Goal: Task Accomplishment & Management: Manage account settings

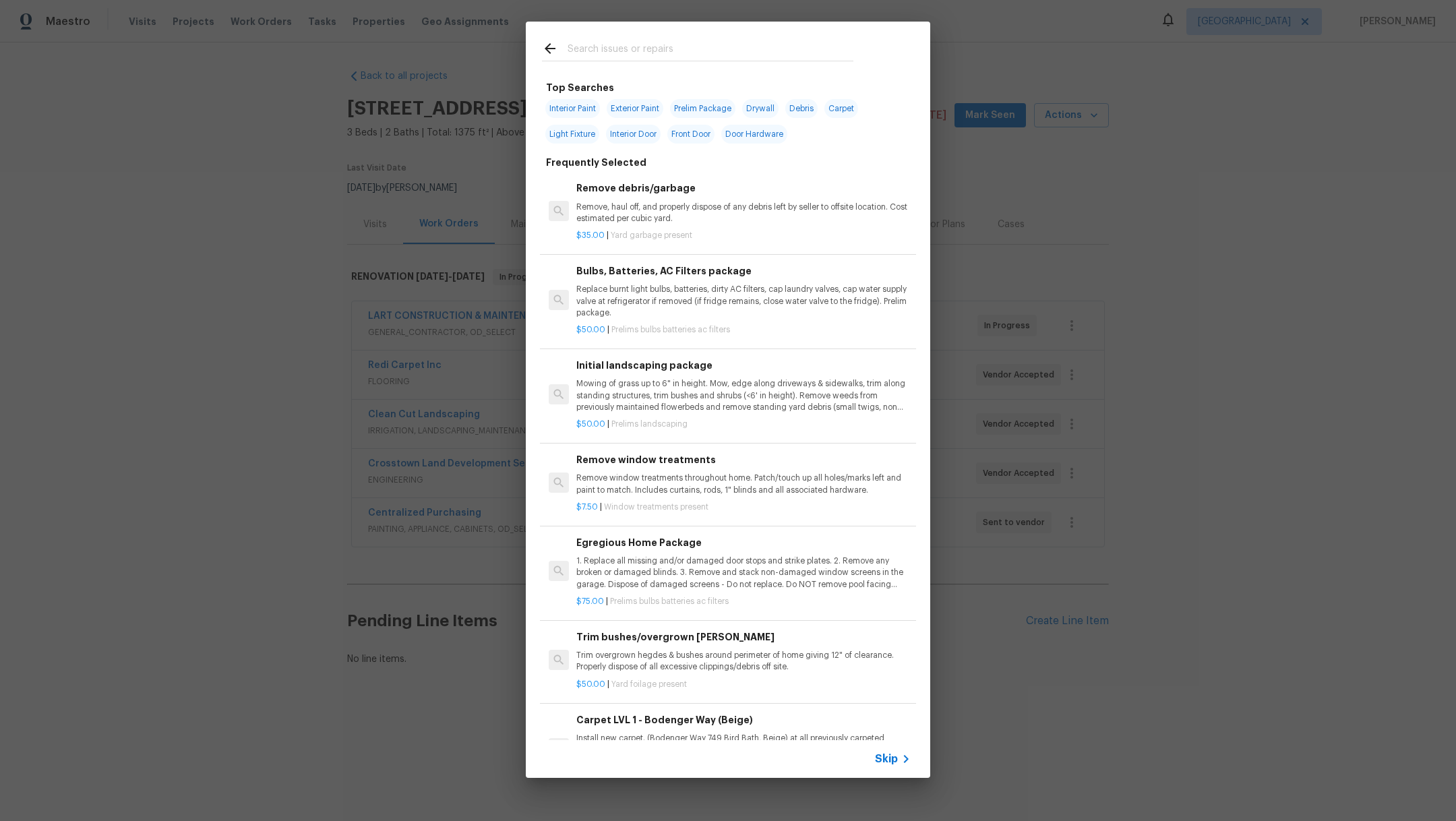
click at [189, 146] on div "Top Searches Interior Paint Exterior Paint Prelim Package Drywall Debris Carpet…" at bounding box center [728, 400] width 1456 height 800
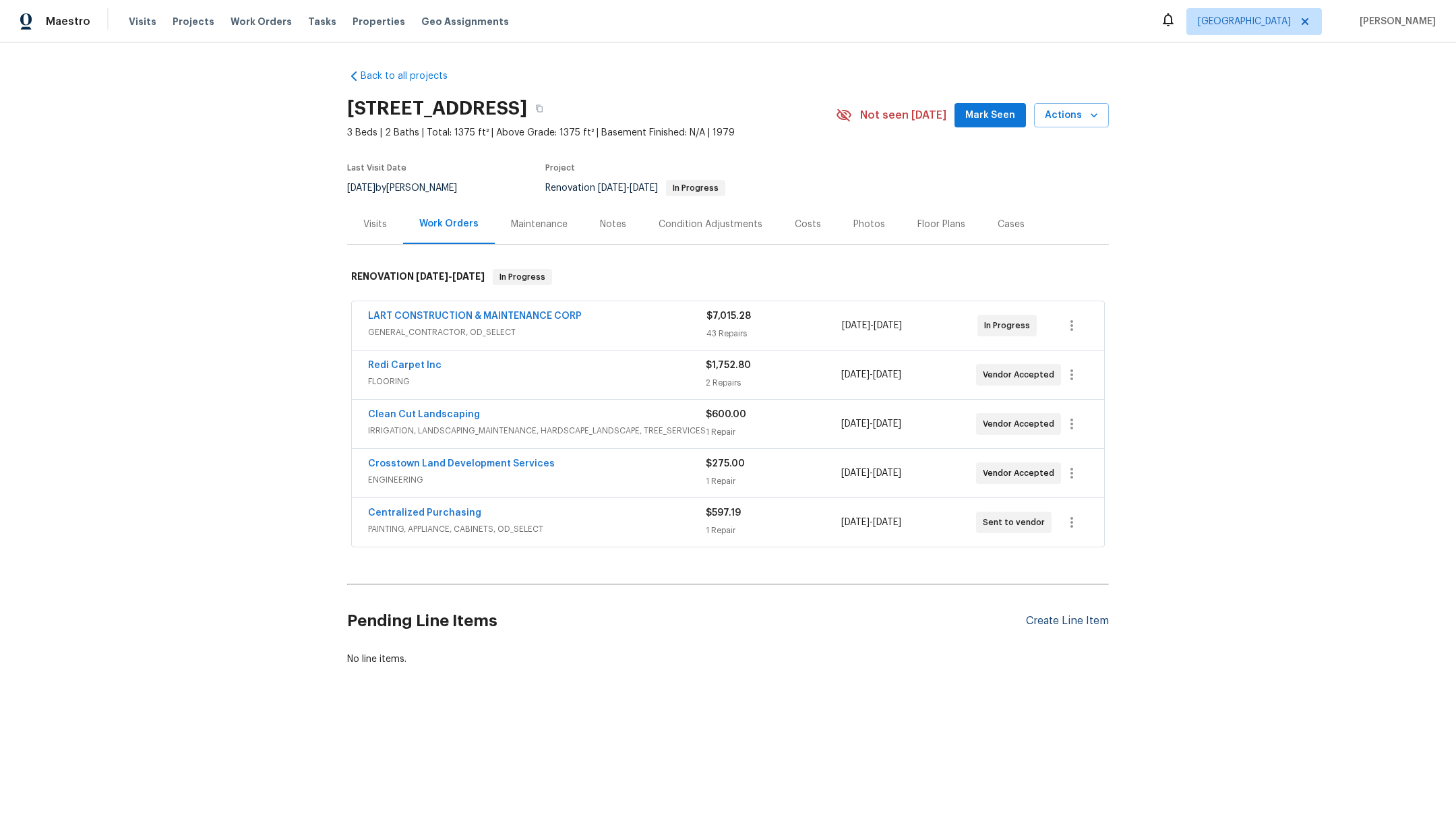
click at [1067, 621] on div "Create Line Item" at bounding box center [1068, 621] width 83 height 13
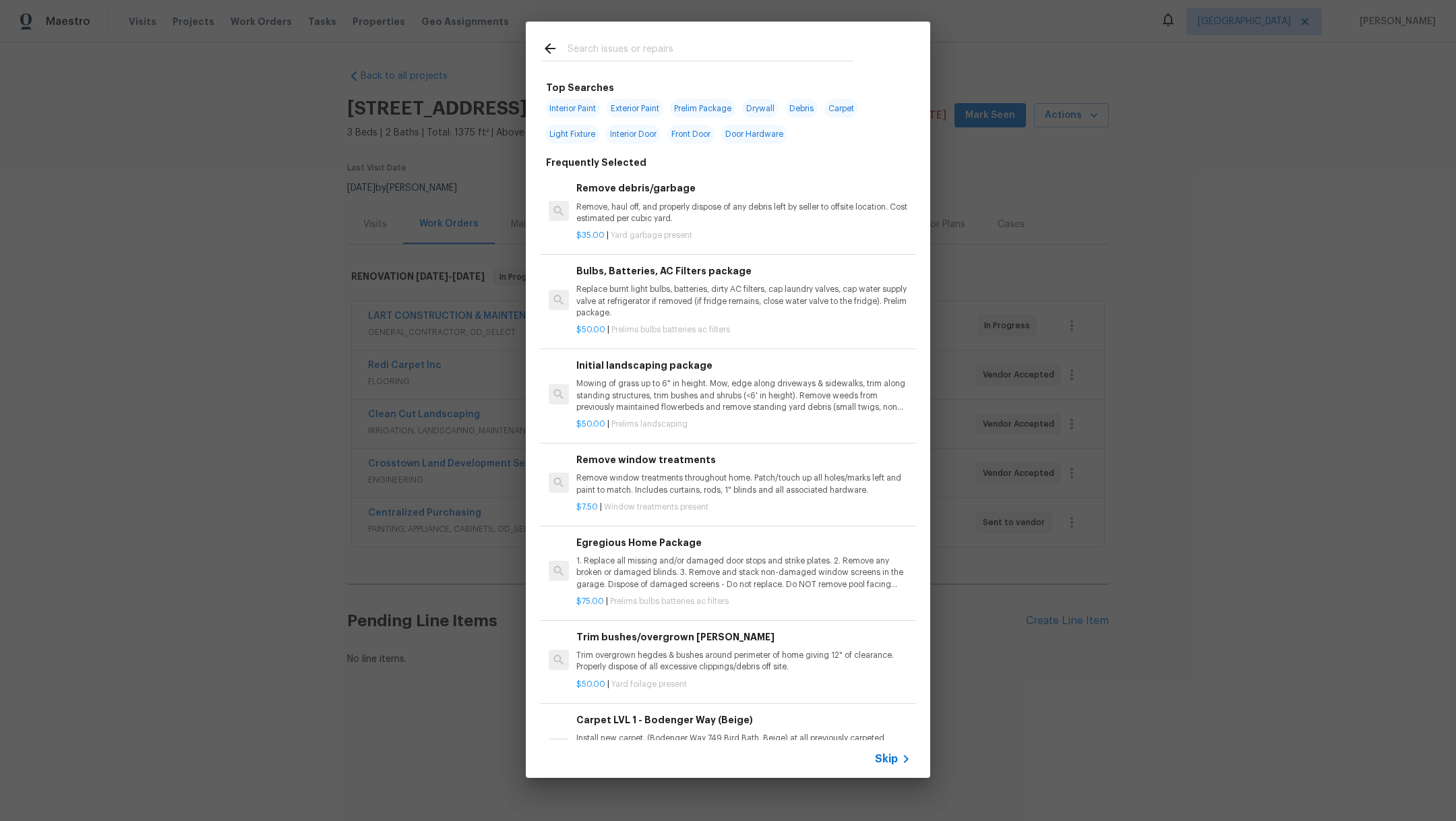
click at [633, 57] on input "text" at bounding box center [710, 51] width 285 height 21
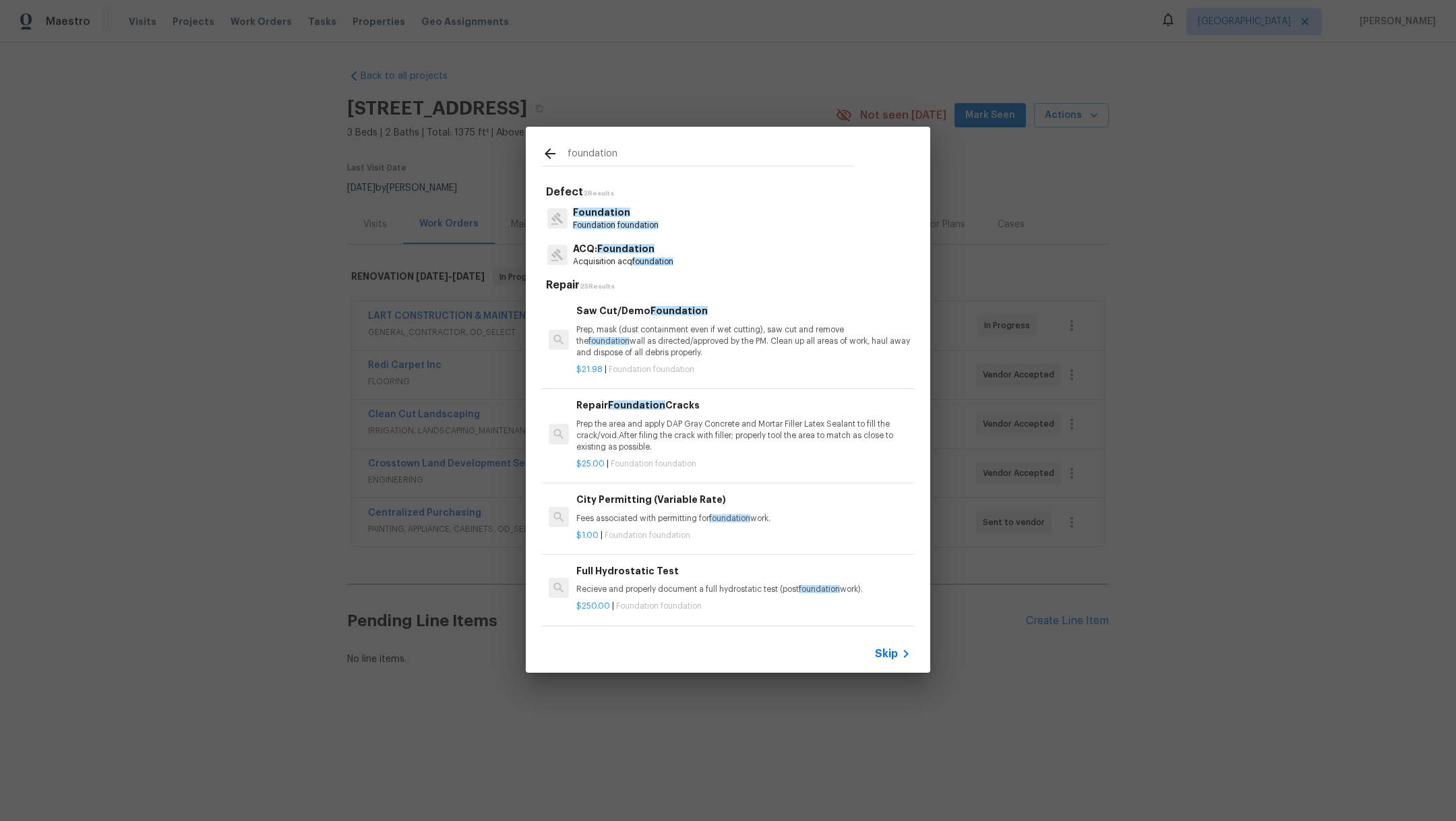
type input "foundation"
click at [603, 227] on span "Foundation" at bounding box center [594, 224] width 42 height 8
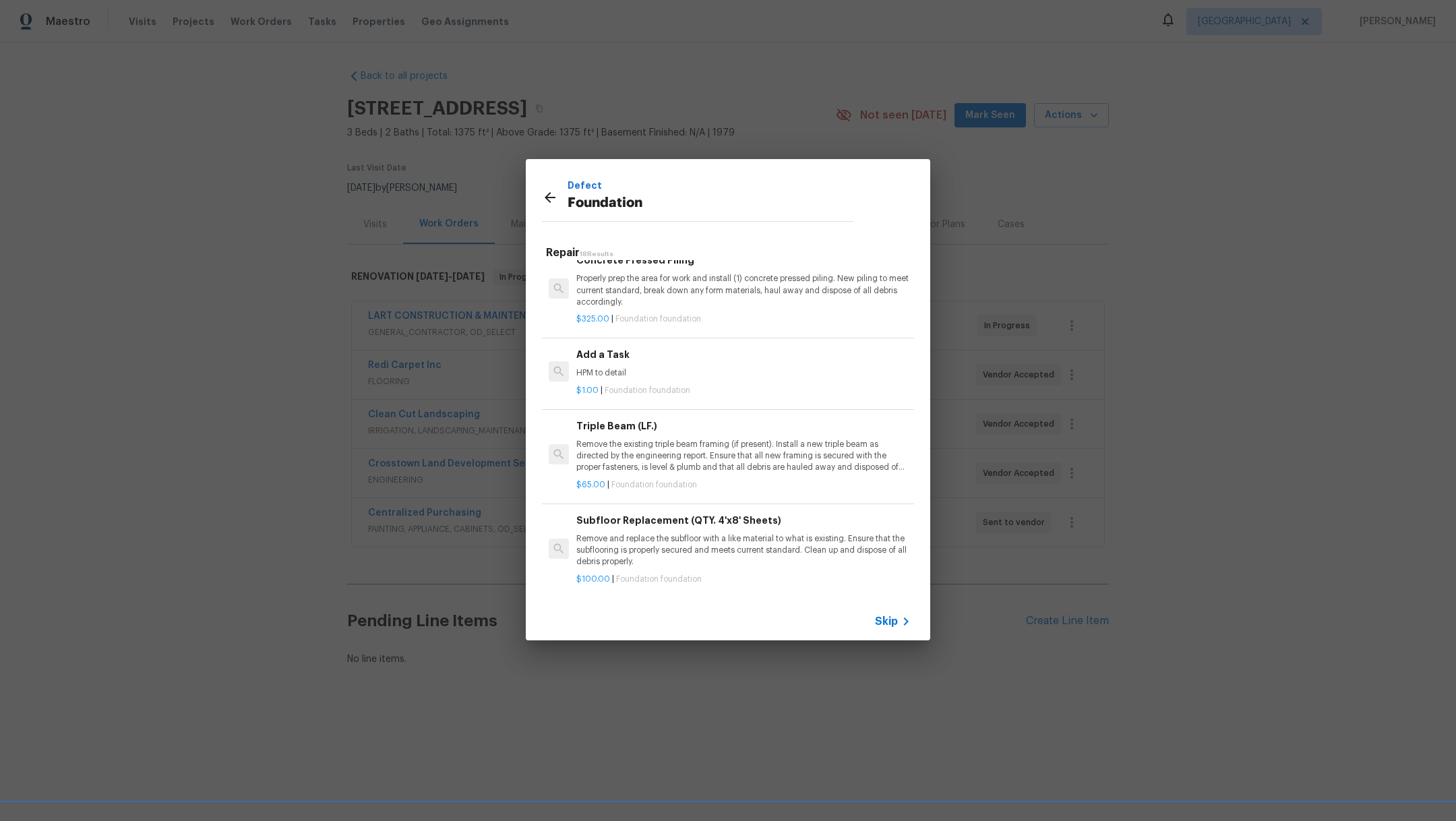
scroll to position [1040, 0]
click at [609, 358] on h6 "Add a Task" at bounding box center [743, 349] width 334 height 15
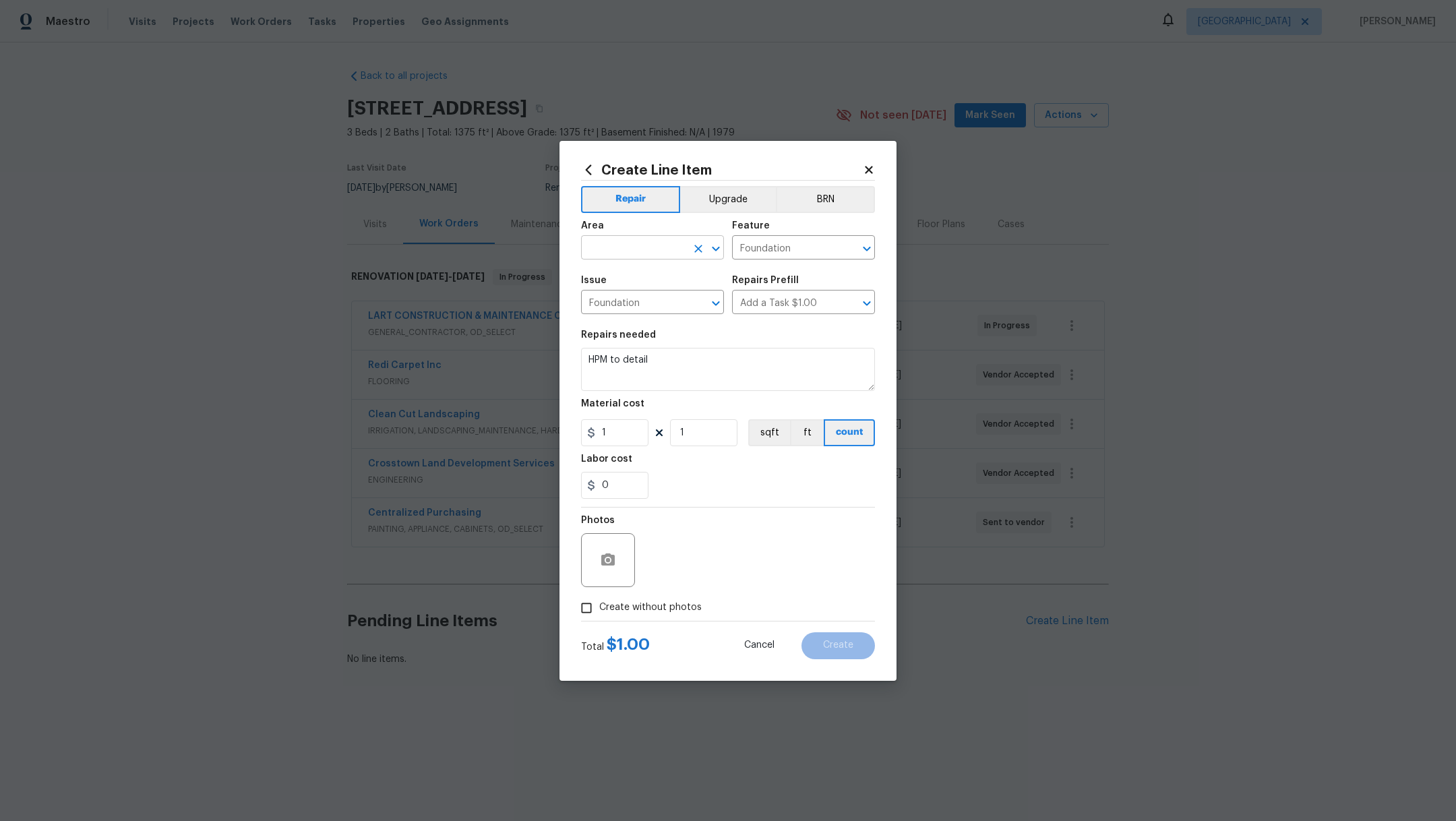
click at [615, 254] on input "text" at bounding box center [633, 249] width 105 height 21
click at [624, 278] on li "Exterior Overall" at bounding box center [652, 279] width 143 height 22
type input "Exterior Overall"
drag, startPoint x: 669, startPoint y: 364, endPoint x: 534, endPoint y: 352, distance: 135.5
click at [534, 352] on div "Create Line Item Repair Upgrade BRN Area Exterior Overall ​ Feature Foundation …" at bounding box center [728, 410] width 1456 height 821
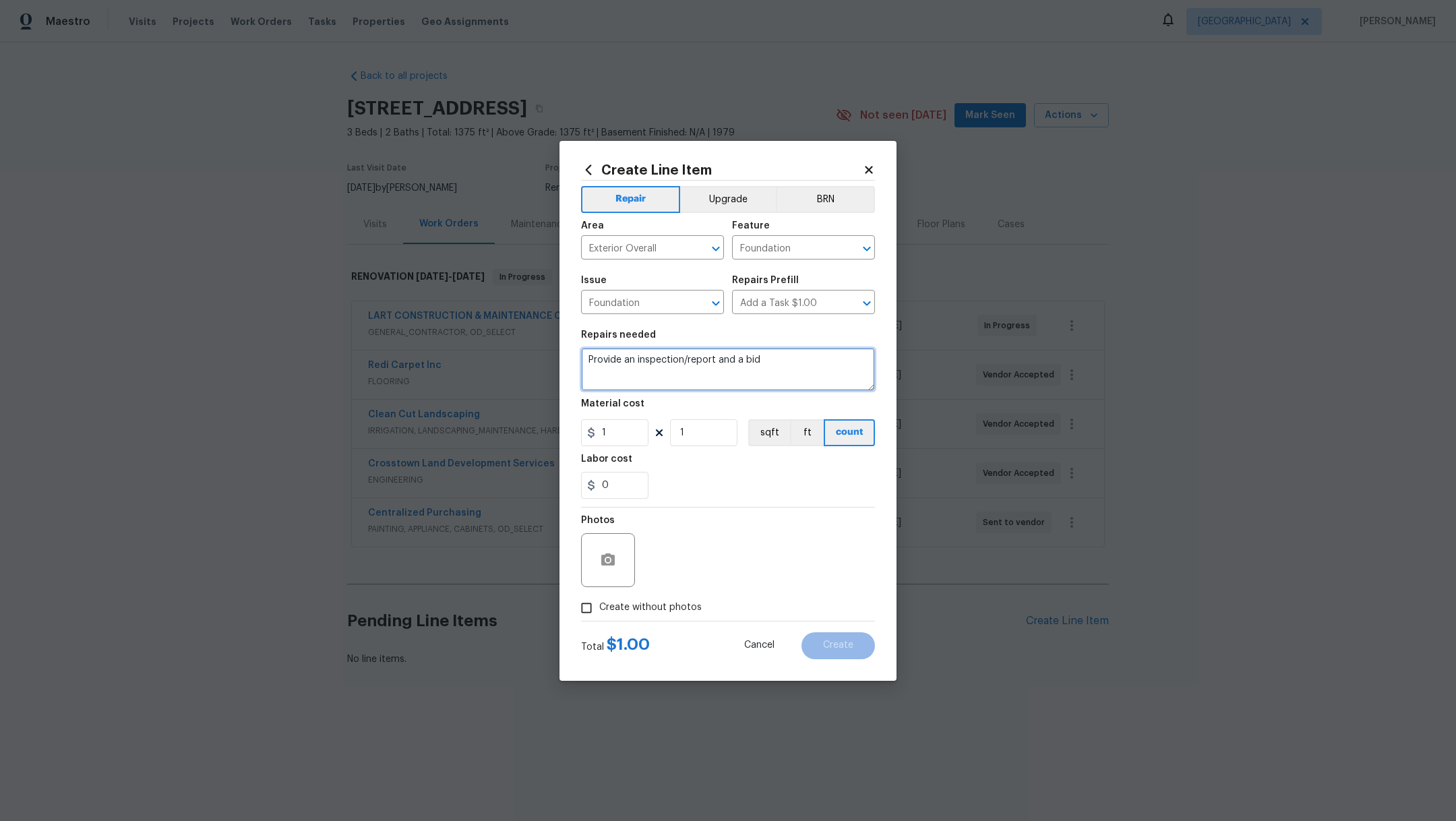
type textarea "Provide an inspection/report and a bid"
click at [614, 610] on span "Create without photos" at bounding box center [650, 608] width 102 height 14
click at [599, 610] on input "Create without photos" at bounding box center [586, 608] width 26 height 26
checkbox input "true"
click at [723, 550] on textarea at bounding box center [760, 560] width 229 height 54
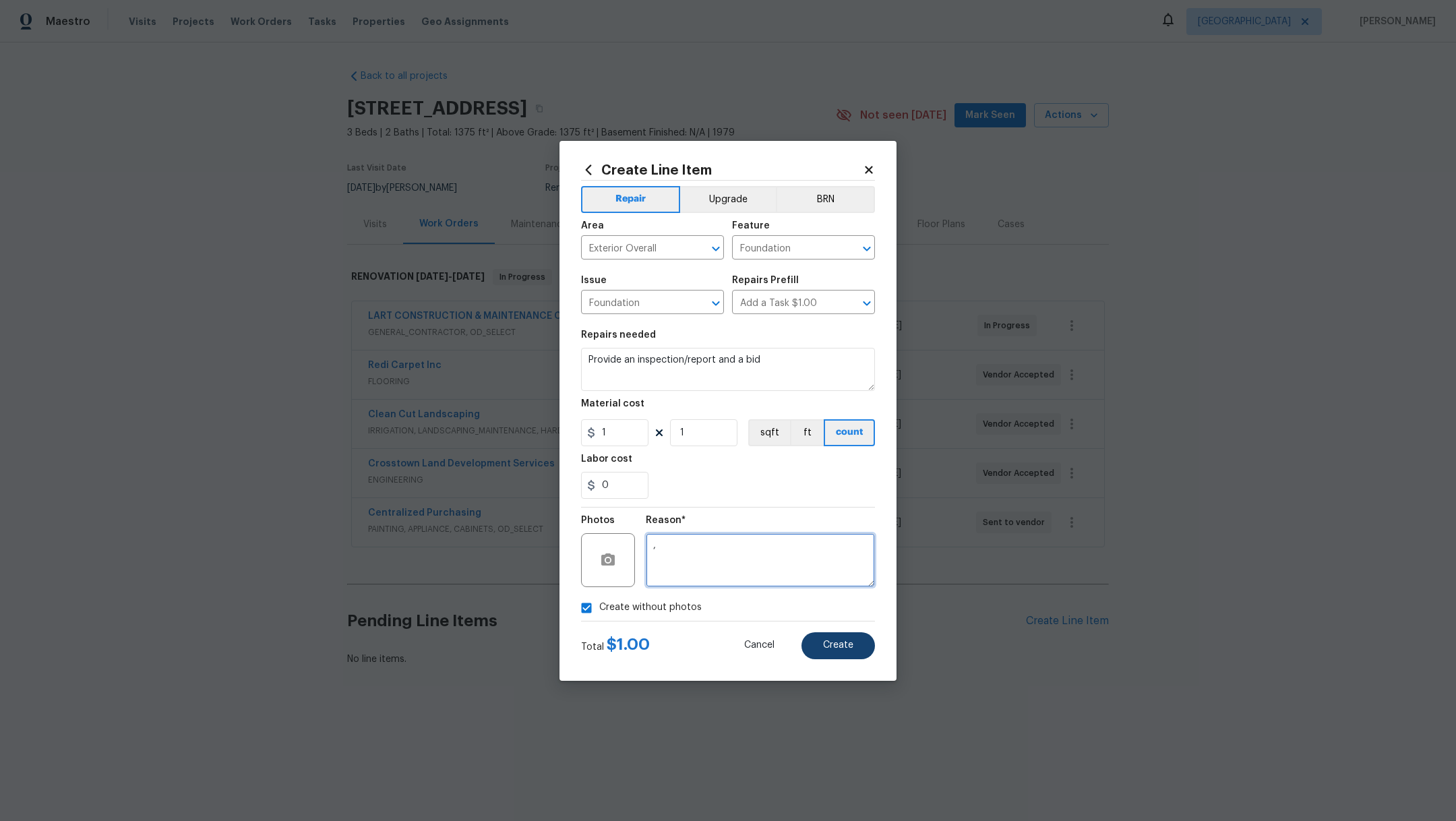
type textarea ","
click at [826, 646] on span "Create" at bounding box center [838, 646] width 30 height 10
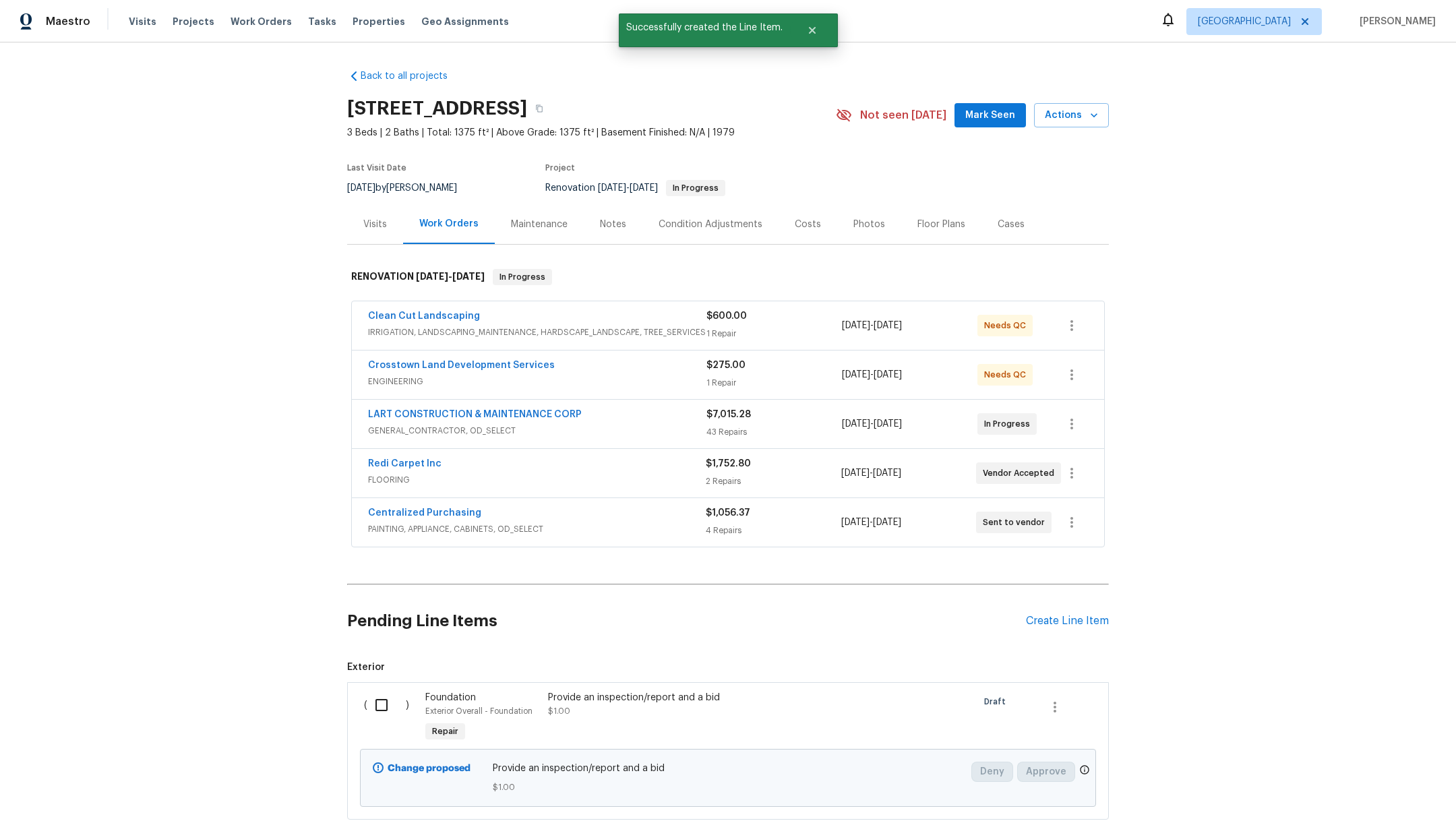
click at [379, 701] on input "checkbox" at bounding box center [386, 705] width 39 height 28
checkbox input "true"
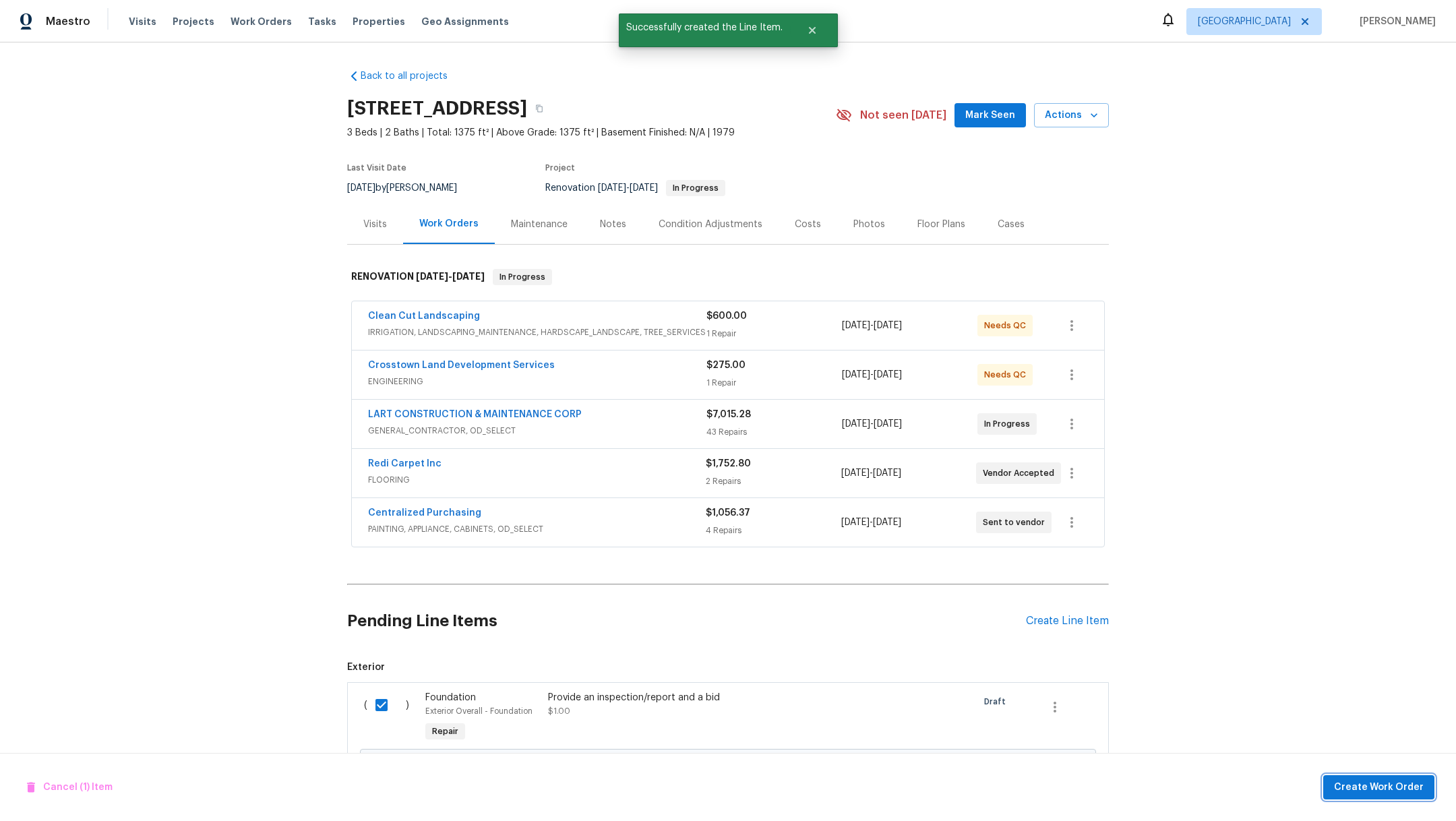
click at [1367, 782] on span "Create Work Order" at bounding box center [1379, 788] width 89 height 17
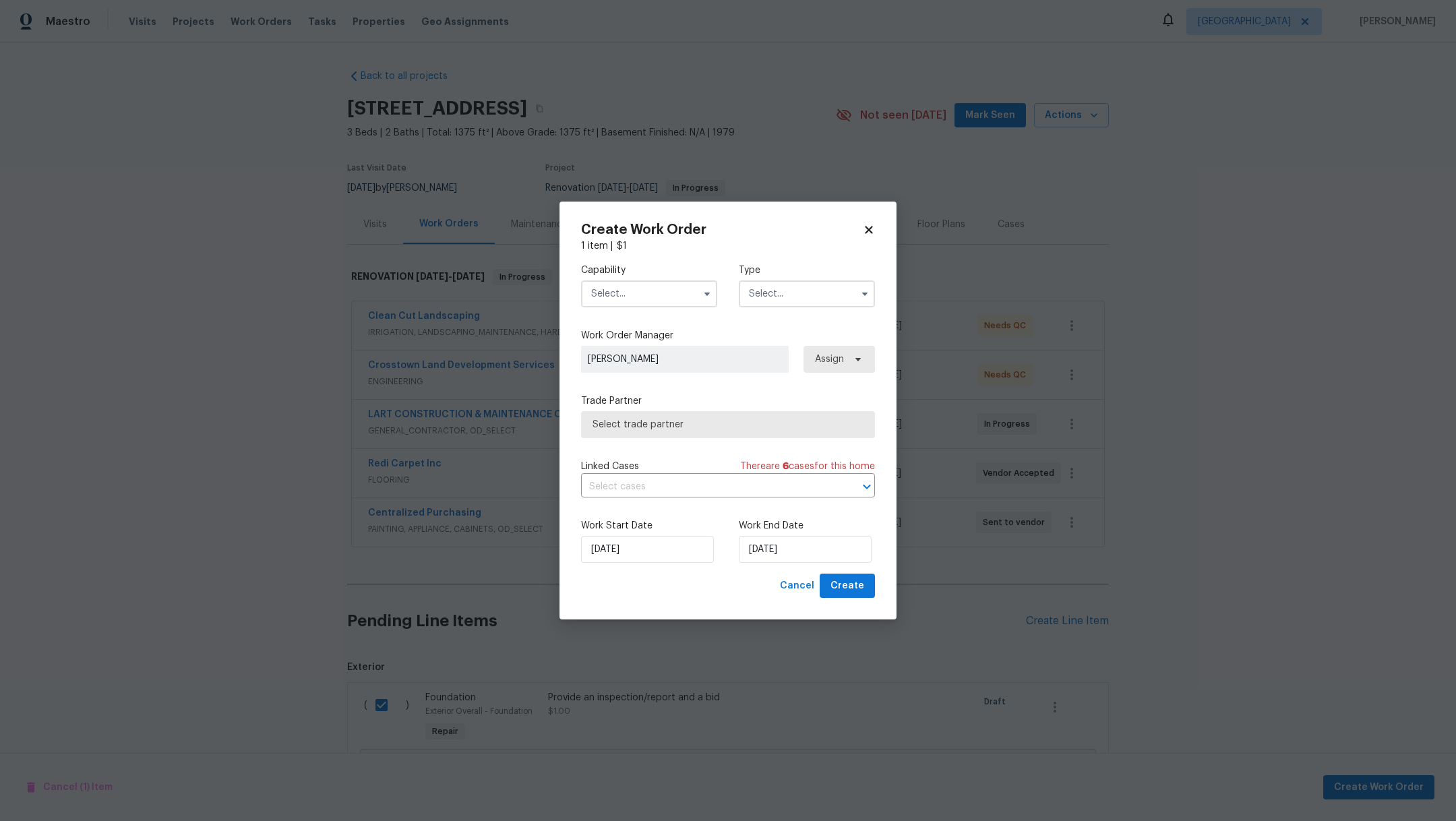
click at [627, 291] on input "text" at bounding box center [649, 293] width 136 height 27
click at [670, 340] on div "Foundation" at bounding box center [649, 328] width 130 height 24
type input "Foundation"
click at [762, 298] on input "text" at bounding box center [806, 293] width 136 height 27
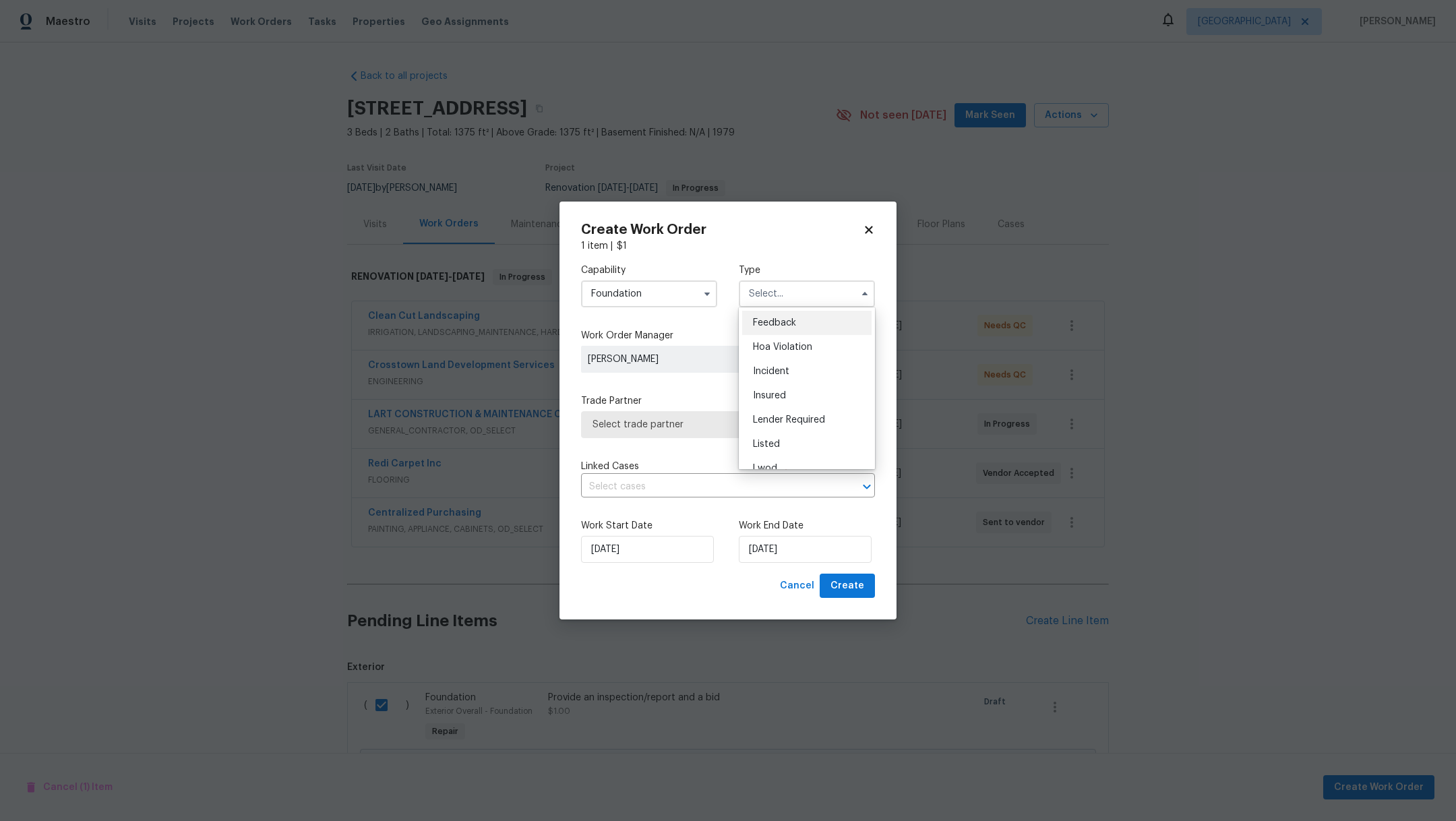
scroll to position [142, 0]
click at [826, 405] on div "Renovation" at bounding box center [806, 400] width 130 height 24
type input "Renovation"
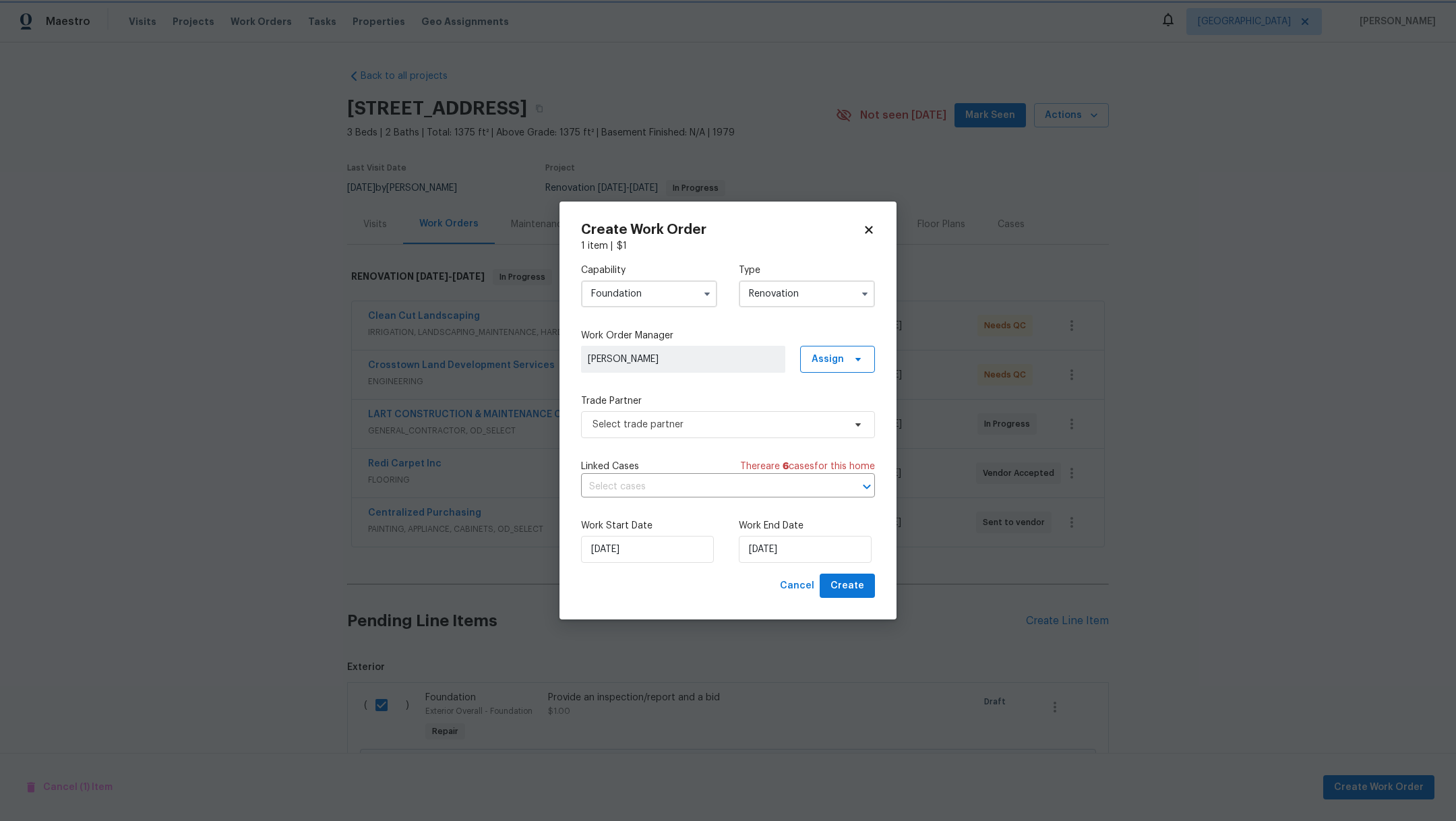
scroll to position [0, 0]
click at [780, 426] on span "Select trade partner" at bounding box center [718, 425] width 252 height 14
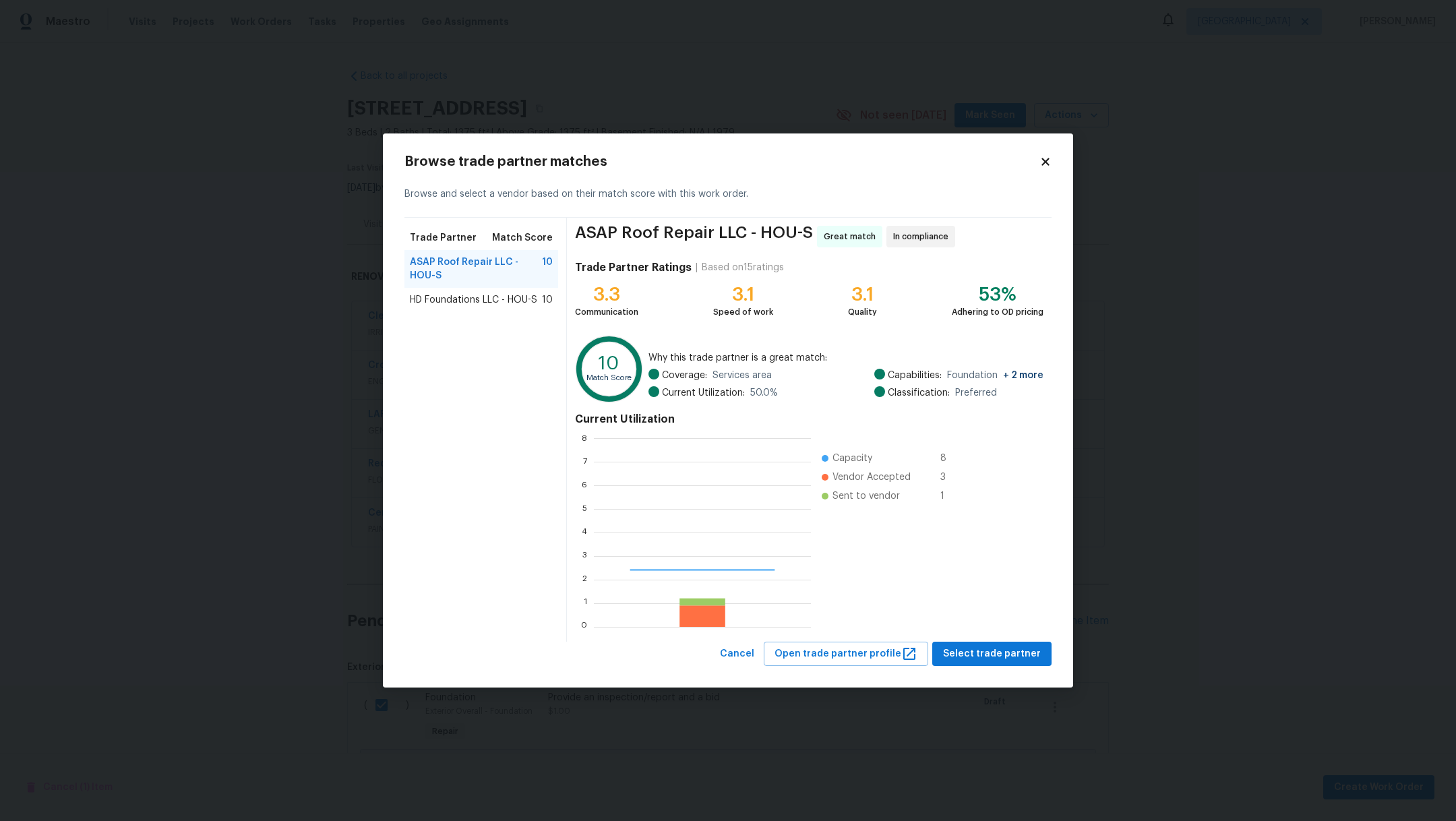
scroll to position [174, 201]
click at [1001, 649] on span "Select trade partner" at bounding box center [992, 654] width 98 height 17
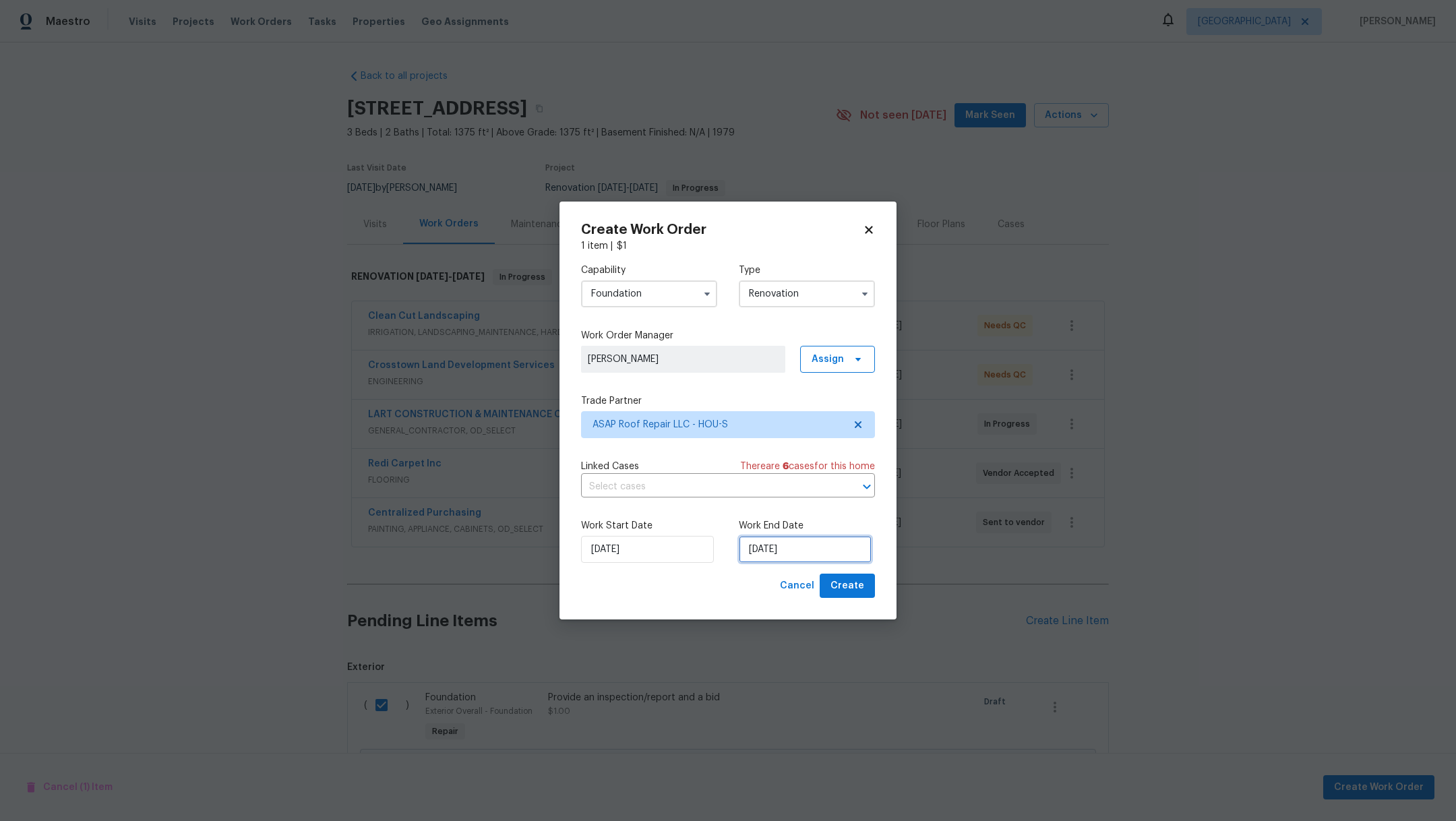
click at [837, 551] on input "[DATE]" at bounding box center [804, 548] width 132 height 27
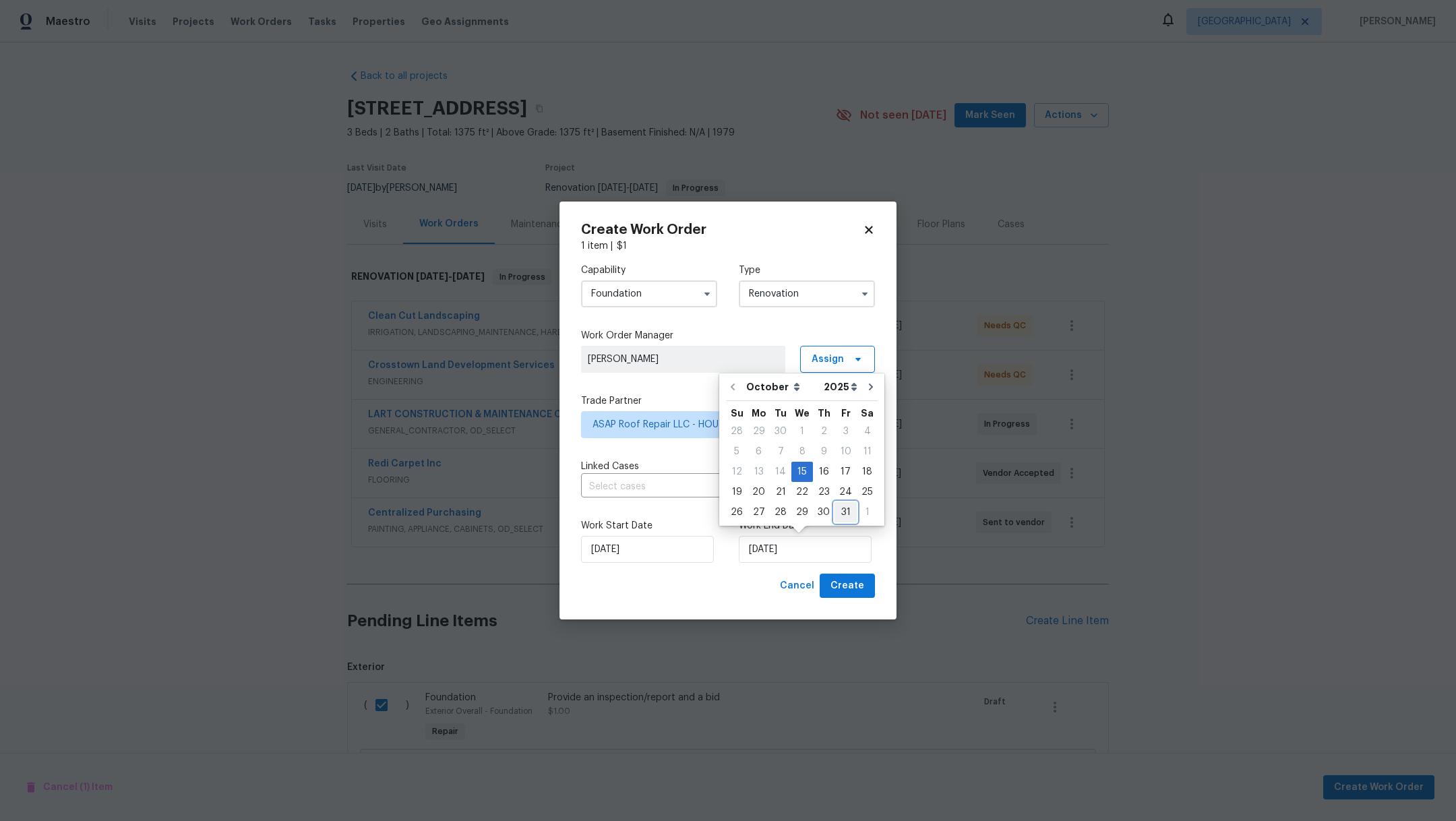
click at [843, 514] on div "31" at bounding box center [846, 512] width 22 height 19
type input "10/31/2025"
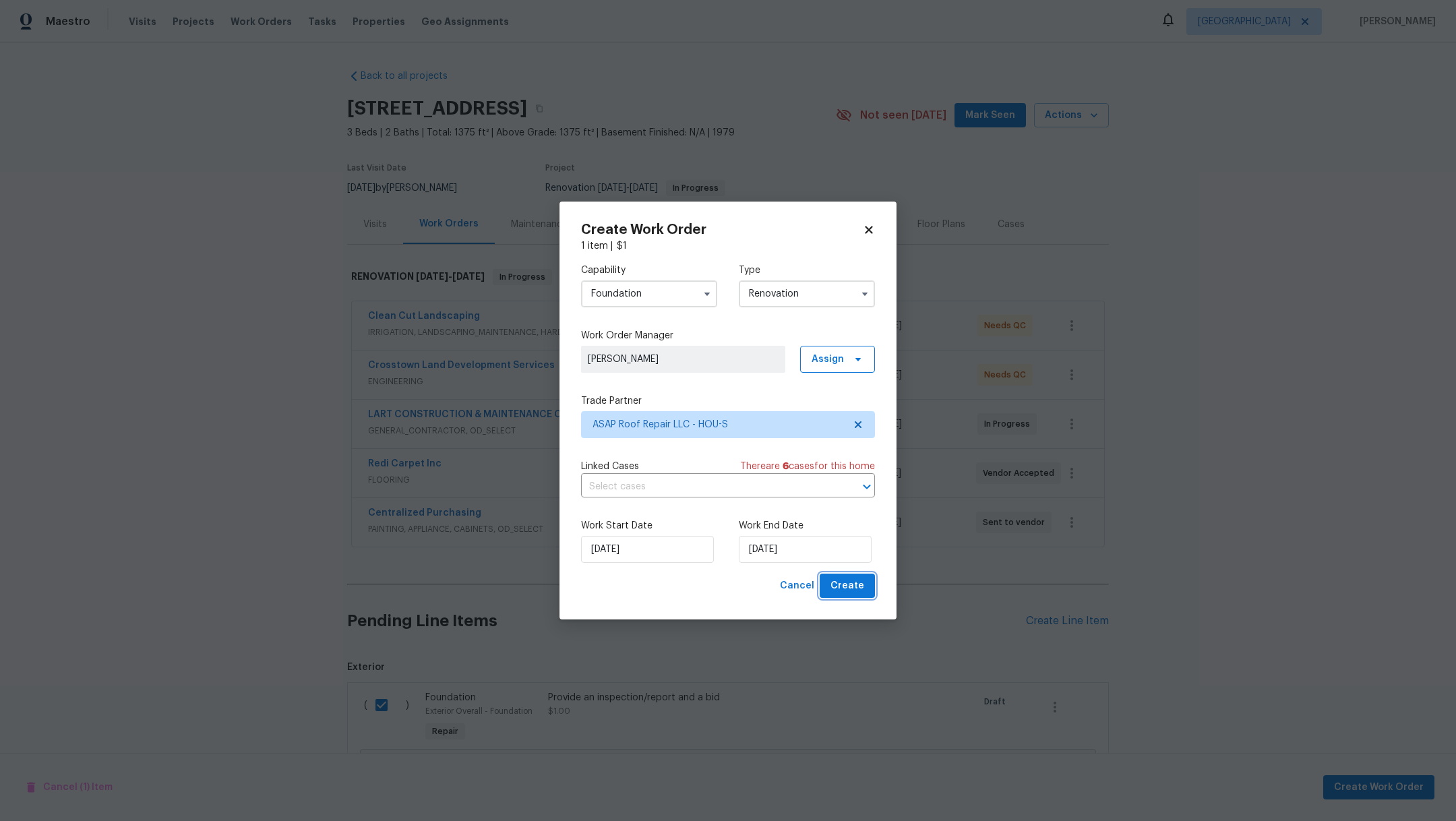
click at [848, 585] on span "Create" at bounding box center [847, 586] width 34 height 17
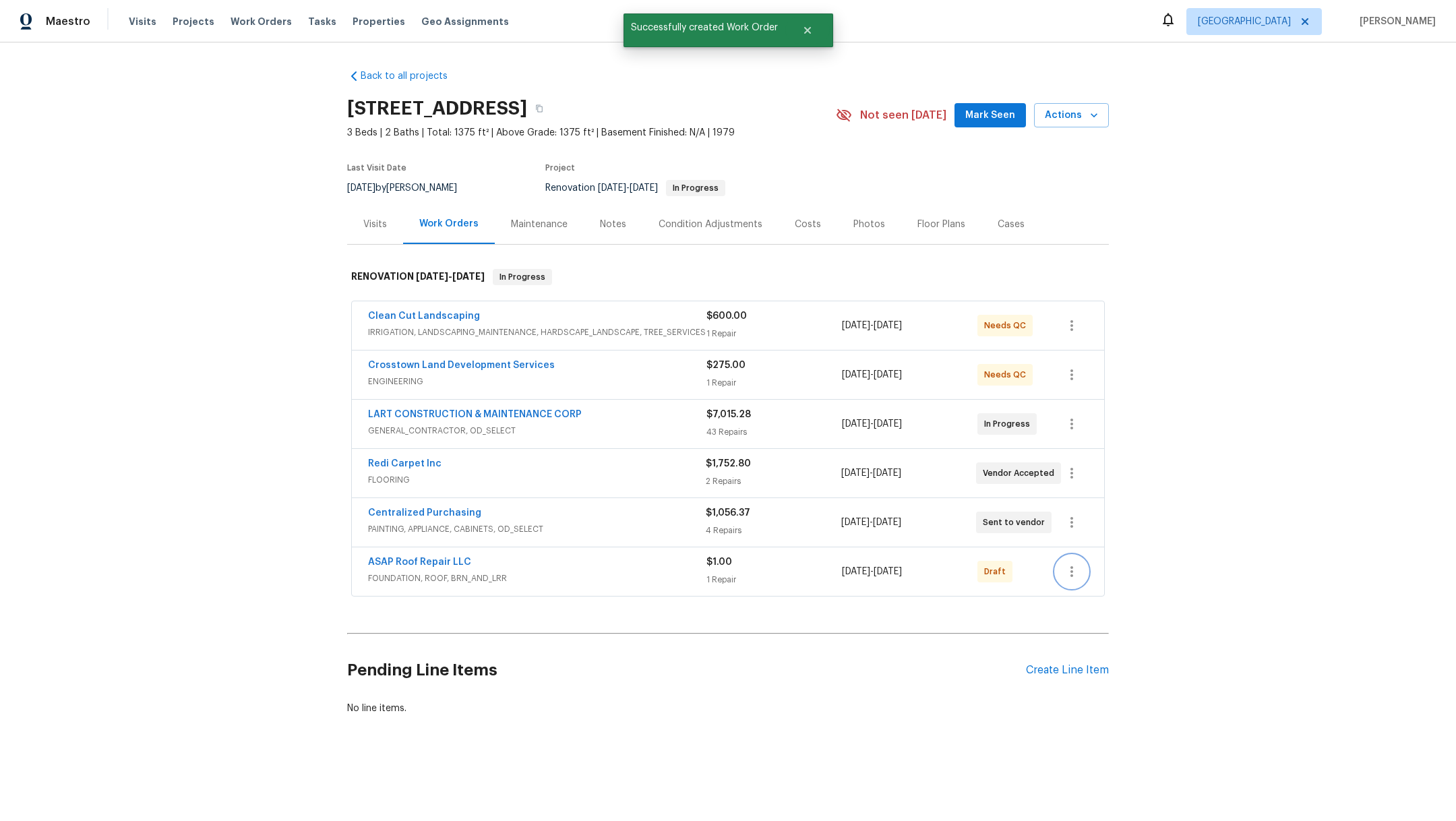
click at [1063, 570] on icon "button" at bounding box center [1071, 572] width 16 height 16
click at [1087, 591] on li "Confirm and Send to Vendor" at bounding box center [1123, 592] width 150 height 22
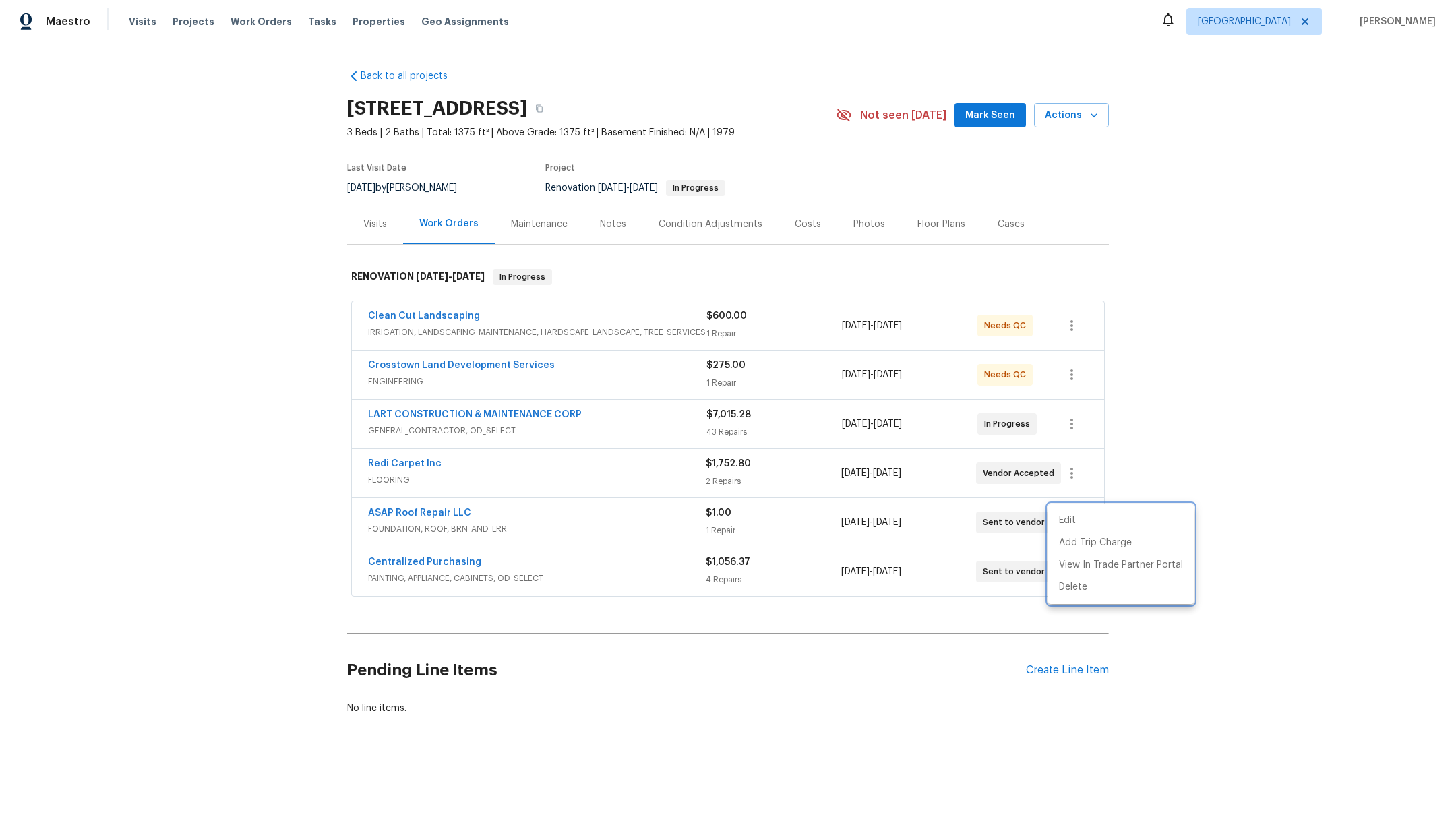
click at [438, 361] on div at bounding box center [728, 410] width 1456 height 821
click at [430, 358] on span "Crosstown Land Development Services" at bounding box center [461, 365] width 187 height 14
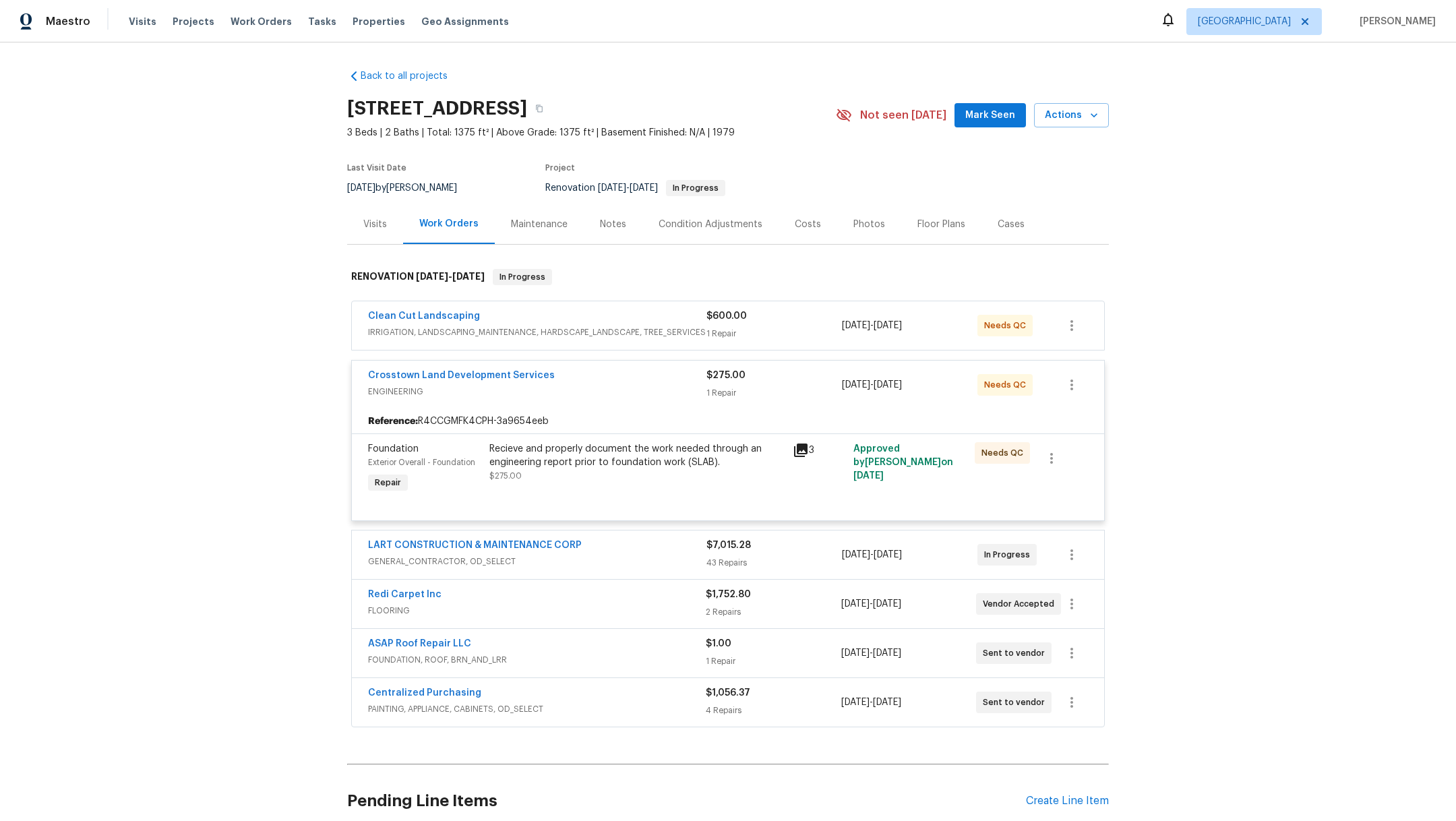
click at [588, 392] on span "ENGINEERING" at bounding box center [537, 392] width 339 height 14
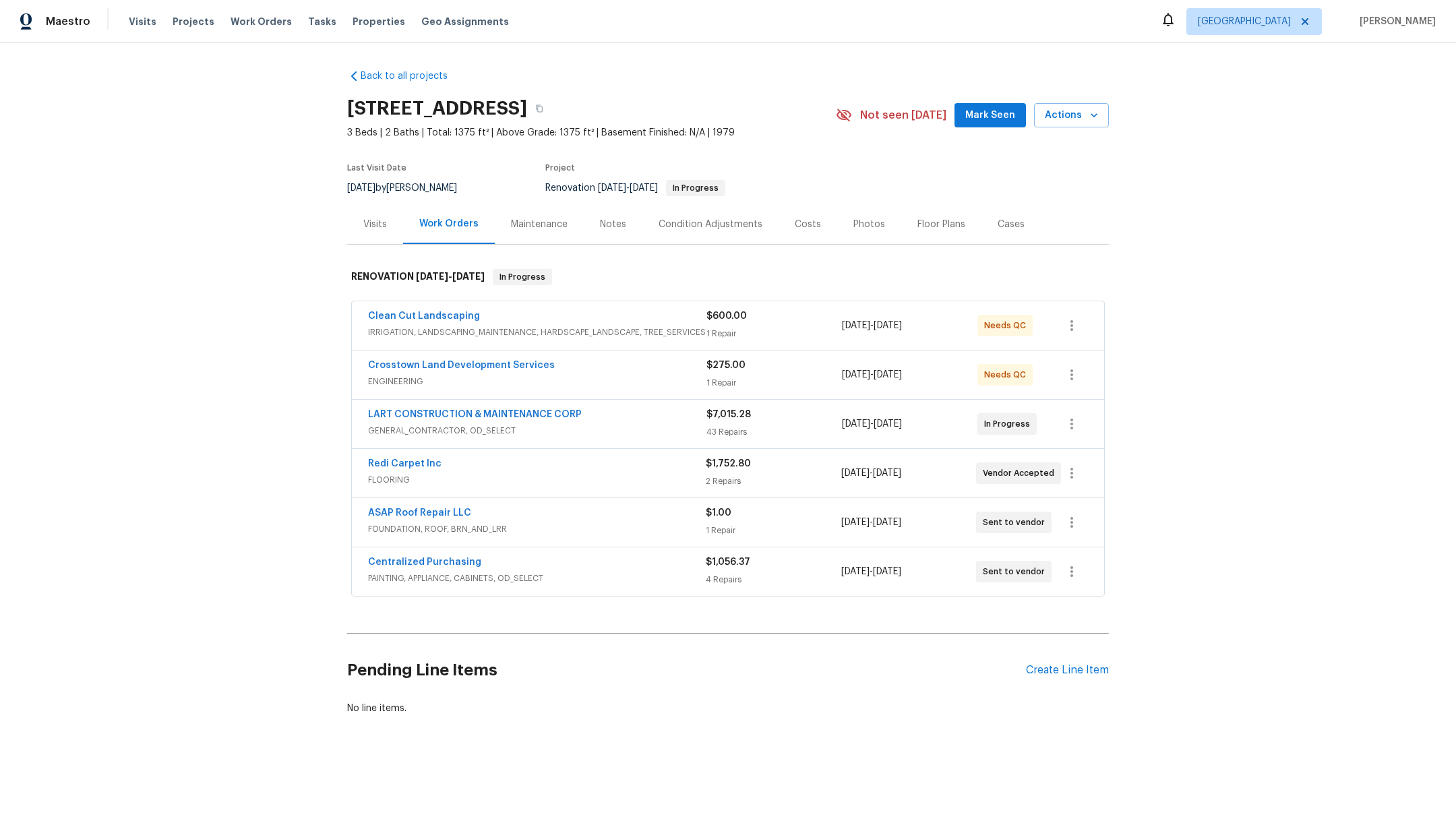
click at [572, 365] on div "Crosstown Land Development Services" at bounding box center [537, 366] width 339 height 16
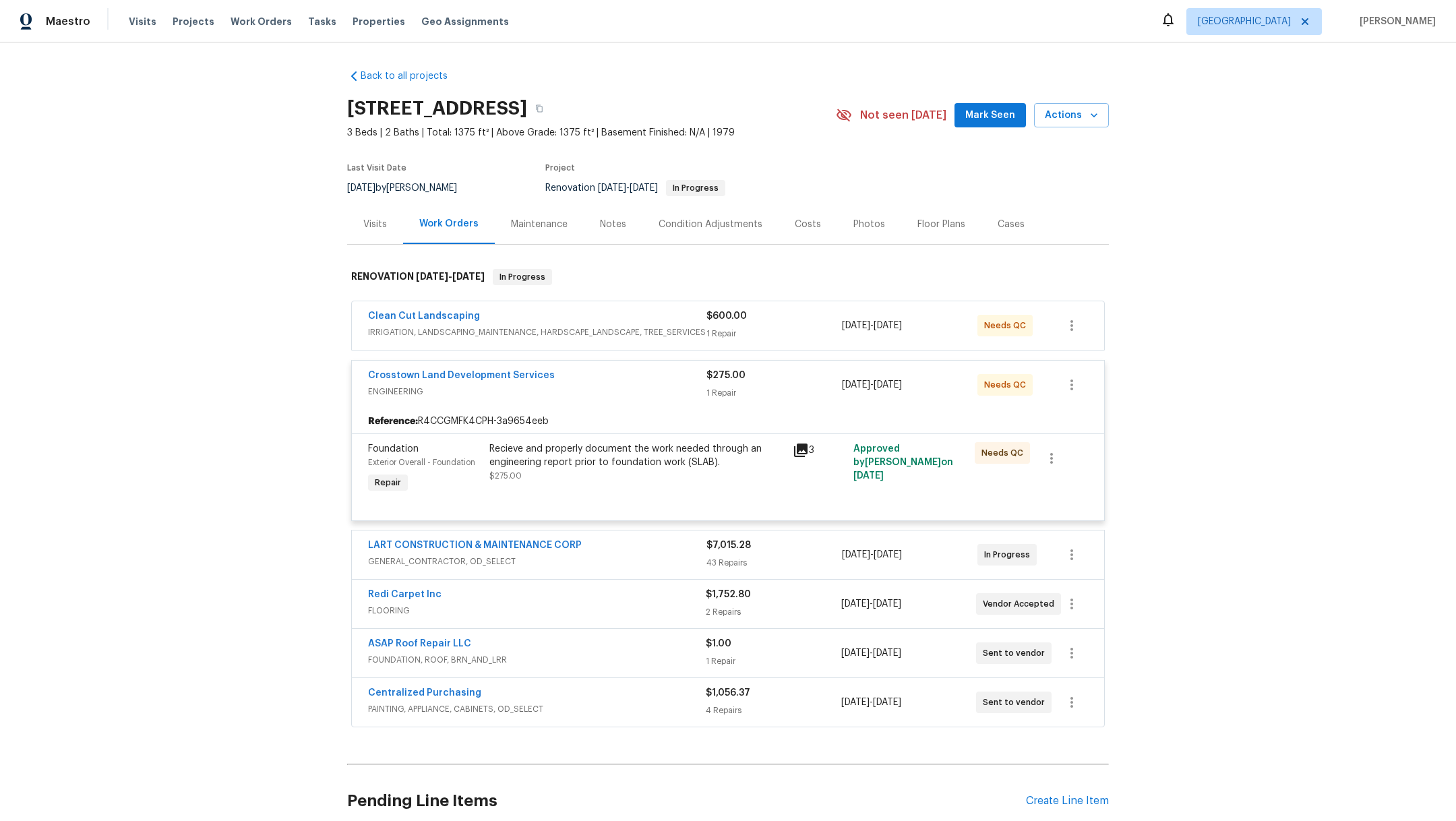
click at [618, 461] on div "Recieve and properly document the work needed through an engineering report pri…" at bounding box center [636, 455] width 295 height 27
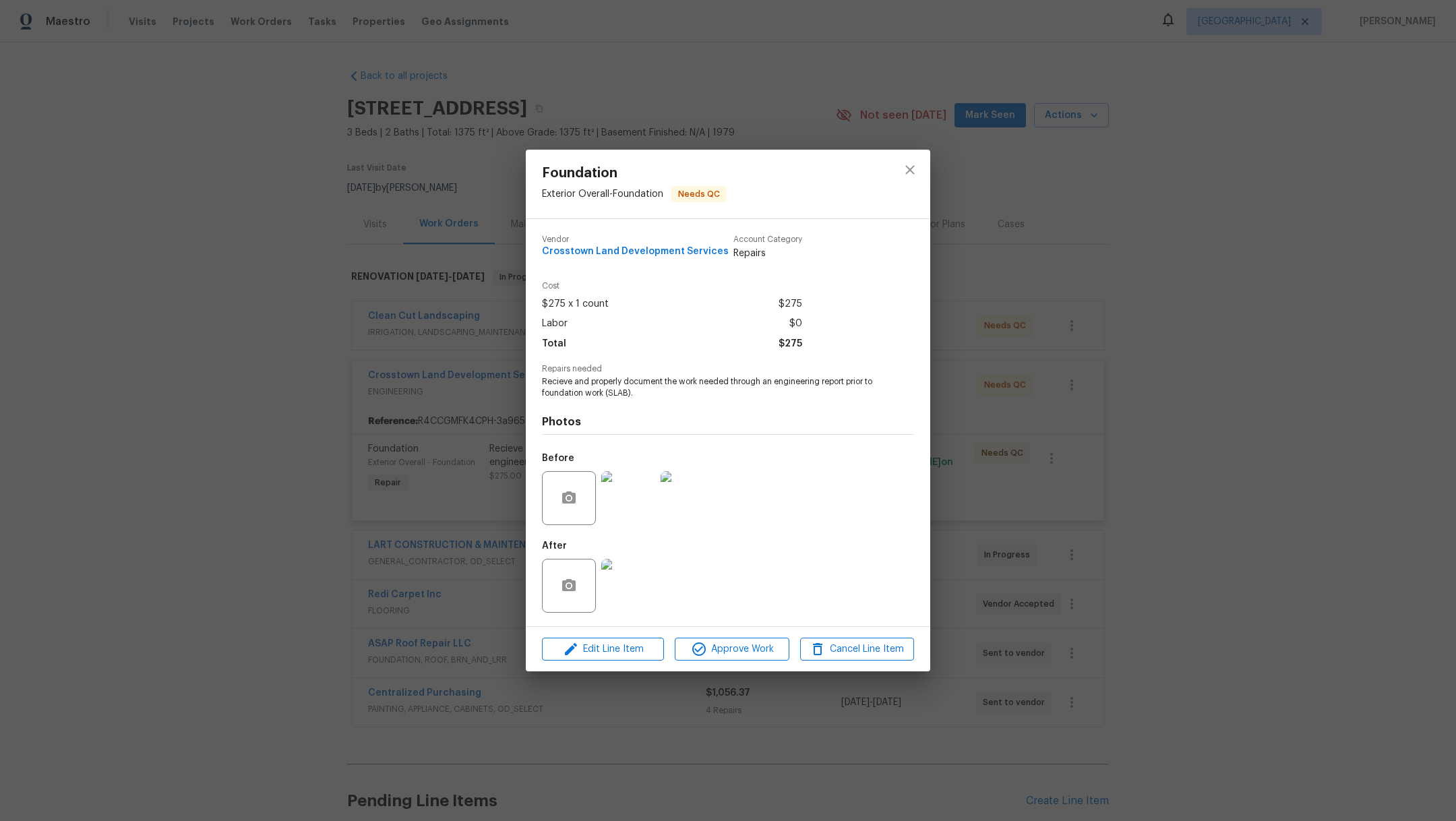
click at [635, 499] on img at bounding box center [628, 498] width 54 height 54
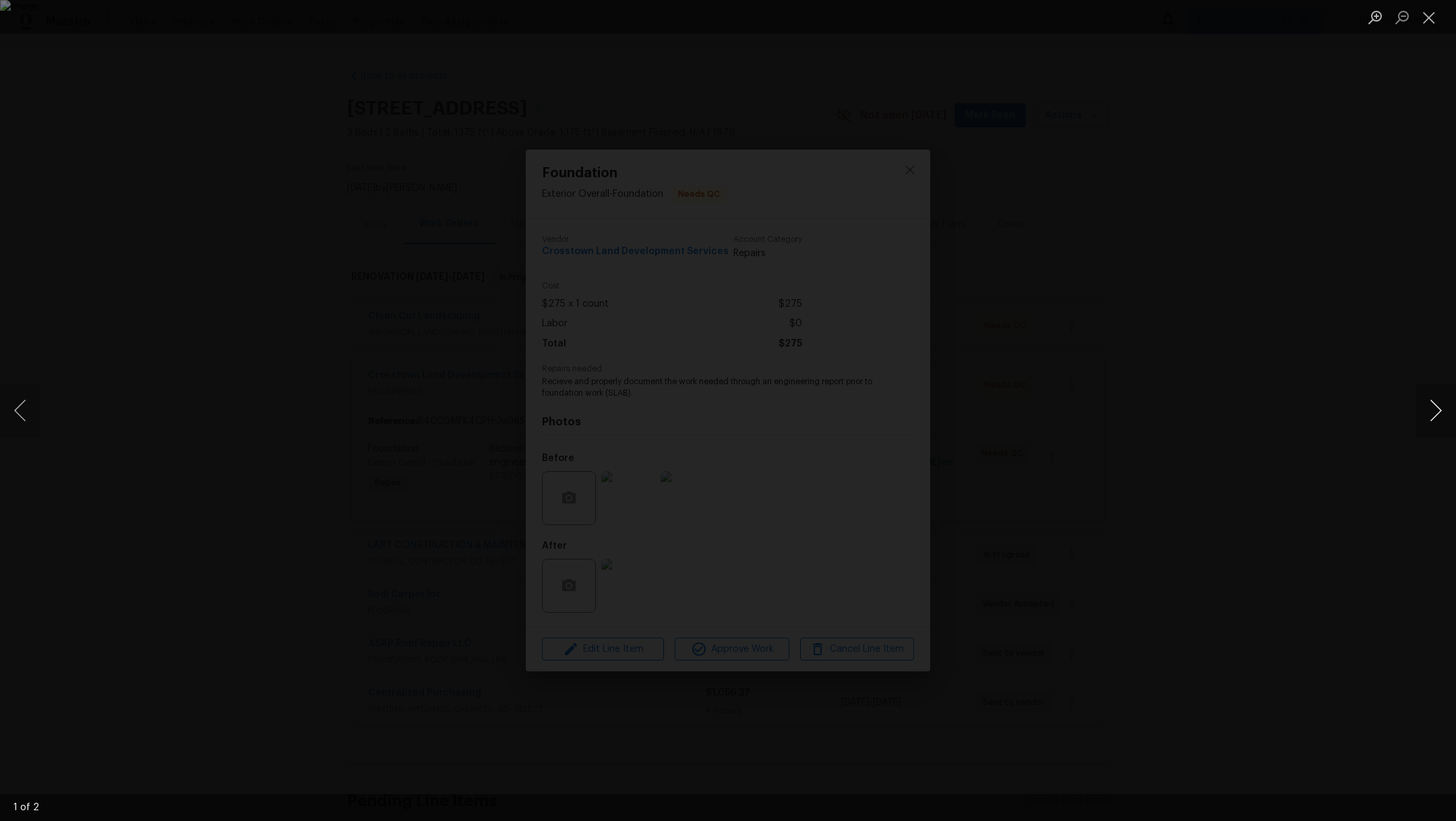
click at [1435, 411] on button "Next image" at bounding box center [1435, 410] width 40 height 54
click at [1431, 23] on button "Close lightbox" at bounding box center [1428, 16] width 27 height 23
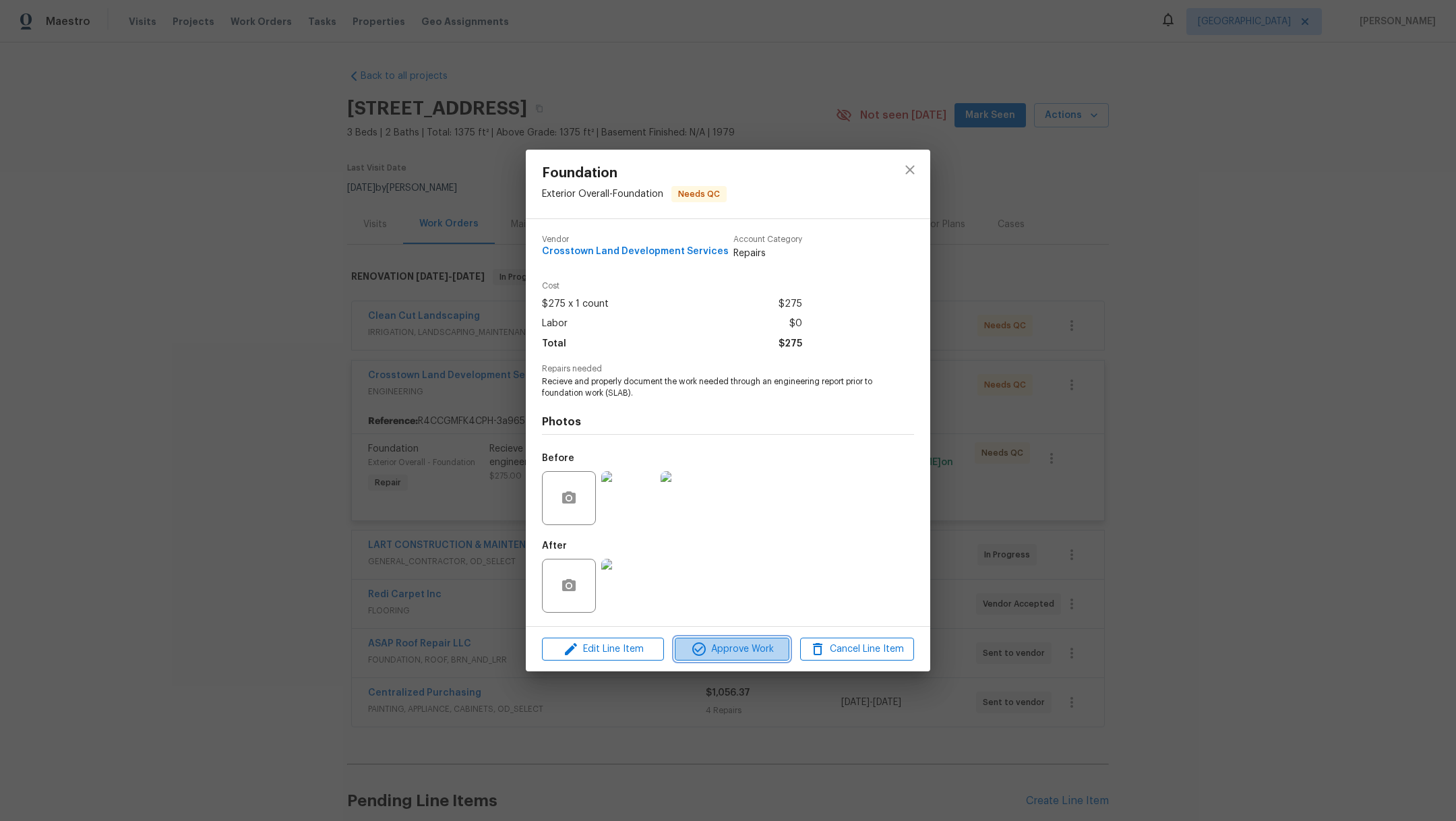
click at [763, 652] on span "Approve Work" at bounding box center [731, 650] width 106 height 17
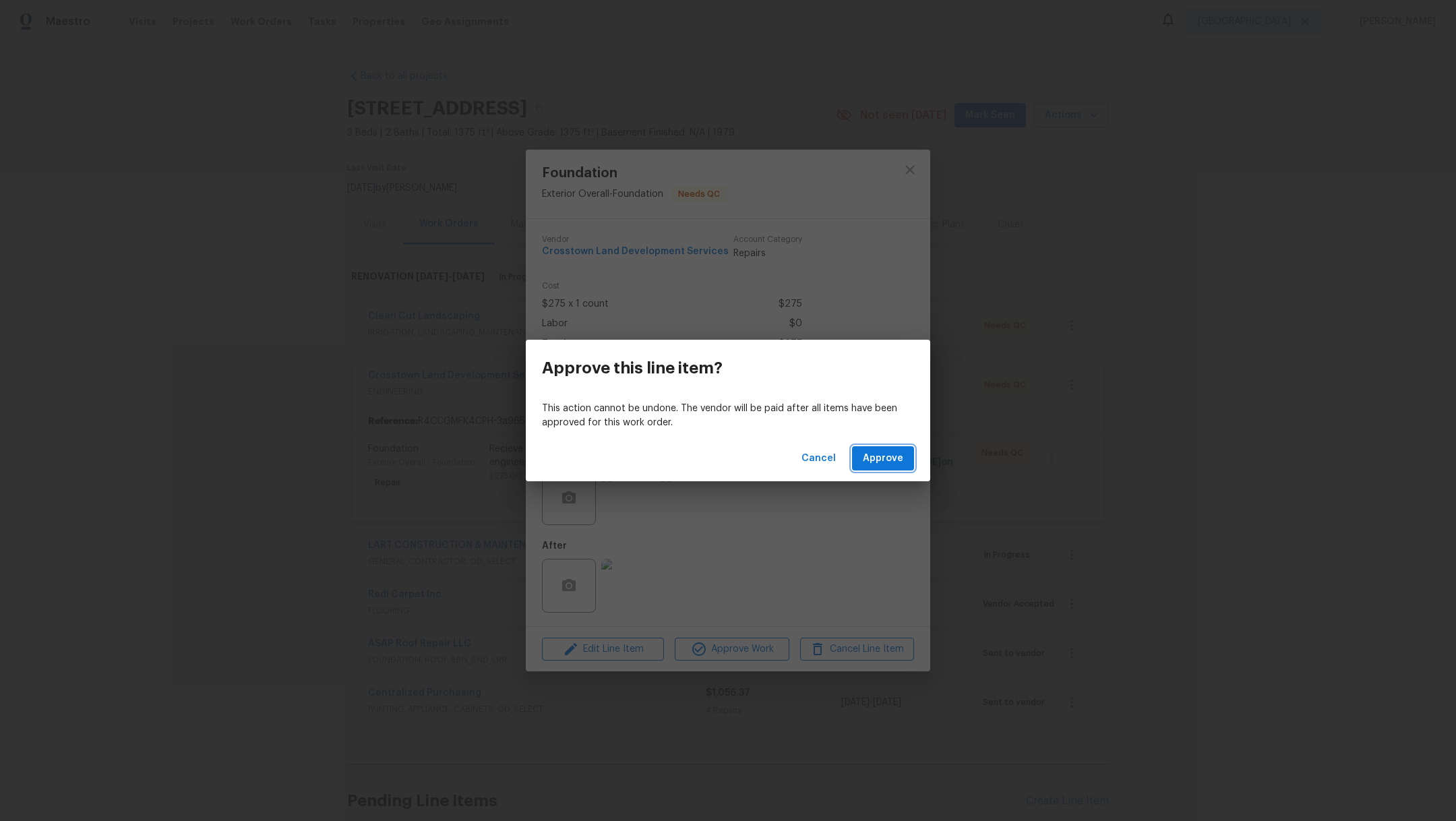
click at [900, 454] on span "Approve" at bounding box center [883, 459] width 40 height 17
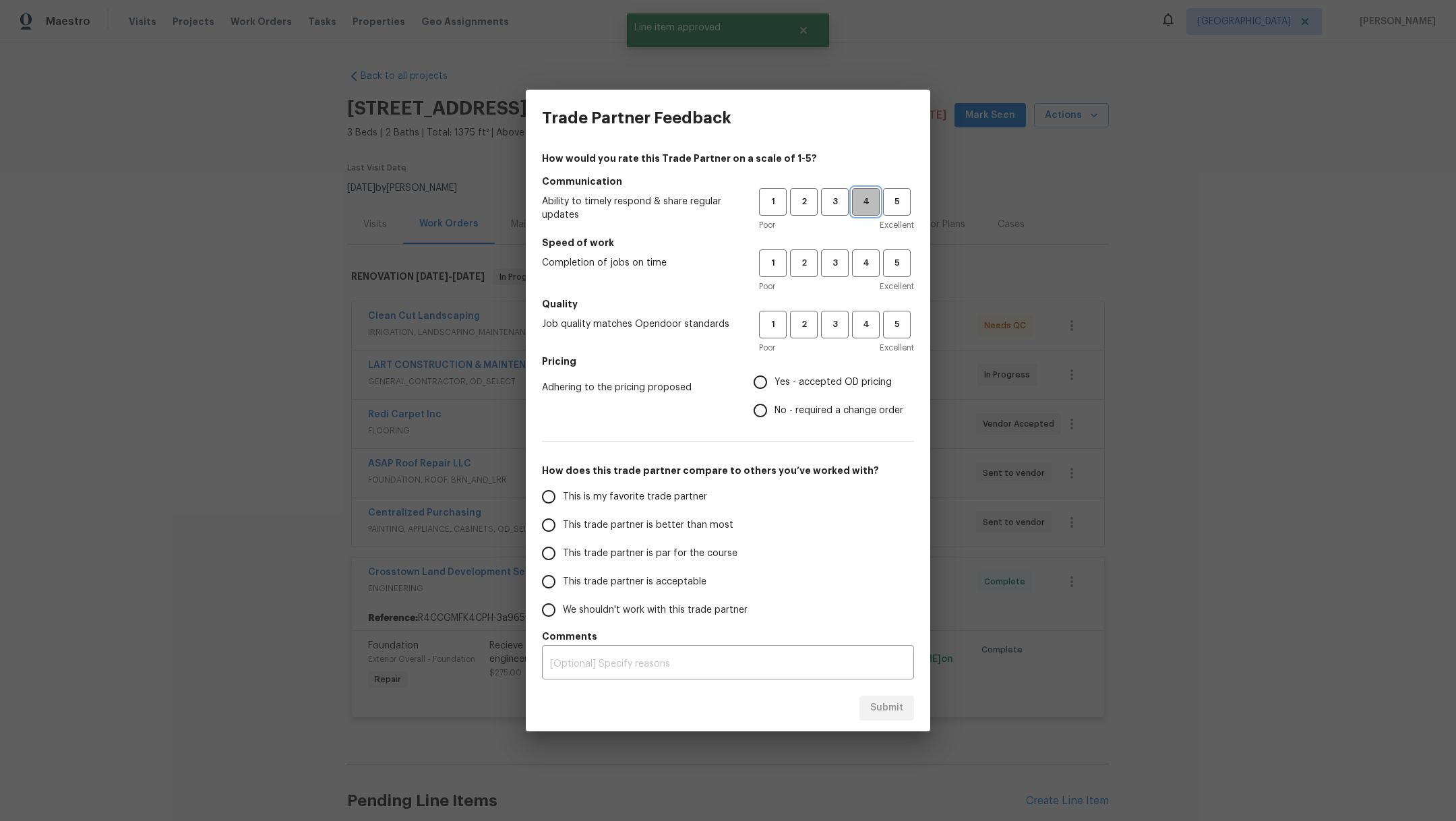
click at [869, 205] on span "4" at bounding box center [866, 202] width 25 height 15
click at [837, 270] on span "3" at bounding box center [835, 263] width 25 height 15
click at [837, 333] on button "3" at bounding box center [835, 325] width 28 height 28
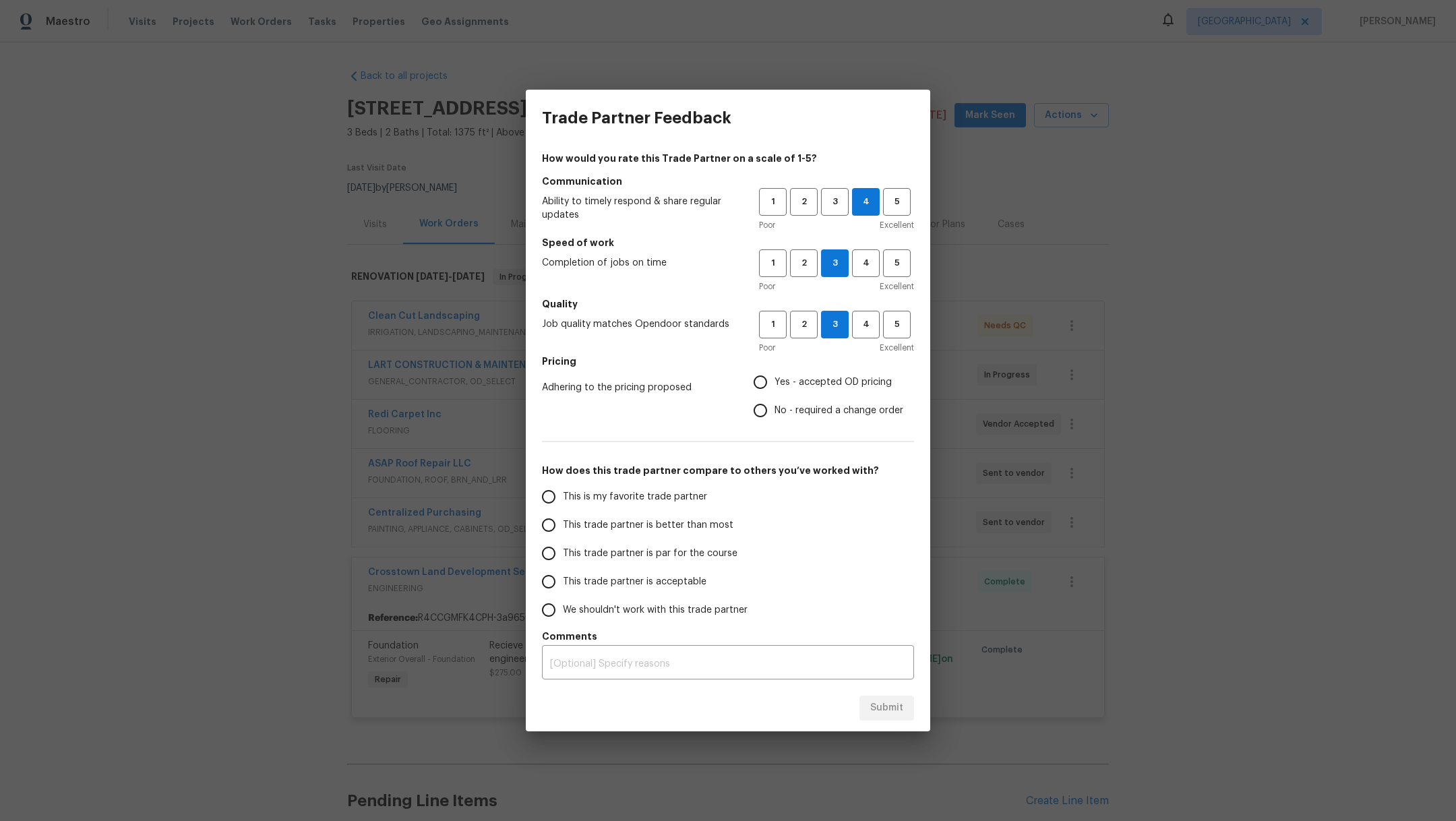
click at [817, 383] on span "Yes - accepted OD pricing" at bounding box center [833, 383] width 117 height 14
click at [774, 383] on input "Yes - accepted OD pricing" at bounding box center [760, 382] width 28 height 28
radio input "true"
click at [670, 526] on span "This trade partner is better than most" at bounding box center [648, 525] width 170 height 14
click at [563, 526] on input "This trade partner is better than most" at bounding box center [548, 524] width 28 height 28
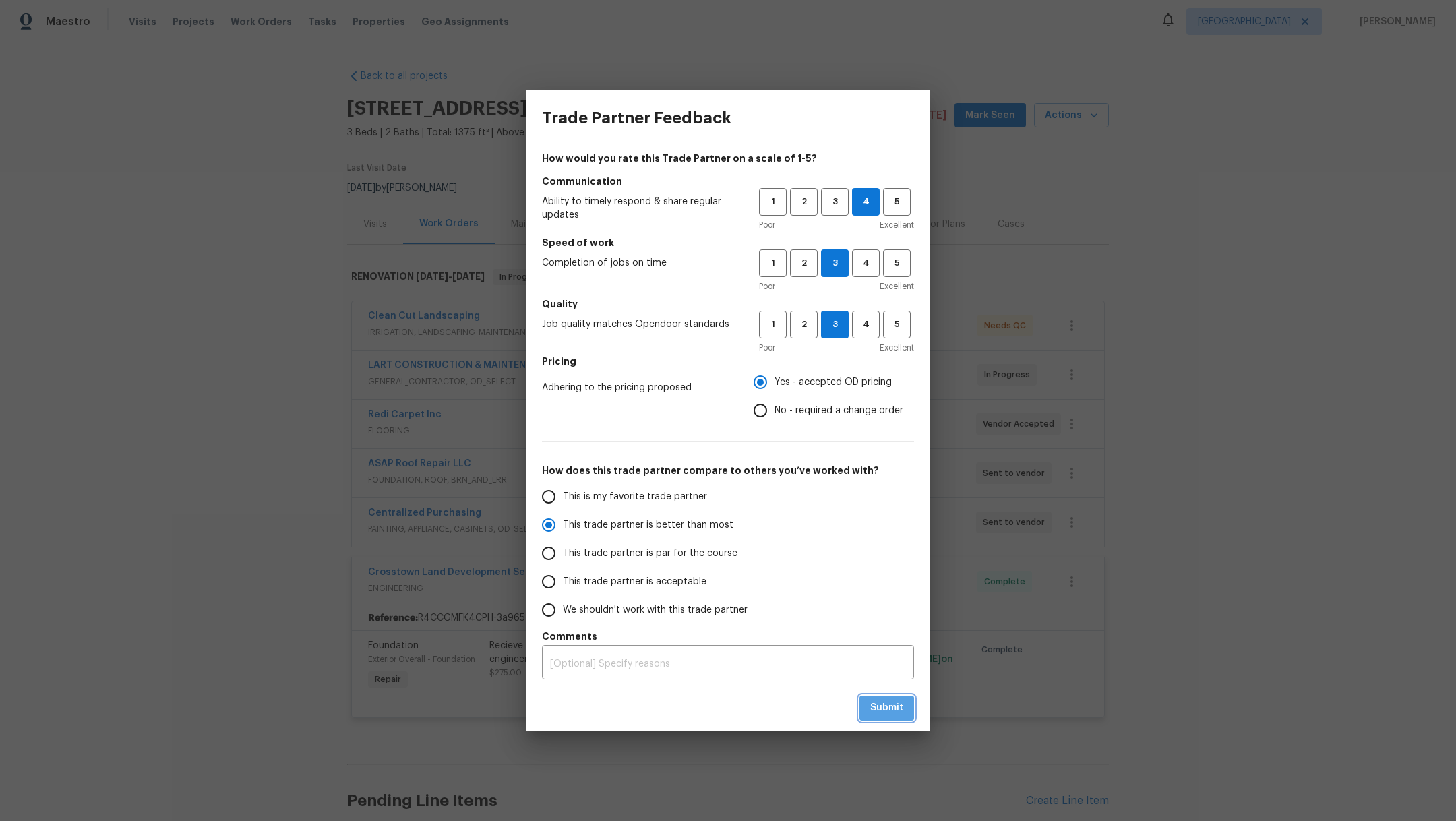
click at [885, 708] on span "Submit" at bounding box center [886, 708] width 33 height 17
radio input "true"
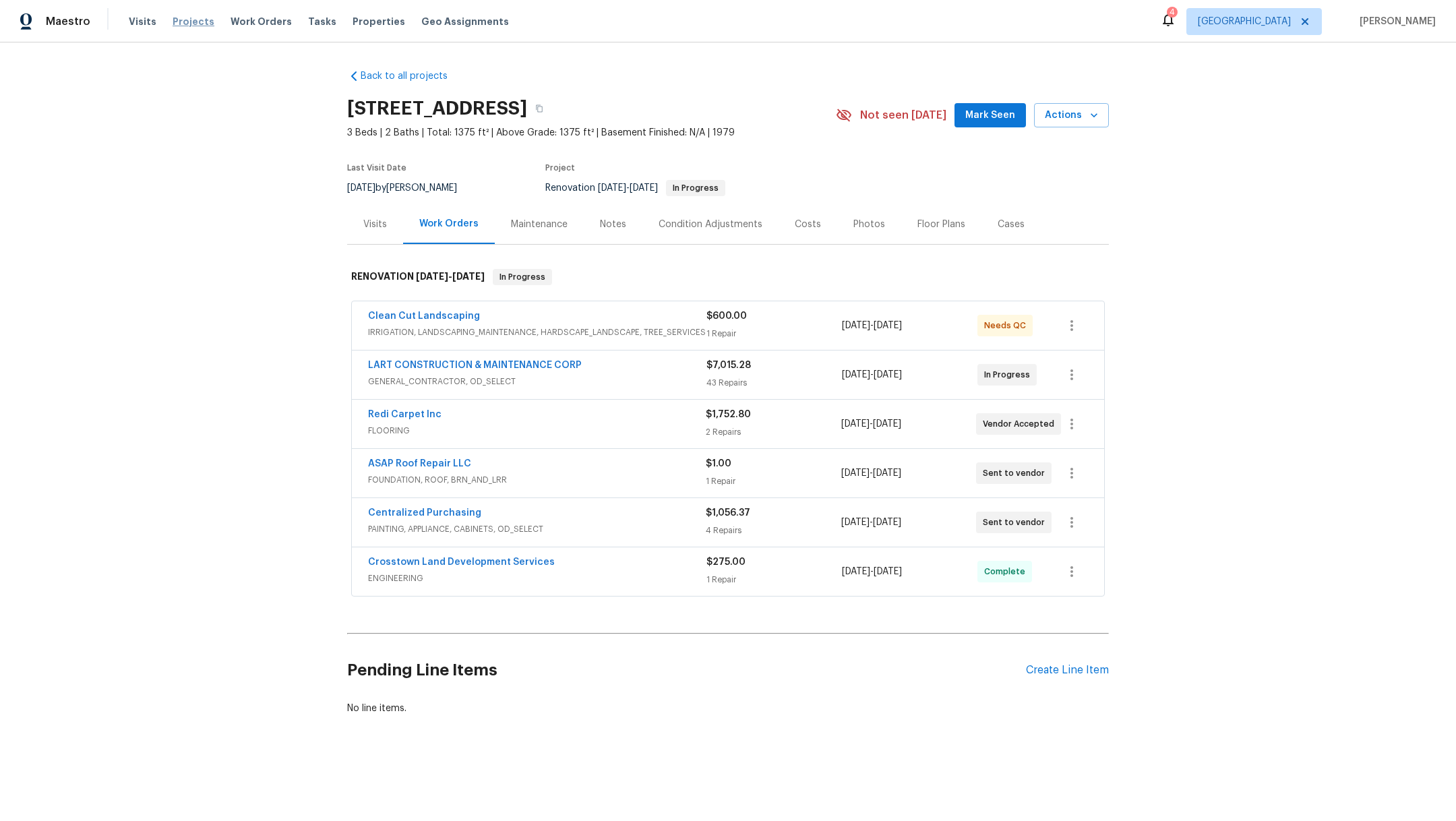
click at [183, 21] on span "Projects" at bounding box center [193, 21] width 42 height 14
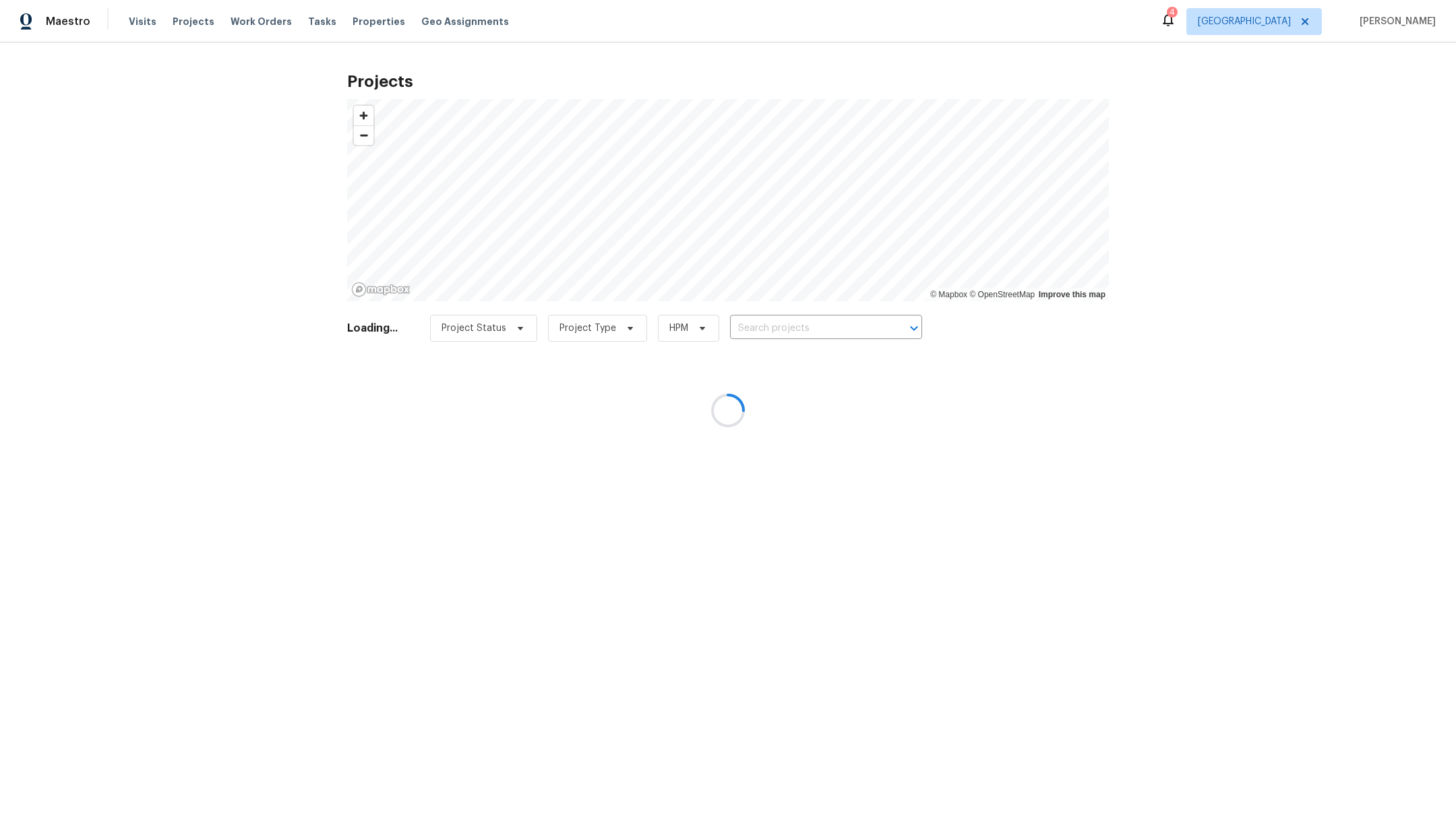
click at [836, 329] on div at bounding box center [728, 410] width 1456 height 821
click at [817, 320] on div at bounding box center [728, 410] width 1456 height 821
click at [817, 327] on div at bounding box center [728, 410] width 1456 height 821
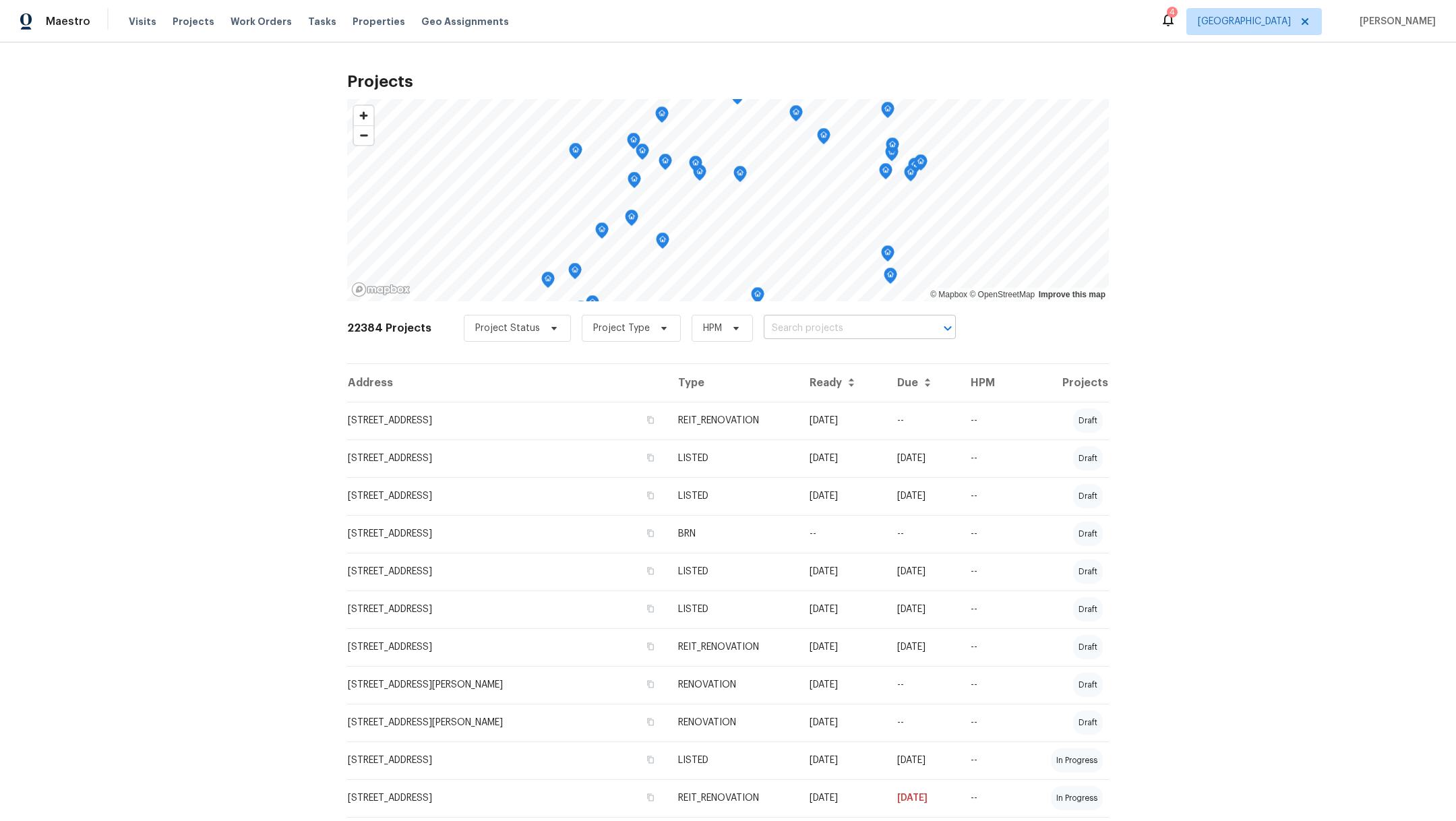
click at [763, 328] on input "text" at bounding box center [841, 328] width 155 height 21
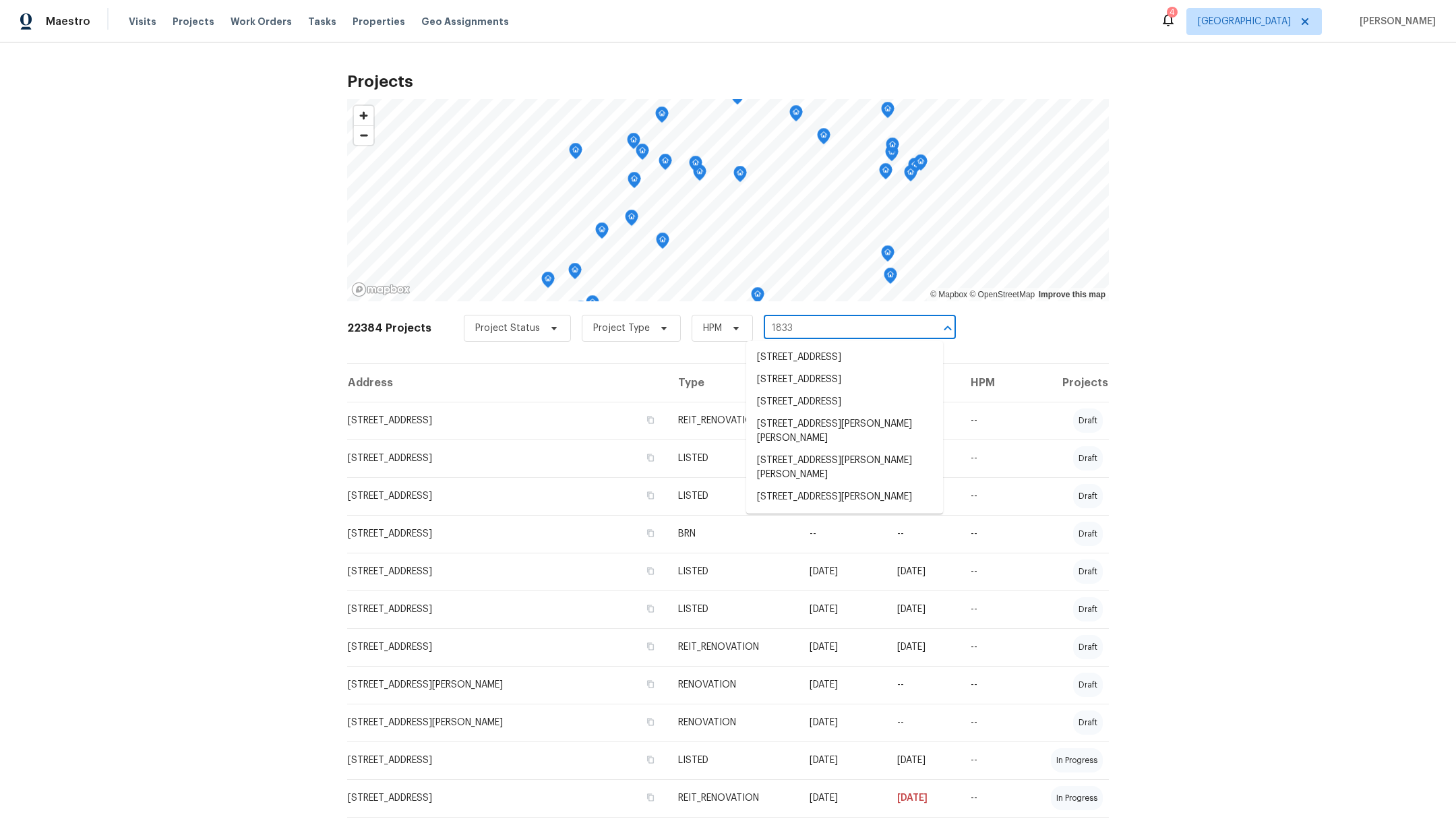
type input "18330"
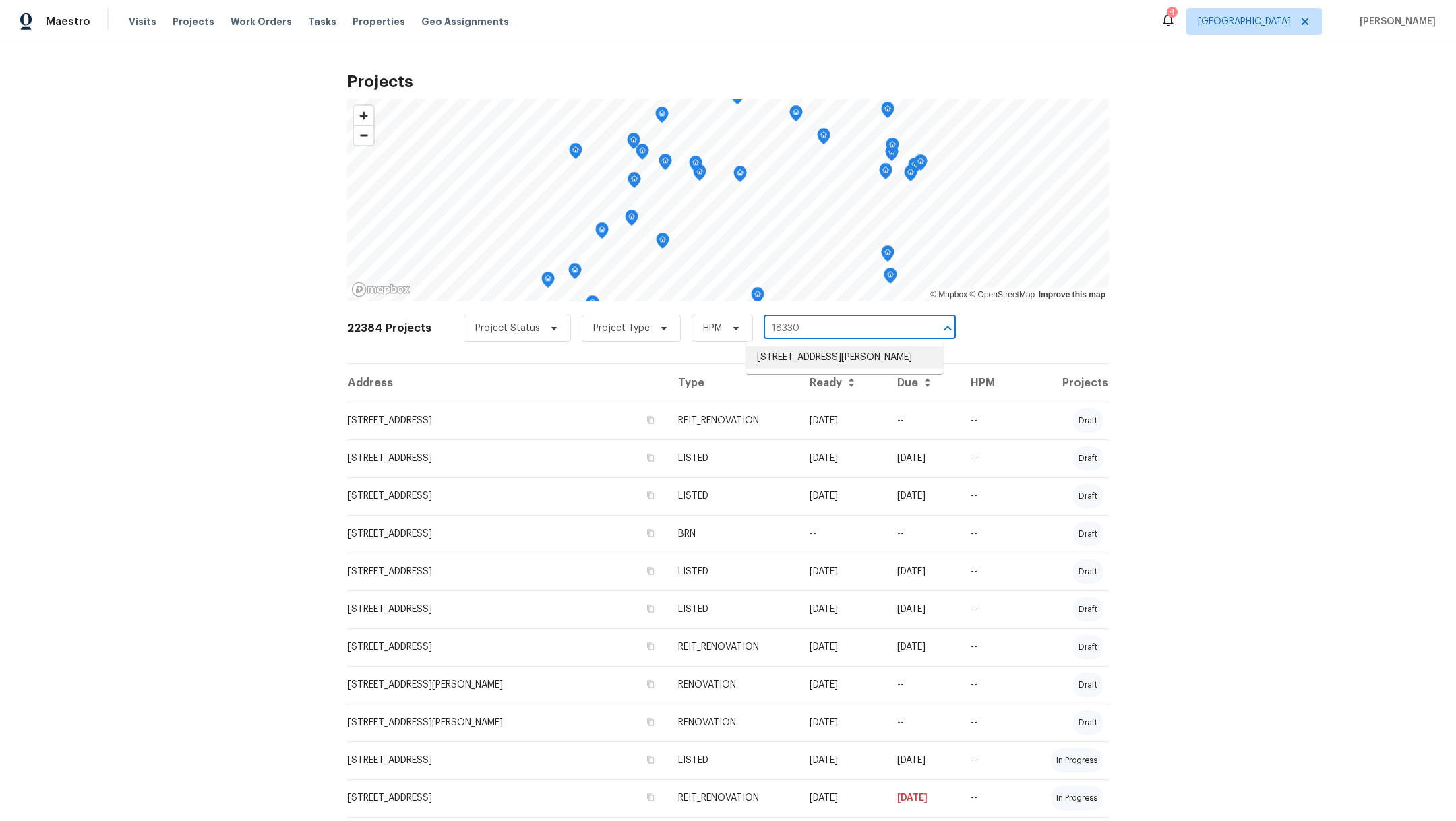
click at [786, 358] on li "[STREET_ADDRESS][PERSON_NAME]" at bounding box center [844, 358] width 197 height 22
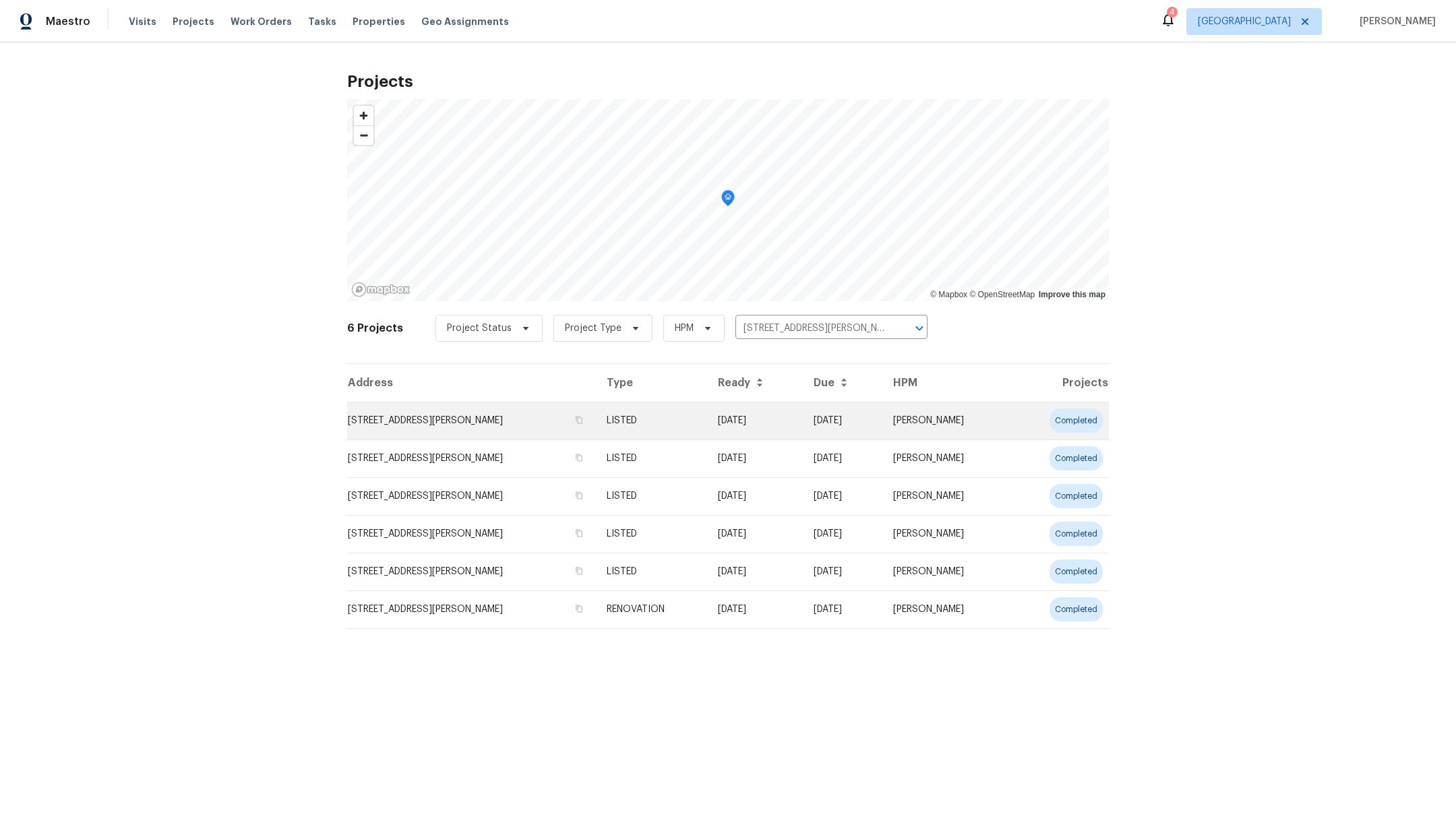
click at [503, 422] on td "[STREET_ADDRESS][PERSON_NAME]" at bounding box center [471, 420] width 248 height 38
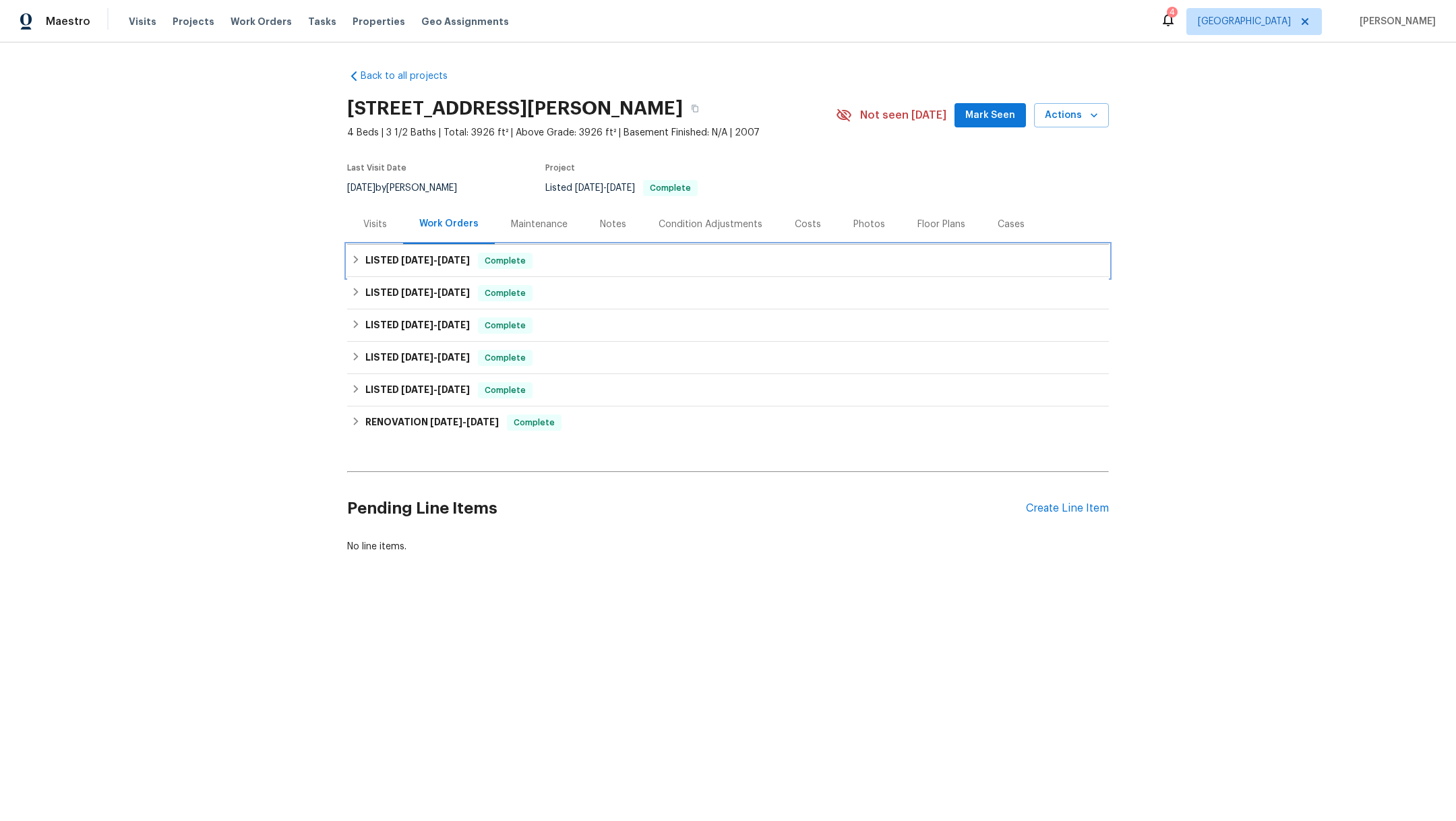
click at [422, 258] on span "9/23/25" at bounding box center [418, 260] width 33 height 9
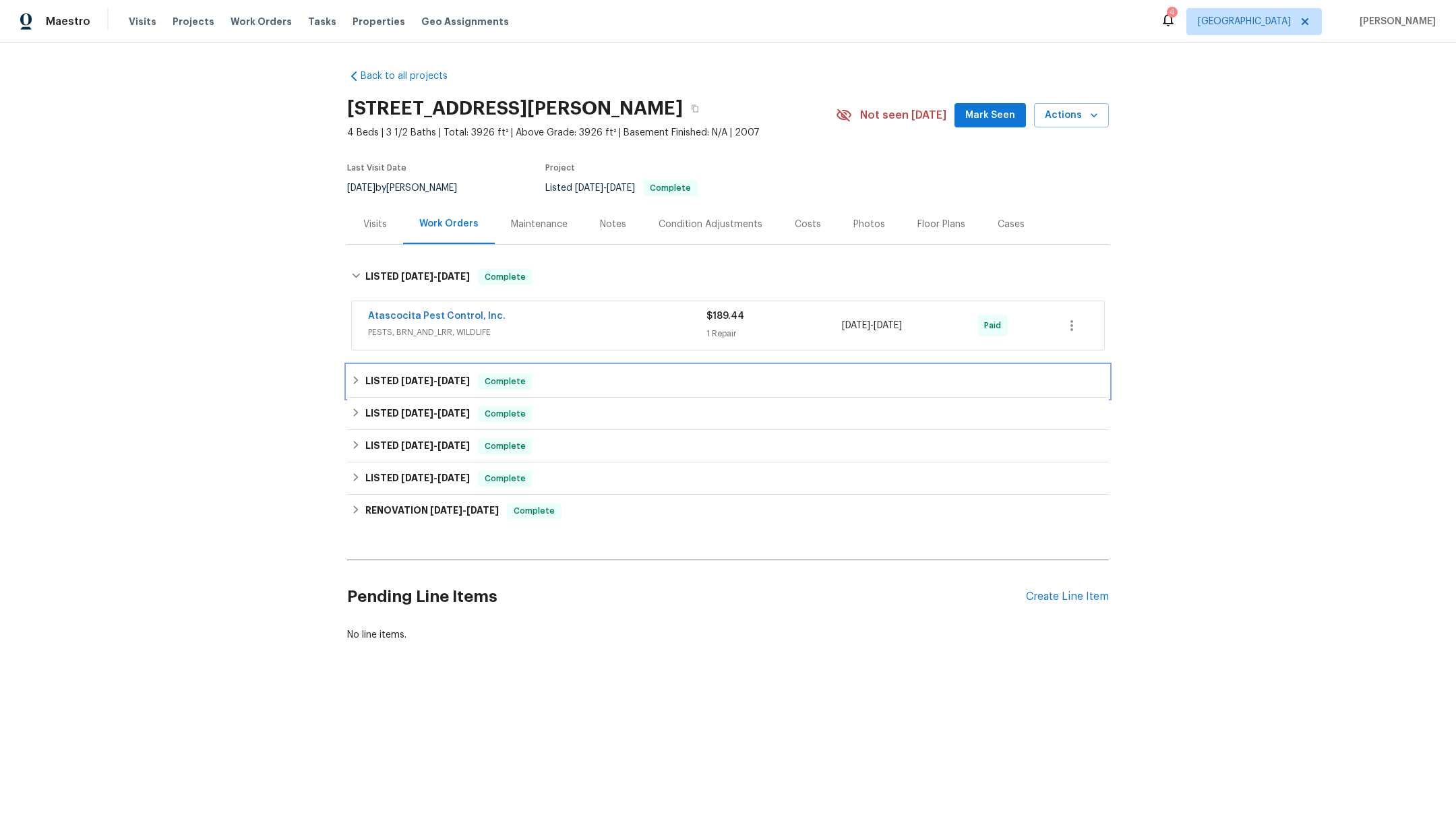
click at [422, 383] on span "8/14/25" at bounding box center [418, 381] width 33 height 9
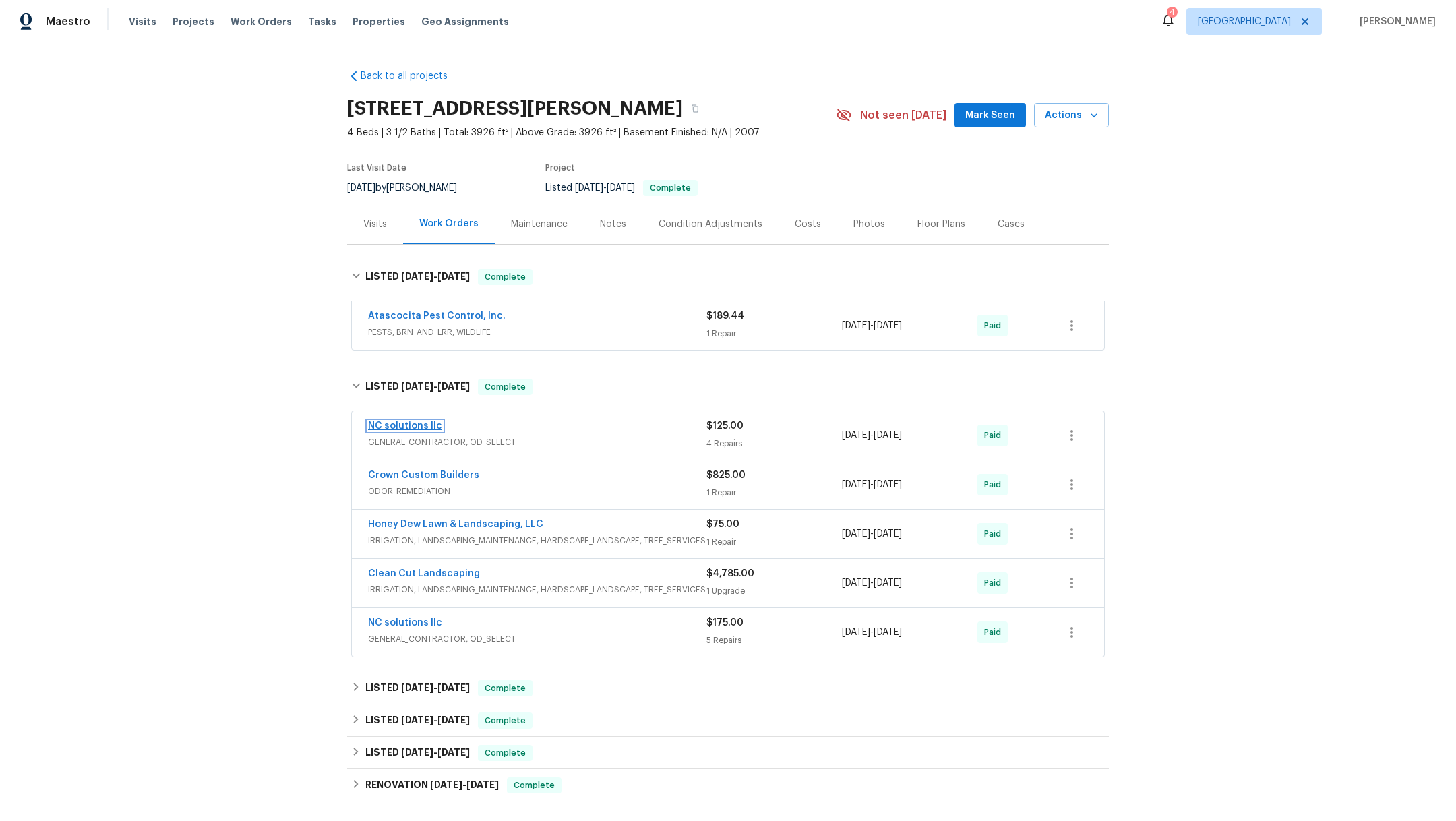
click at [404, 421] on link "NC solutions llc" at bounding box center [405, 426] width 74 height 9
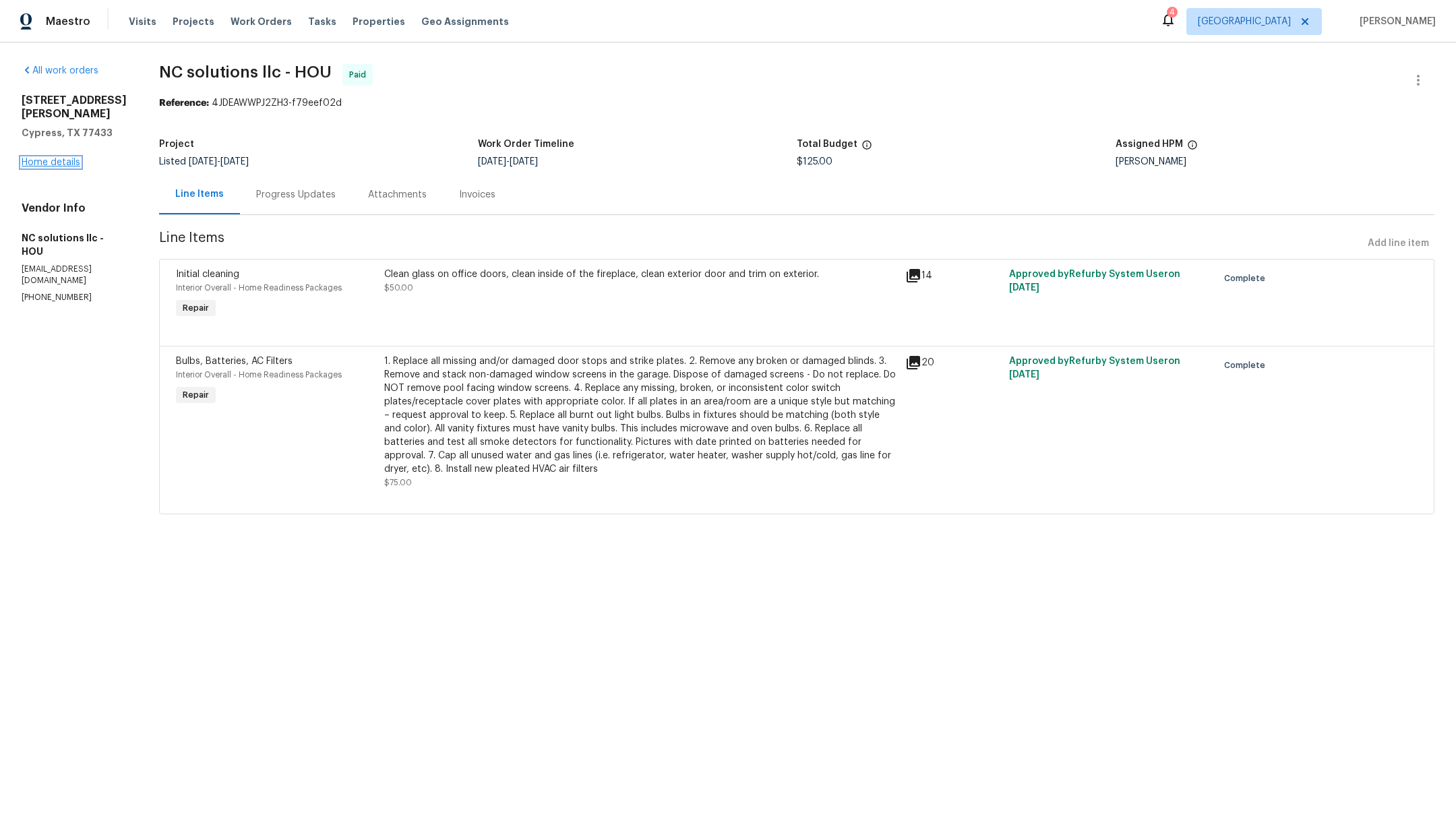
click at [61, 161] on link "Home details" at bounding box center [51, 162] width 58 height 9
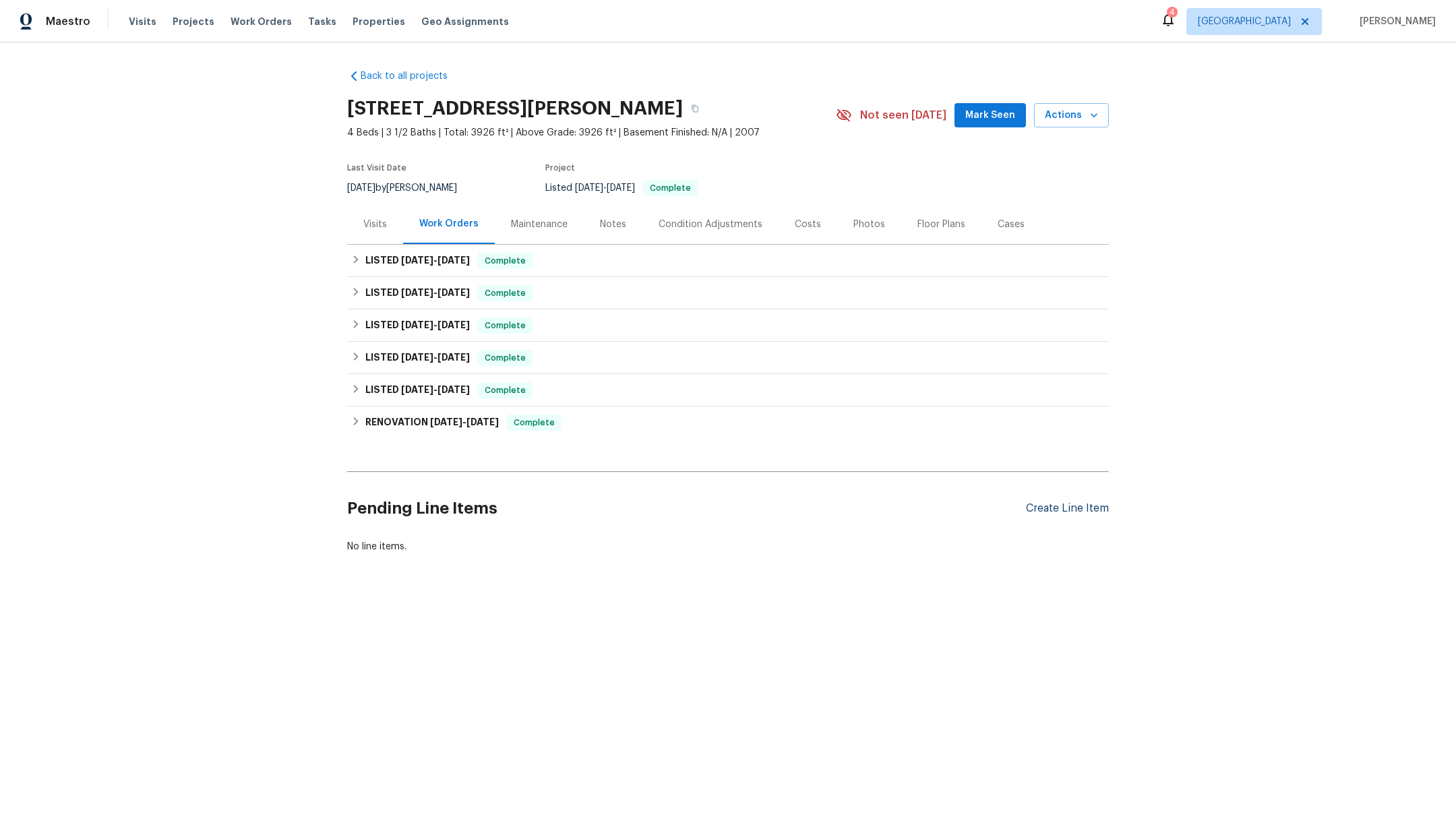
click at [1057, 508] on div "Create Line Item" at bounding box center [1068, 508] width 83 height 13
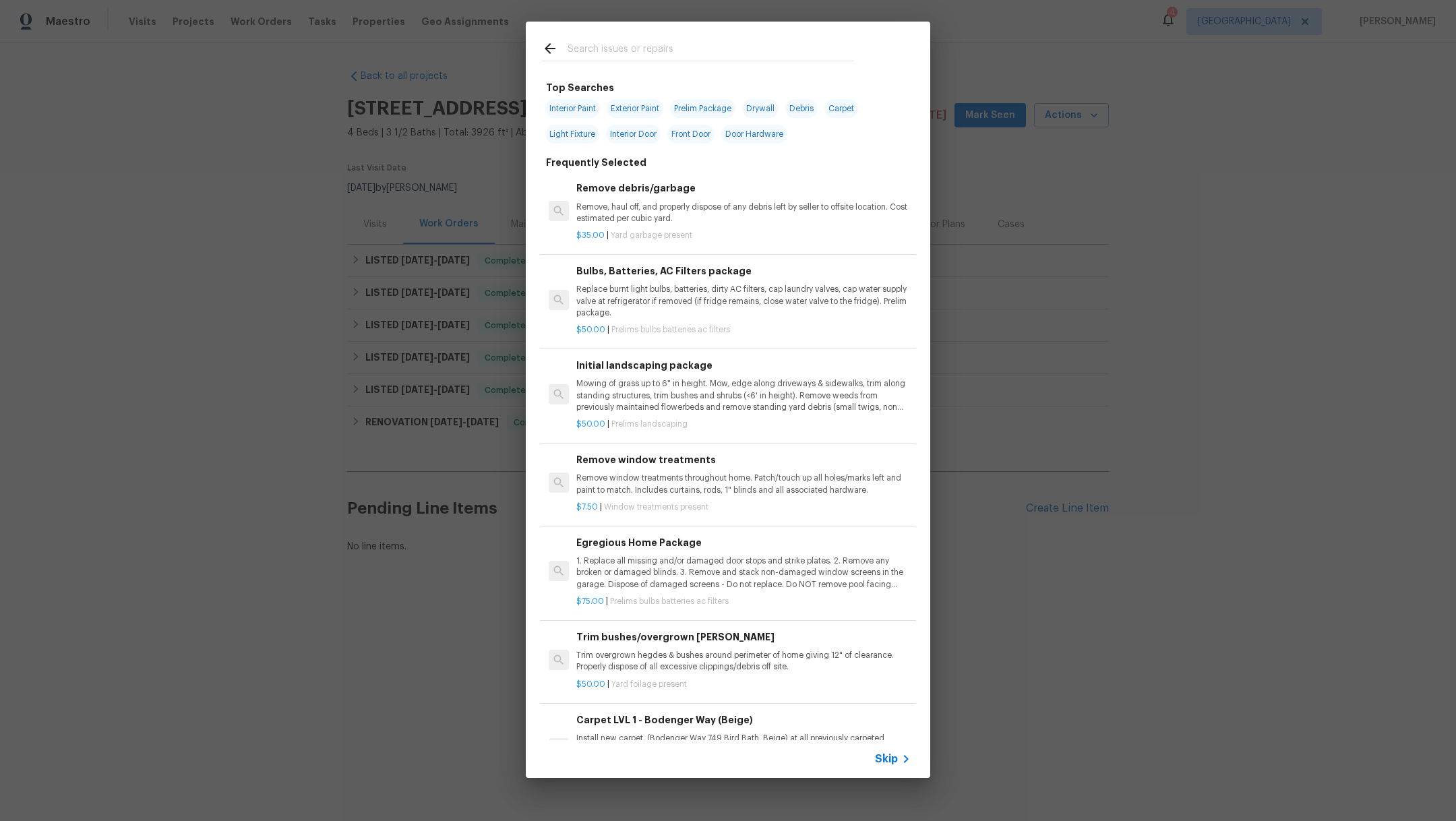
click at [682, 53] on input "text" at bounding box center [710, 51] width 285 height 21
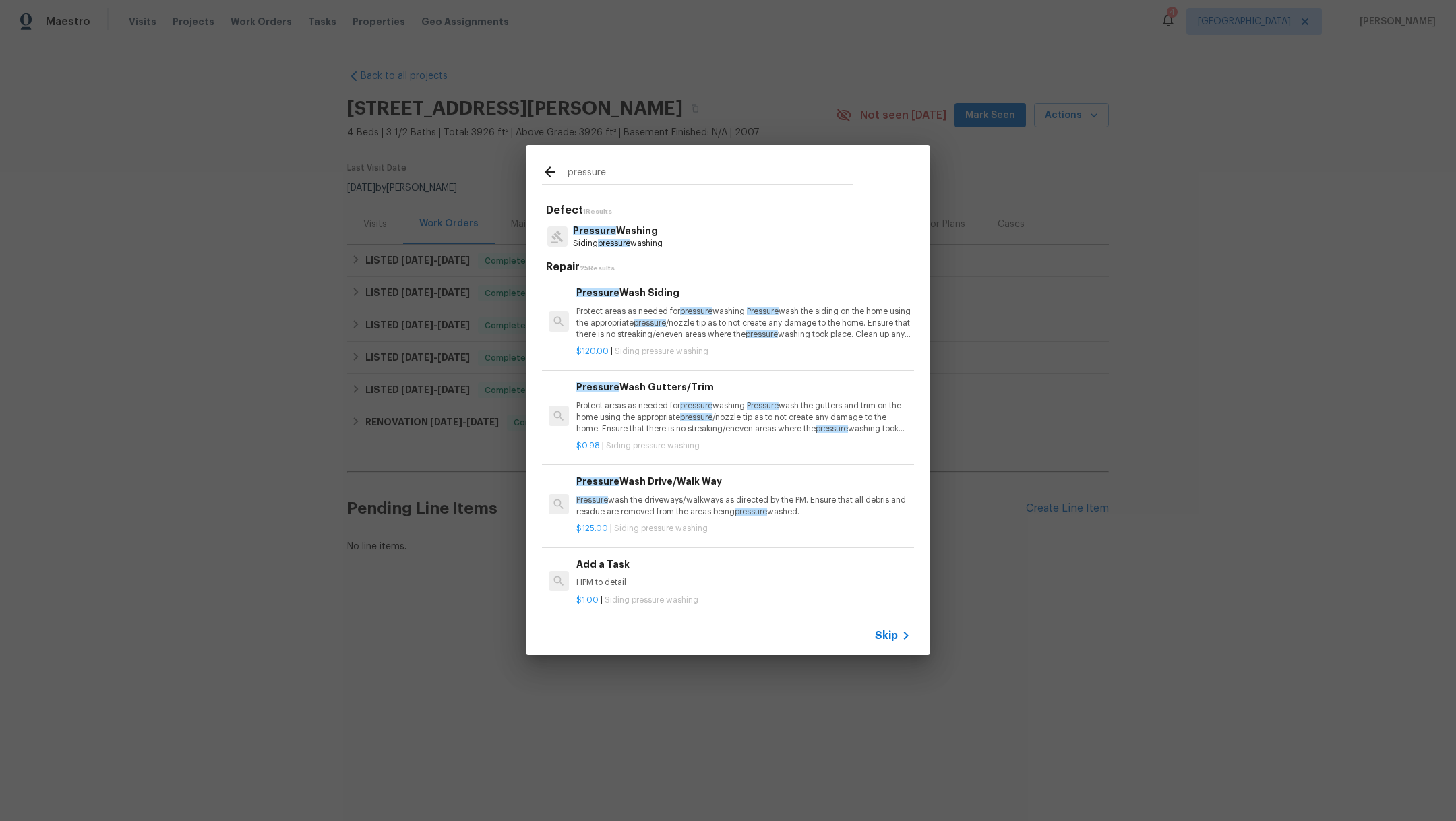
type input "pressure"
click at [635, 230] on p "Pressure Washing" at bounding box center [618, 230] width 89 height 14
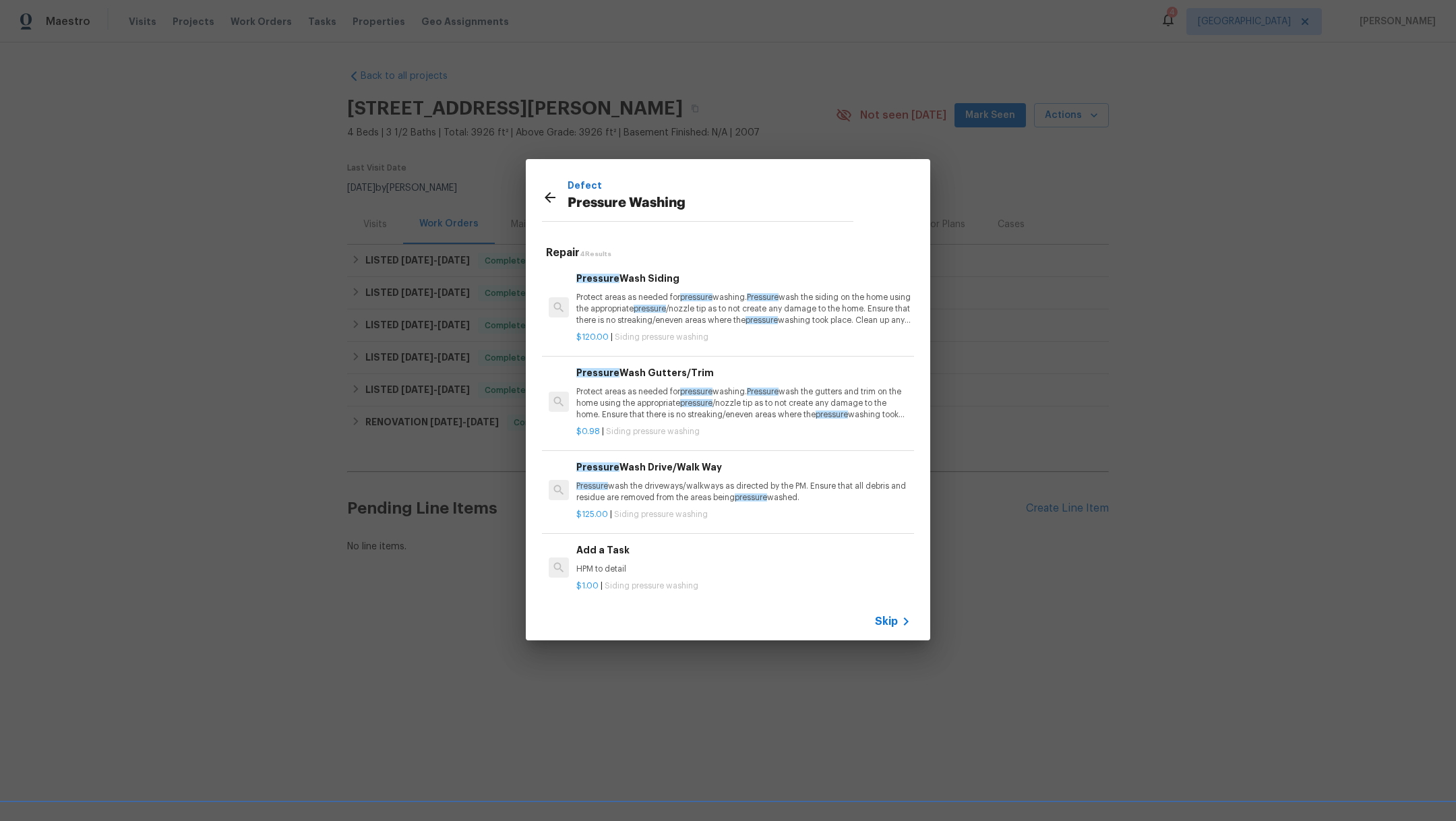
click at [694, 498] on p "Pressure wash the driveways/walkways as directed by the PM. Ensure that all deb…" at bounding box center [743, 492] width 334 height 23
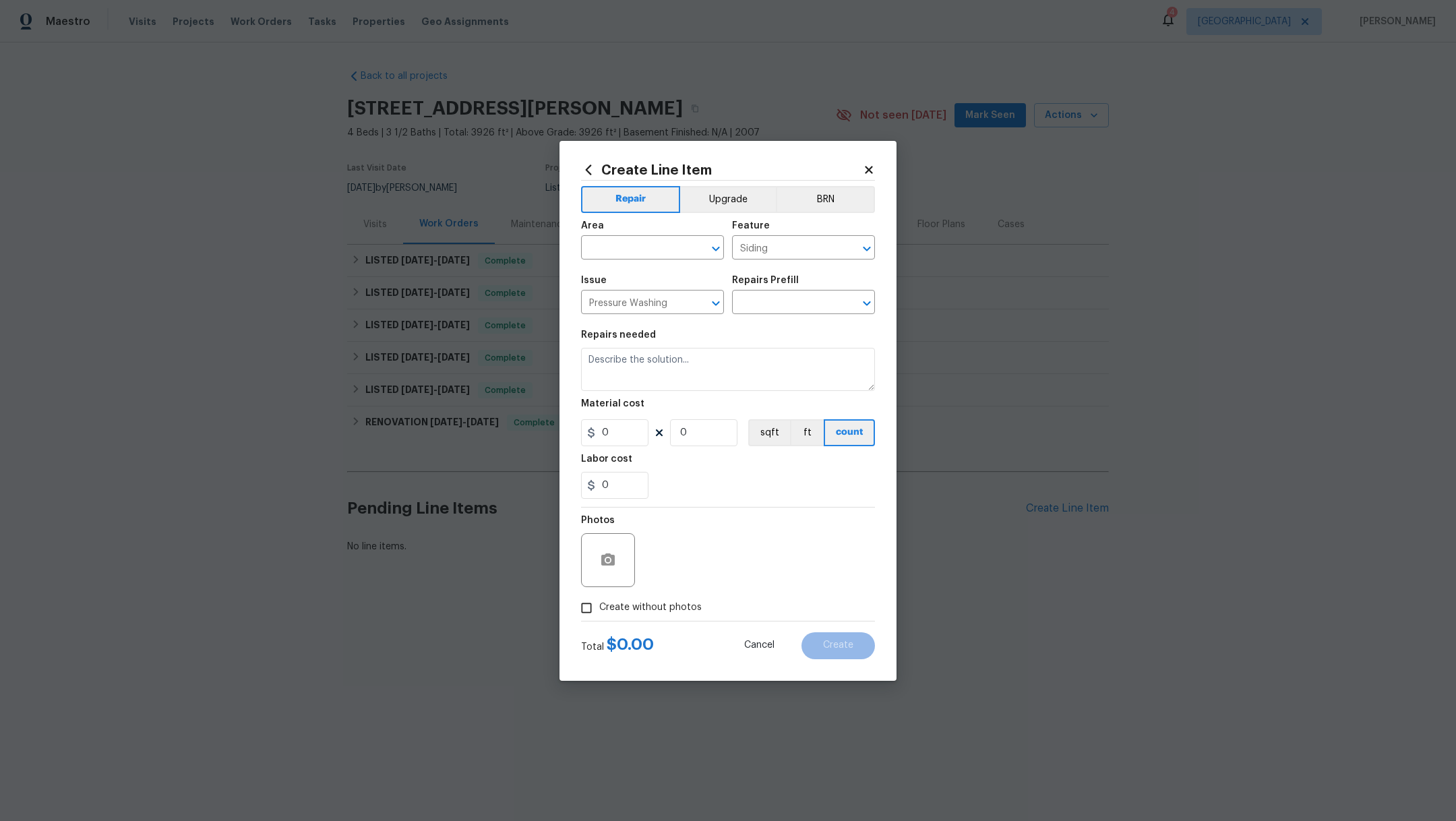
type input "Pressure Wash Drive/Walk Way $125.00"
type textarea "Pressure wash the driveways/walkways as directed by the PM. Ensure that all deb…"
type input "125"
type input "1"
click at [758, 361] on textarea "Pressure wash the driveways/walkways as directed by the PM. Ensure that all deb…" at bounding box center [728, 370] width 294 height 43
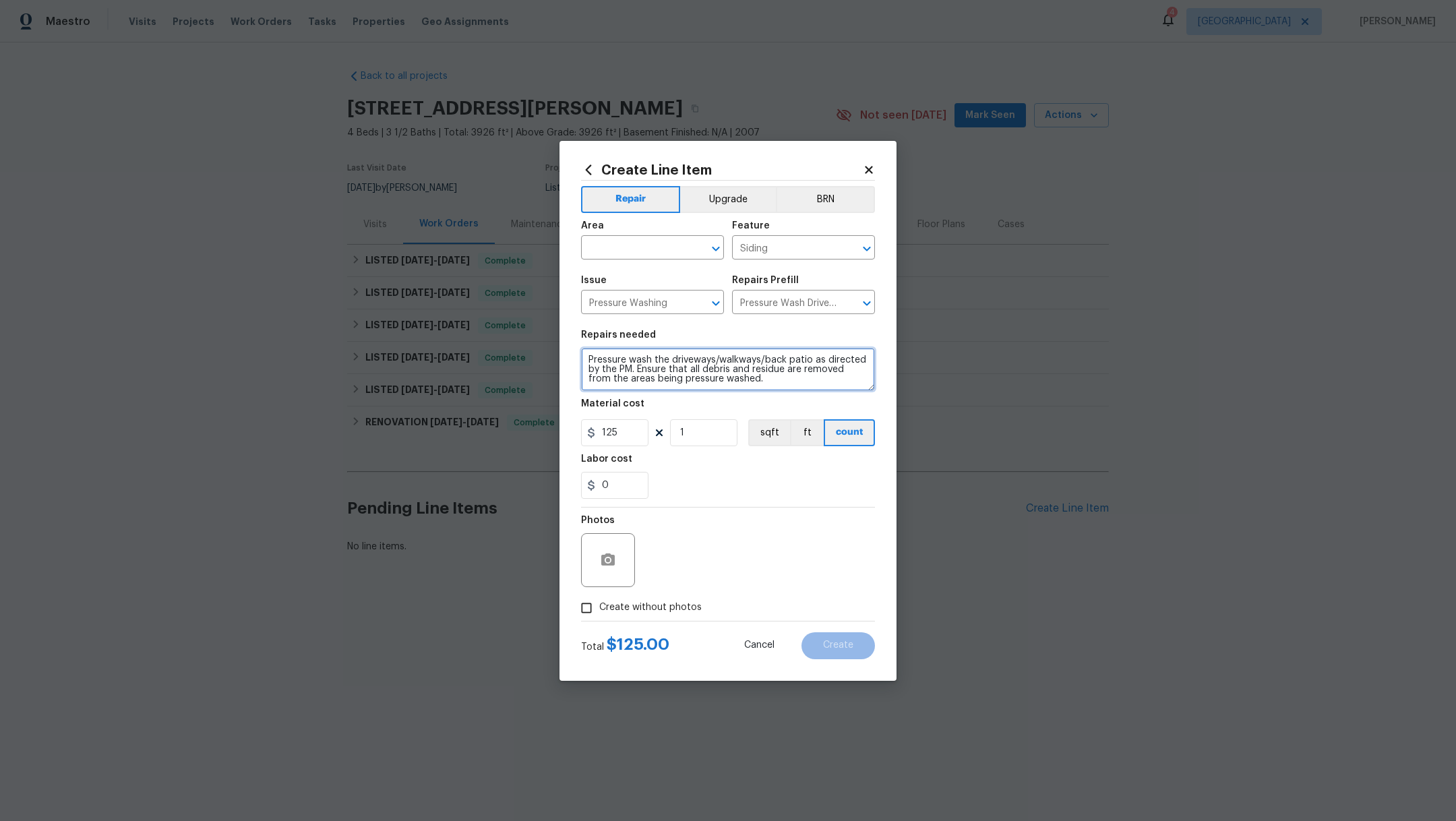
type textarea "Pressure wash the driveways/walkways/back patio as directed by the PM. Ensure t…"
click at [648, 611] on span "Create without photos" at bounding box center [650, 608] width 102 height 14
click at [599, 611] on input "Create without photos" at bounding box center [586, 608] width 26 height 26
checkbox input "true"
click at [688, 569] on textarea at bounding box center [760, 560] width 229 height 54
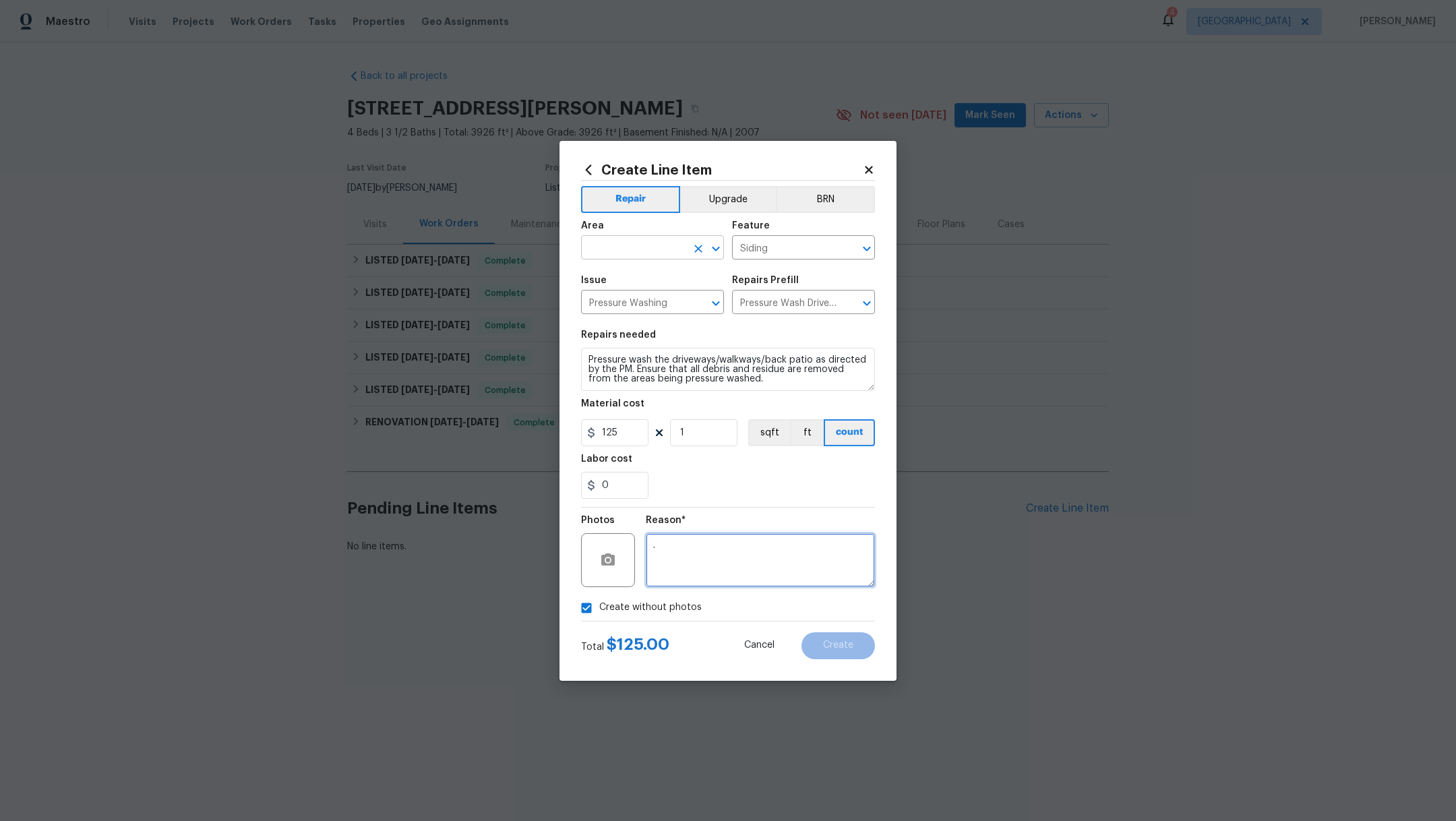
type textarea "."
click at [605, 252] on input "text" at bounding box center [633, 249] width 105 height 21
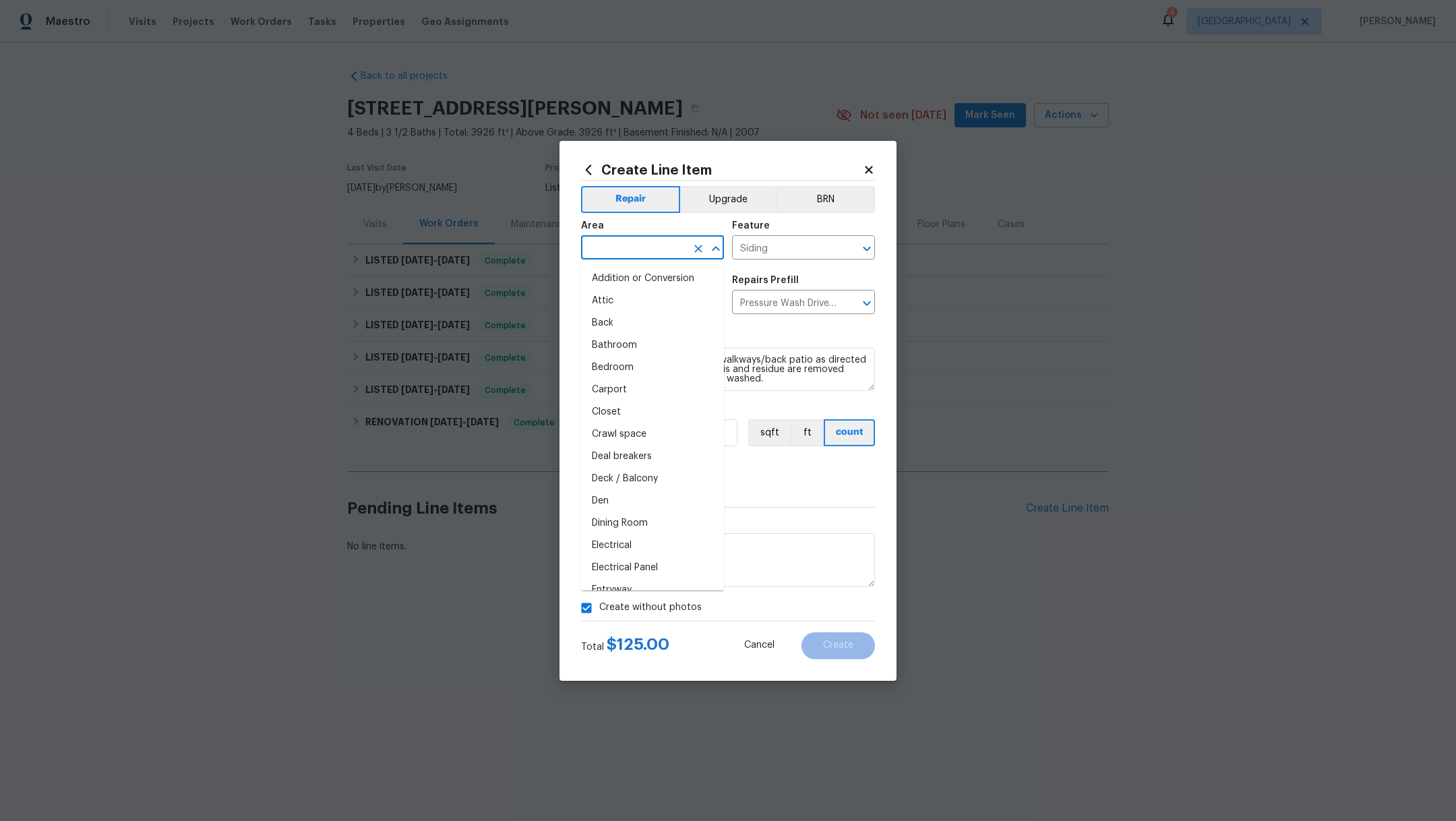
type input "p"
click at [610, 279] on li "Exterior Overall" at bounding box center [652, 279] width 143 height 22
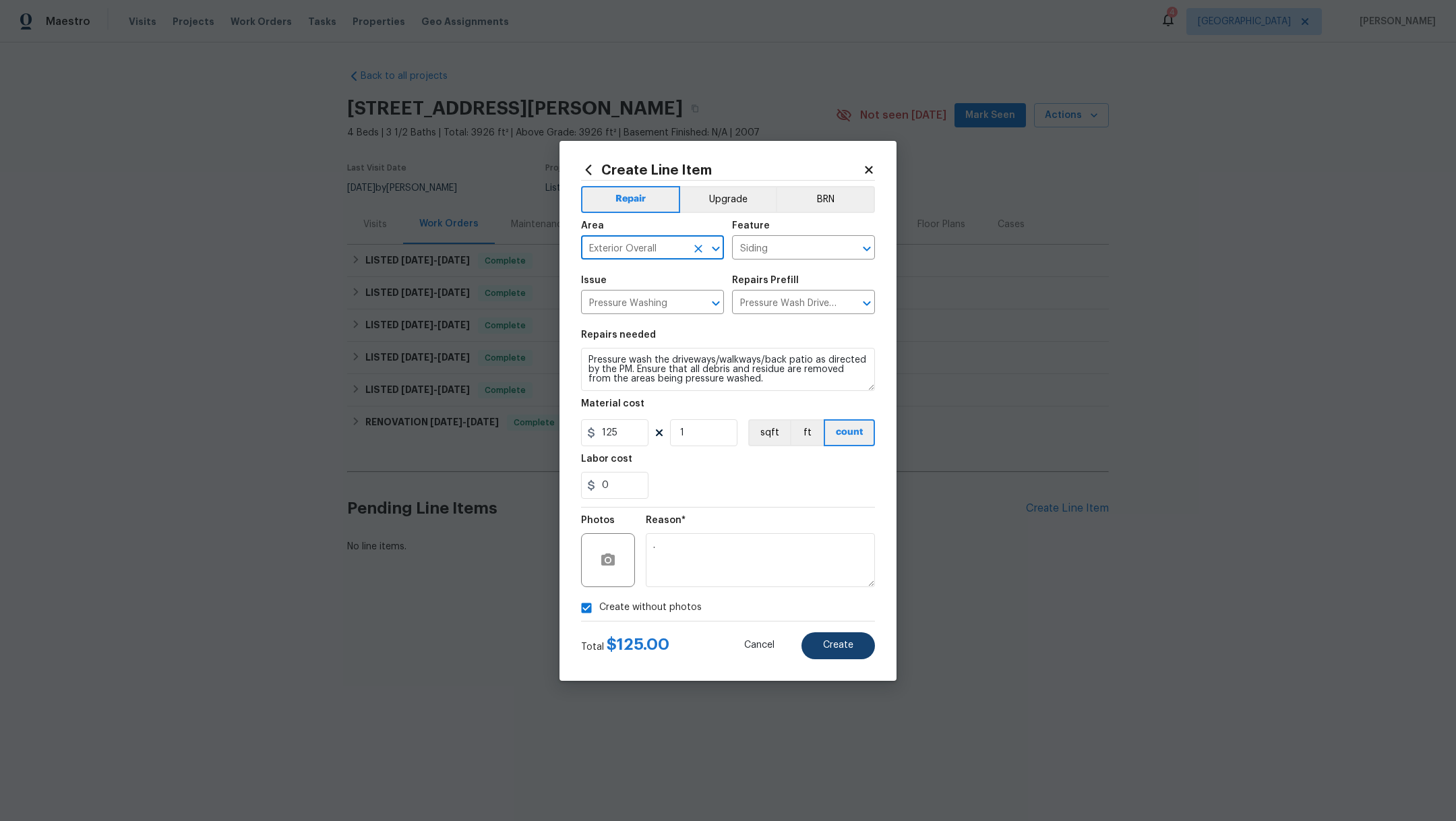
type input "Exterior Overall"
click at [841, 653] on button "Create" at bounding box center [837, 646] width 73 height 27
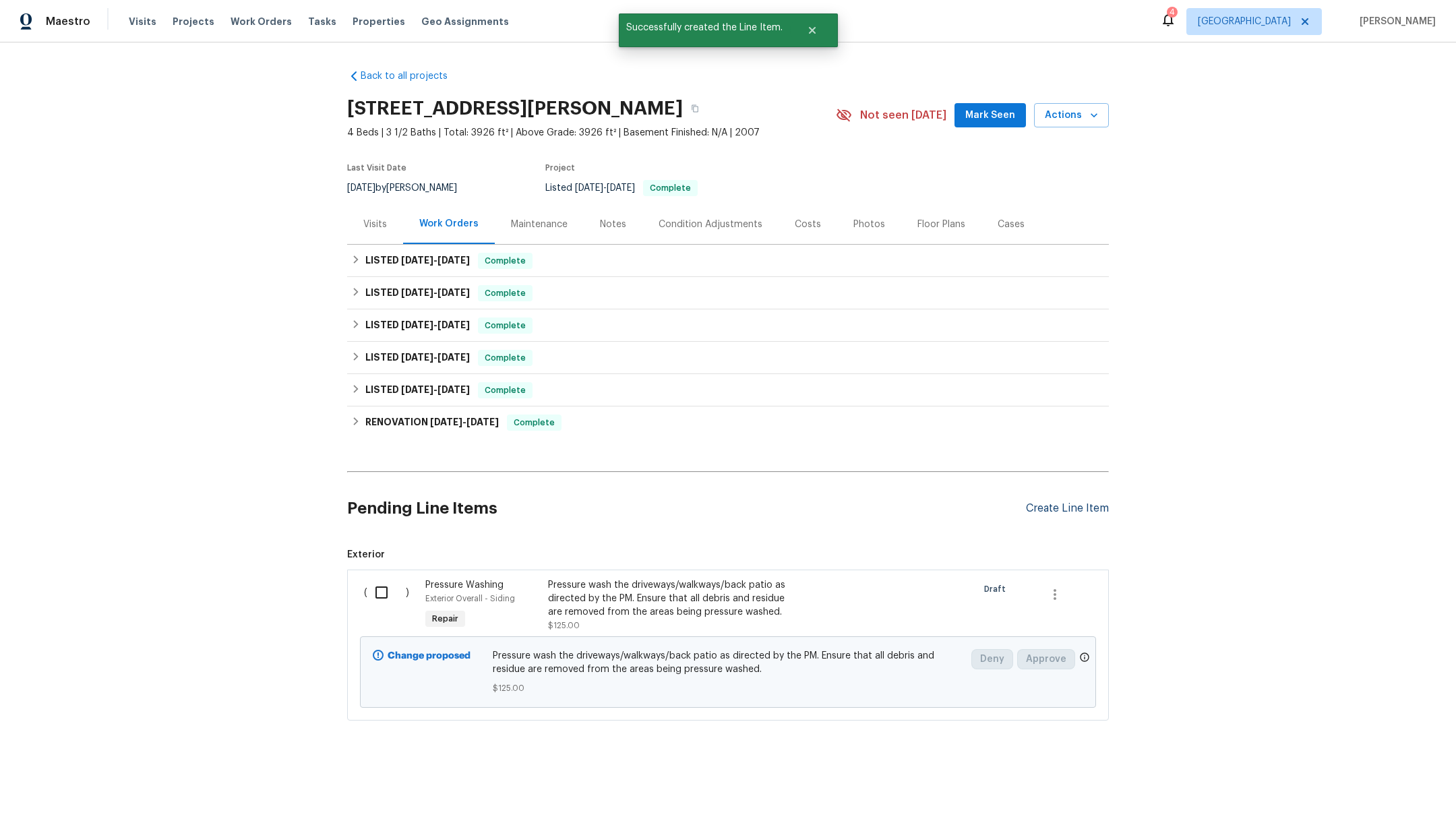
click at [1061, 510] on div "Create Line Item" at bounding box center [1068, 508] width 83 height 13
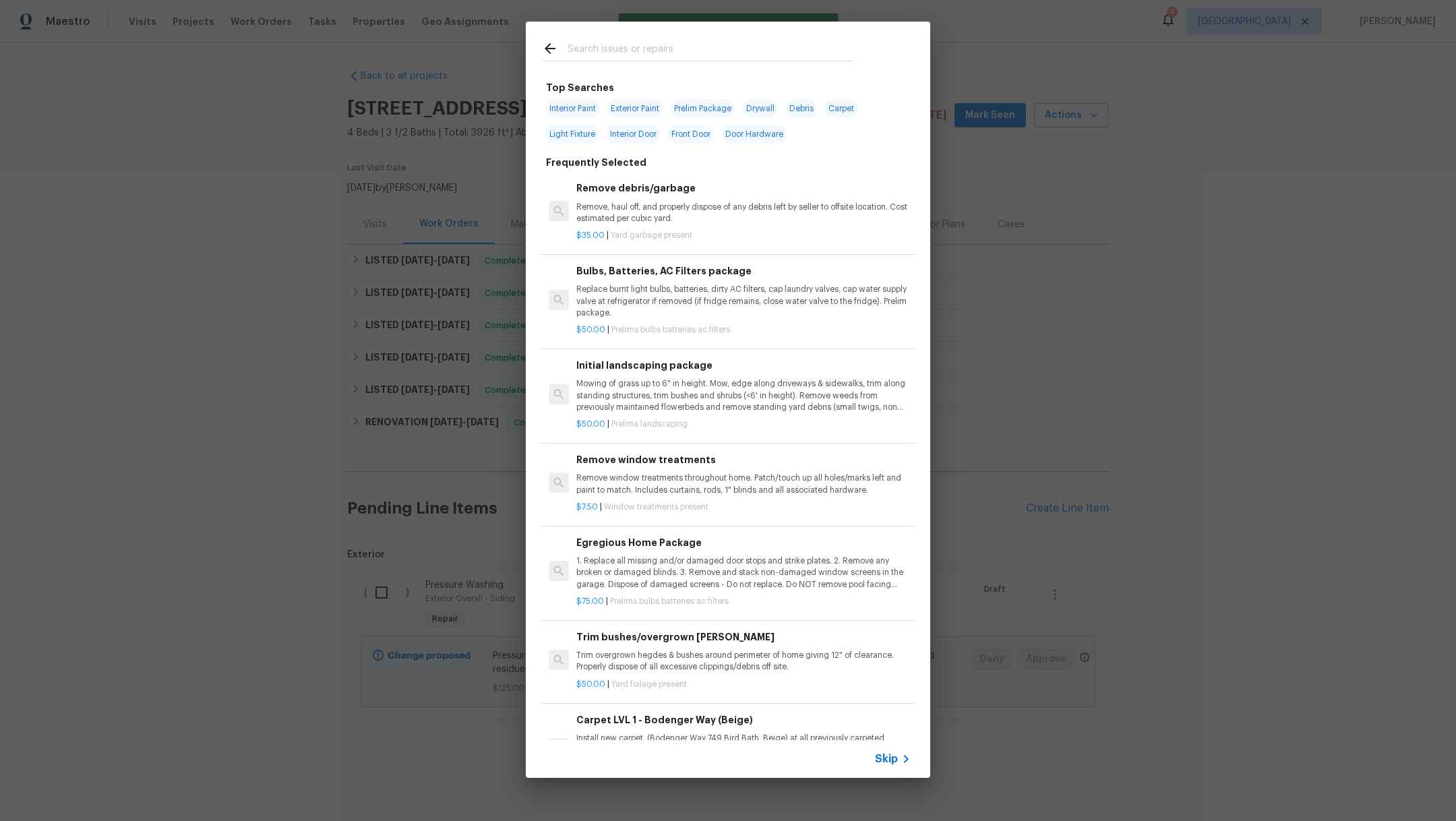
click at [618, 280] on div "Bulbs, Batteries, AC Filters package Replace burnt light bulbs, batteries, dirt…" at bounding box center [743, 291] width 334 height 55
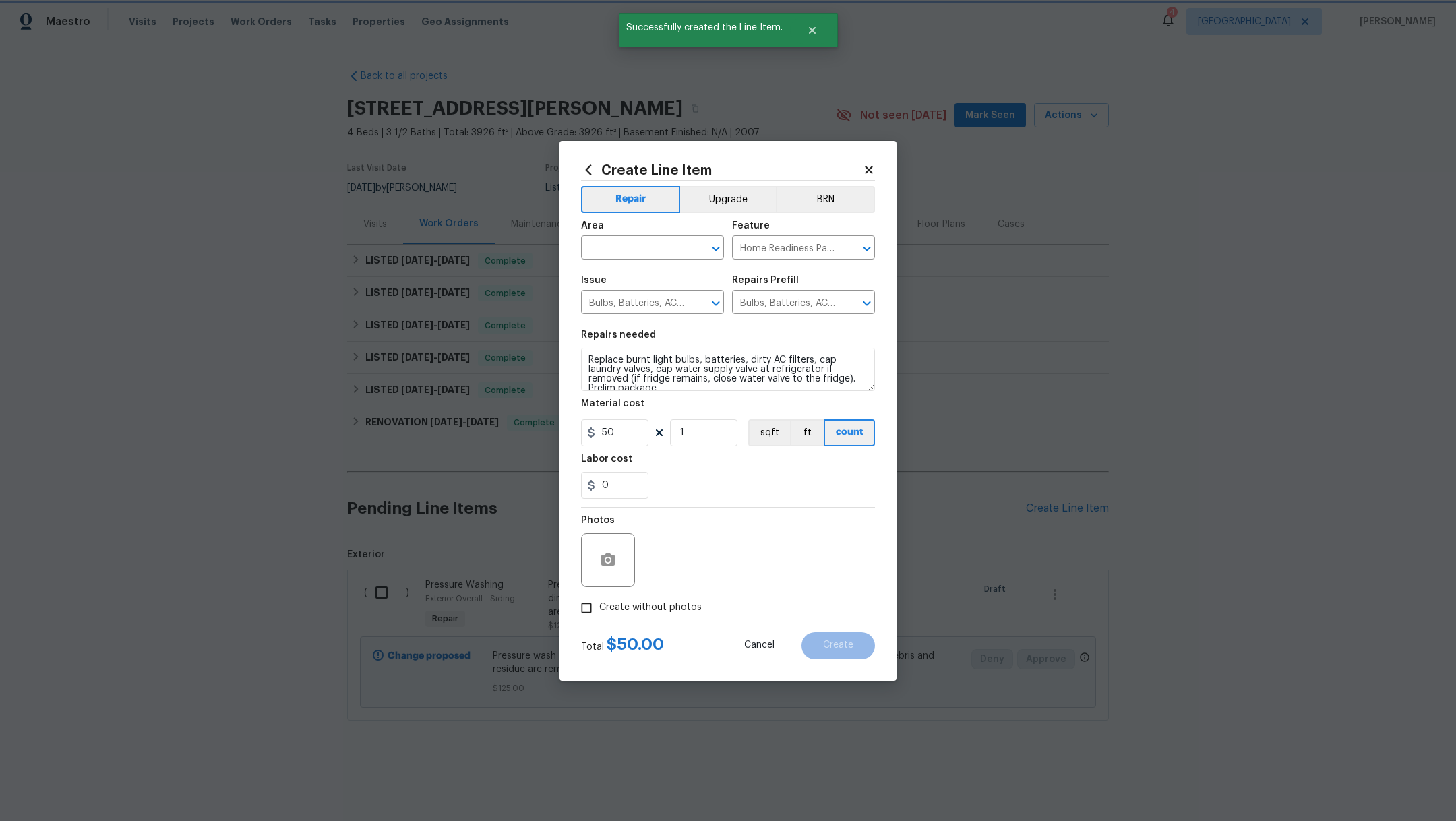
click at [623, 604] on span "Create without photos" at bounding box center [650, 608] width 102 height 14
click at [599, 604] on input "Create without photos" at bounding box center [586, 608] width 26 height 26
checkbox input "true"
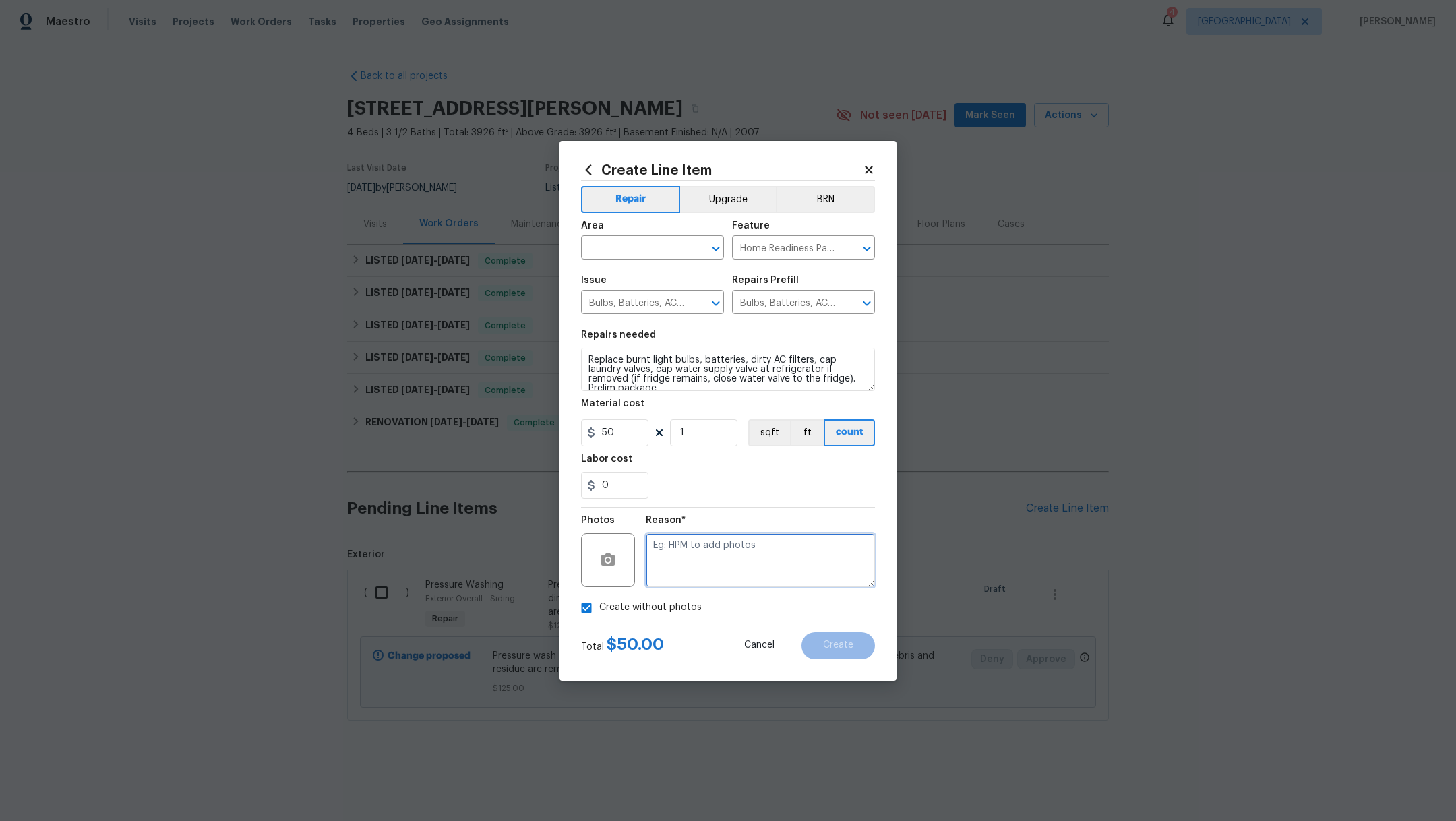
click at [690, 566] on textarea at bounding box center [760, 560] width 229 height 54
type textarea ","
click at [658, 252] on input "text" at bounding box center [633, 249] width 105 height 21
click at [658, 274] on li "Exterior Overall" at bounding box center [652, 279] width 143 height 22
type input "Exterior Overall"
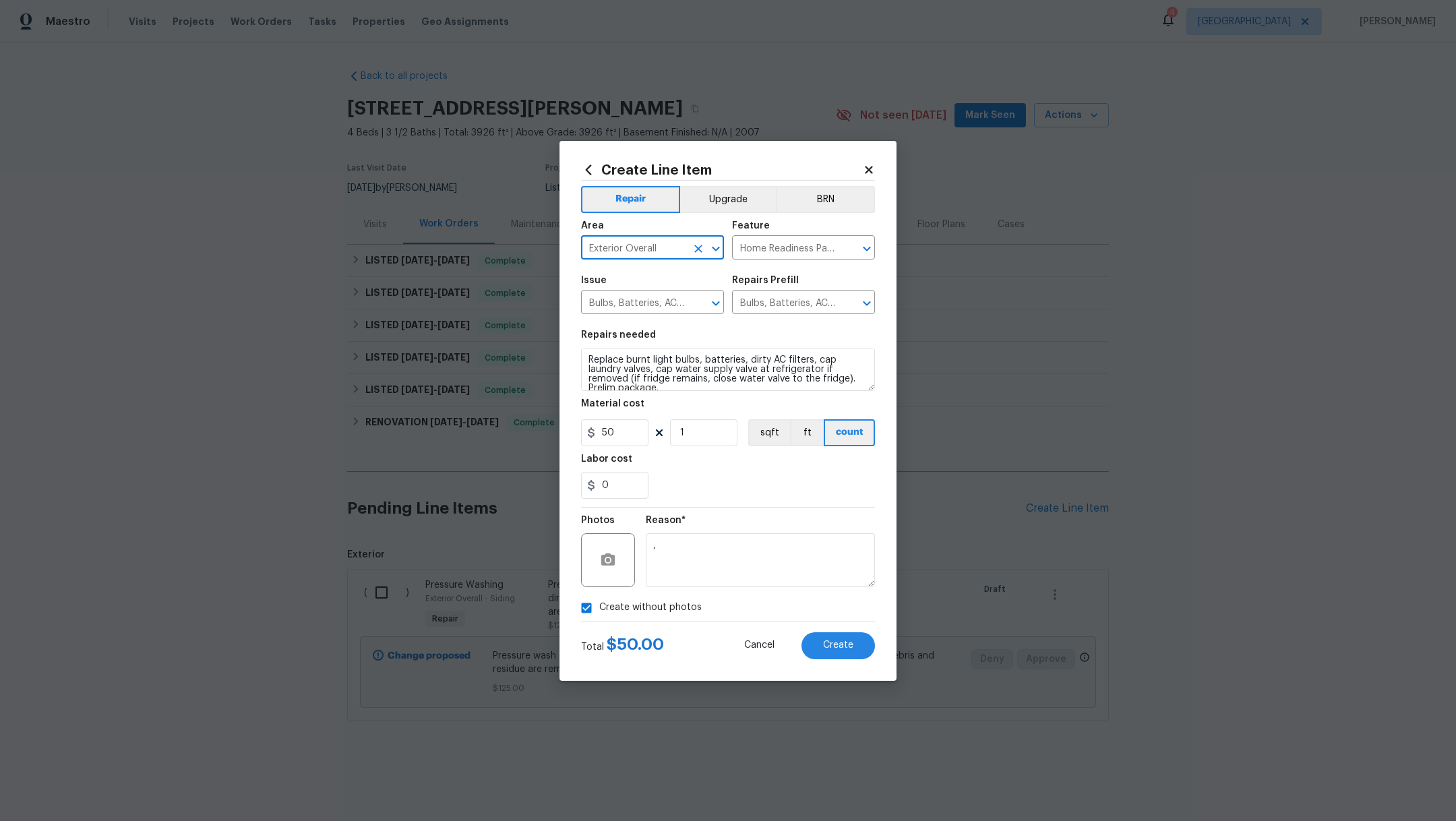
drag, startPoint x: 700, startPoint y: 246, endPoint x: 691, endPoint y: 246, distance: 9.0
click at [700, 246] on icon "Clear" at bounding box center [699, 249] width 14 height 14
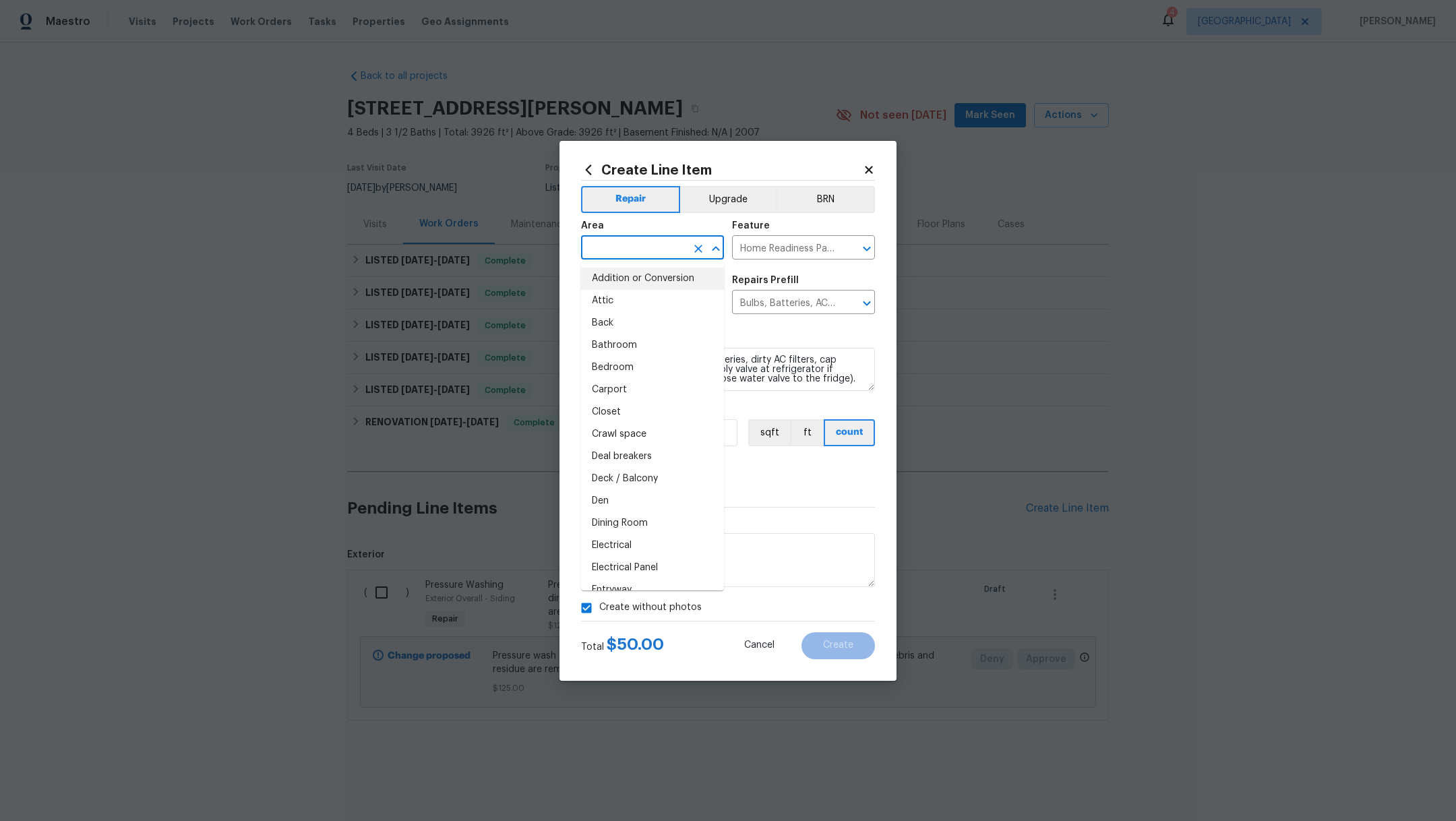
click at [658, 247] on input "text" at bounding box center [633, 249] width 105 height 21
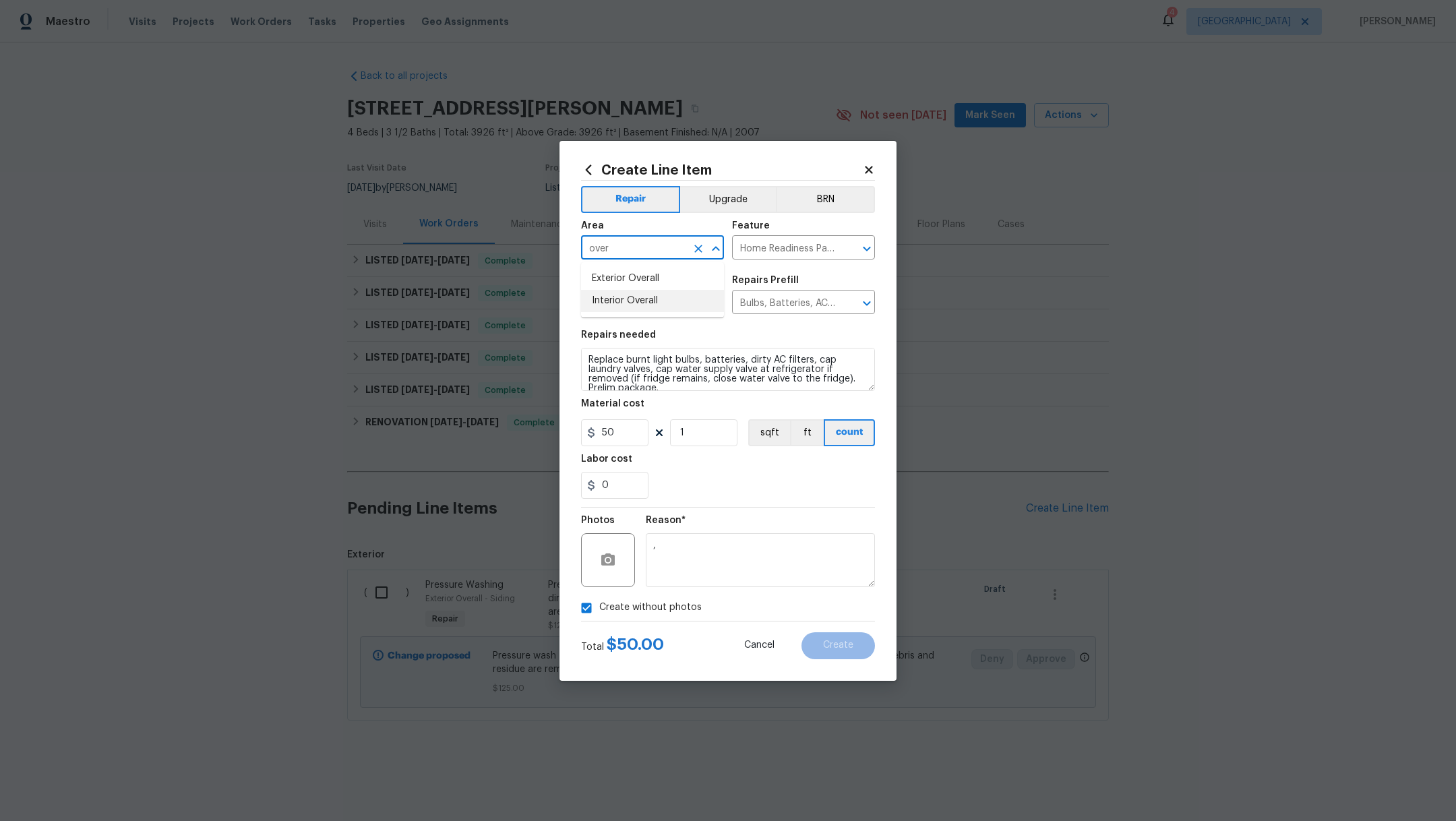
click at [639, 300] on li "Interior Overall" at bounding box center [652, 301] width 143 height 22
type input "Interior Overall"
click at [849, 642] on span "Create" at bounding box center [838, 646] width 30 height 10
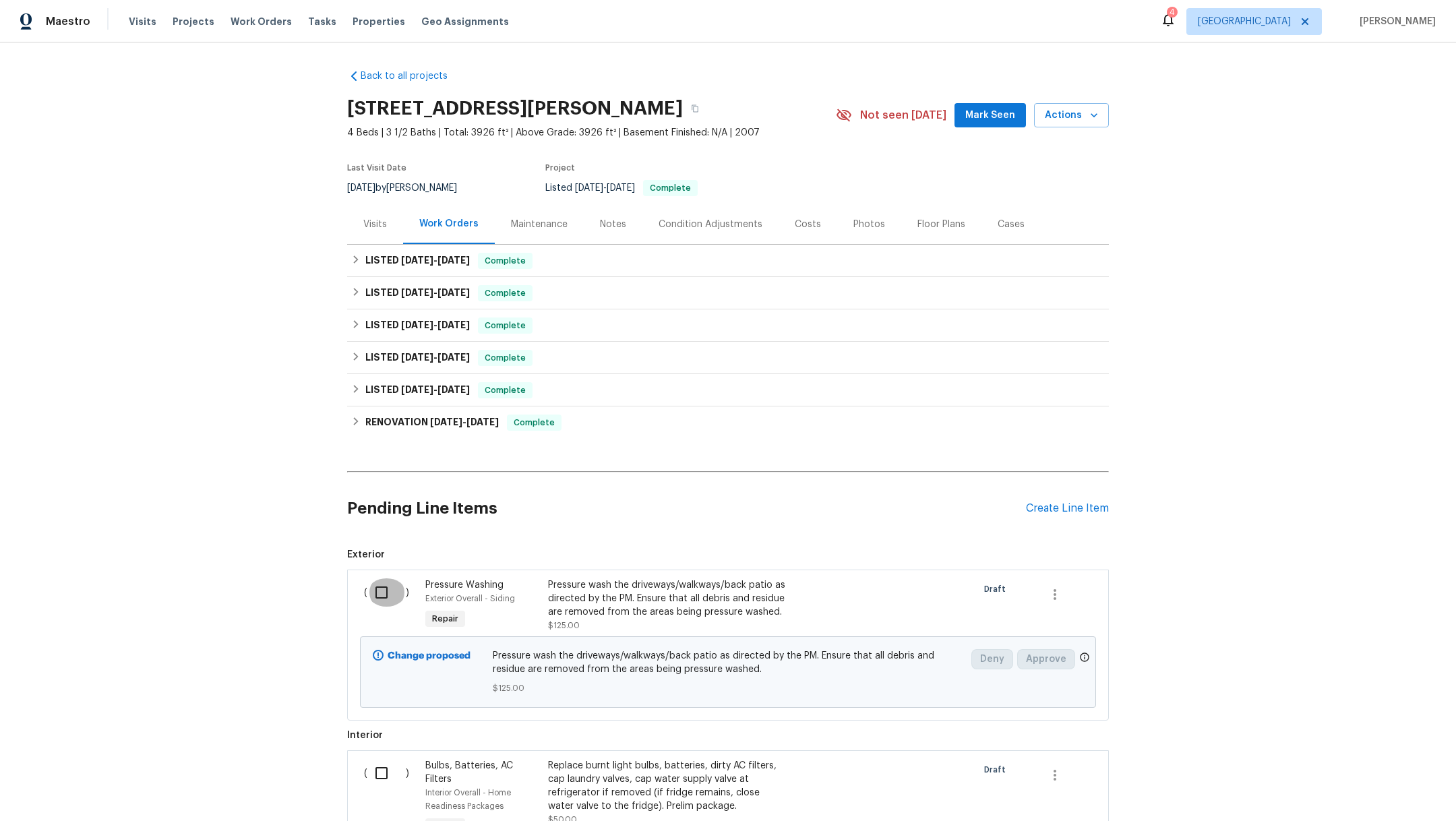
click at [382, 597] on input "checkbox" at bounding box center [386, 592] width 39 height 28
checkbox input "true"
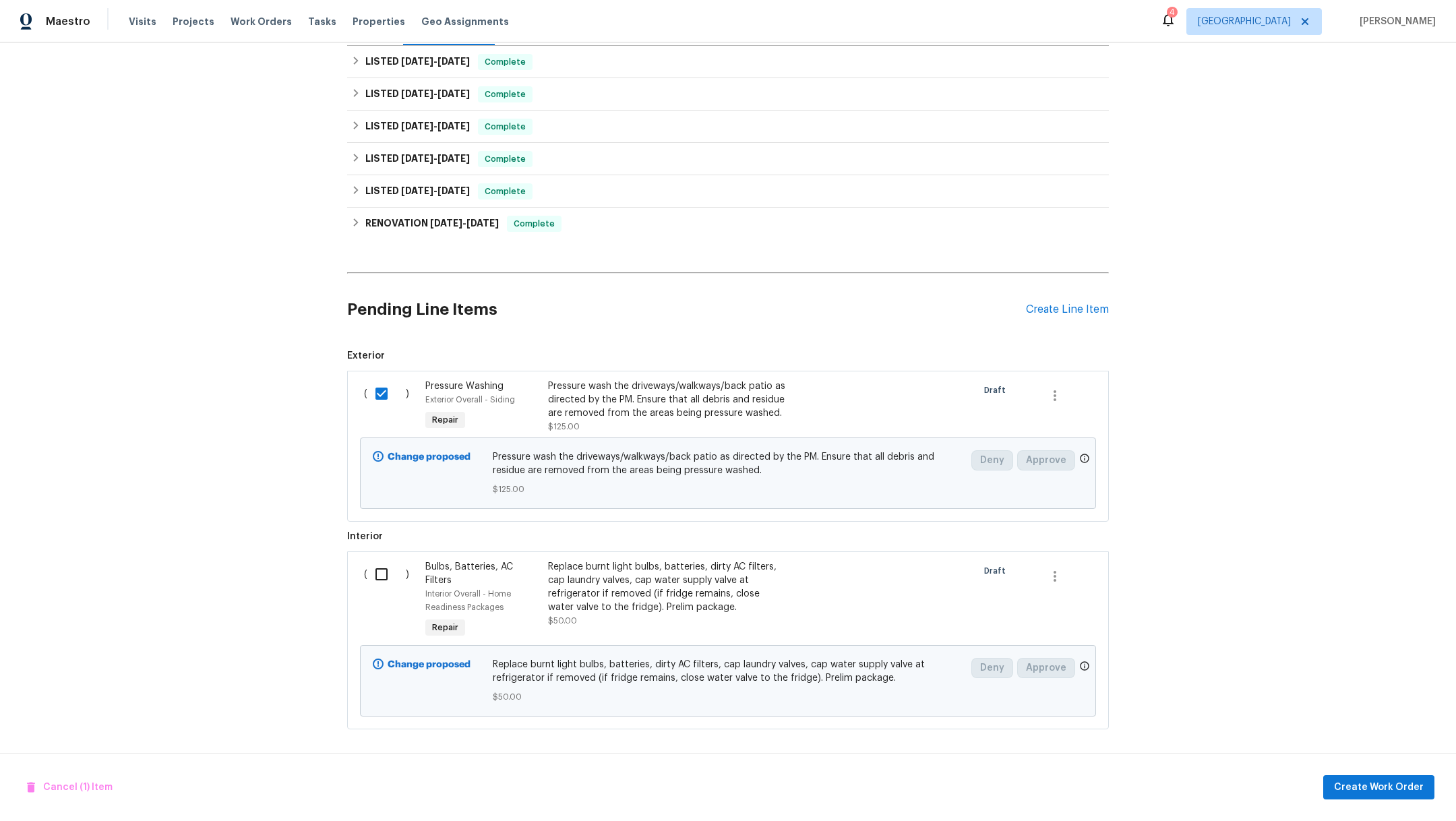
scroll to position [213, 0]
click at [380, 561] on input "checkbox" at bounding box center [386, 574] width 39 height 28
checkbox input "true"
click at [1404, 786] on span "Create Work Order" at bounding box center [1379, 788] width 89 height 17
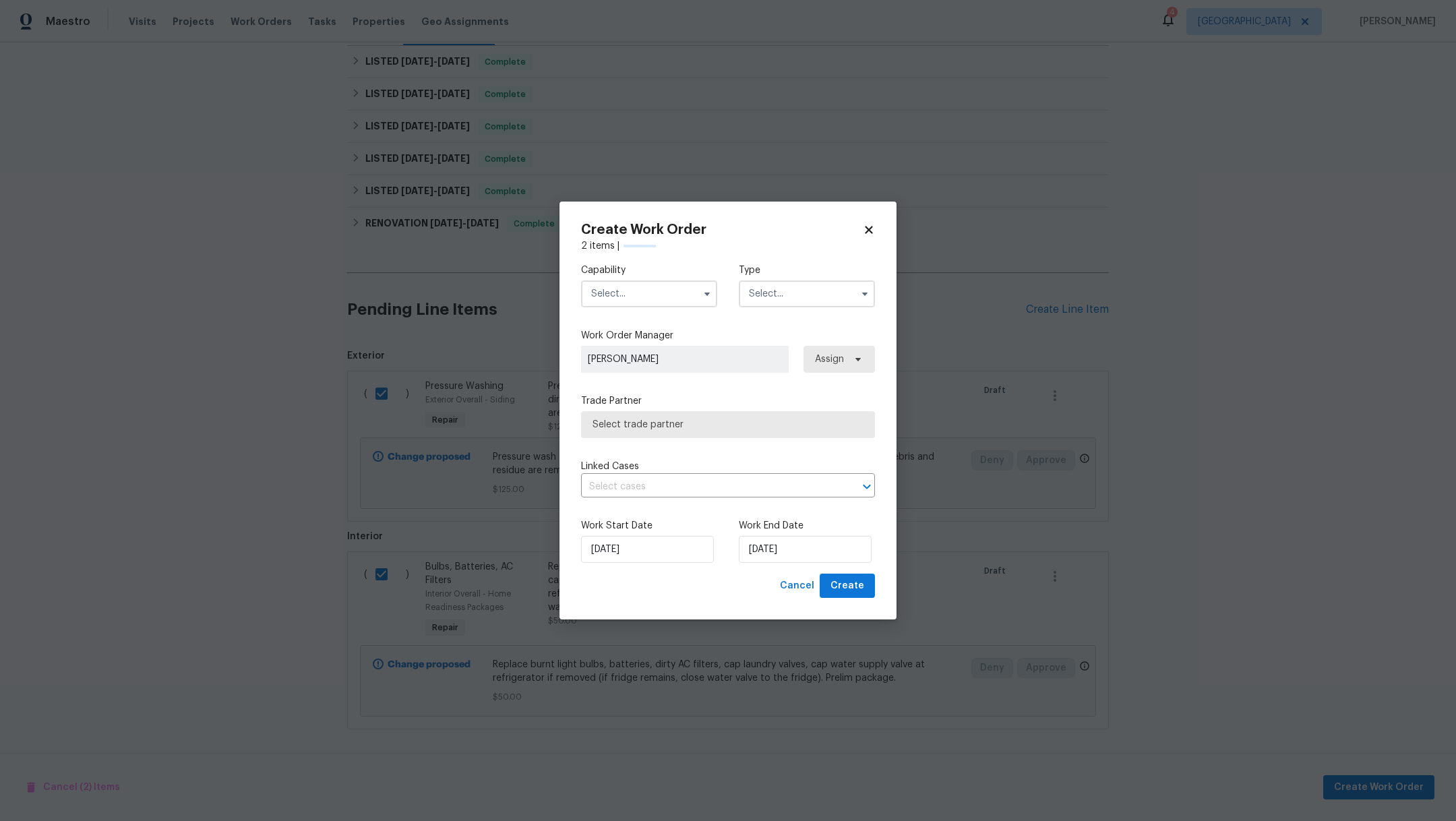
checkbox input "false"
click at [634, 297] on input "text" at bounding box center [649, 293] width 136 height 27
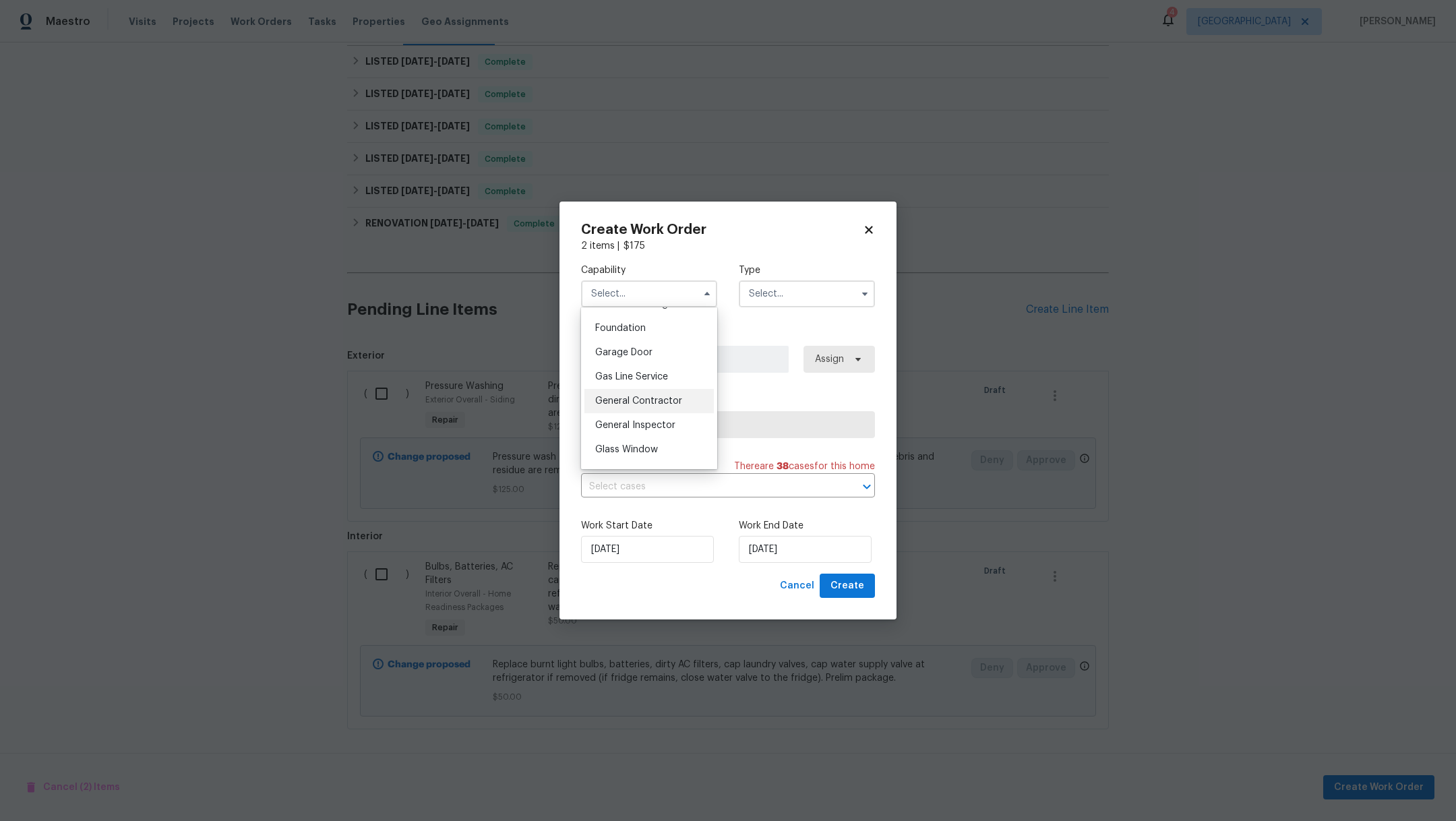
click at [666, 406] on span "General Contractor" at bounding box center [638, 401] width 87 height 9
type input "General Contractor"
click at [768, 297] on input "text" at bounding box center [806, 293] width 136 height 27
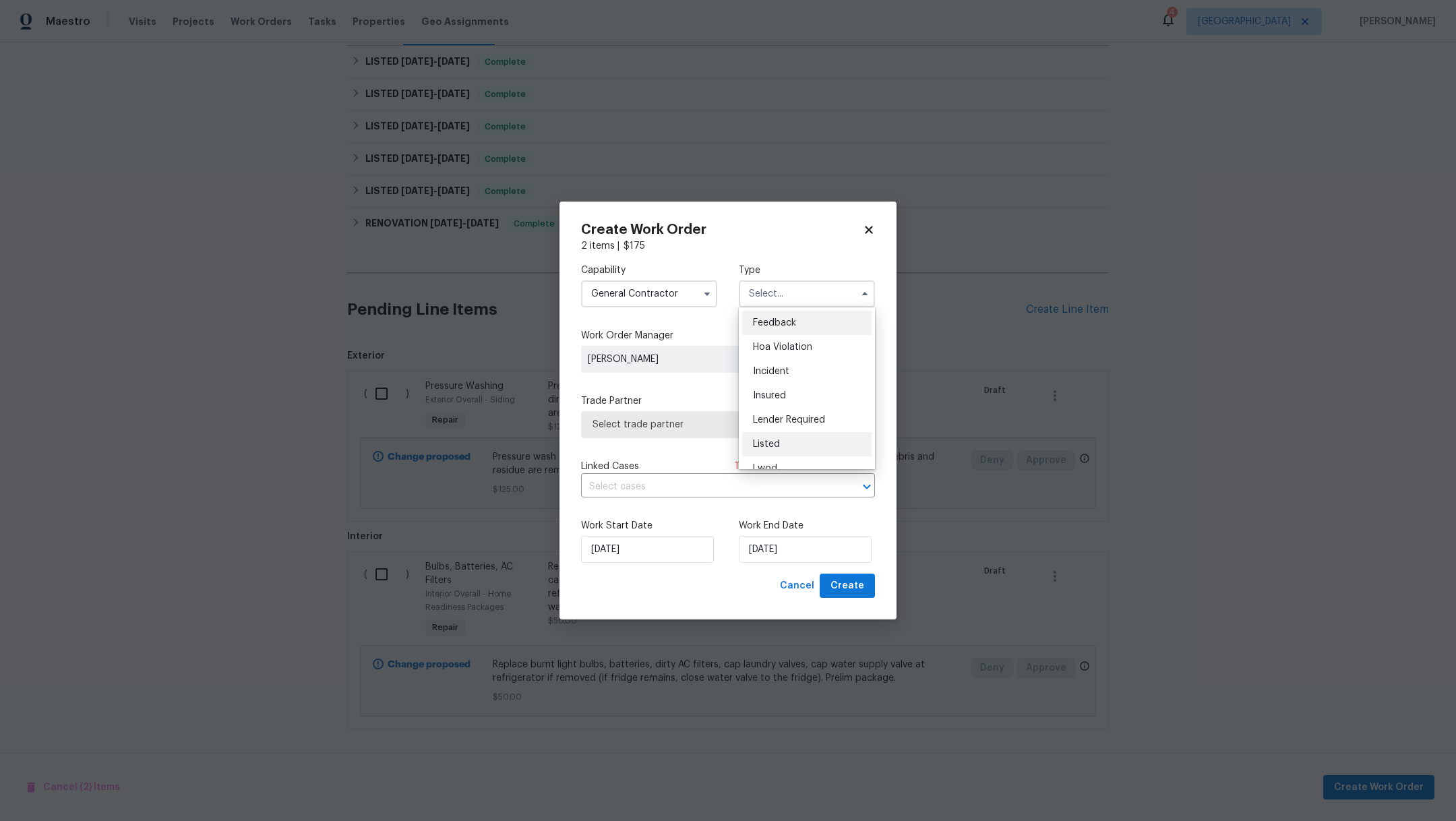
click at [810, 442] on div "Listed" at bounding box center [806, 444] width 130 height 24
type input "Listed"
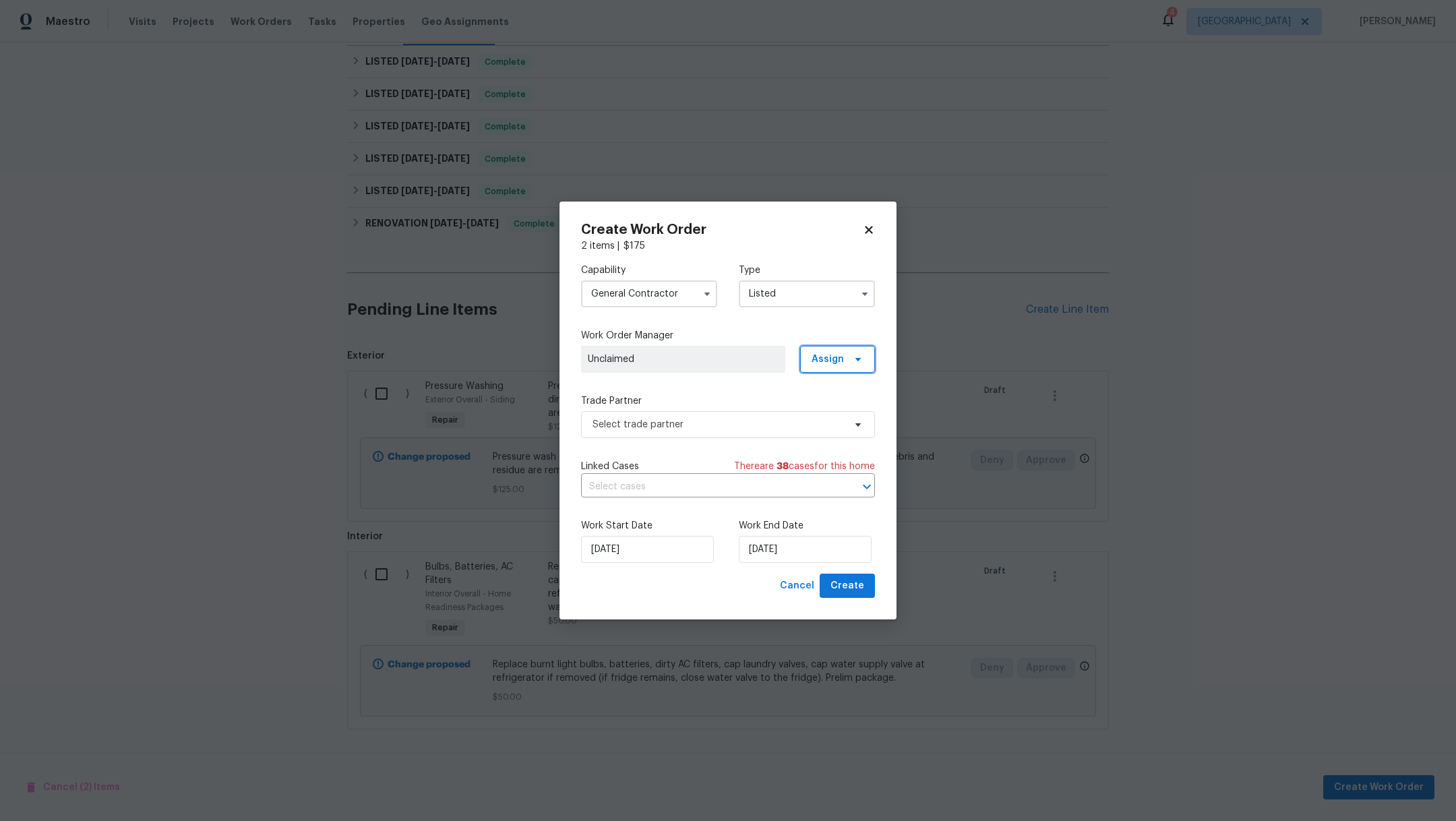
click at [827, 357] on span "Assign" at bounding box center [828, 359] width 33 height 14
click at [830, 401] on div "Assign to HPM" at bounding box center [842, 398] width 64 height 14
click at [817, 548] on input "[DATE]" at bounding box center [804, 548] width 132 height 27
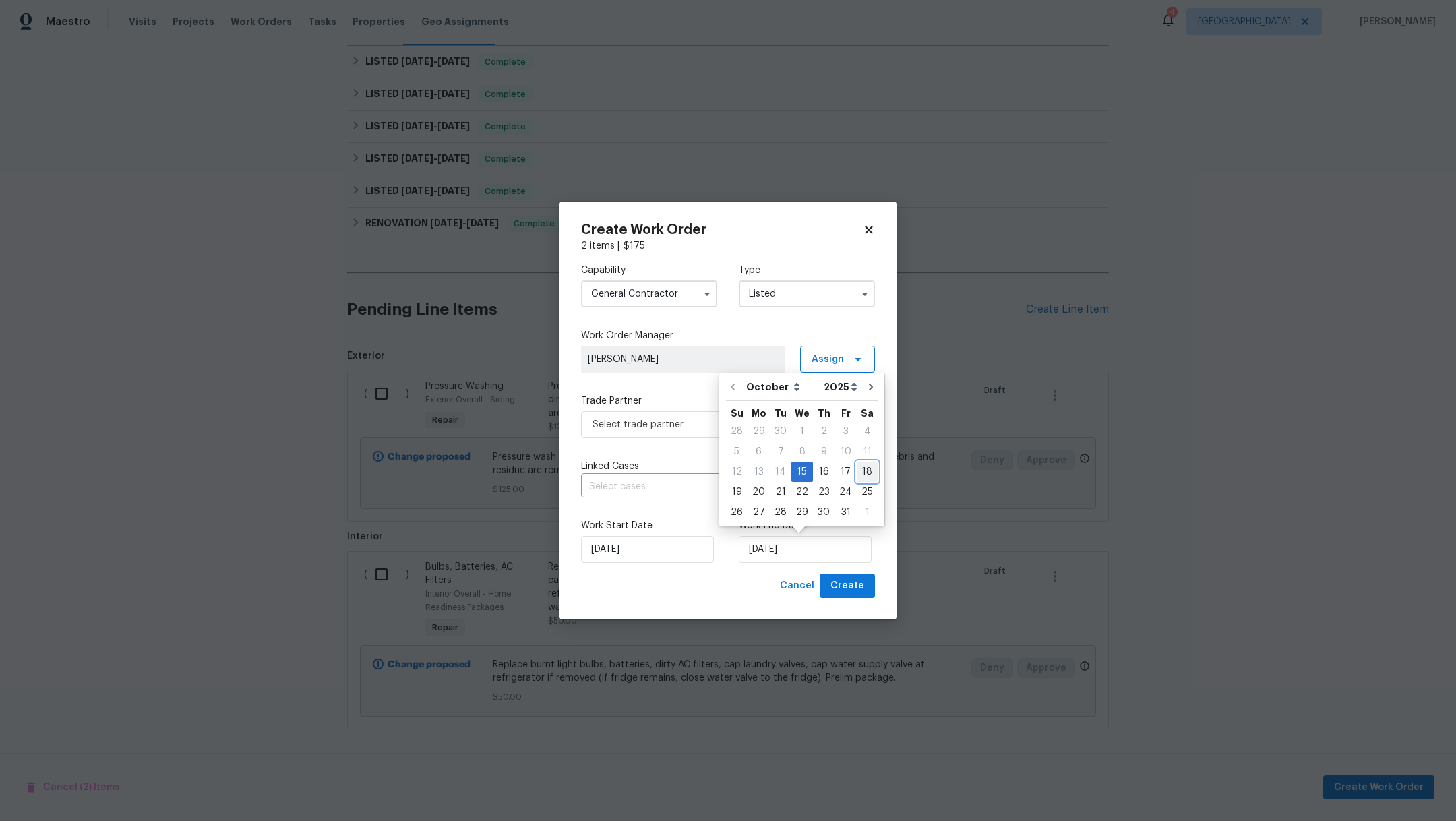
click at [866, 474] on div "18" at bounding box center [867, 472] width 21 height 19
type input "10/18/2025"
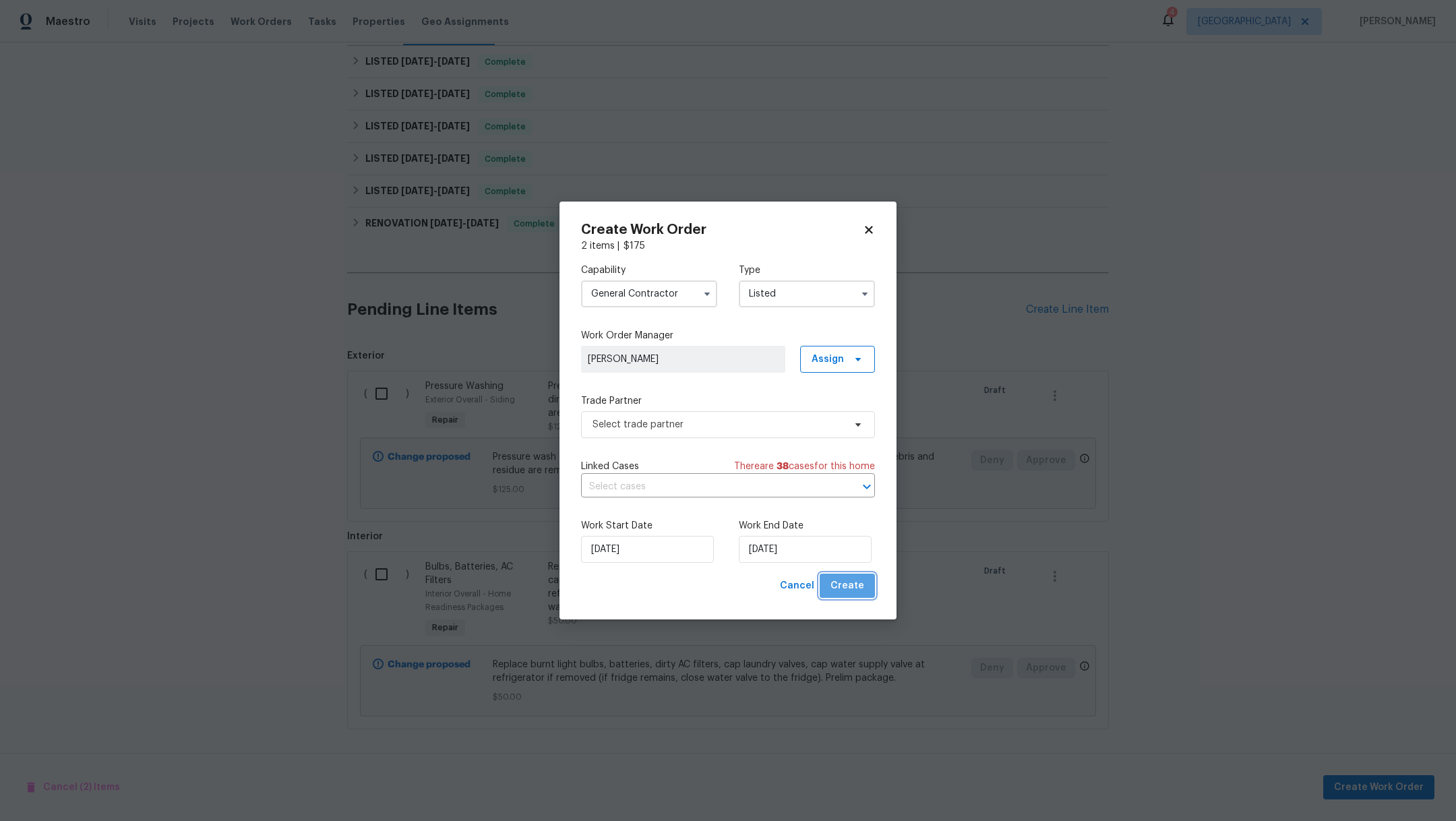
click at [854, 576] on button "Create" at bounding box center [847, 585] width 55 height 25
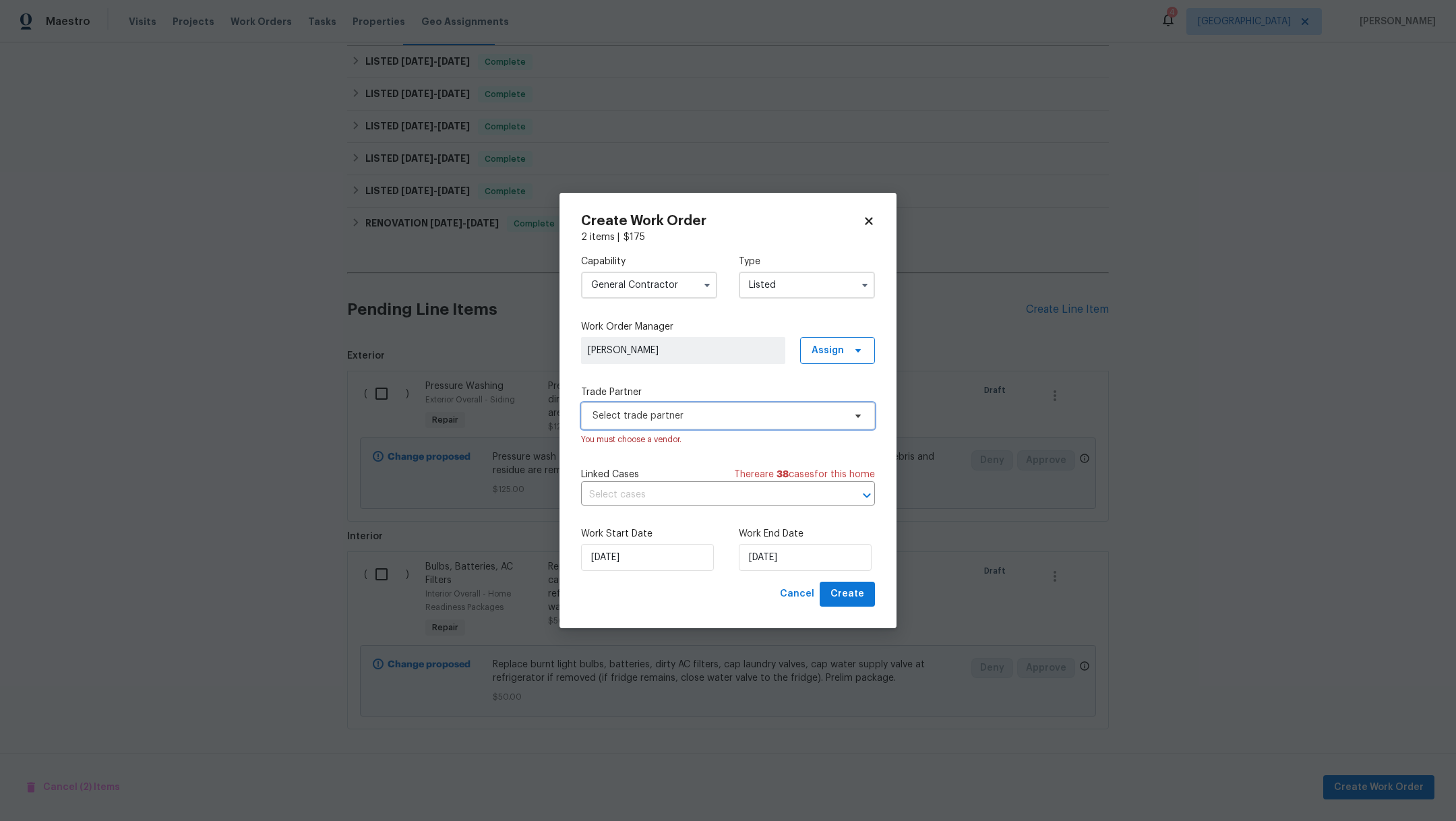
click at [627, 420] on span "Select trade partner" at bounding box center [718, 416] width 252 height 14
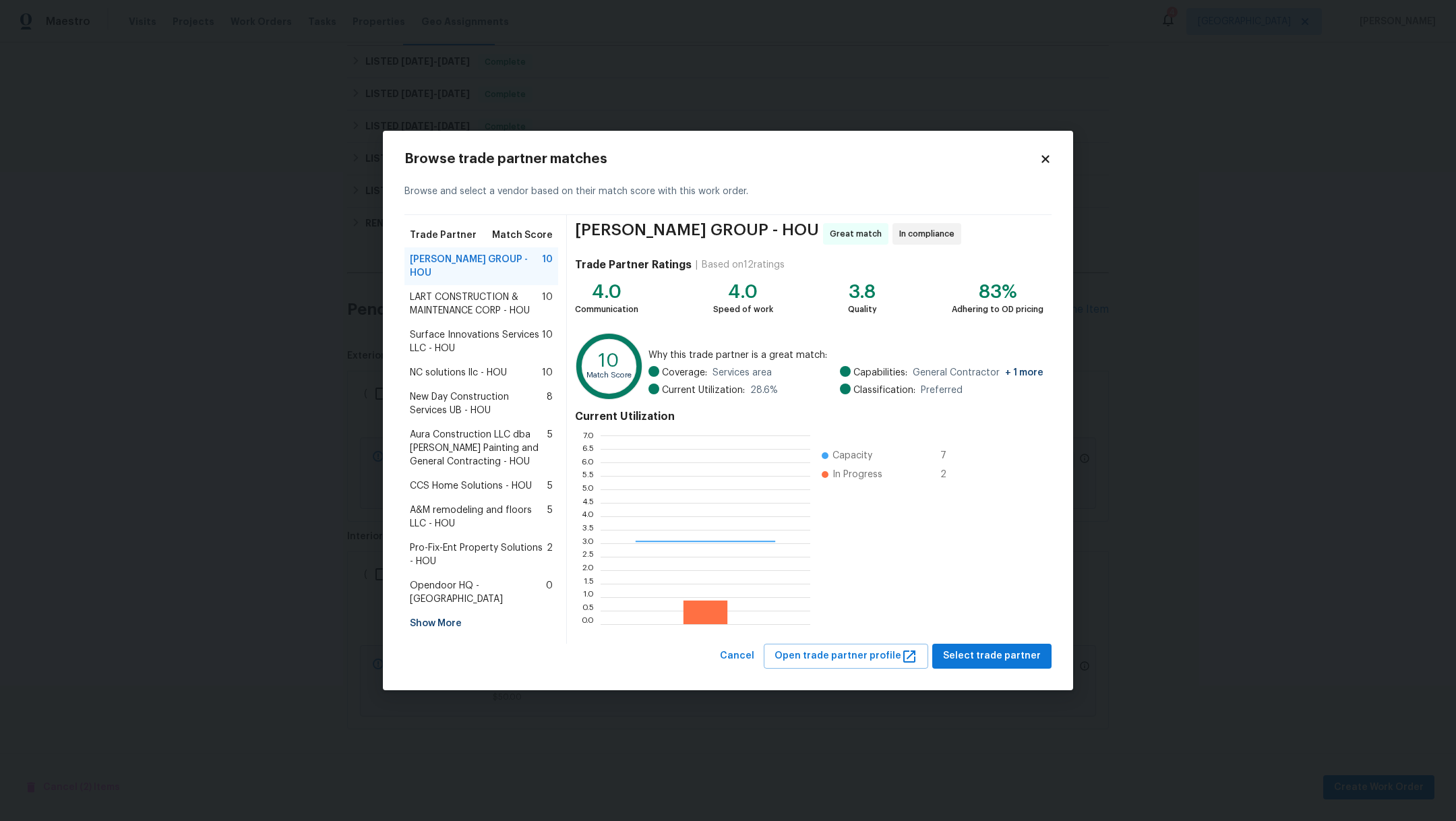
scroll to position [174, 195]
click at [444, 301] on span "LART CONSTRUCTION & MAINTENANCE CORP - HOU" at bounding box center [476, 303] width 132 height 27
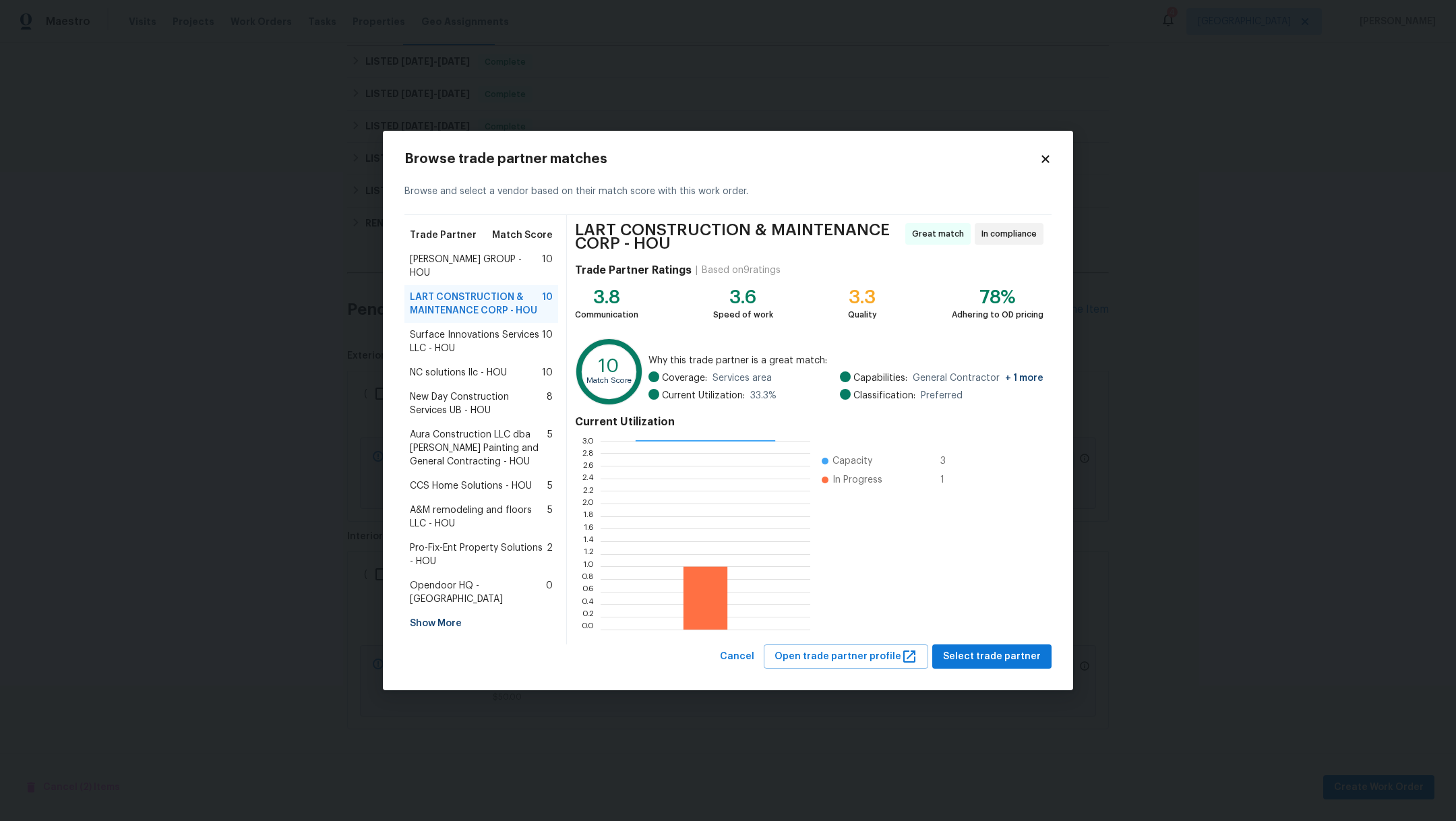
click at [444, 328] on span "Surface Innovations Services LLC - HOU" at bounding box center [476, 341] width 132 height 27
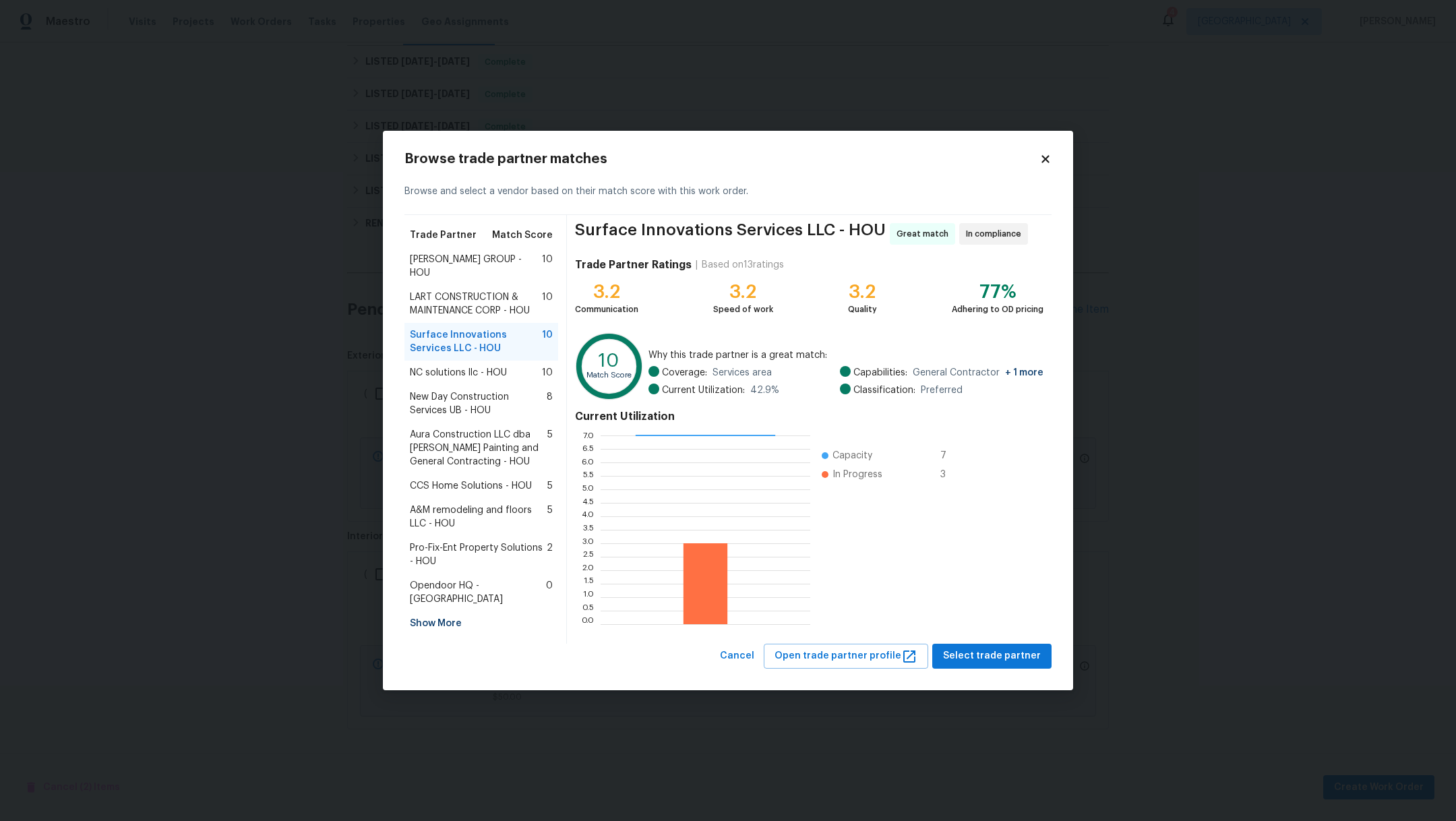
click at [439, 298] on span "LART CONSTRUCTION & MAINTENANCE CORP - HOU" at bounding box center [476, 303] width 132 height 27
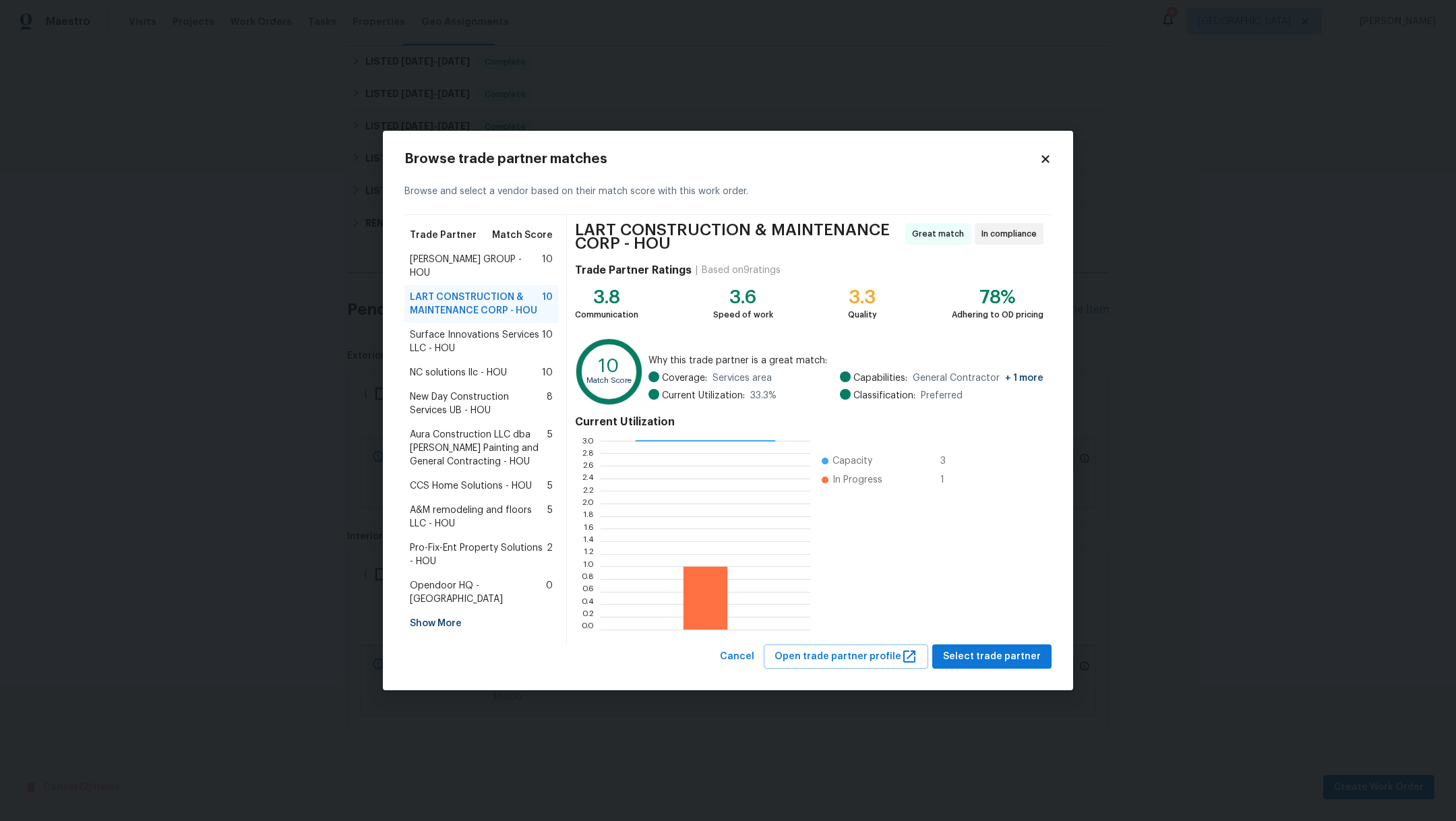
click at [439, 259] on span "BARAKEL VENZ GROUP - HOU" at bounding box center [476, 266] width 132 height 27
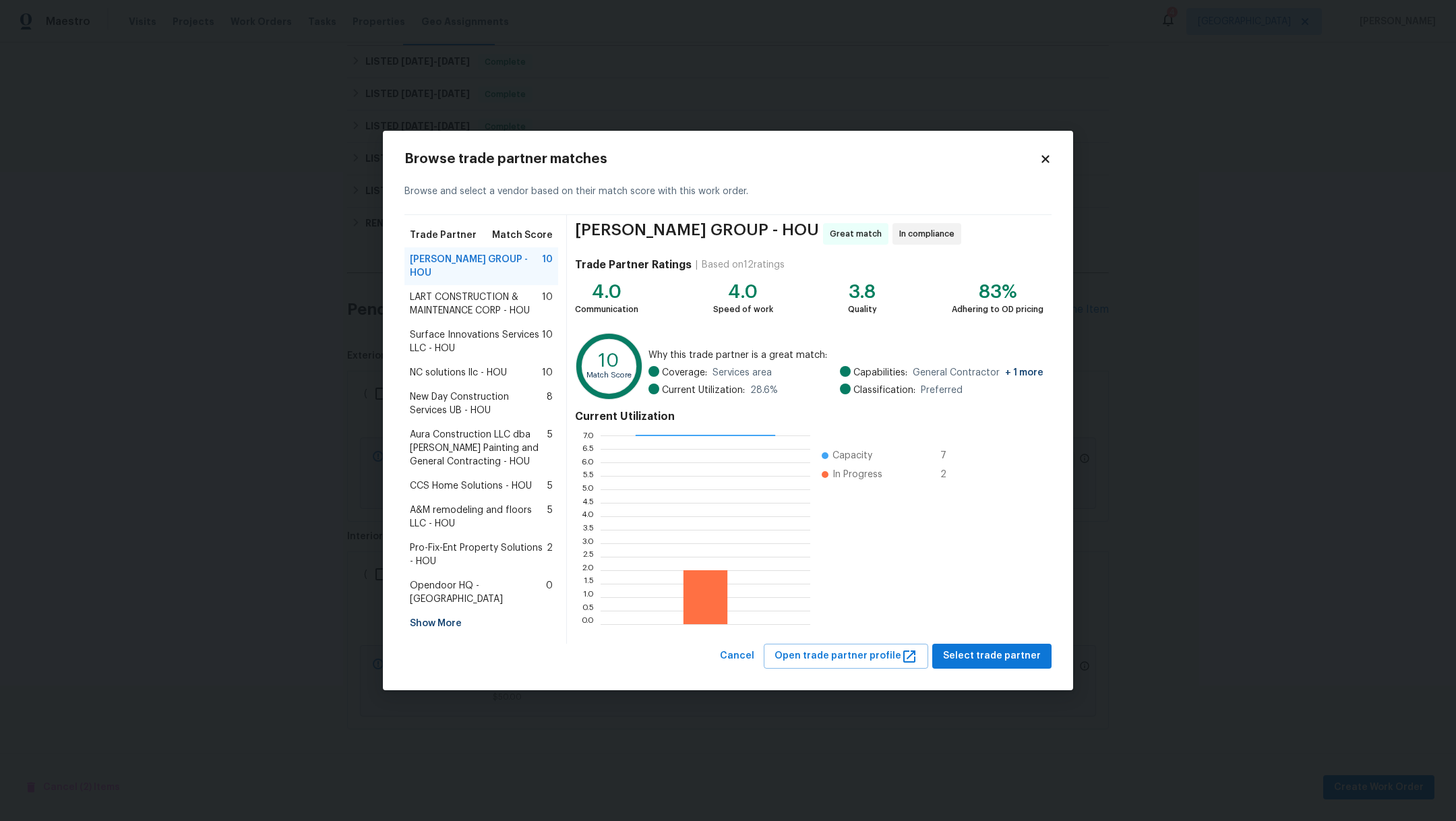
click at [444, 371] on span "NC solutions llc - HOU" at bounding box center [458, 373] width 97 height 14
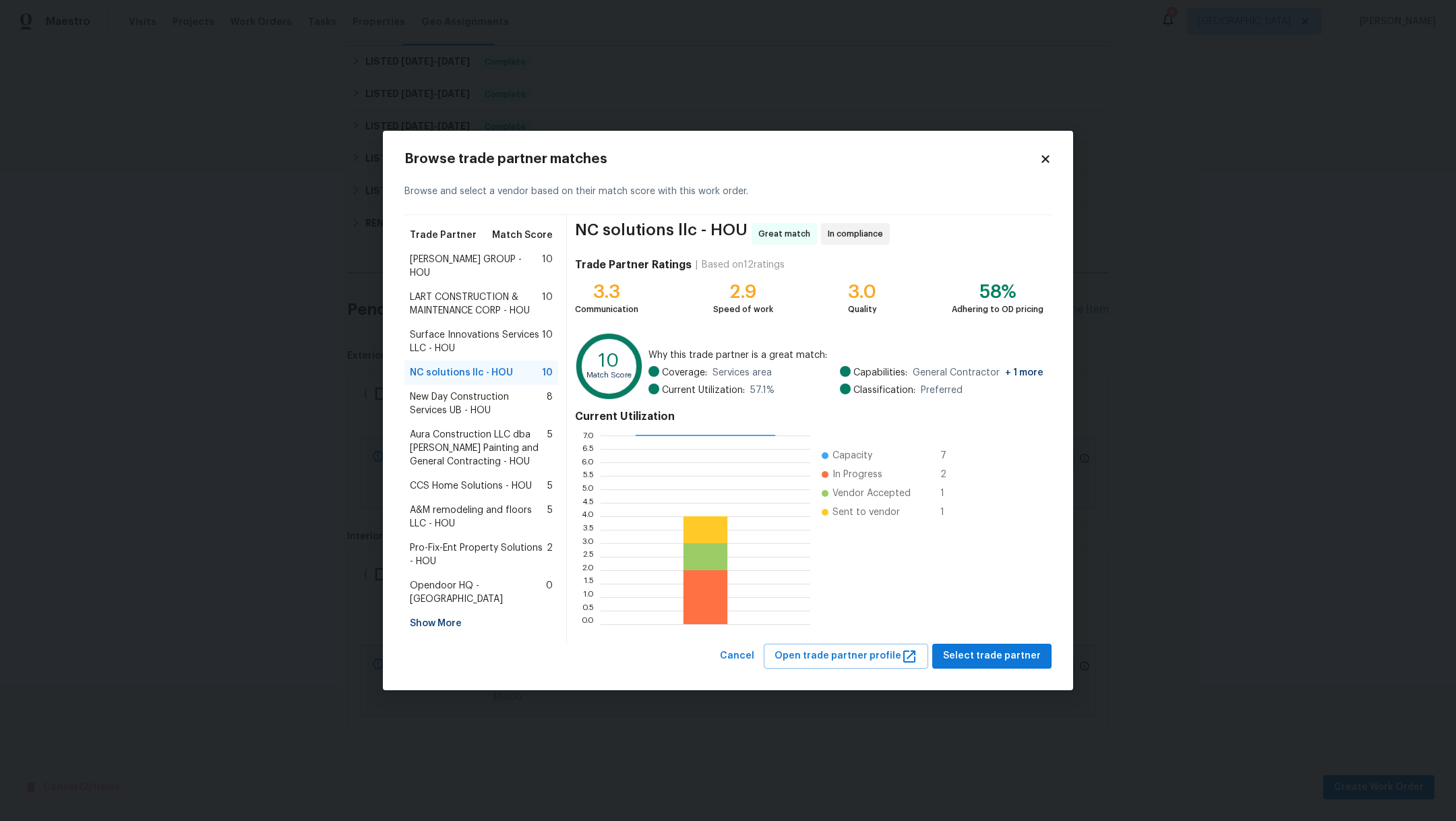
click at [452, 396] on span "New Day Construction Services UB - HOU" at bounding box center [478, 403] width 137 height 27
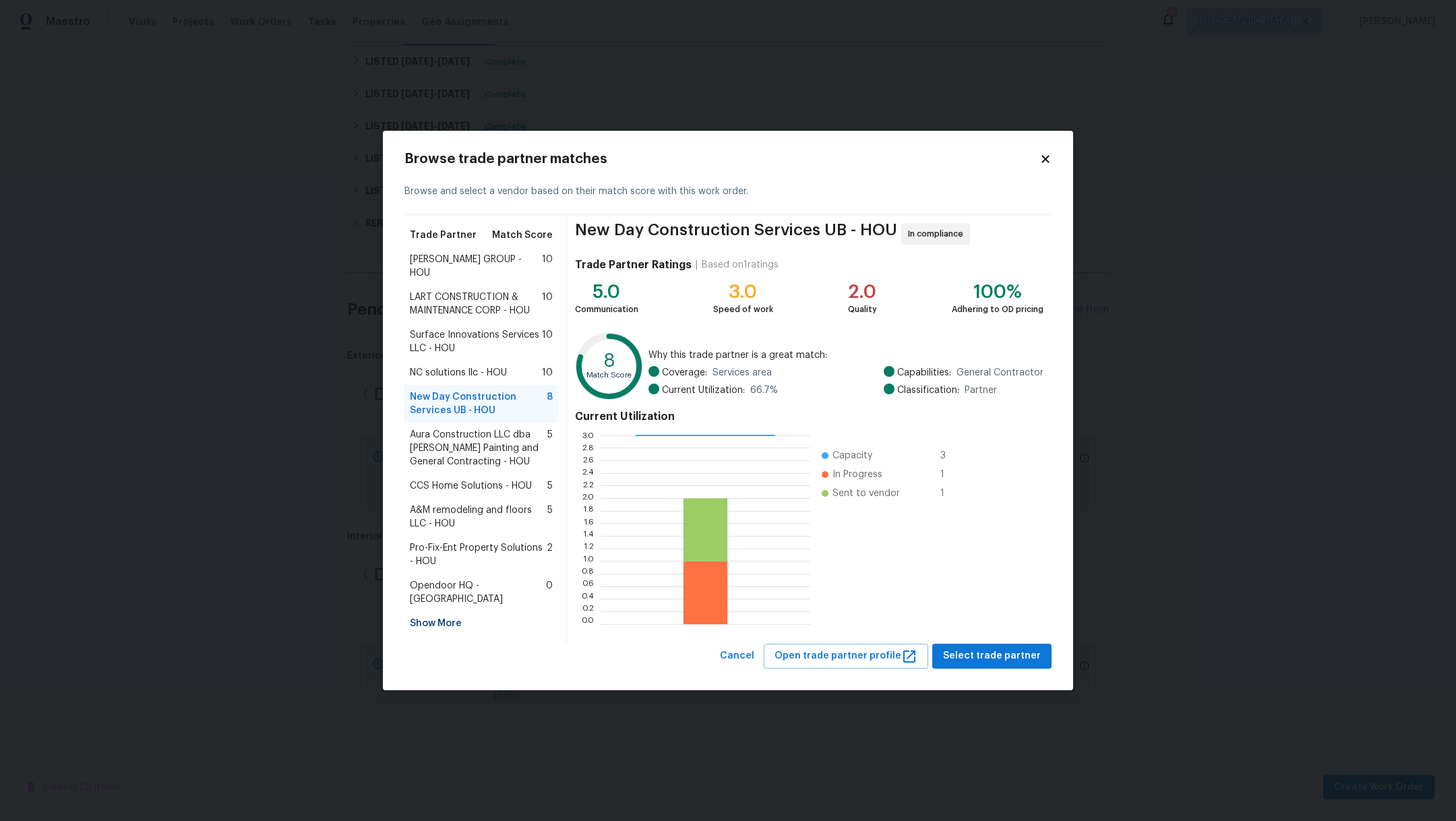
click at [457, 443] on span "Aura Construction LLC dba Logan's Painting and General Contracting - HOU" at bounding box center [479, 448] width 138 height 40
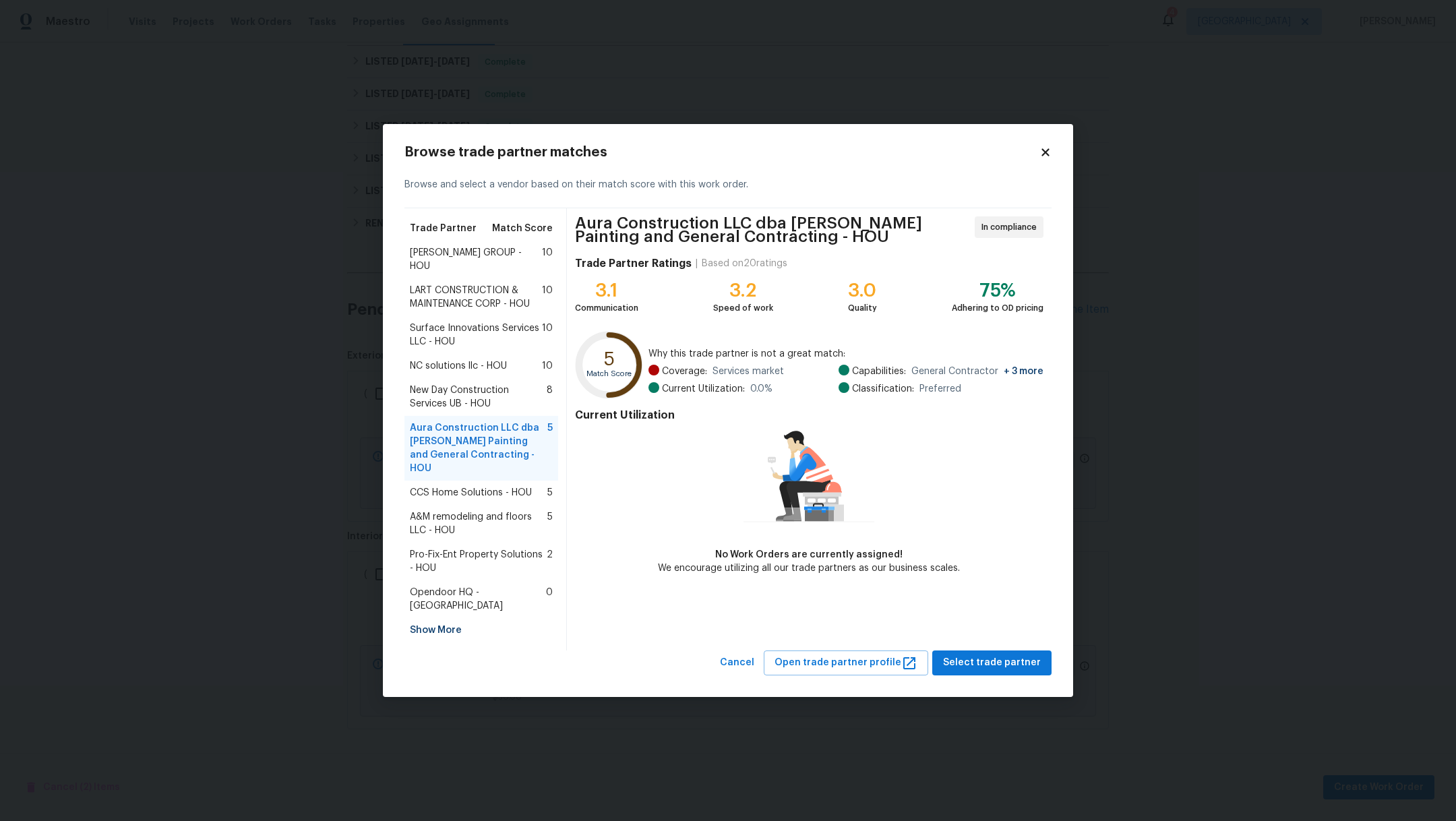
click at [464, 487] on span "CCS Home Solutions - HOU" at bounding box center [471, 493] width 122 height 14
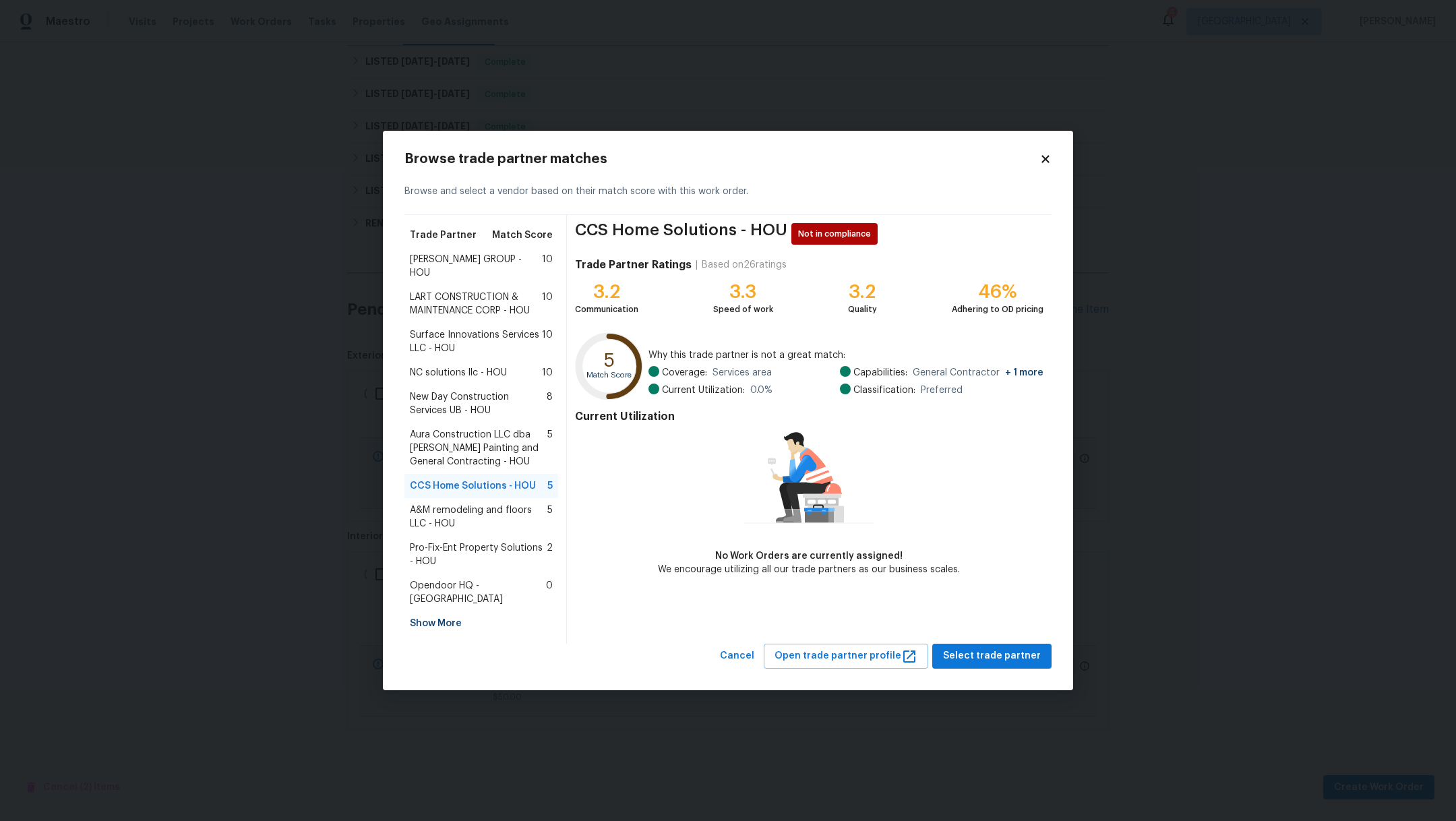
click at [466, 515] on span "A&M remodeling and floors LLC - HOU" at bounding box center [479, 517] width 138 height 27
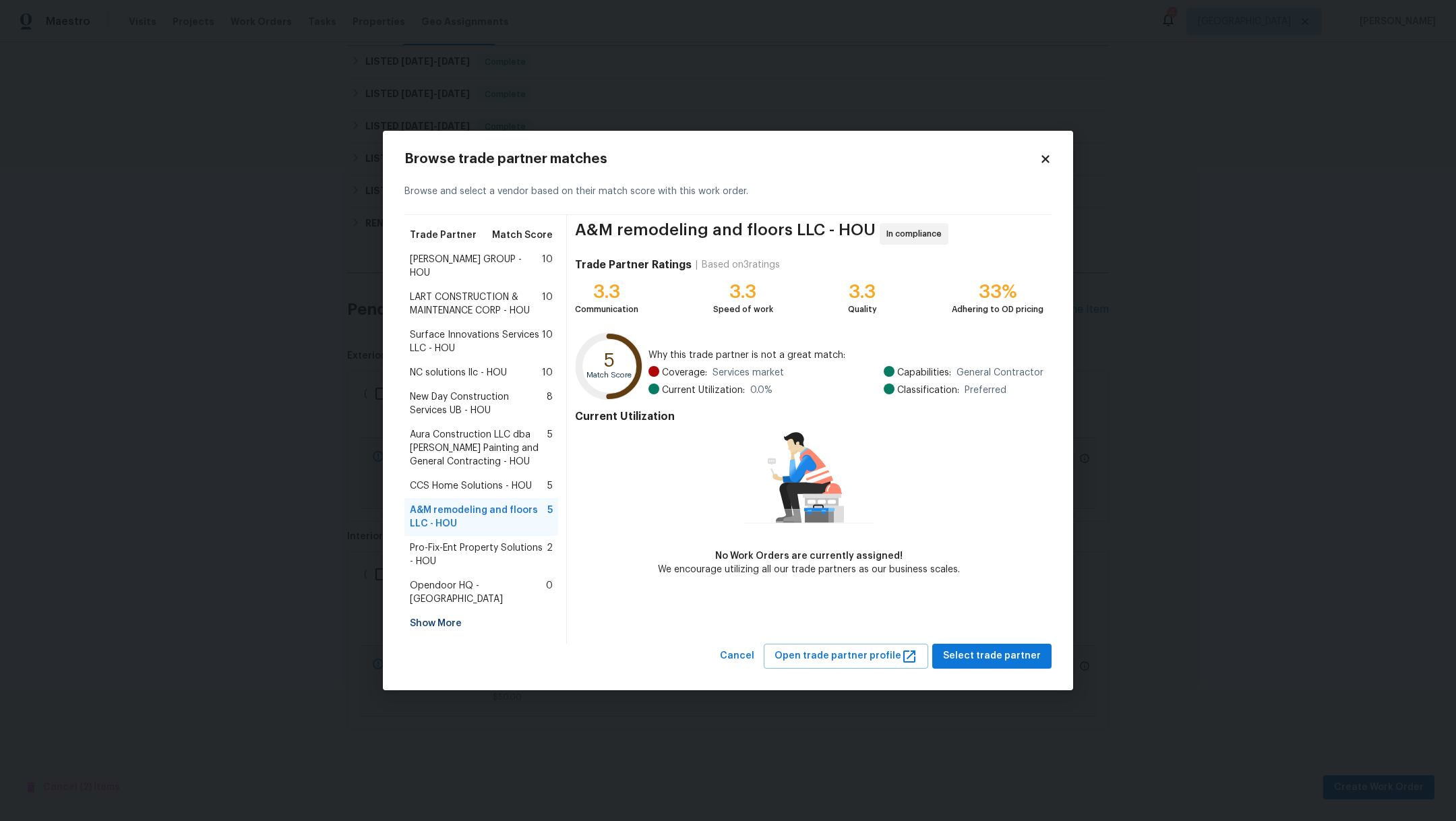
click at [467, 545] on span "Pro-Fix-Ent Property Solutions - HOU" at bounding box center [478, 554] width 137 height 27
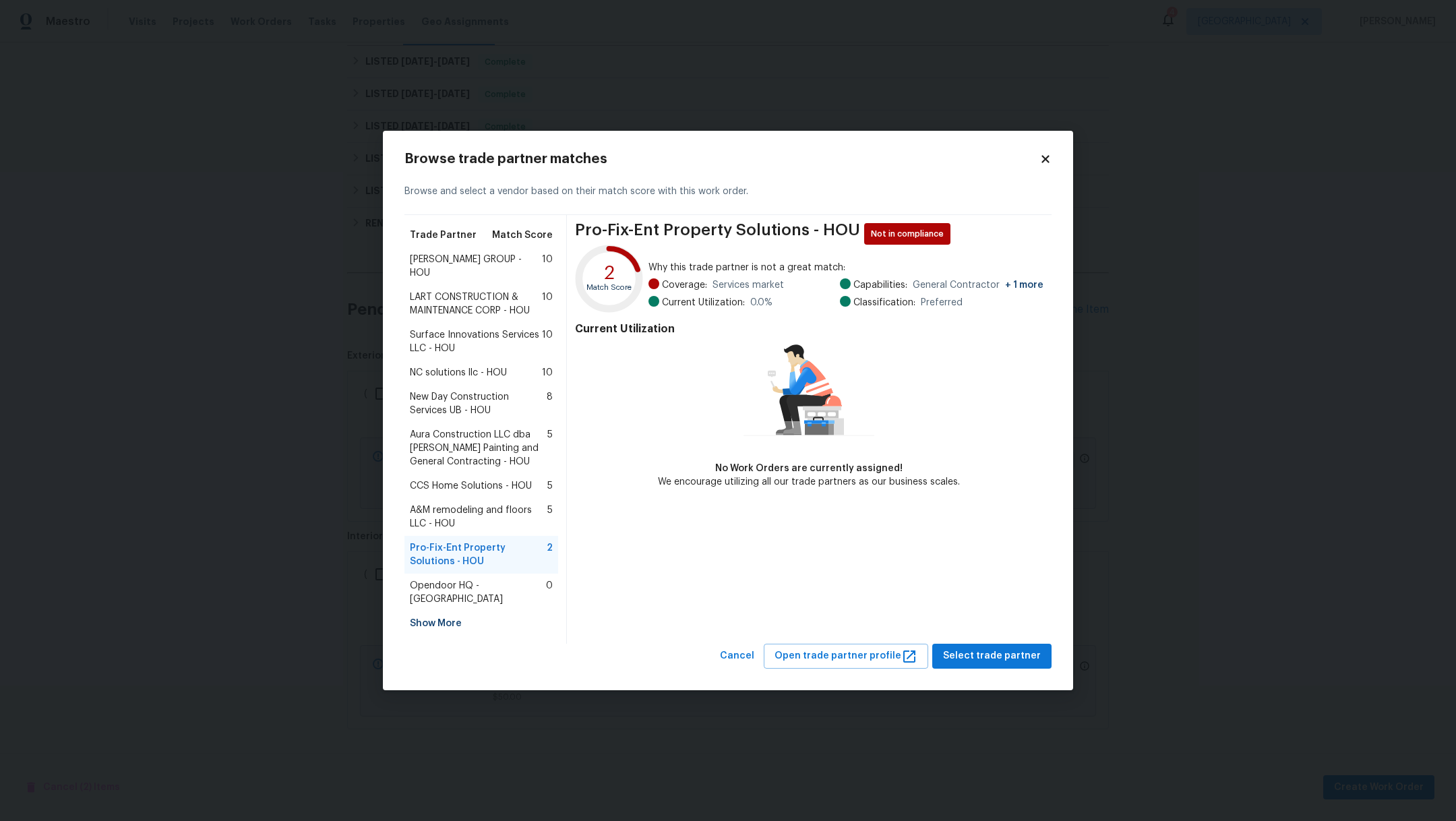
click at [467, 300] on span "LART CONSTRUCTION & MAINTENANCE CORP - HOU" at bounding box center [476, 303] width 132 height 27
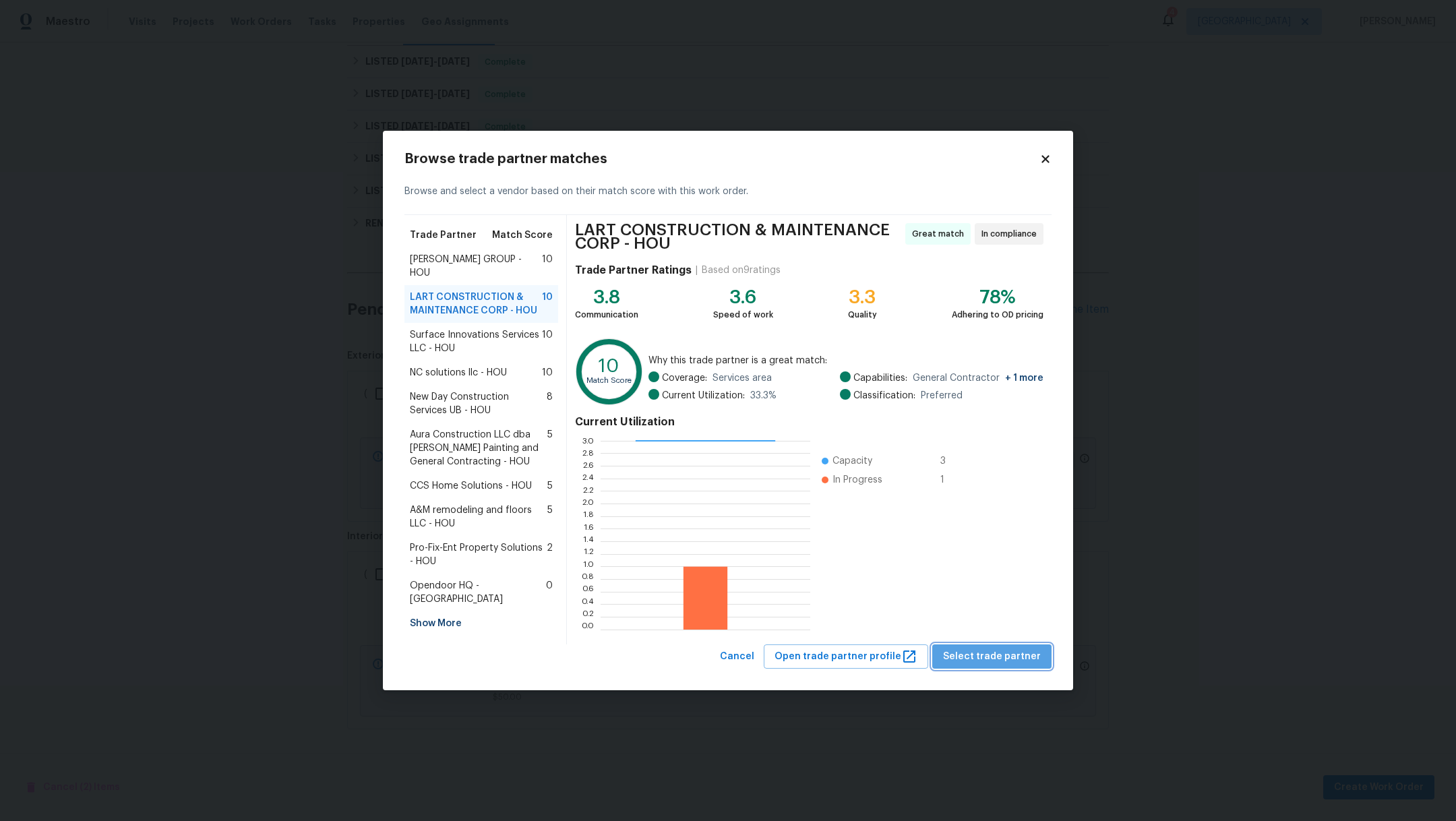
click at [1025, 663] on span "Select trade partner" at bounding box center [992, 657] width 98 height 17
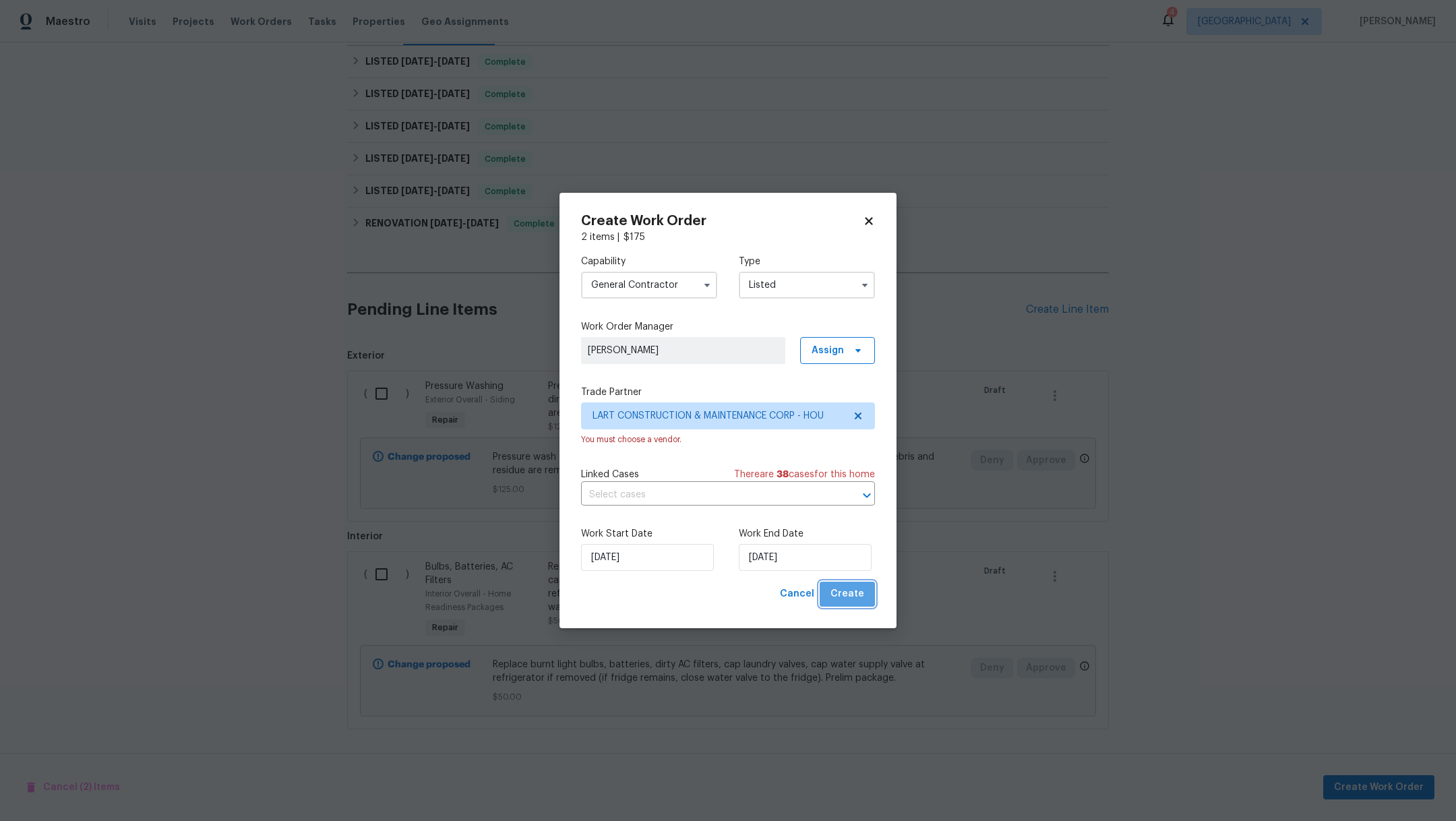
click at [859, 597] on span "Create" at bounding box center [847, 594] width 34 height 17
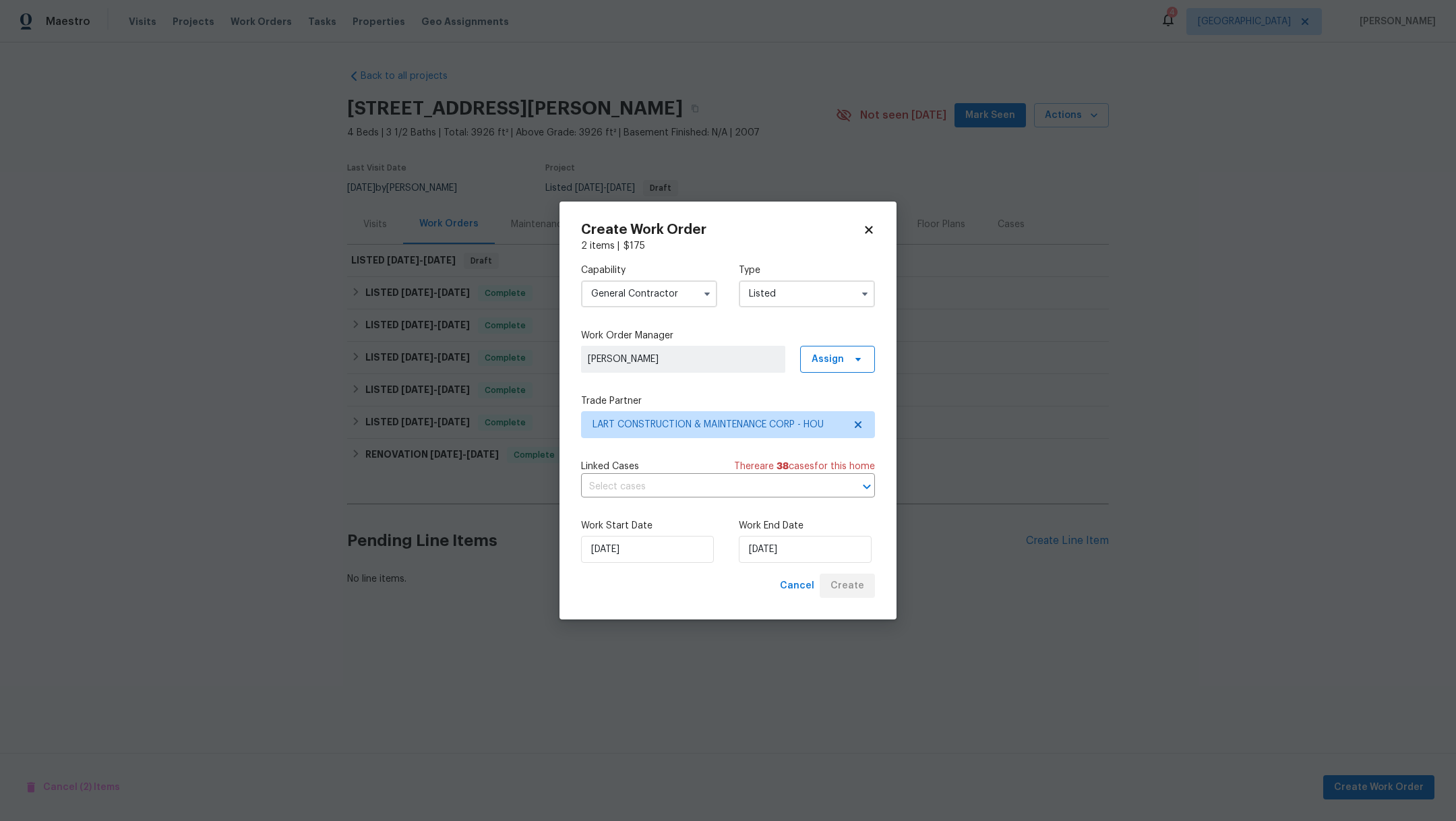
scroll to position [0, 0]
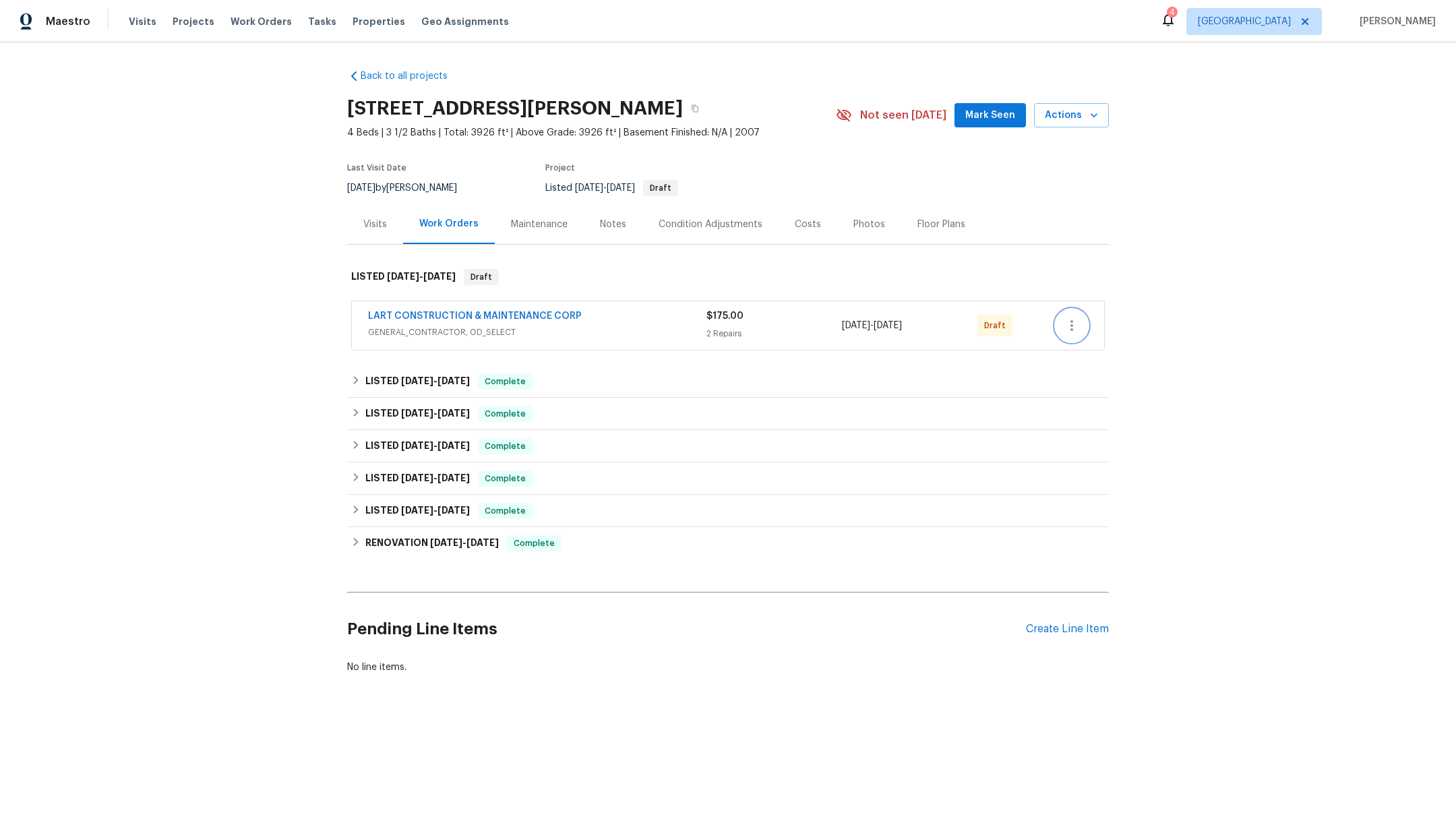
click at [1064, 327] on icon "button" at bounding box center [1071, 325] width 16 height 16
click at [1080, 347] on li "Confirm and Send to Vendor" at bounding box center [1123, 347] width 150 height 22
click at [193, 20] on div at bounding box center [728, 410] width 1456 height 821
click at [181, 20] on span "Projects" at bounding box center [193, 21] width 42 height 14
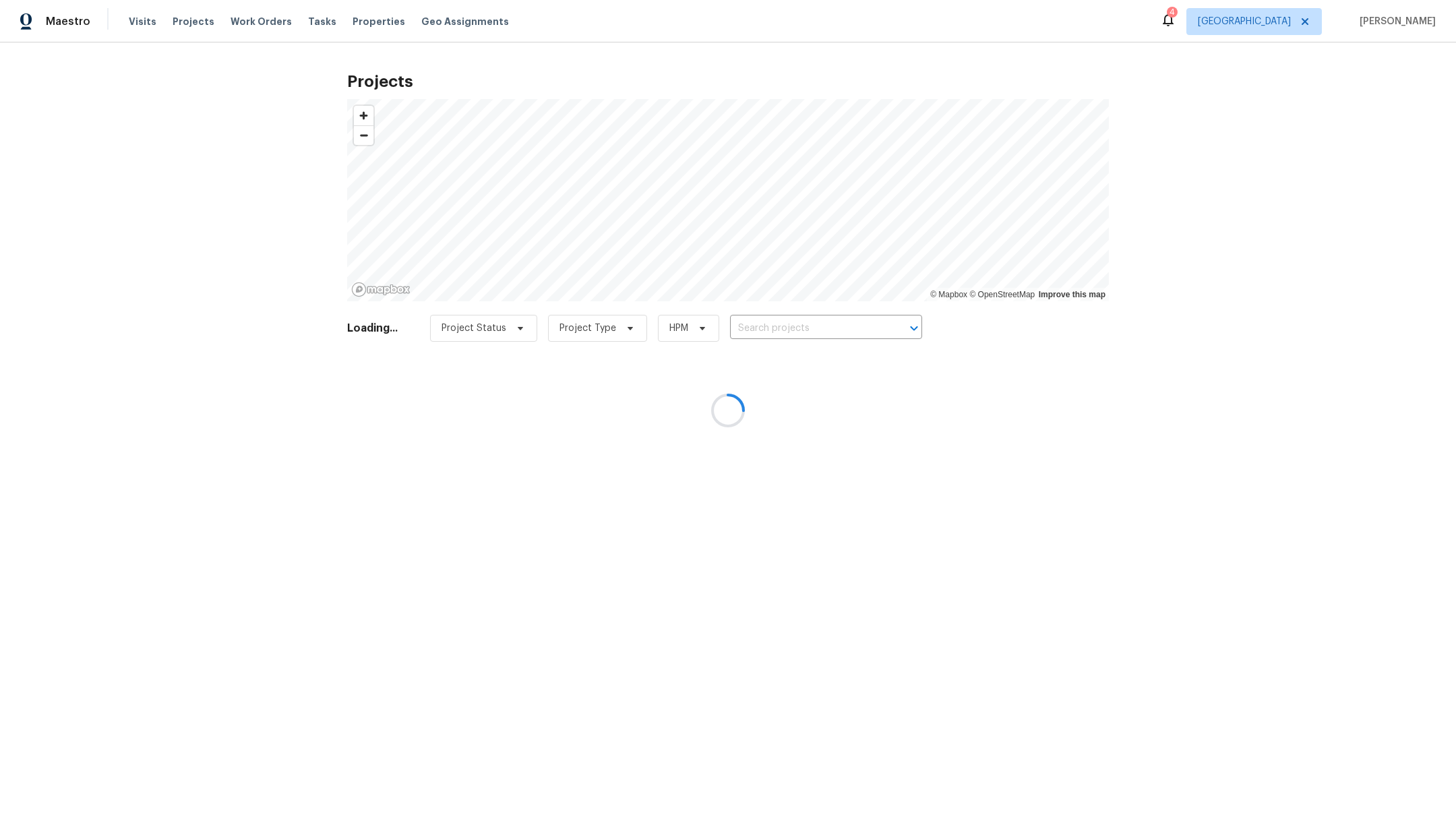
click at [829, 322] on div at bounding box center [728, 410] width 1456 height 821
click at [780, 334] on div at bounding box center [728, 410] width 1456 height 821
click at [779, 329] on div at bounding box center [728, 410] width 1456 height 821
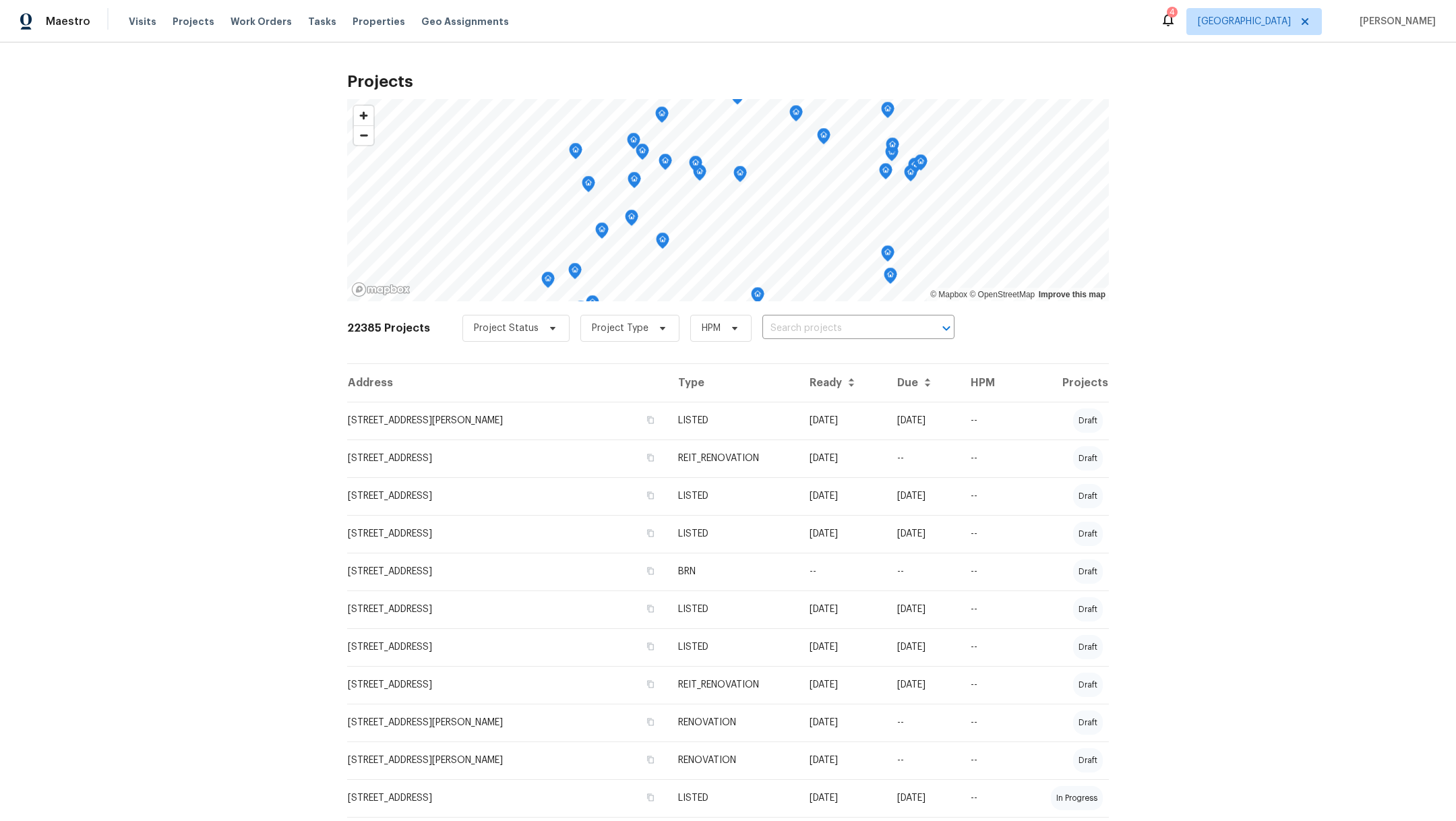
click at [779, 329] on input "text" at bounding box center [840, 328] width 155 height 21
type input "6910"
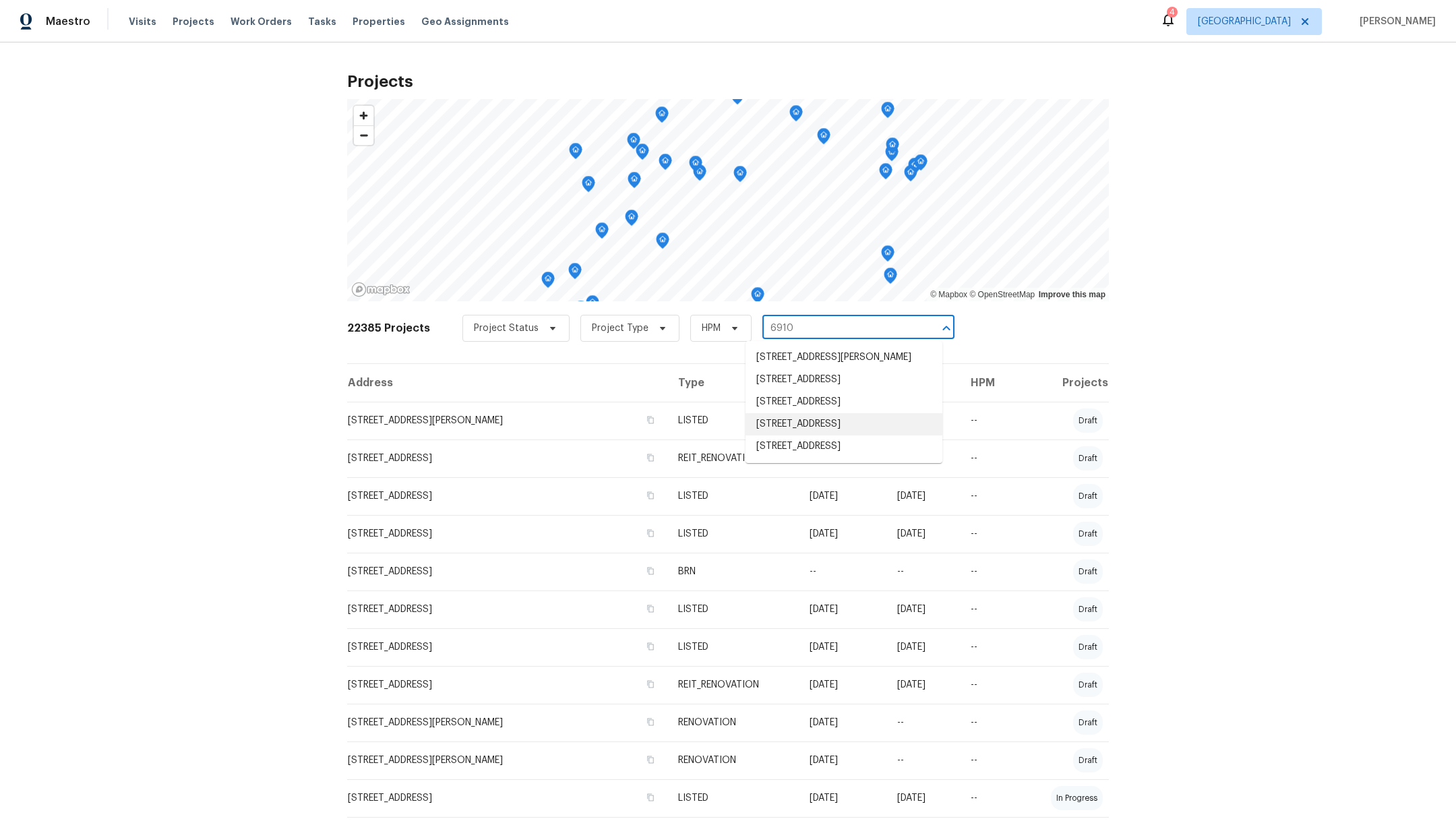
click at [844, 436] on li "[STREET_ADDRESS]" at bounding box center [843, 425] width 197 height 22
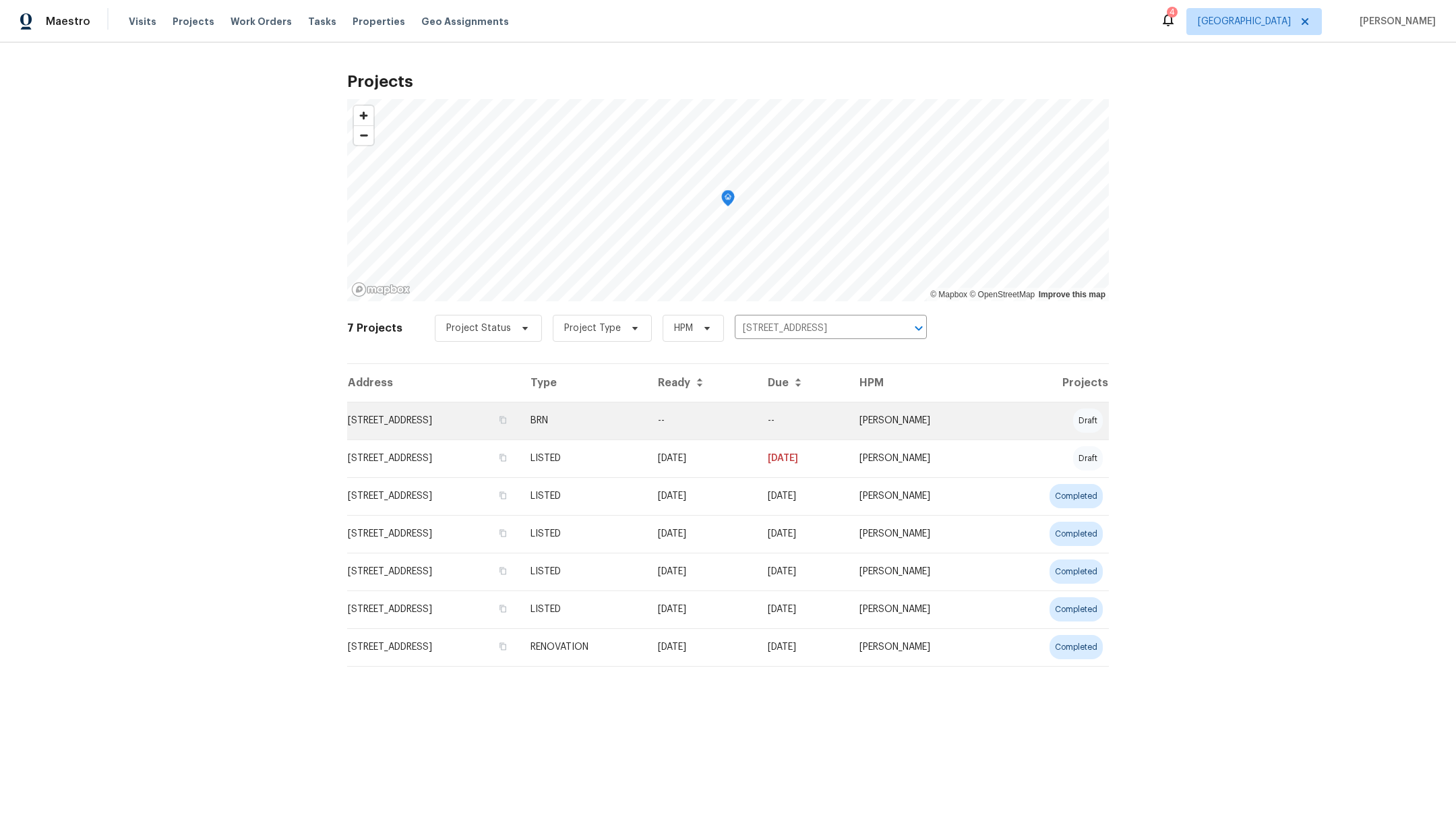
click at [414, 425] on td "[STREET_ADDRESS]" at bounding box center [433, 420] width 173 height 38
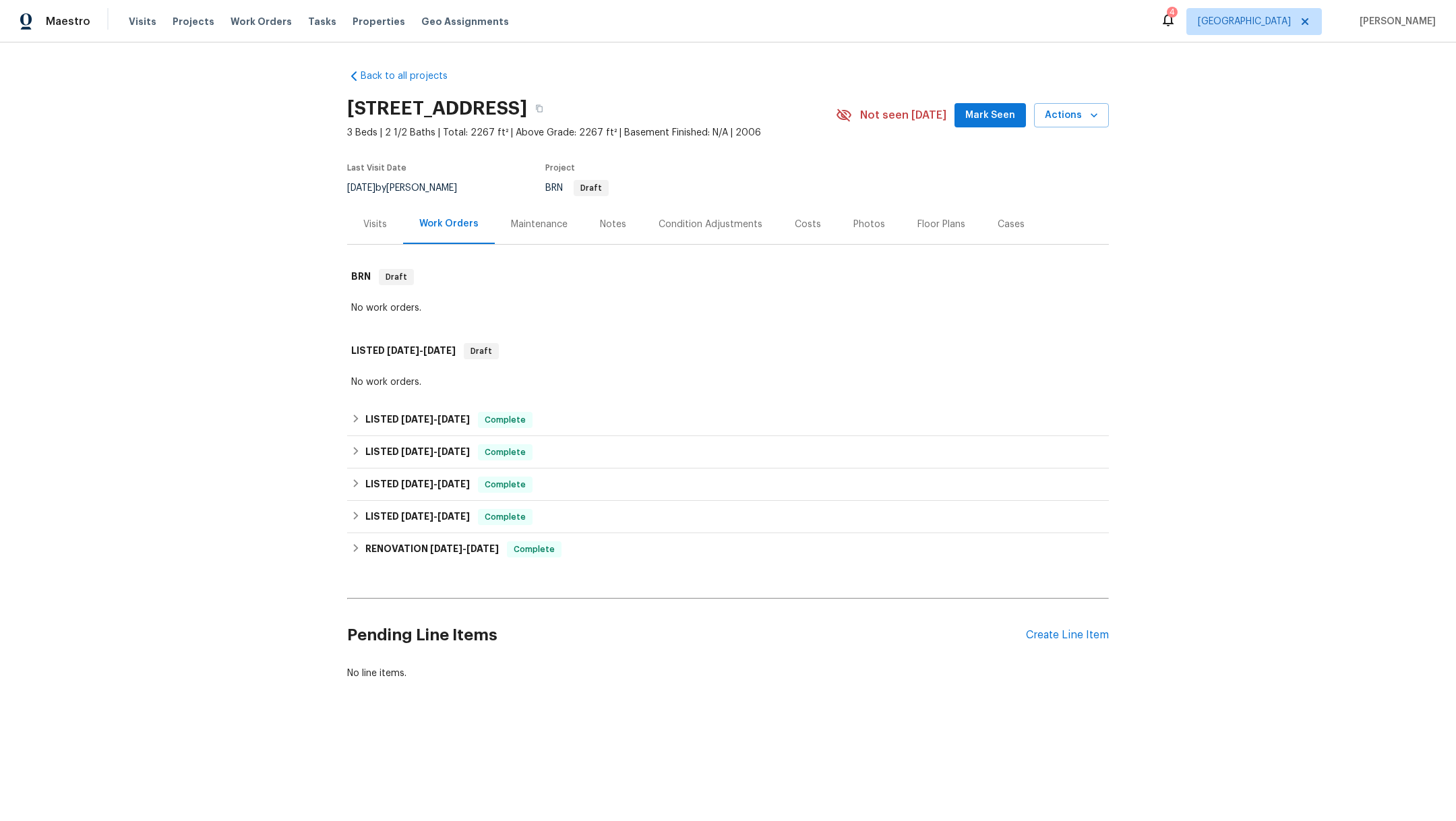
click at [602, 220] on div "Notes" at bounding box center [613, 224] width 27 height 14
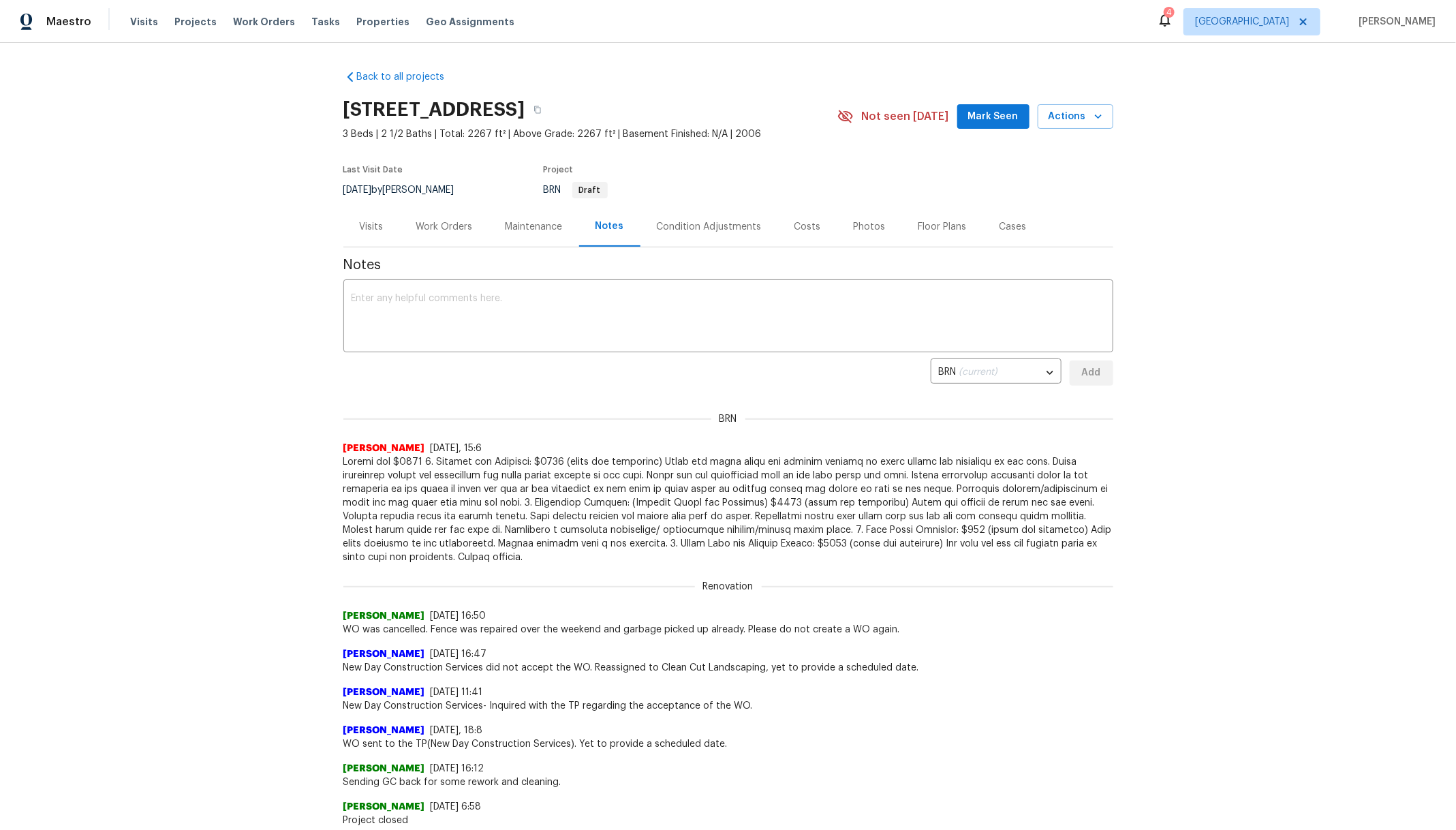
click at [447, 233] on div "Work Orders" at bounding box center [444, 227] width 89 height 40
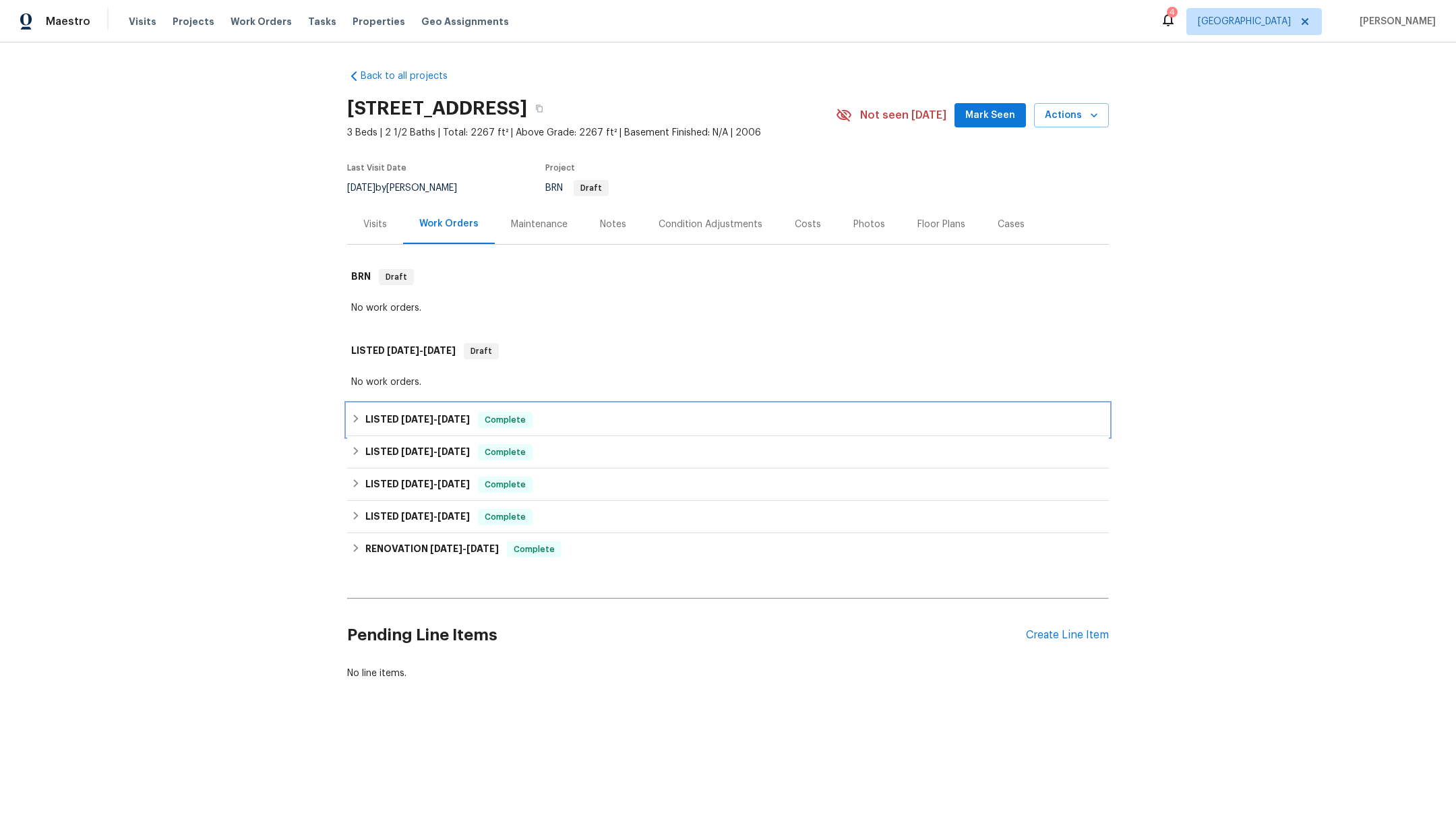
click at [403, 420] on span "[DATE]" at bounding box center [418, 419] width 33 height 9
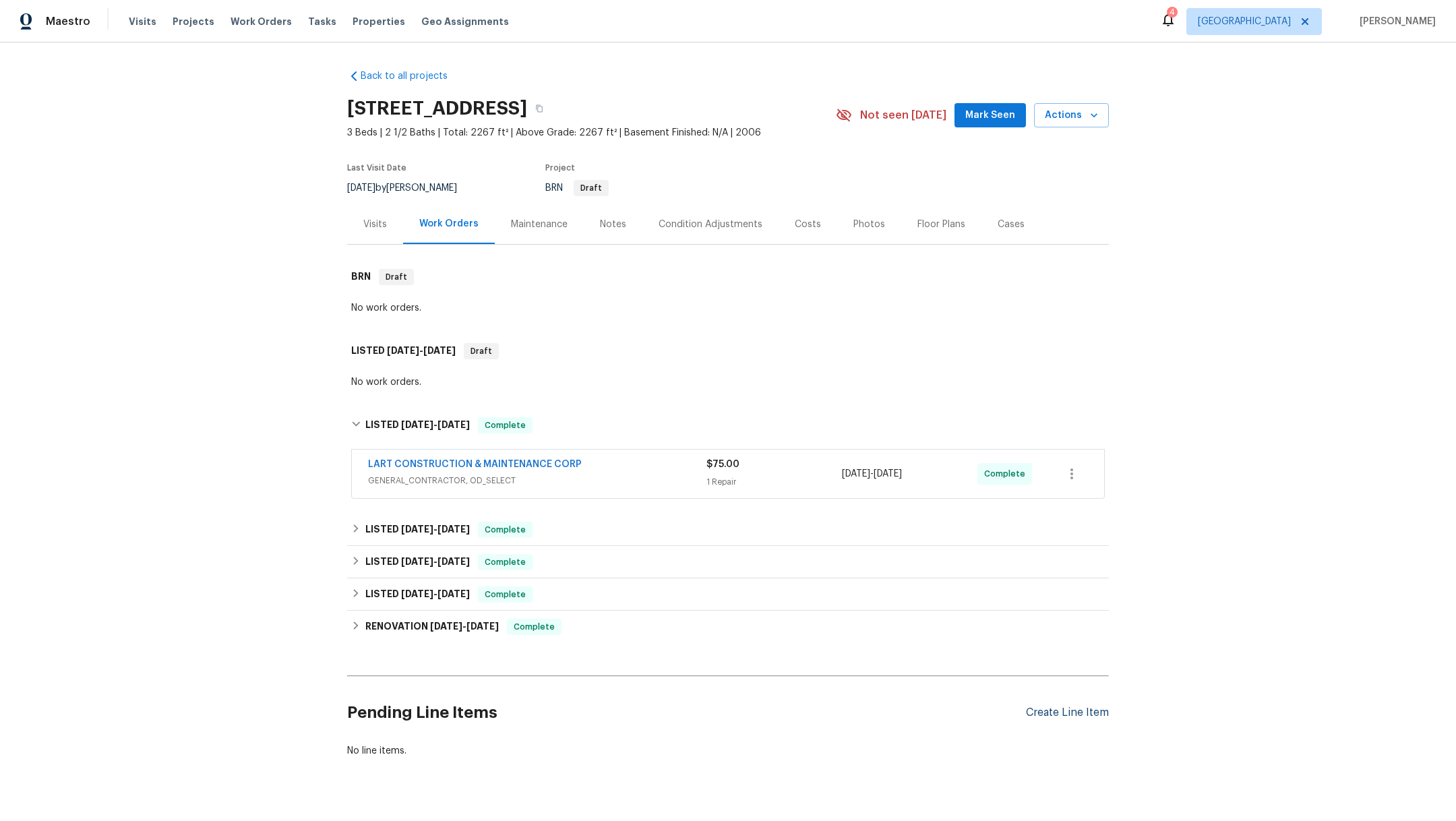
click at [1071, 711] on div "Create Line Item" at bounding box center [1068, 713] width 83 height 13
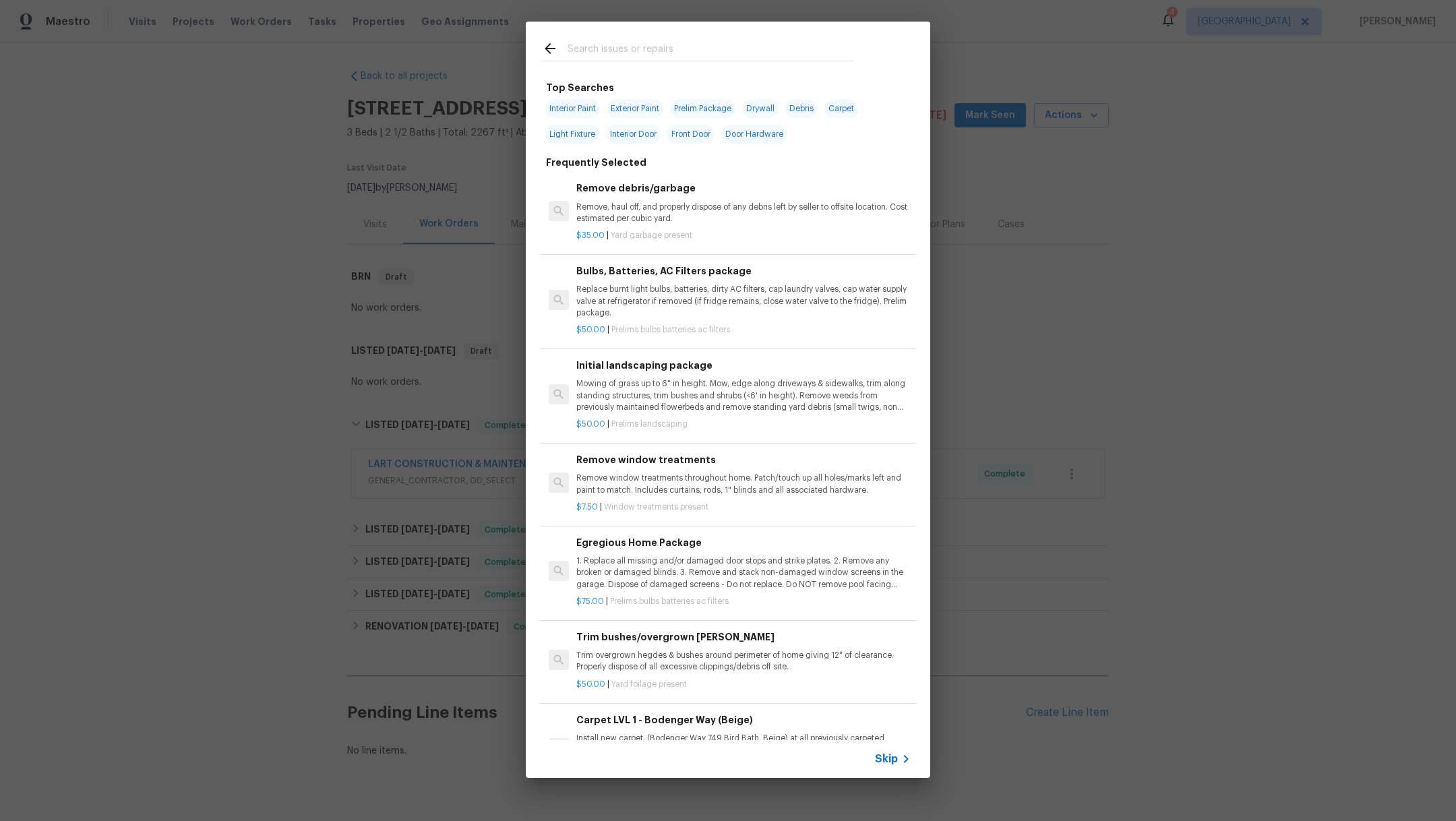
click at [596, 52] on input "text" at bounding box center [710, 51] width 285 height 21
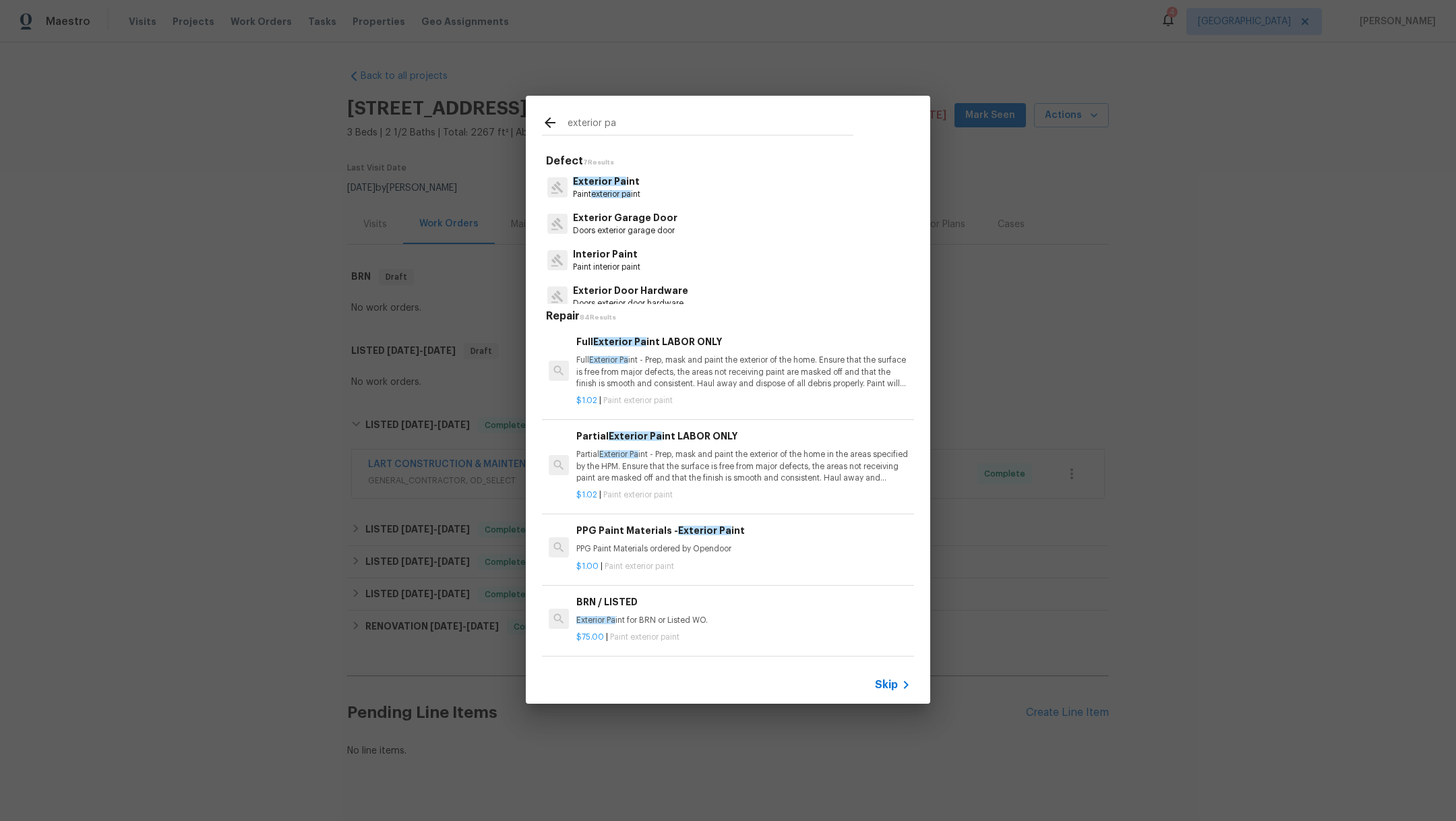
type input "exterior pa"
click at [605, 186] on span "Exterior Pa" at bounding box center [600, 181] width 53 height 9
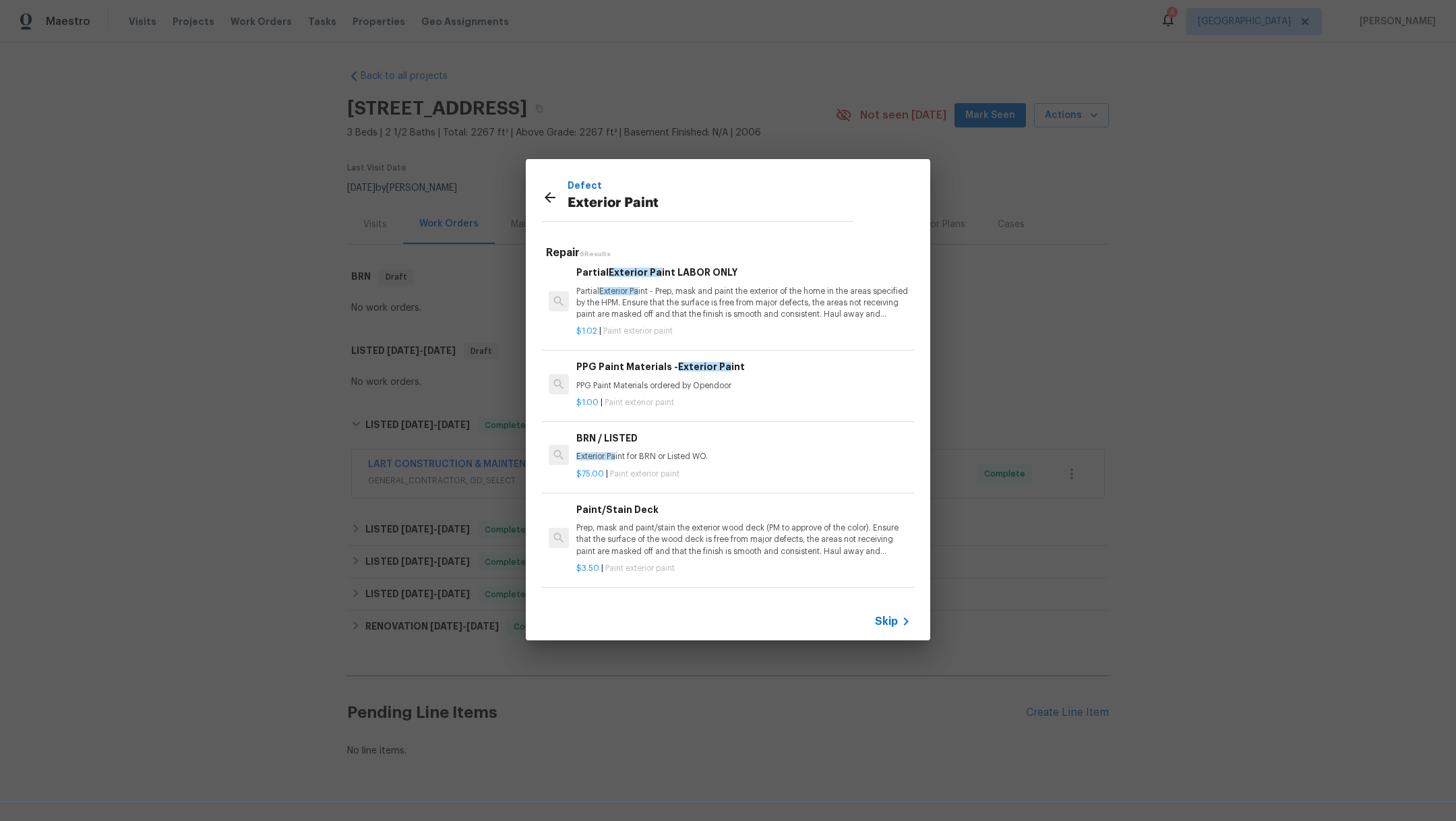
scroll to position [176, 0]
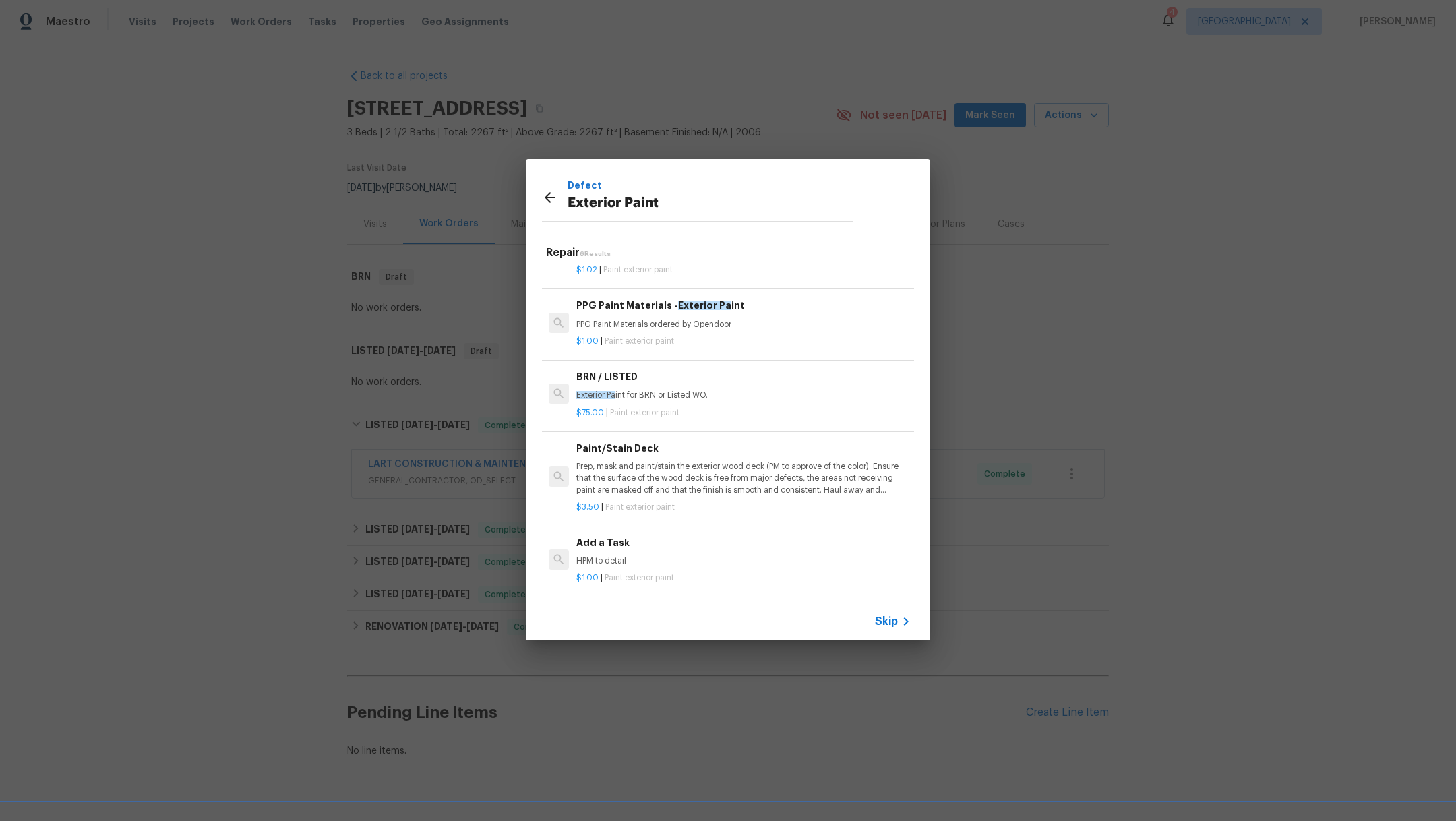
click at [670, 536] on h6 "Add a Task" at bounding box center [743, 542] width 334 height 15
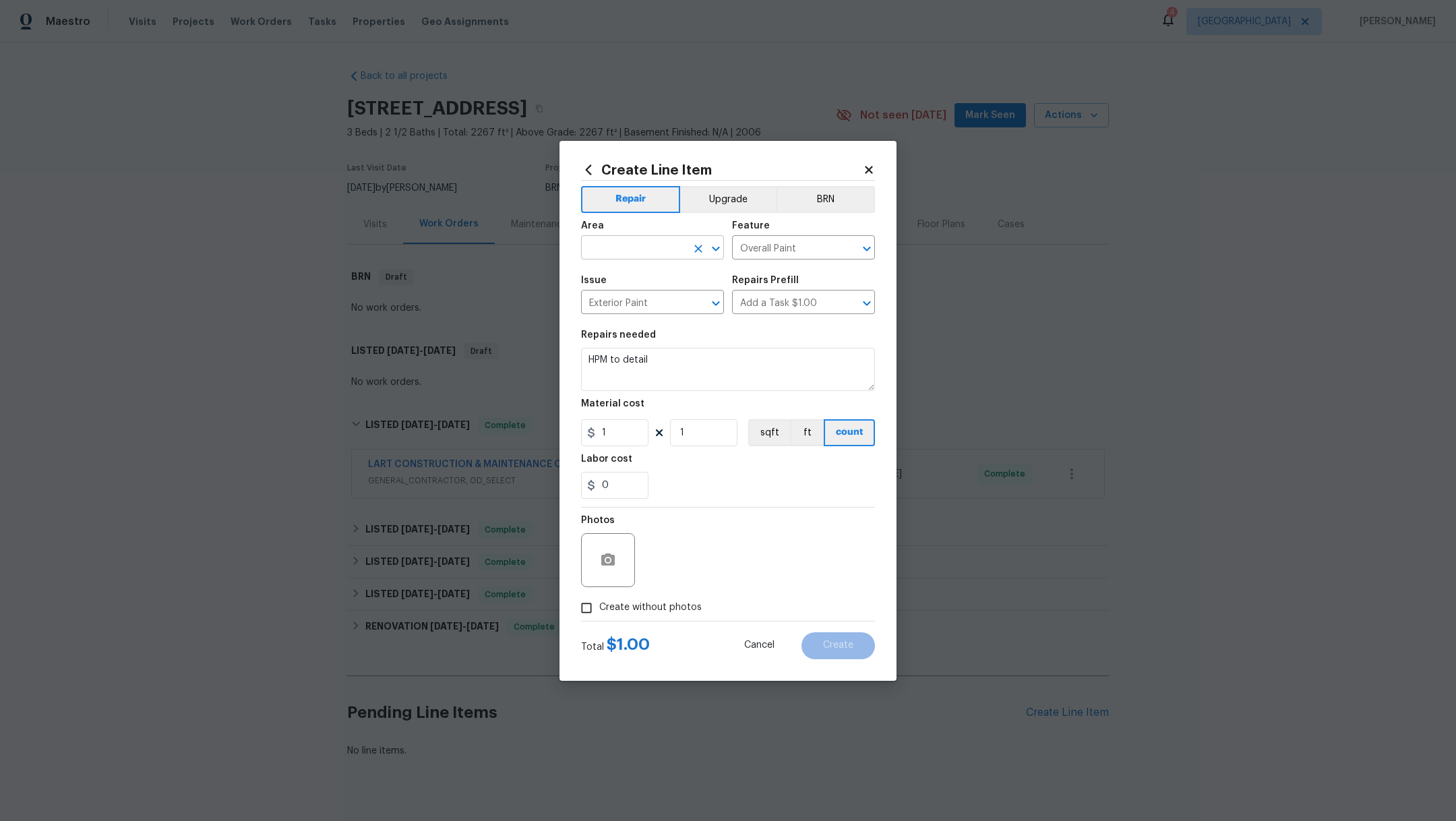
click at [615, 249] on input "text" at bounding box center [633, 249] width 105 height 21
click at [626, 279] on li "Front" at bounding box center [652, 279] width 143 height 22
type input "Front"
click at [750, 246] on input "Overall Paint" at bounding box center [785, 249] width 105 height 21
type input "Ofronterall Paint"
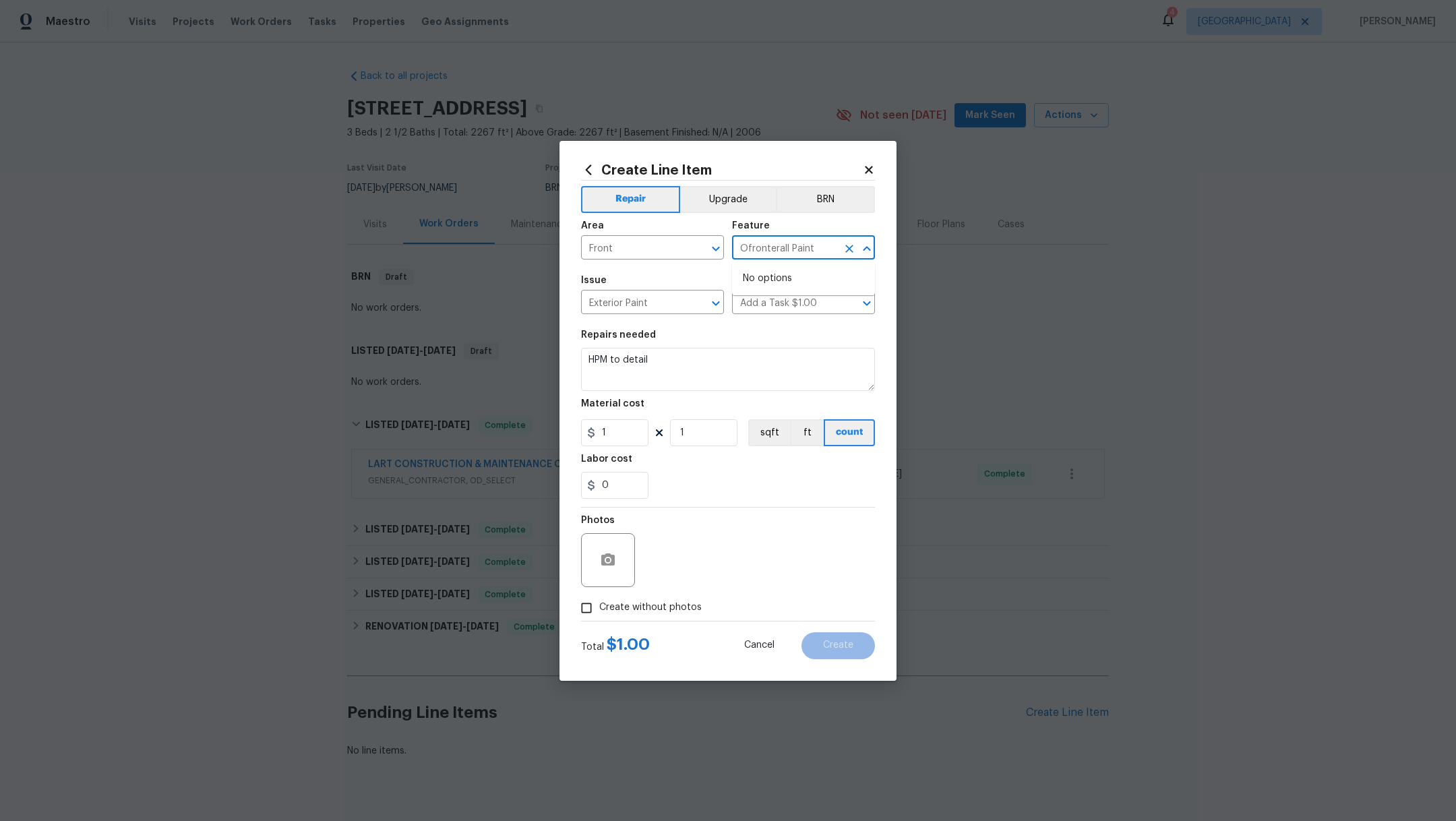
click at [849, 250] on icon "Clear" at bounding box center [849, 249] width 14 height 14
click at [792, 361] on li "Front Door" at bounding box center [804, 365] width 143 height 22
type input "Front Door"
drag, startPoint x: 670, startPoint y: 359, endPoint x: 478, endPoint y: 346, distance: 192.4
click at [478, 346] on div "Create Line Item Repair Upgrade BRN Area Front ​ Feature Front Door ​ Issue Ext…" at bounding box center [728, 410] width 1456 height 821
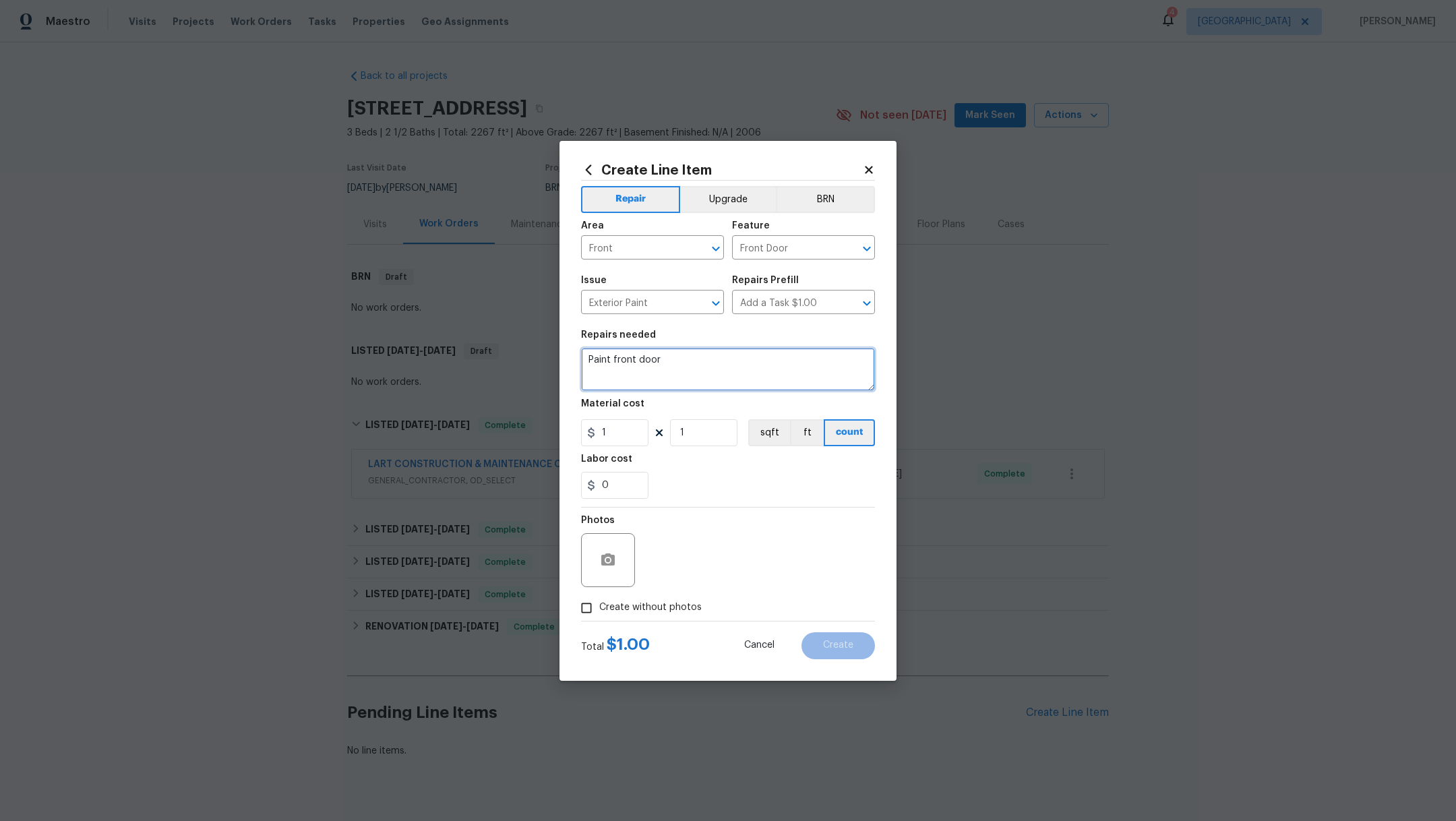
type textarea "Paint front door"
drag, startPoint x: 619, startPoint y: 430, endPoint x: 544, endPoint y: 399, distance: 81.2
click at [578, 430] on div "Create Line Item Repair Upgrade BRN Area Front ​ Feature Front Door ​ Issue Ext…" at bounding box center [728, 411] width 337 height 540
type input "50"
click at [737, 467] on div "Labor cost" at bounding box center [728, 463] width 294 height 17
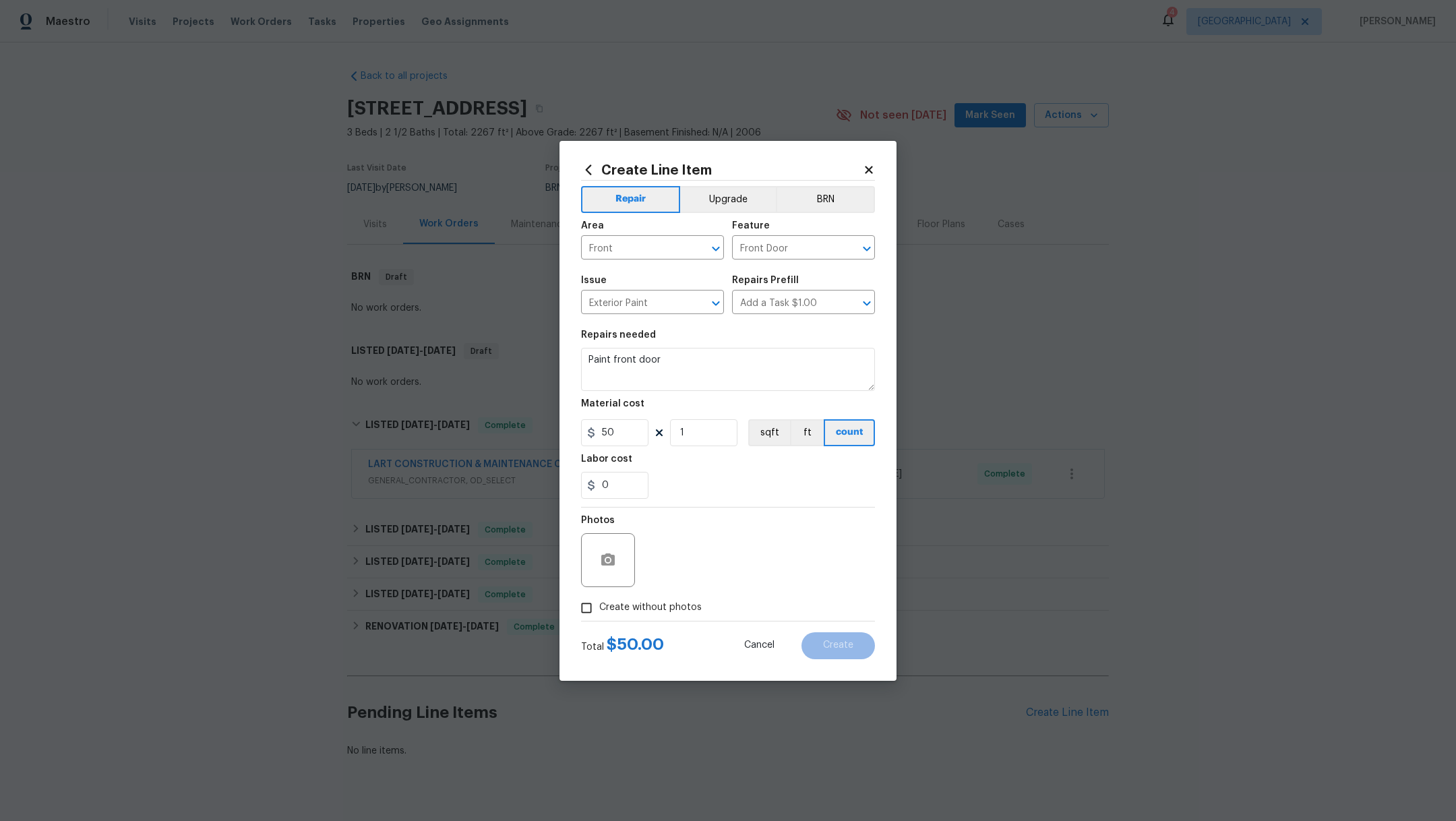
click at [645, 610] on span "Create without photos" at bounding box center [650, 608] width 102 height 14
click at [599, 610] on input "Create without photos" at bounding box center [586, 608] width 26 height 26
checkbox input "true"
click at [725, 567] on textarea at bounding box center [760, 560] width 229 height 54
type textarea ","
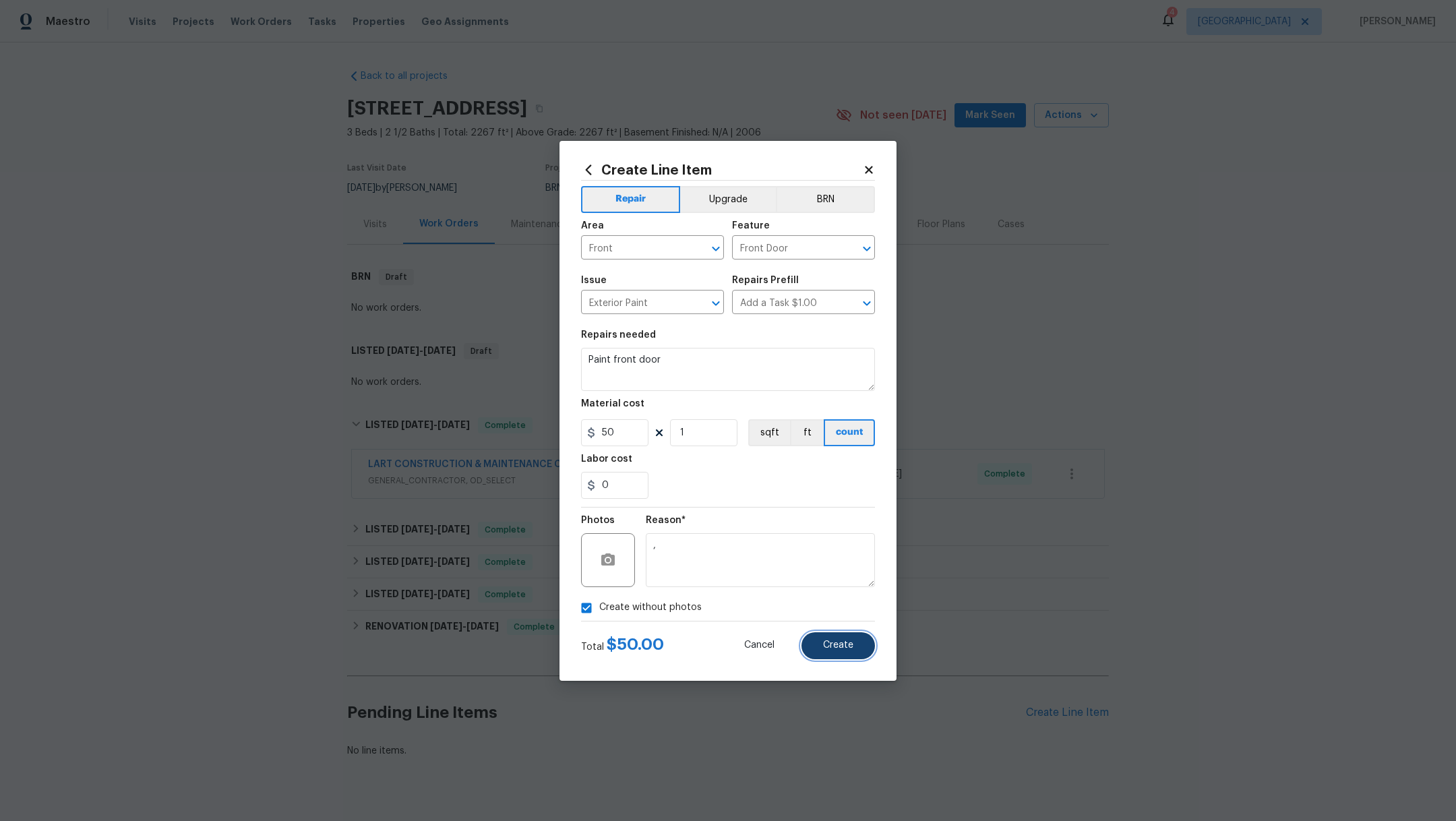
click at [845, 648] on span "Create" at bounding box center [838, 646] width 30 height 10
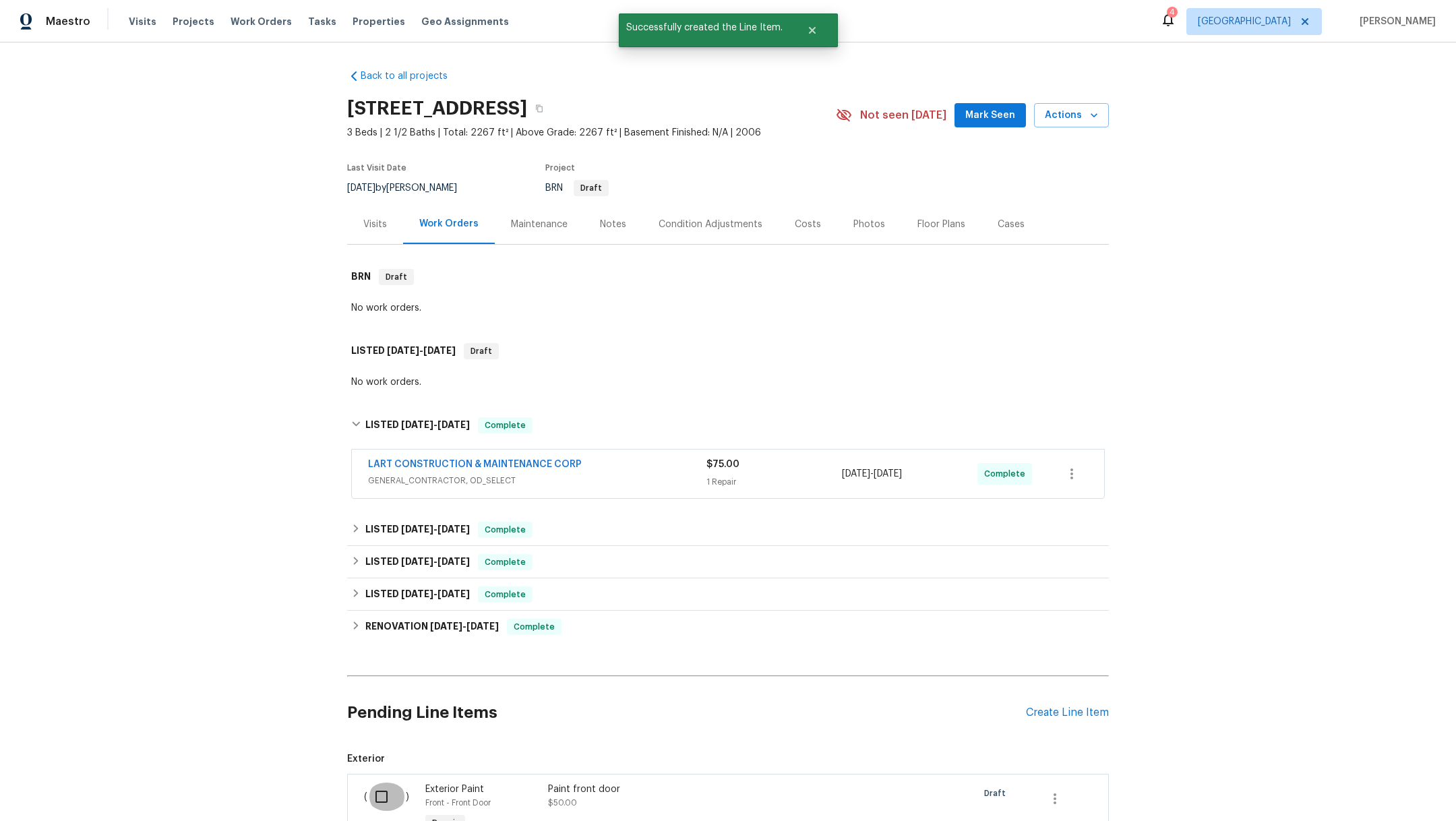
click at [373, 797] on input "checkbox" at bounding box center [386, 796] width 39 height 28
checkbox input "true"
click at [1363, 793] on span "Create Work Order" at bounding box center [1379, 788] width 89 height 17
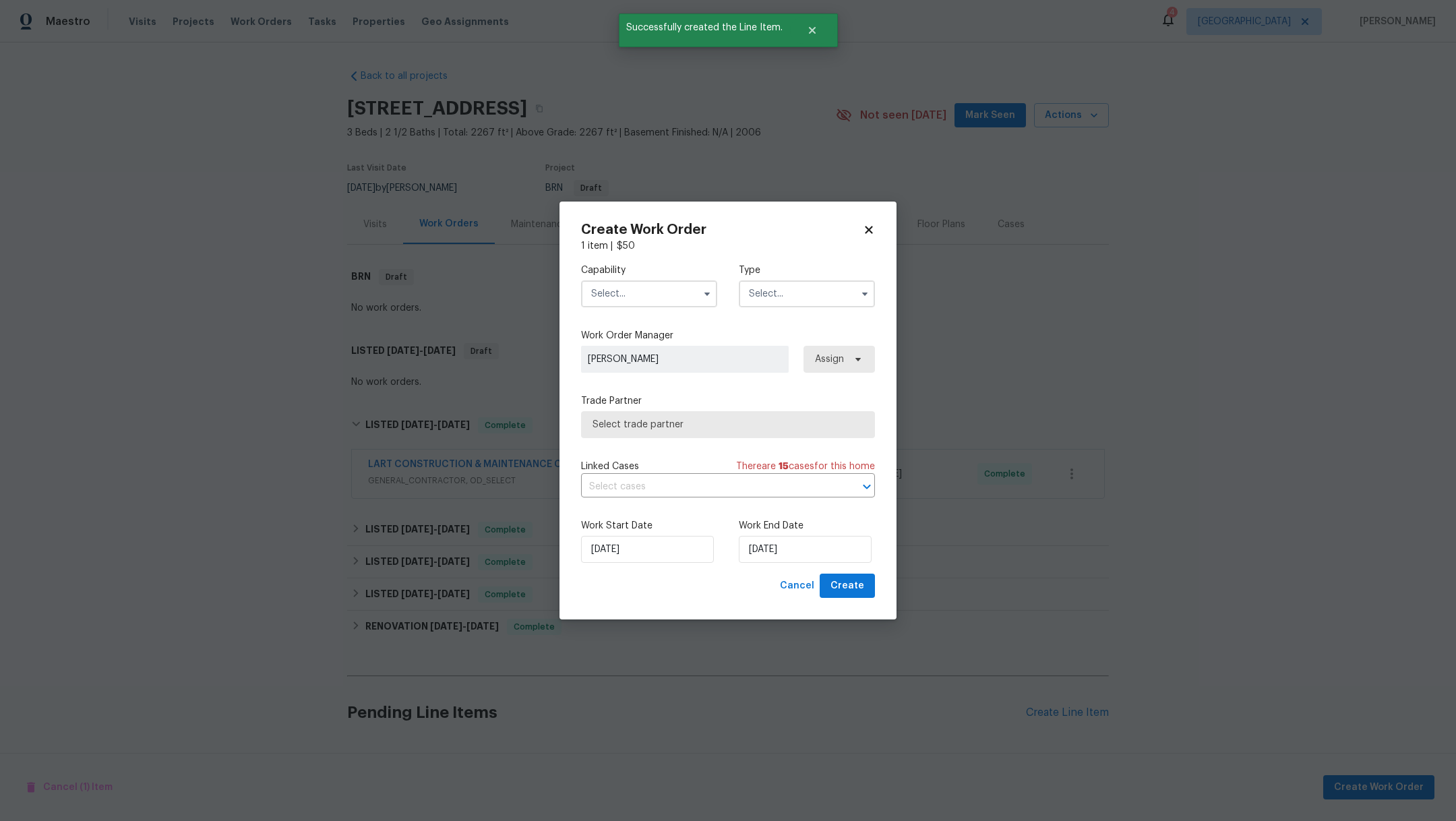
click at [645, 289] on input "text" at bounding box center [649, 293] width 136 height 27
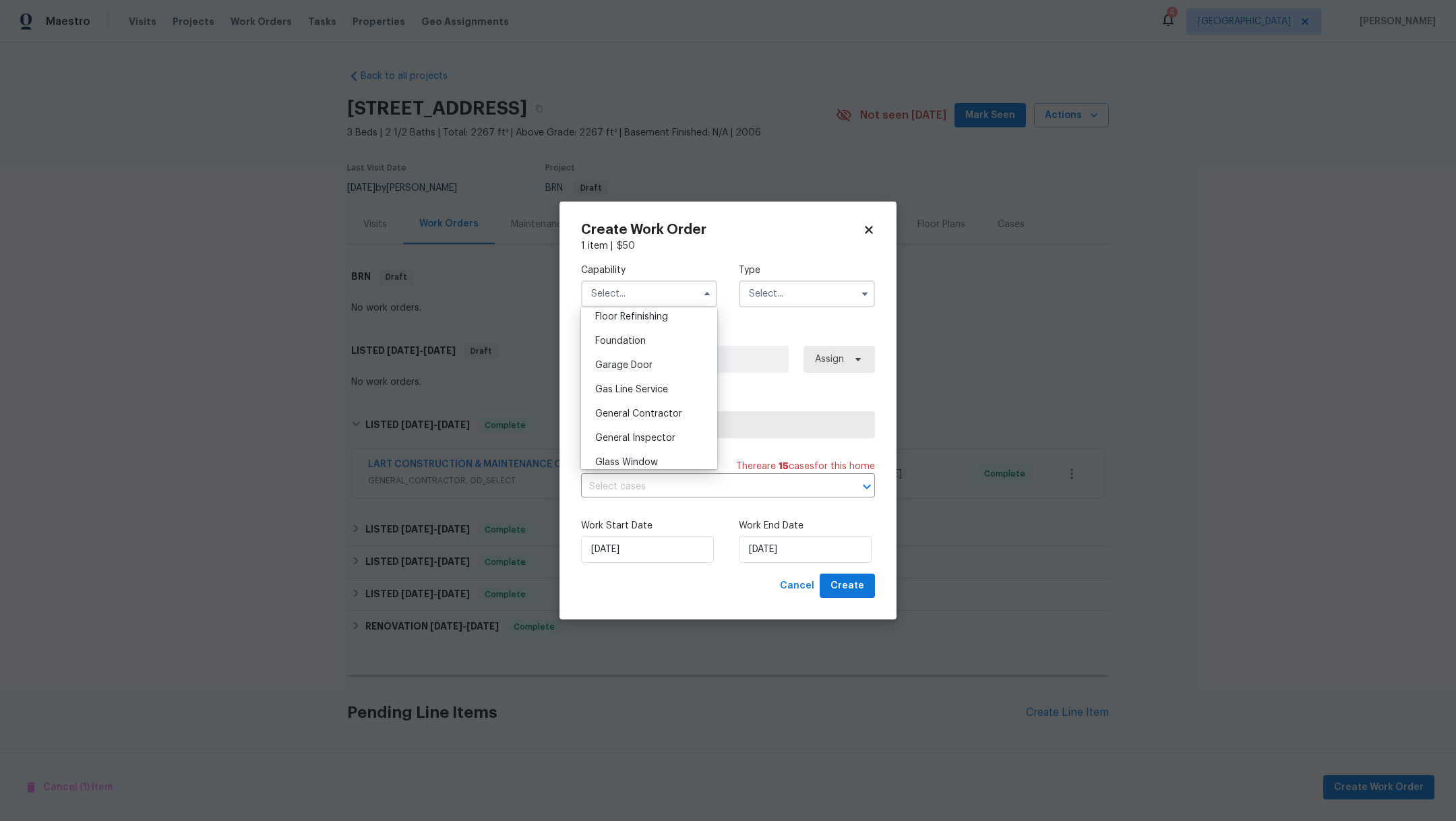
scroll to position [567, 0]
click at [686, 414] on div "General Contractor" at bounding box center [649, 401] width 130 height 24
type input "General Contractor"
click at [777, 303] on input "text" at bounding box center [806, 293] width 136 height 27
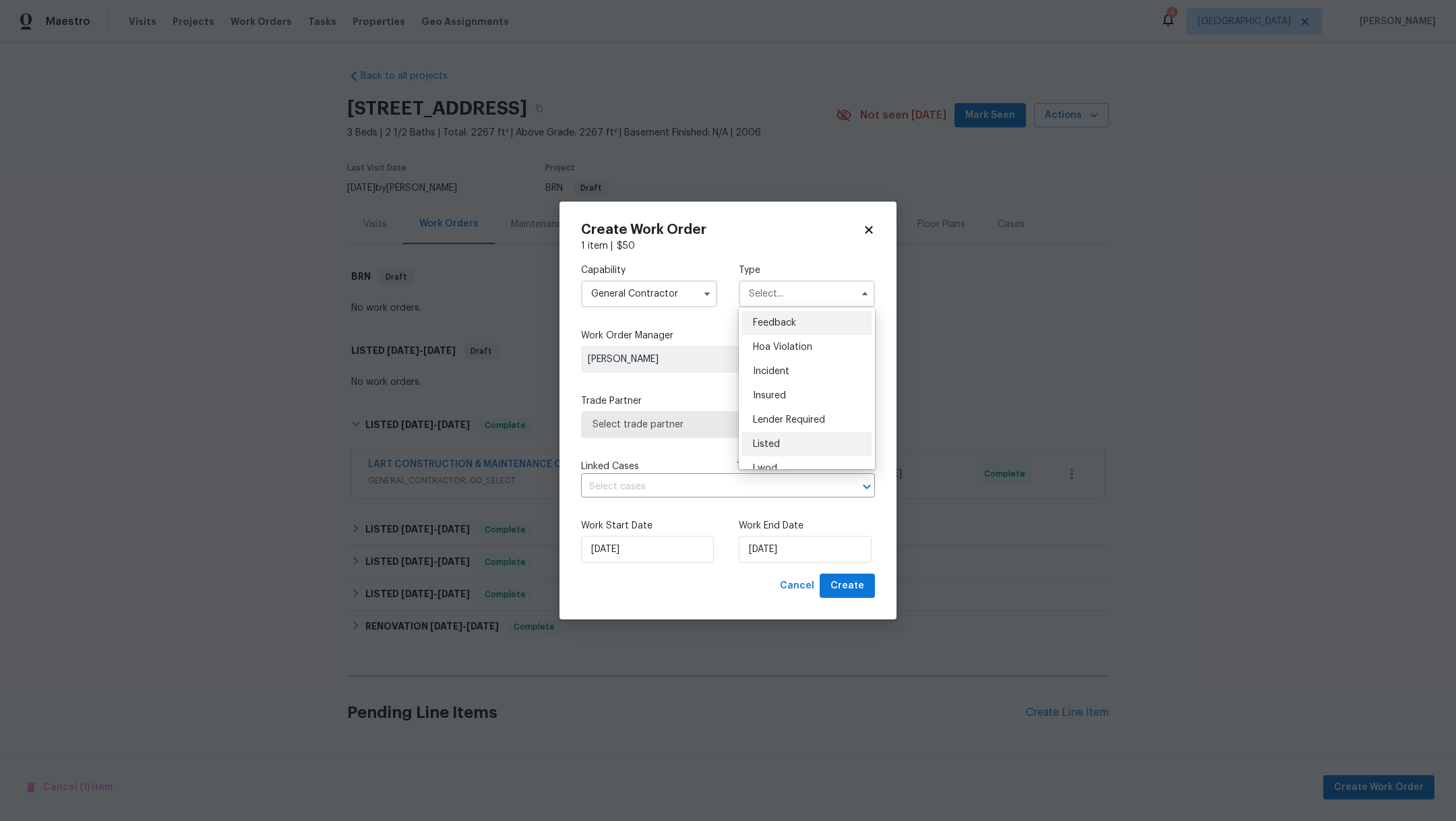
click at [789, 439] on div "Listed" at bounding box center [806, 444] width 130 height 24
type input "Listed"
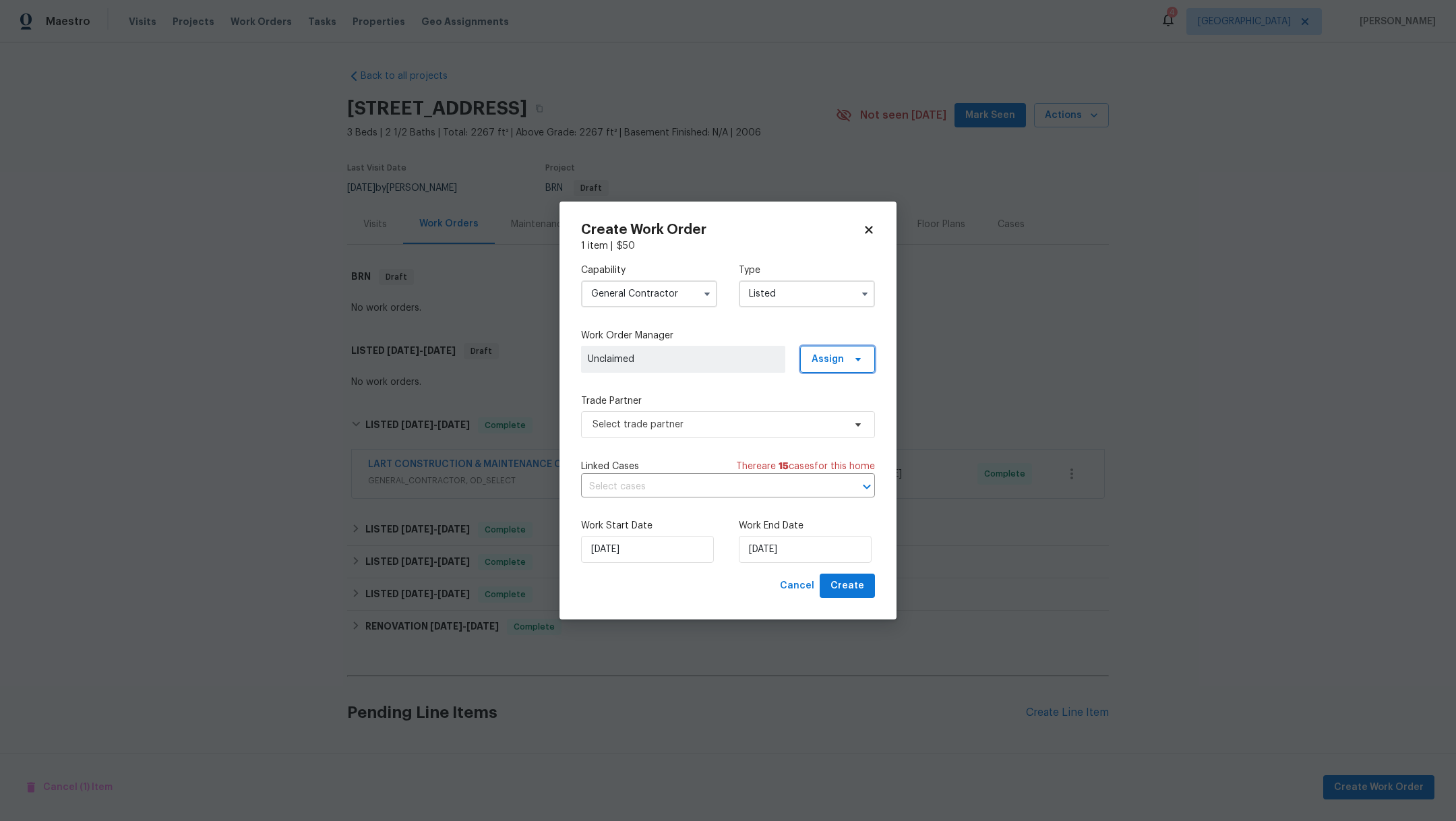
click at [834, 354] on span "Assign" at bounding box center [828, 359] width 33 height 14
click at [836, 393] on div "Assign to HPM" at bounding box center [842, 398] width 64 height 14
click at [835, 398] on div "Assign to HPM" at bounding box center [842, 398] width 64 height 14
click at [750, 428] on span "Select trade partner" at bounding box center [718, 425] width 252 height 14
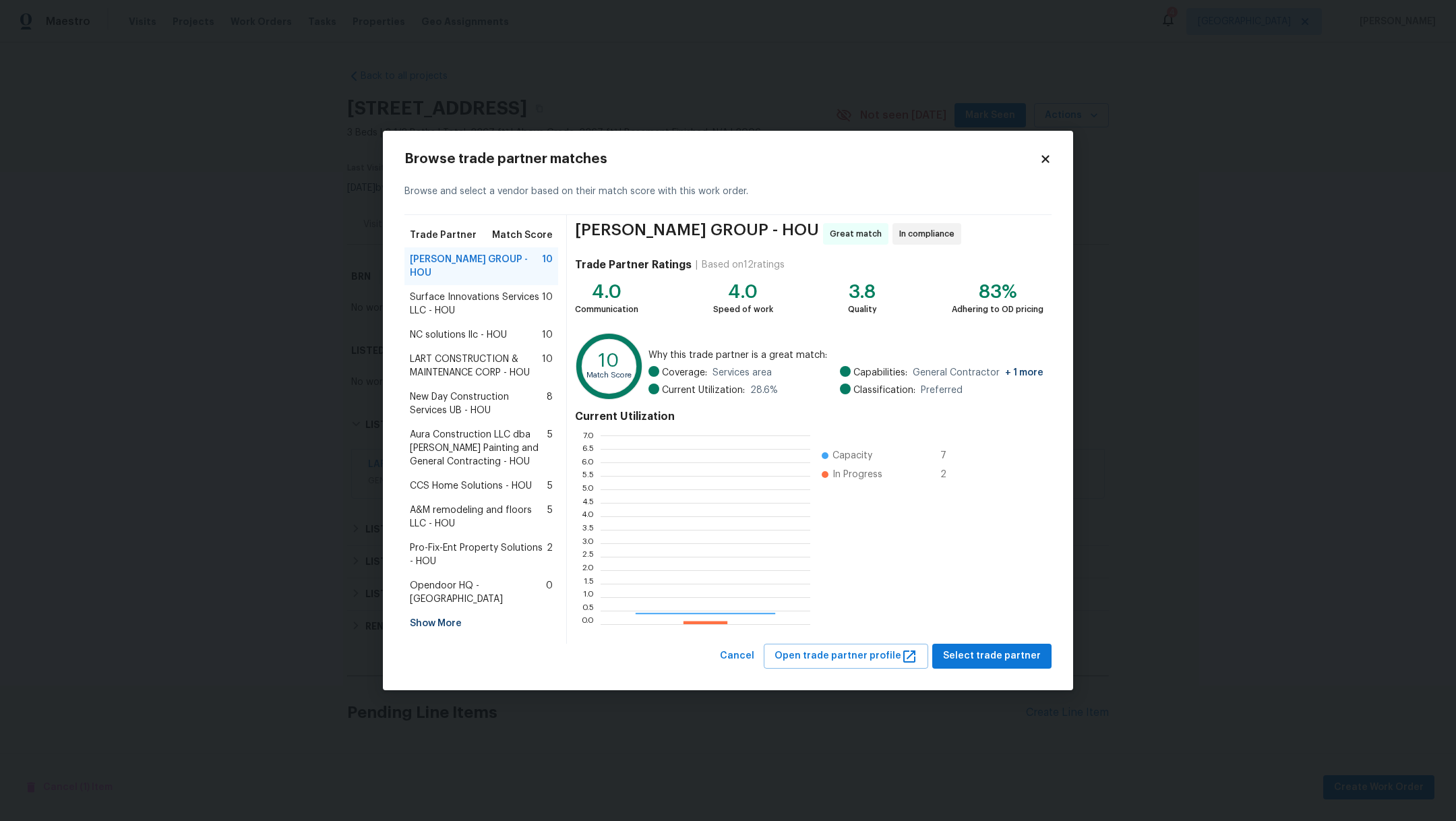
scroll to position [174, 195]
click at [468, 365] on span "LART CONSTRUCTION & MAINTENANCE CORP - HOU" at bounding box center [476, 365] width 132 height 27
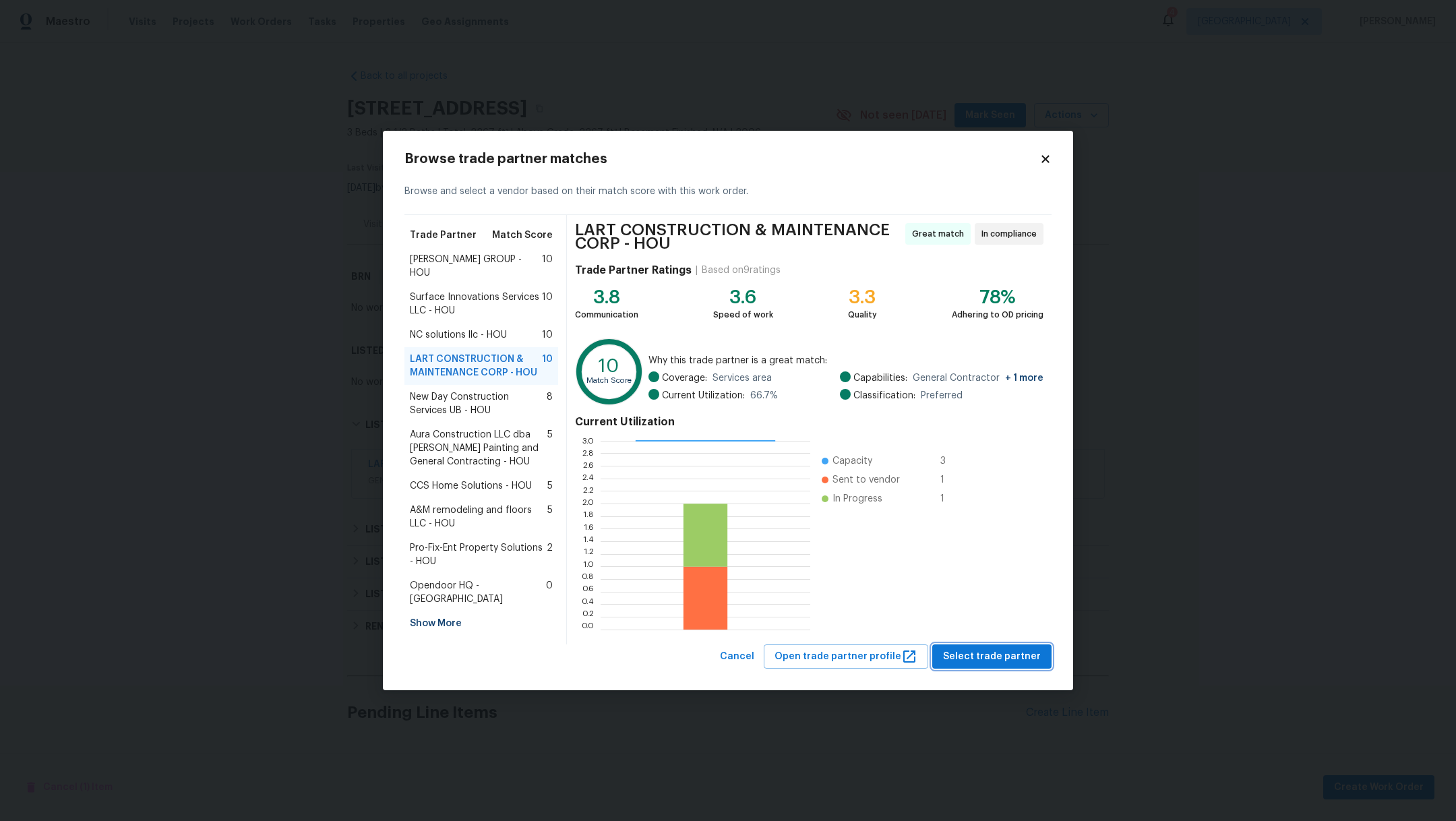
click at [988, 661] on span "Select trade partner" at bounding box center [992, 657] width 98 height 17
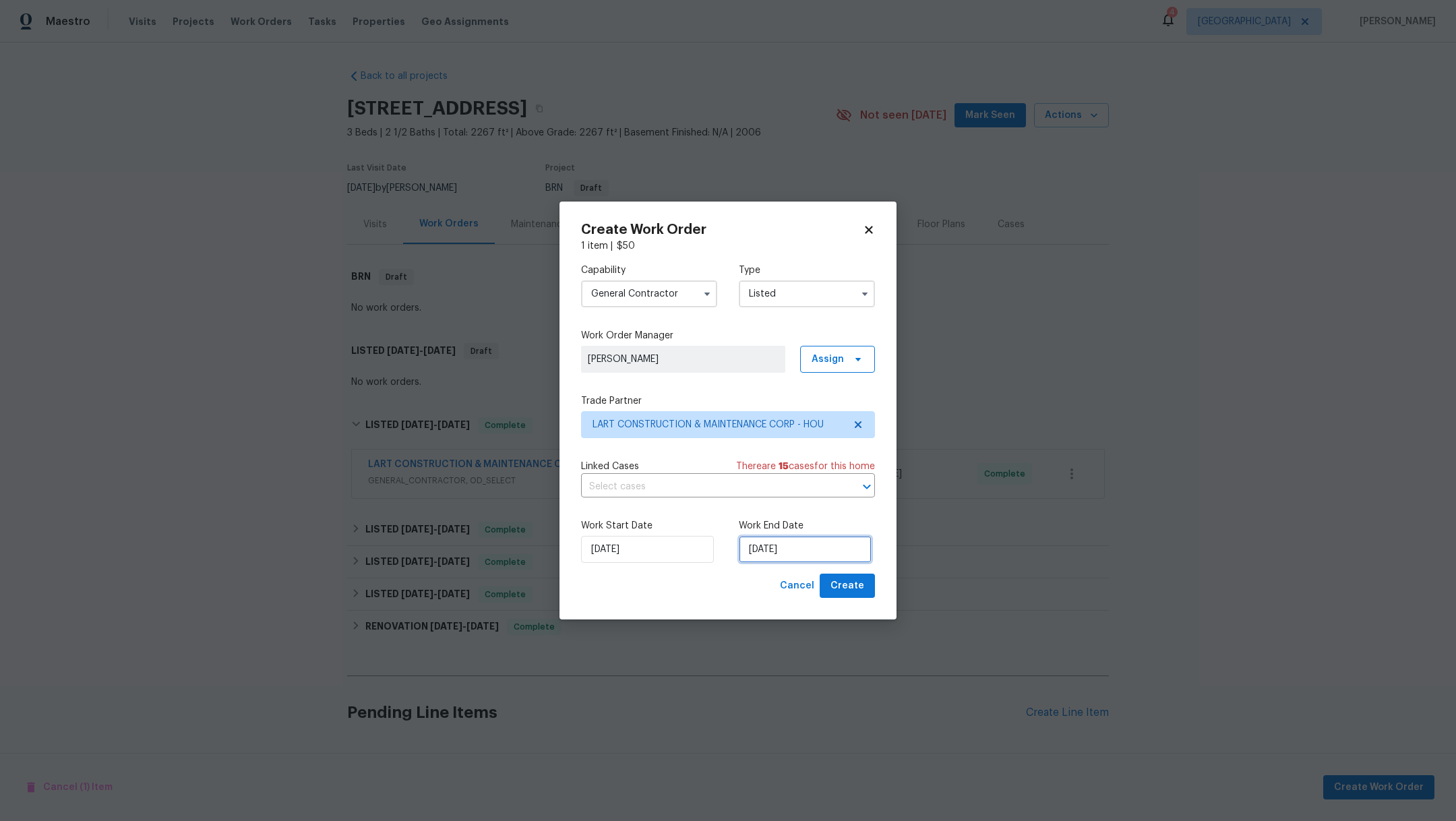
click at [810, 546] on input "10/15/2025" at bounding box center [804, 548] width 132 height 27
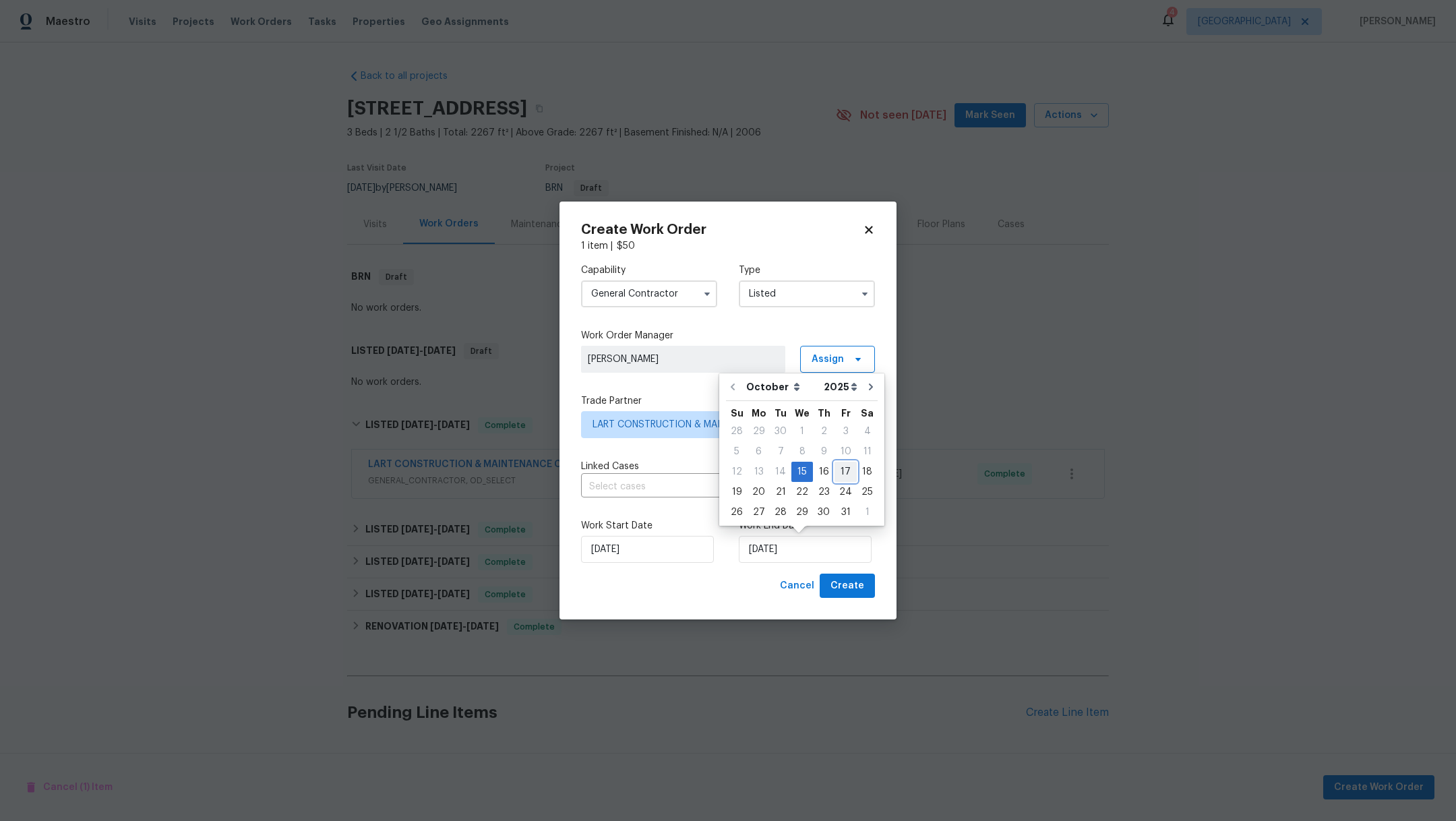
click at [841, 470] on div "17" at bounding box center [846, 472] width 22 height 19
type input "10/17/2025"
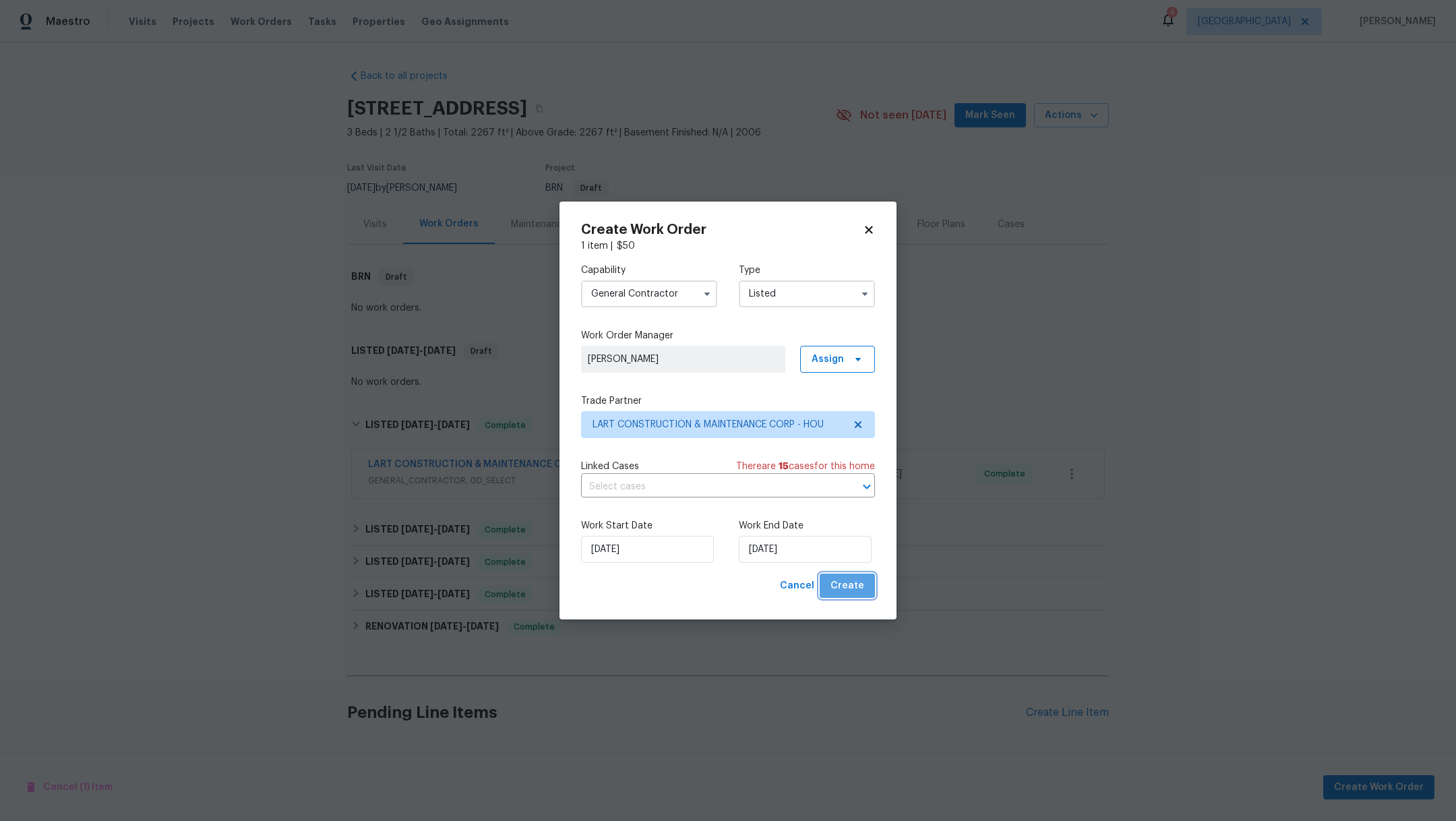
click at [857, 584] on span "Create" at bounding box center [847, 586] width 34 height 17
checkbox input "false"
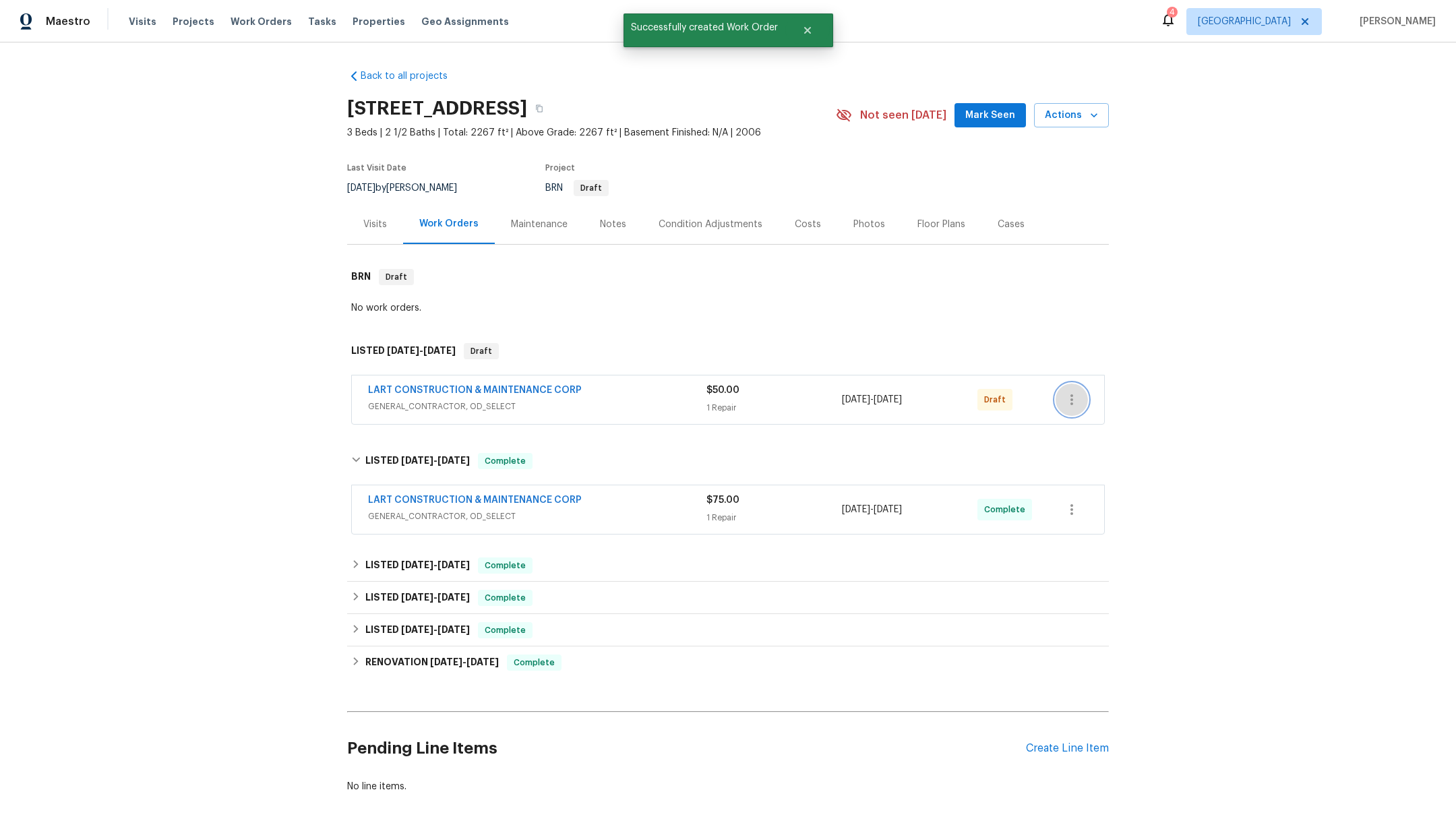
click at [1063, 405] on icon "button" at bounding box center [1071, 400] width 16 height 16
click at [1110, 424] on li "Confirm and Send to Vendor" at bounding box center [1123, 422] width 150 height 22
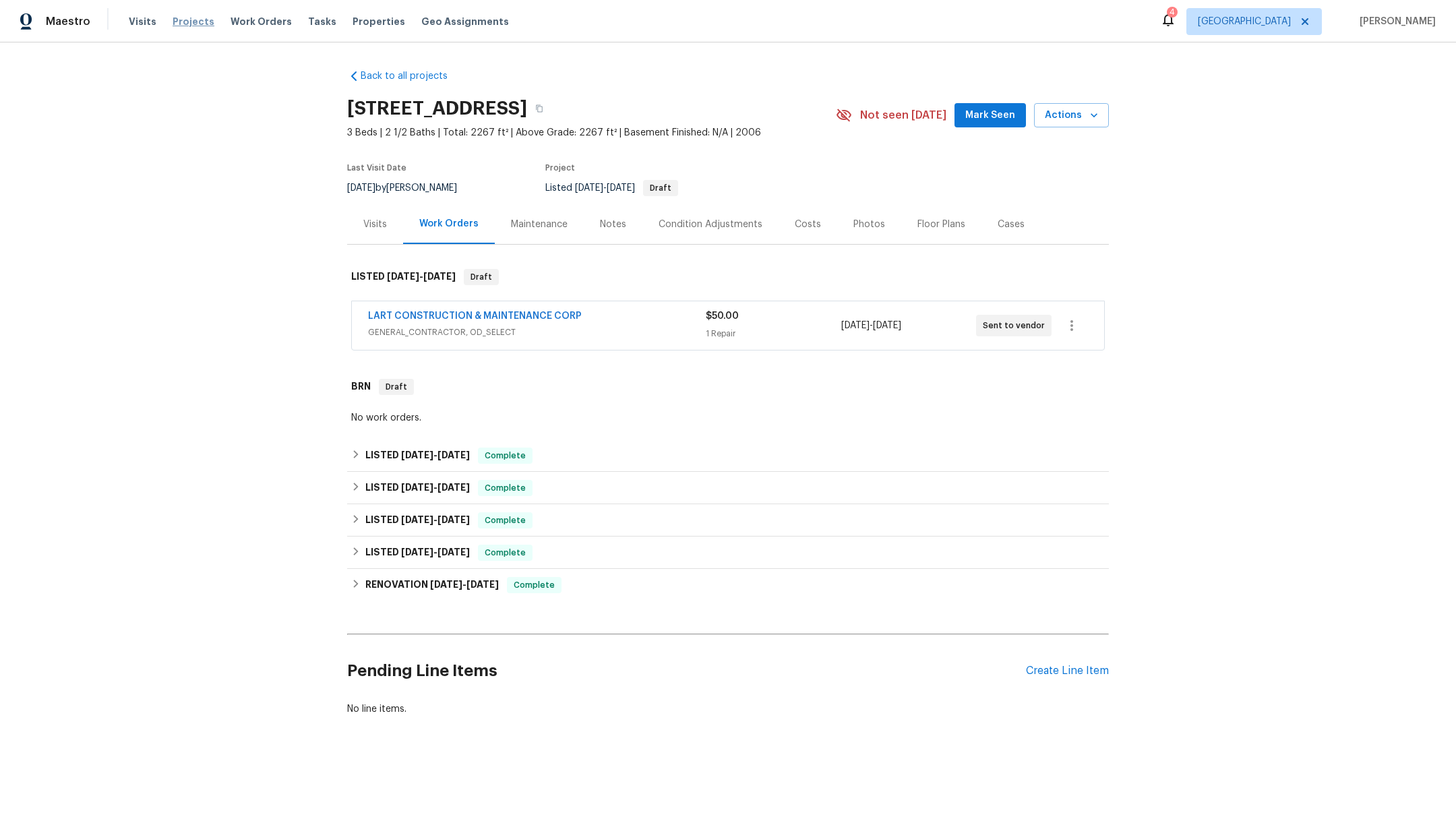
click at [179, 17] on span "Projects" at bounding box center [193, 21] width 42 height 14
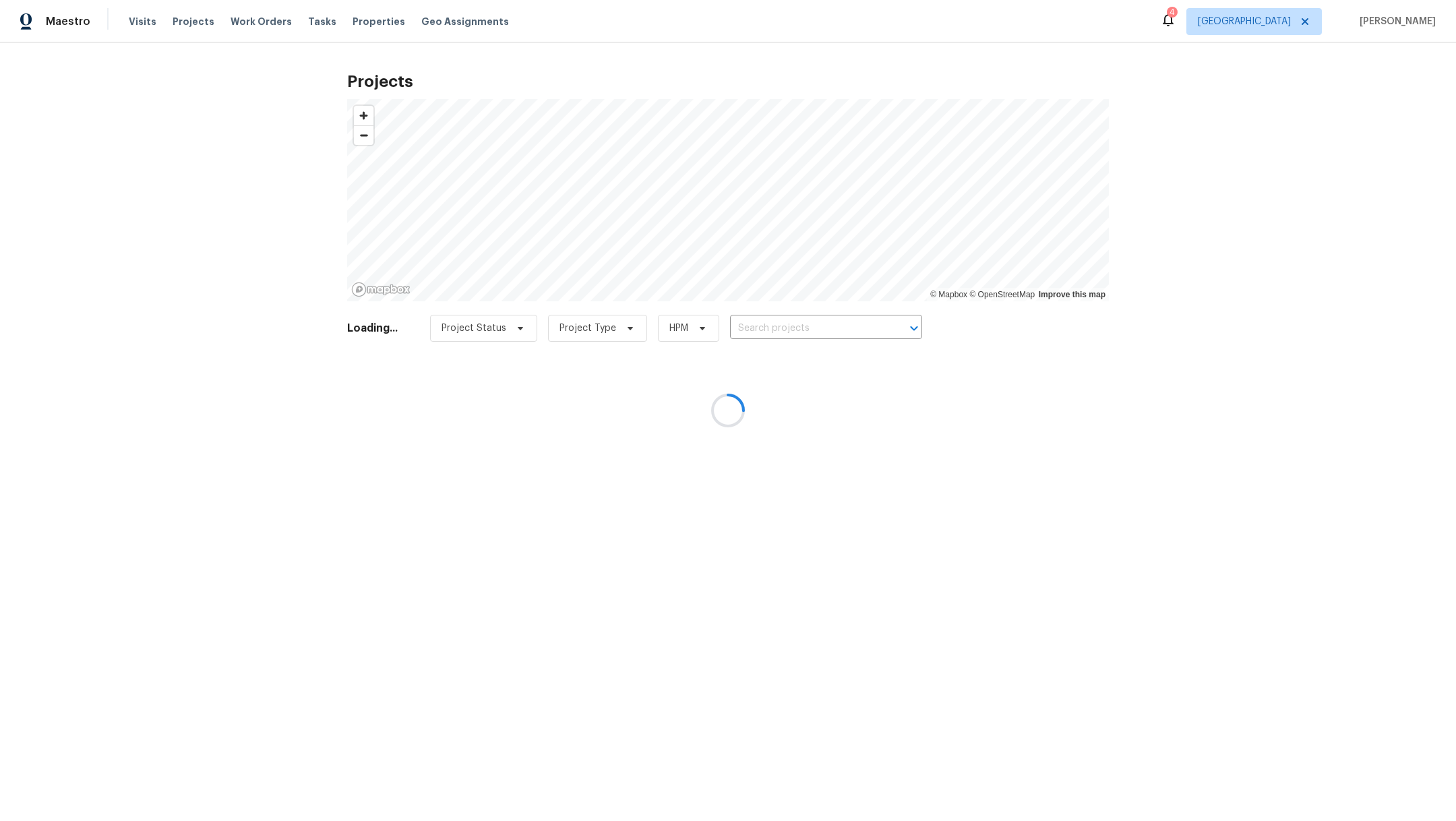
click at [757, 327] on div at bounding box center [728, 410] width 1456 height 821
click at [758, 327] on div at bounding box center [728, 410] width 1456 height 821
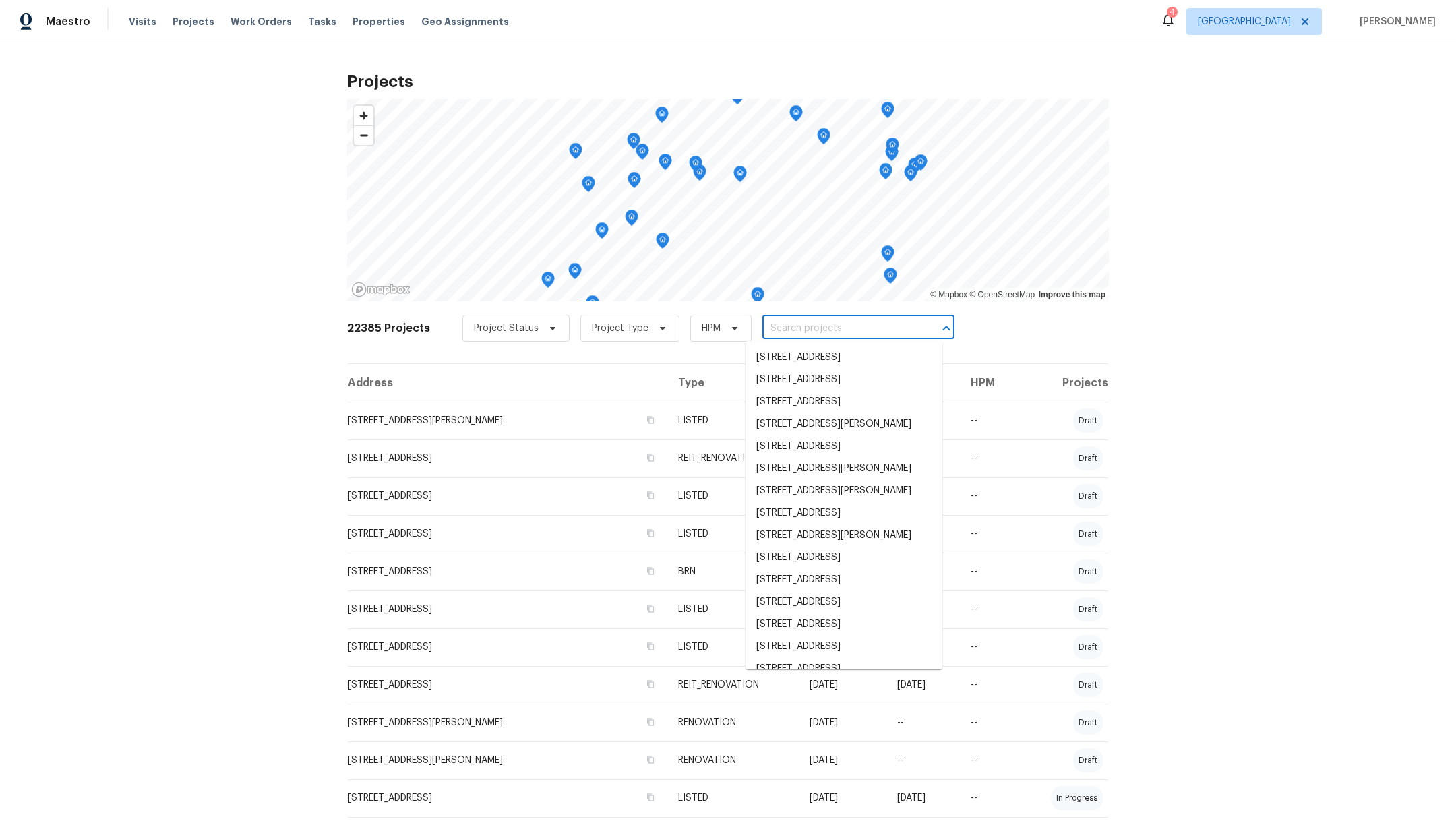
click at [768, 327] on input "text" at bounding box center [840, 328] width 155 height 21
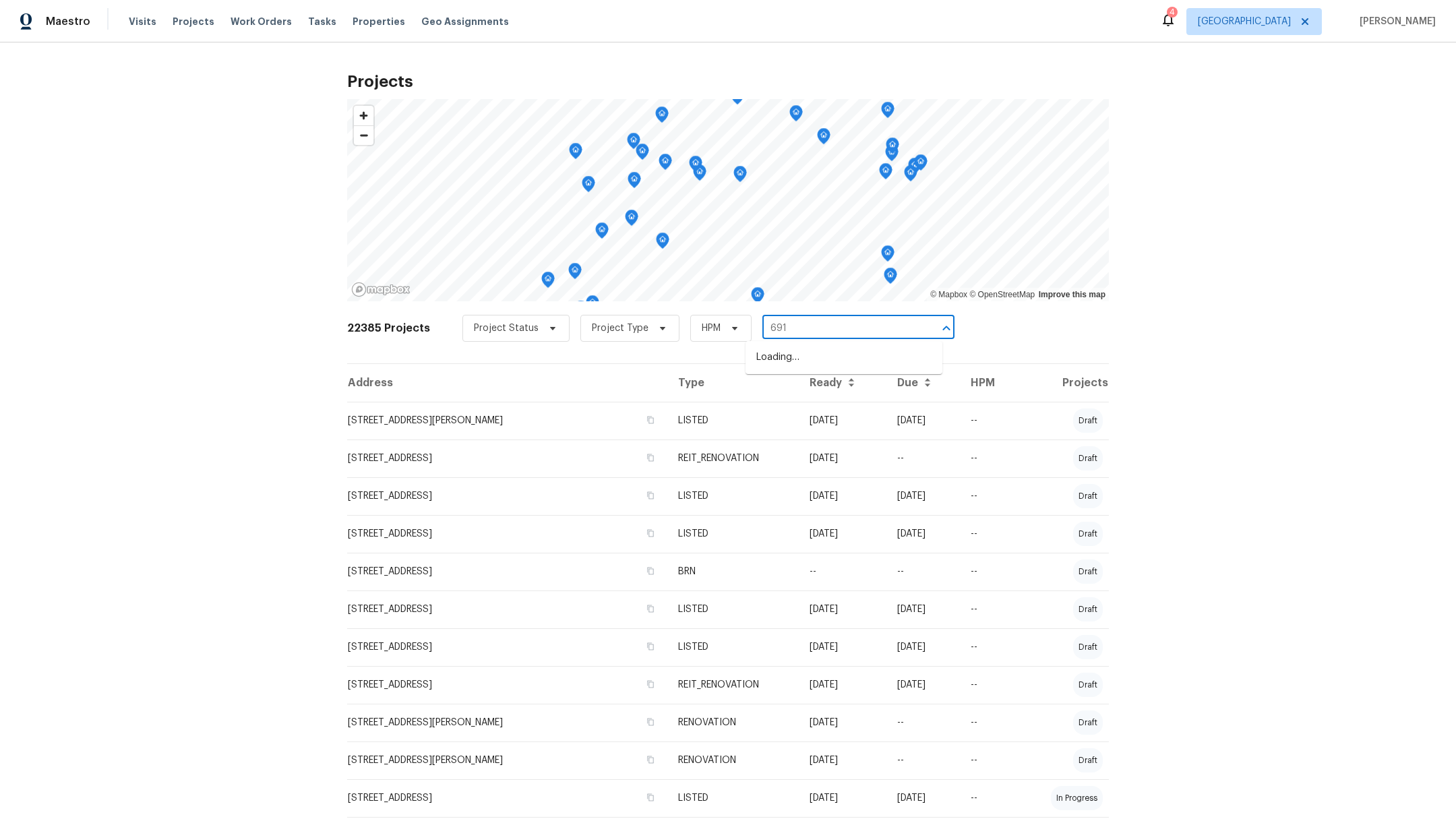
type input "6910"
click at [780, 436] on li "[STREET_ADDRESS]" at bounding box center [843, 425] width 197 height 22
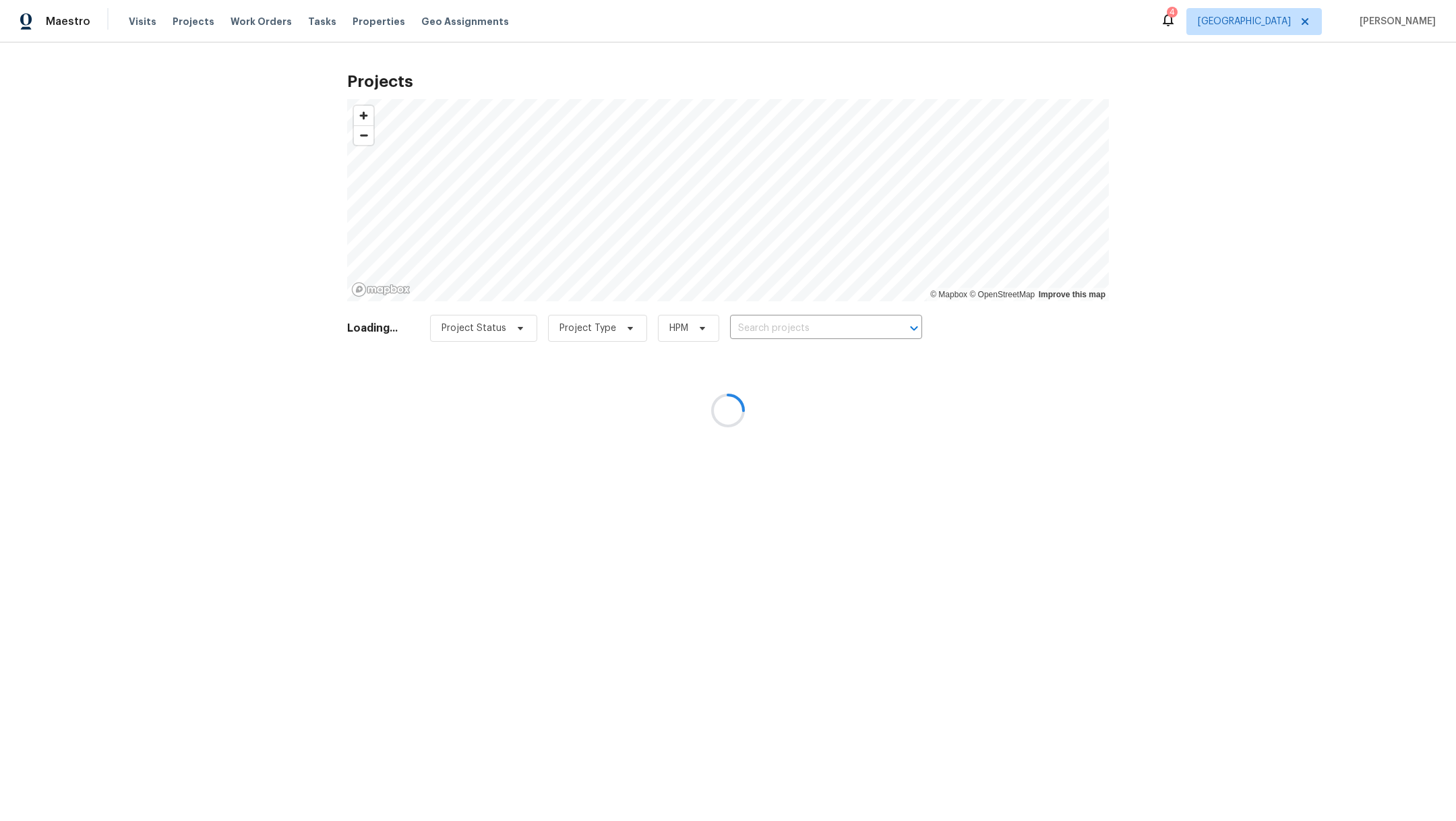
type input "[STREET_ADDRESS]"
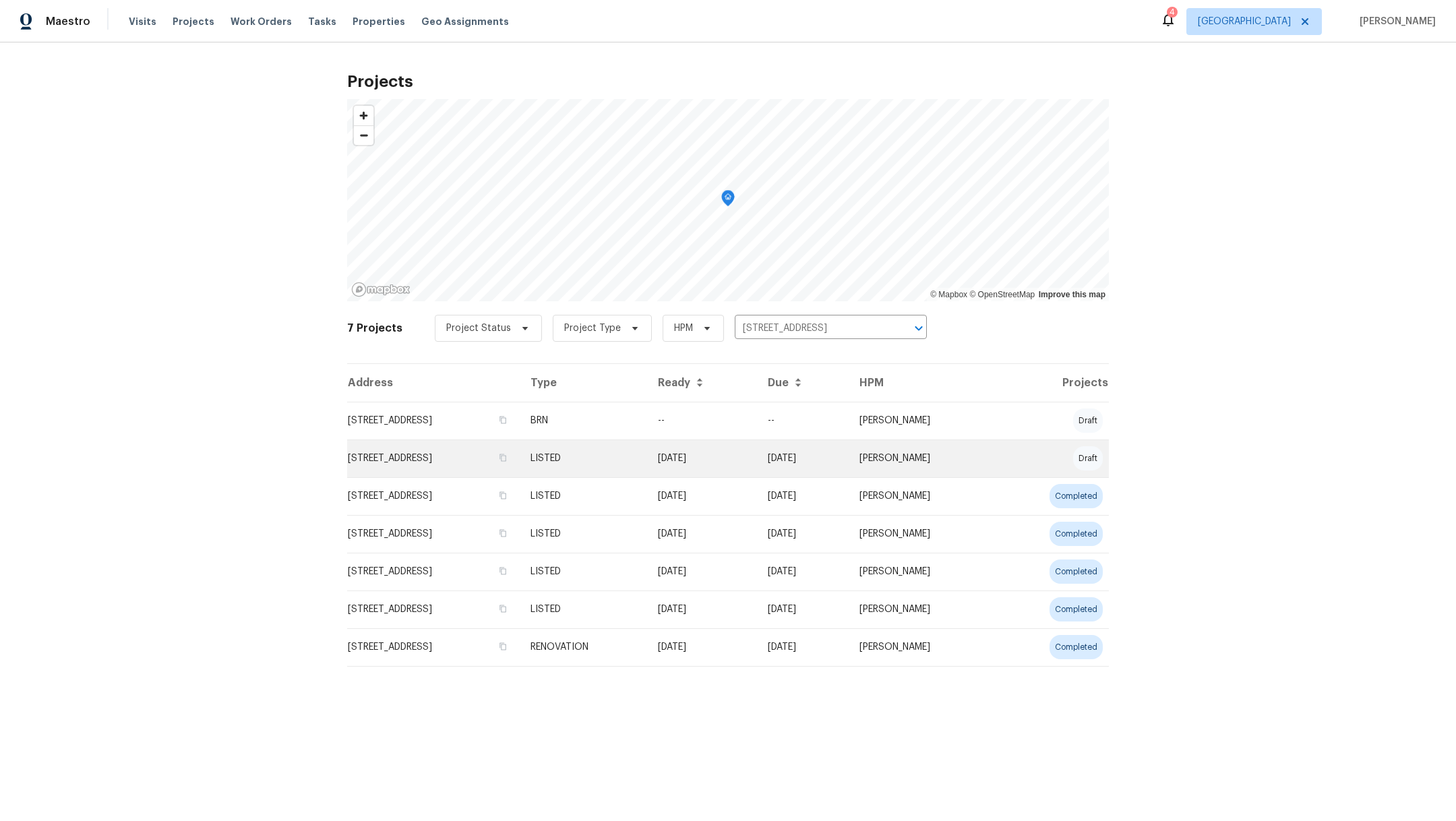
click at [375, 456] on td "[STREET_ADDRESS]" at bounding box center [433, 458] width 173 height 38
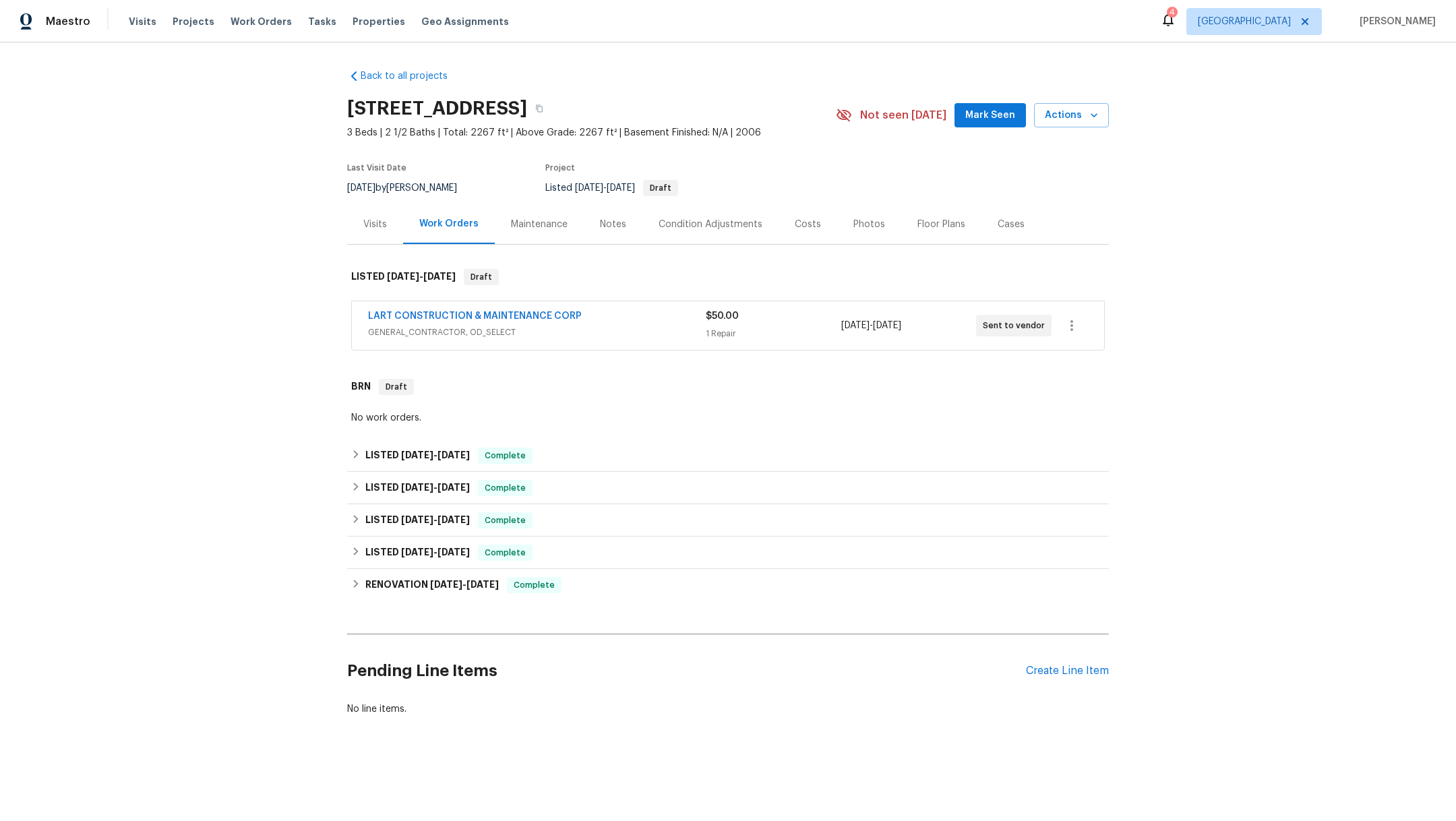
click at [982, 118] on span "Mark Seen" at bounding box center [990, 116] width 50 height 17
click at [173, 23] on span "Projects" at bounding box center [193, 21] width 42 height 14
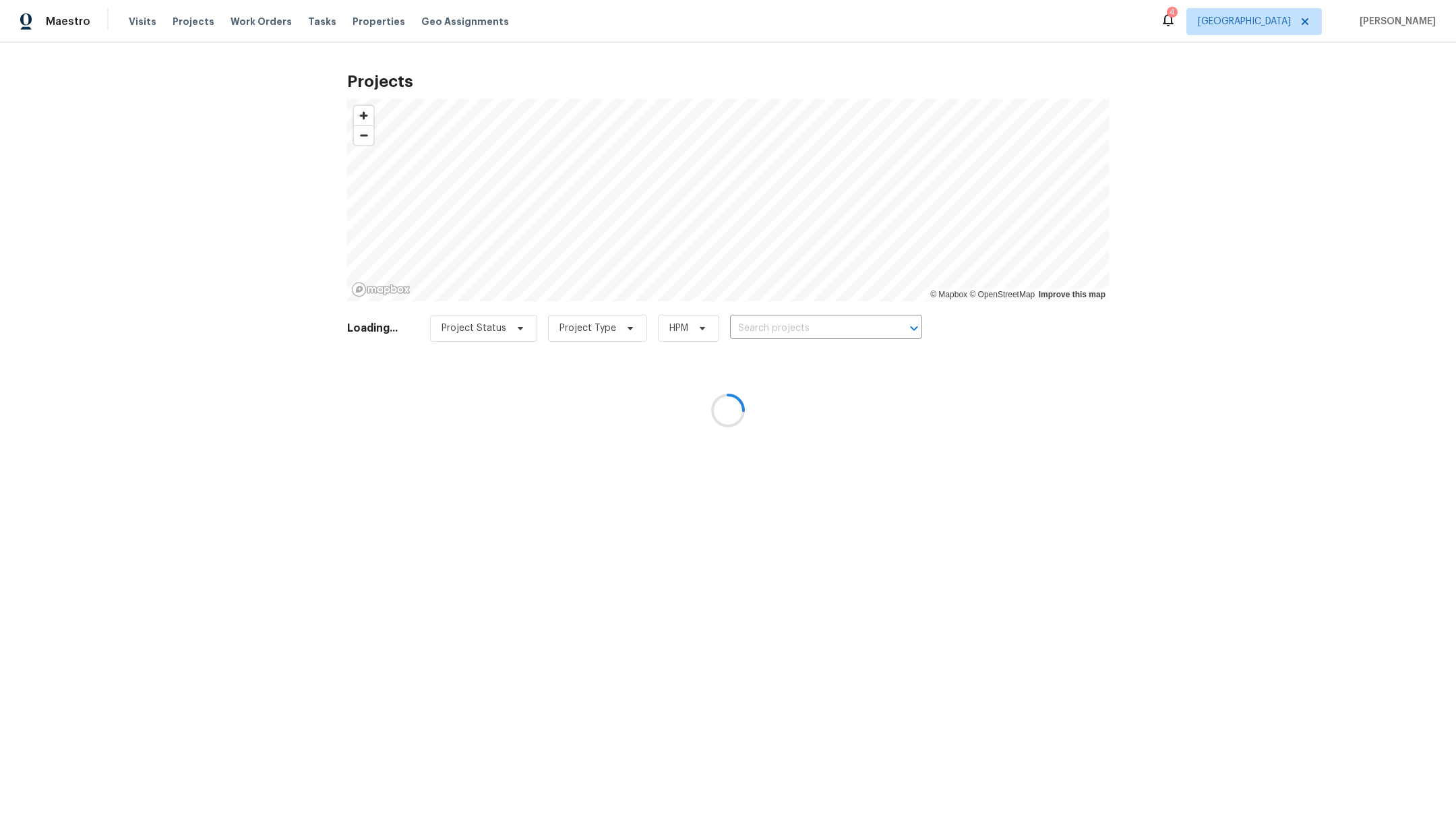
click at [760, 327] on div at bounding box center [728, 410] width 1456 height 821
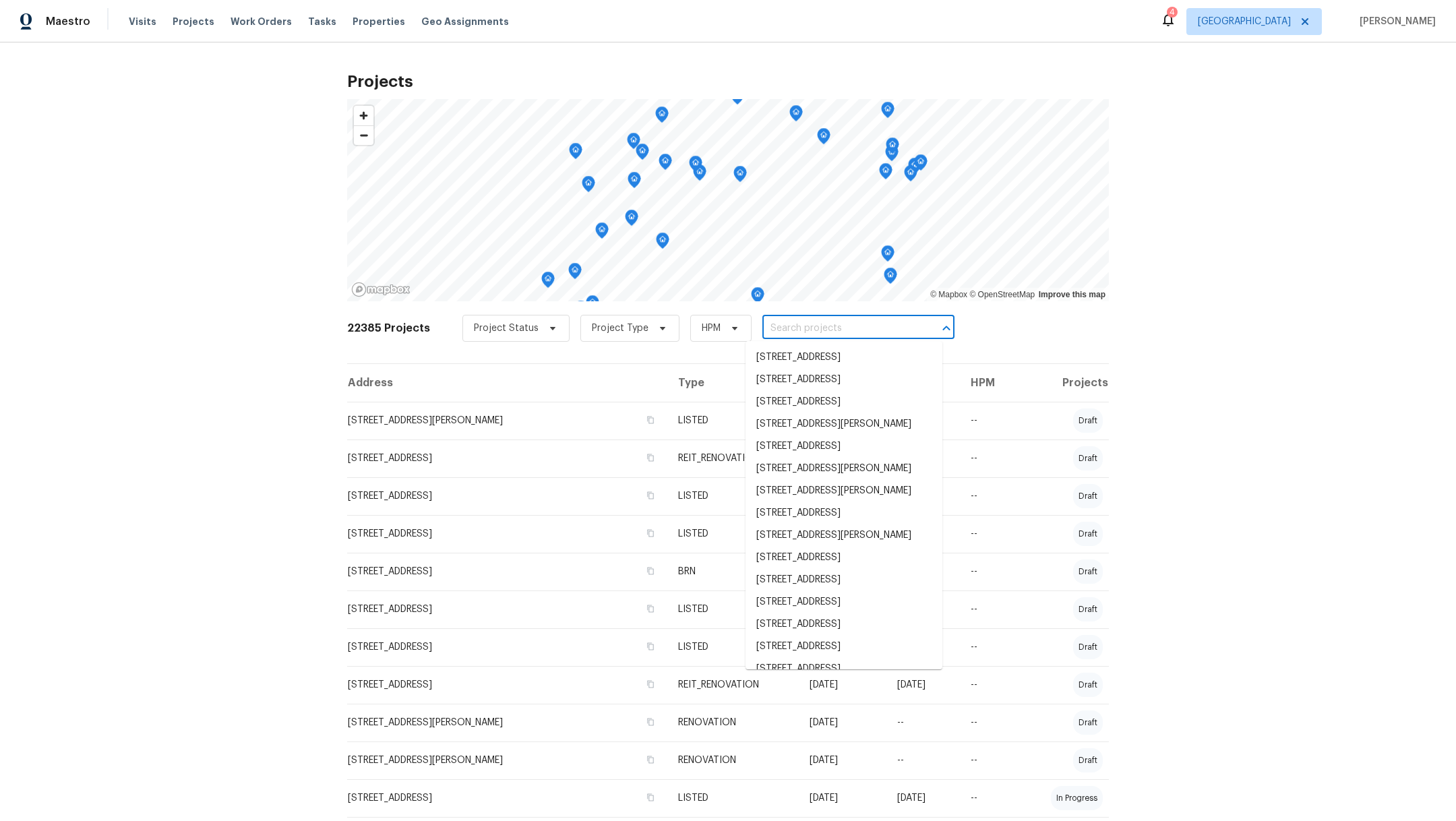
click at [762, 327] on input "text" at bounding box center [840, 328] width 155 height 21
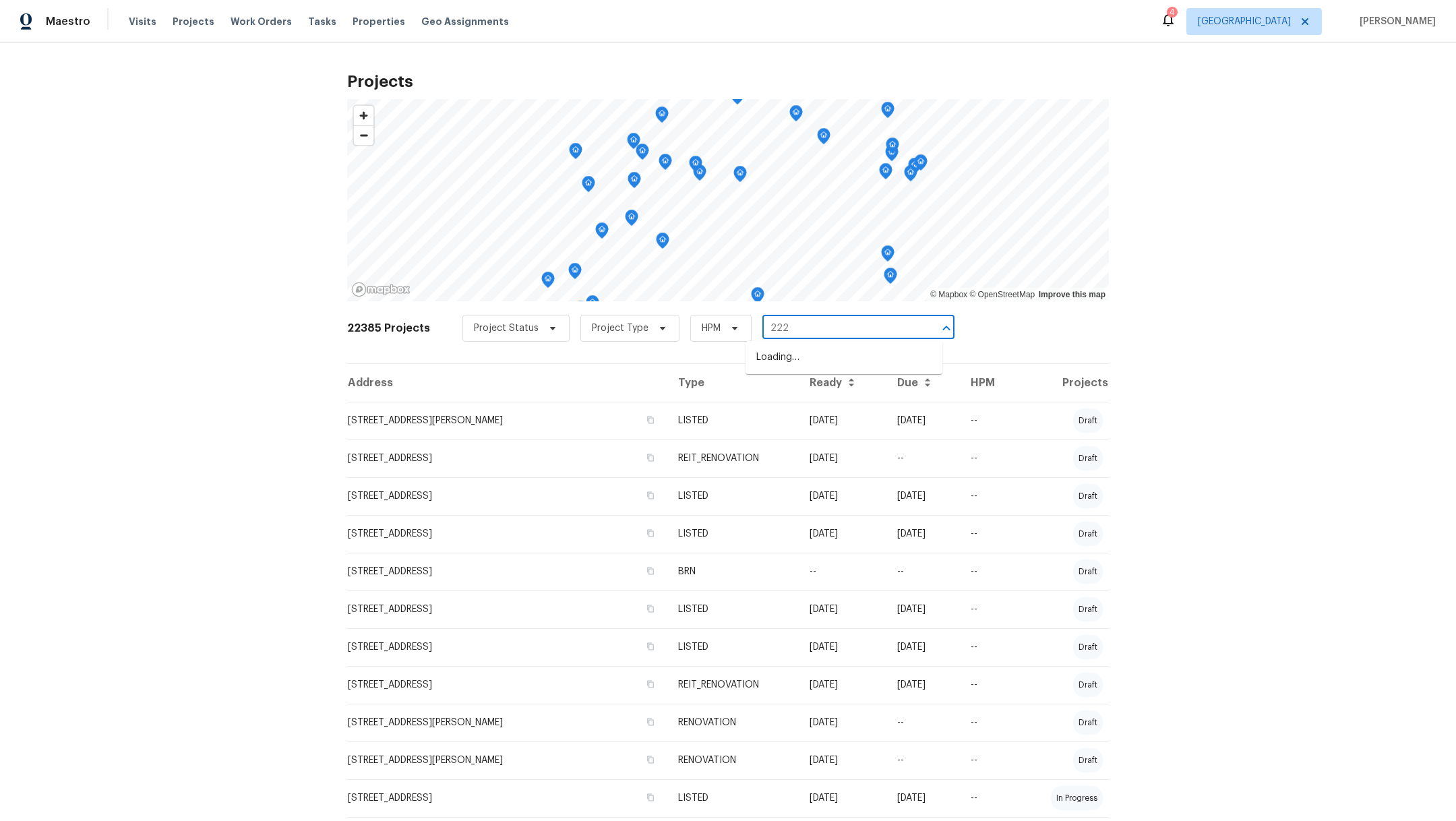
type input "2222"
click at [773, 502] on li "[STREET_ADDRESS]" at bounding box center [843, 491] width 197 height 22
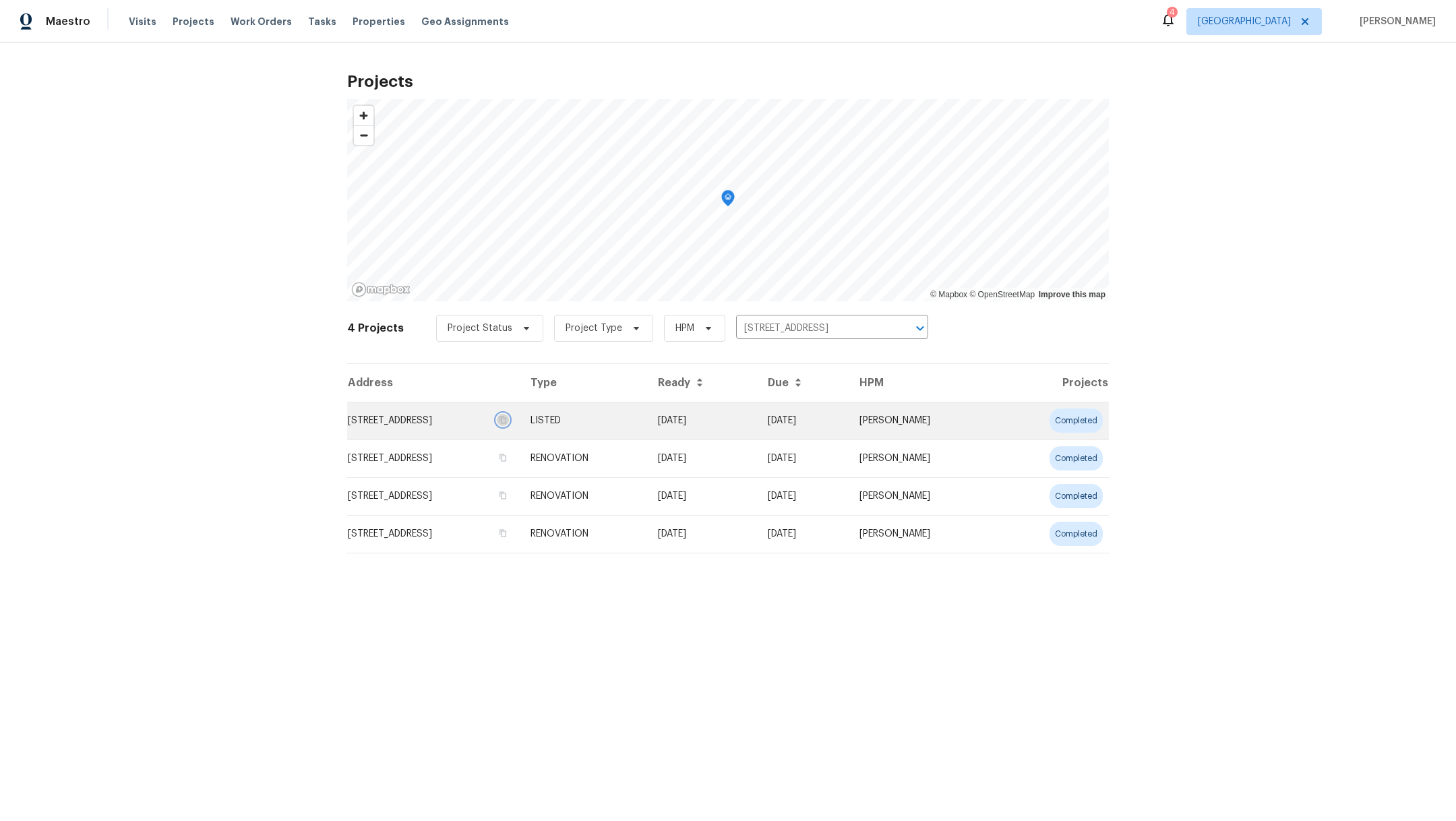
click at [507, 419] on icon "button" at bounding box center [502, 420] width 8 height 8
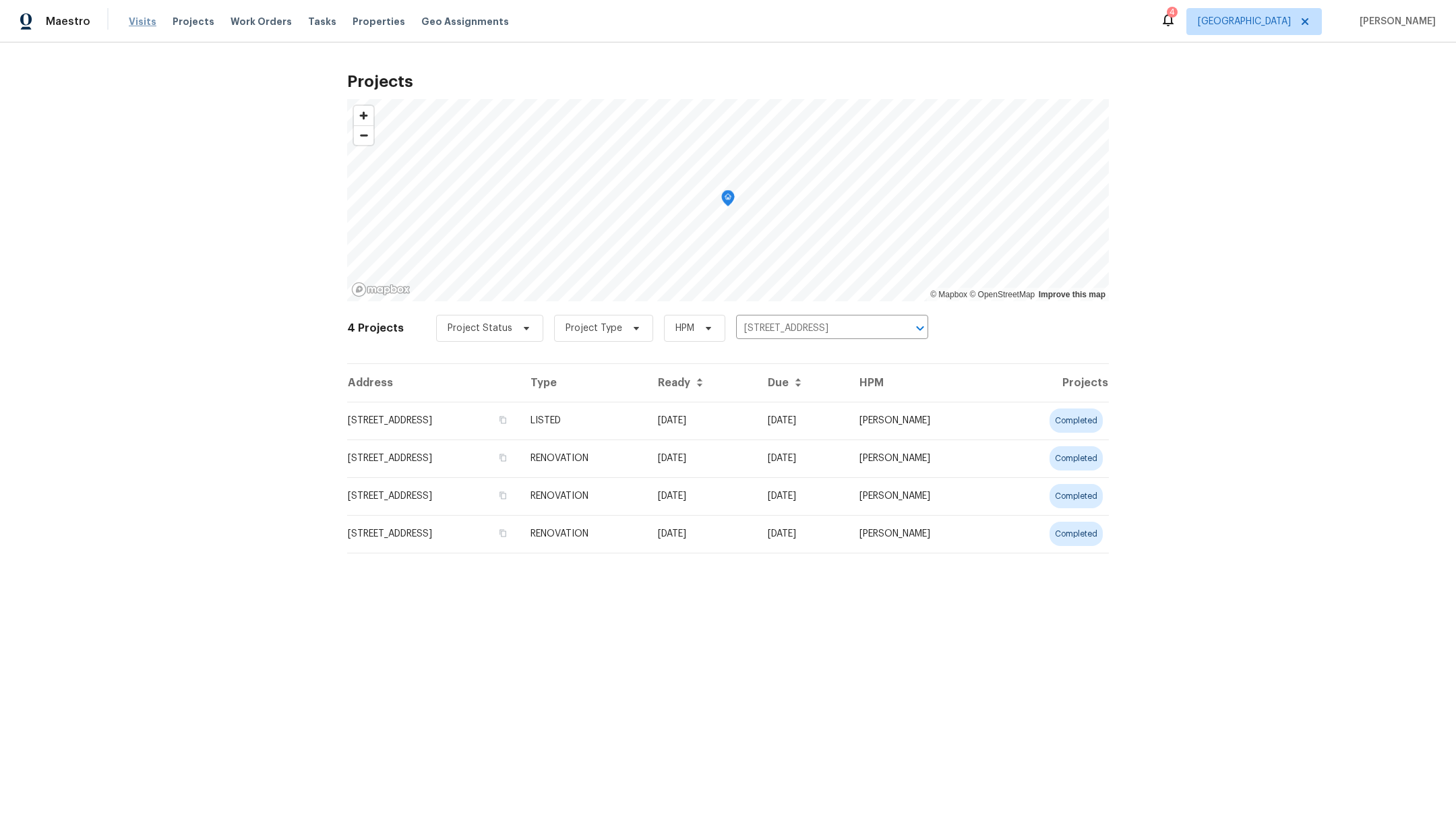
click at [139, 23] on span "Visits" at bounding box center [143, 21] width 28 height 14
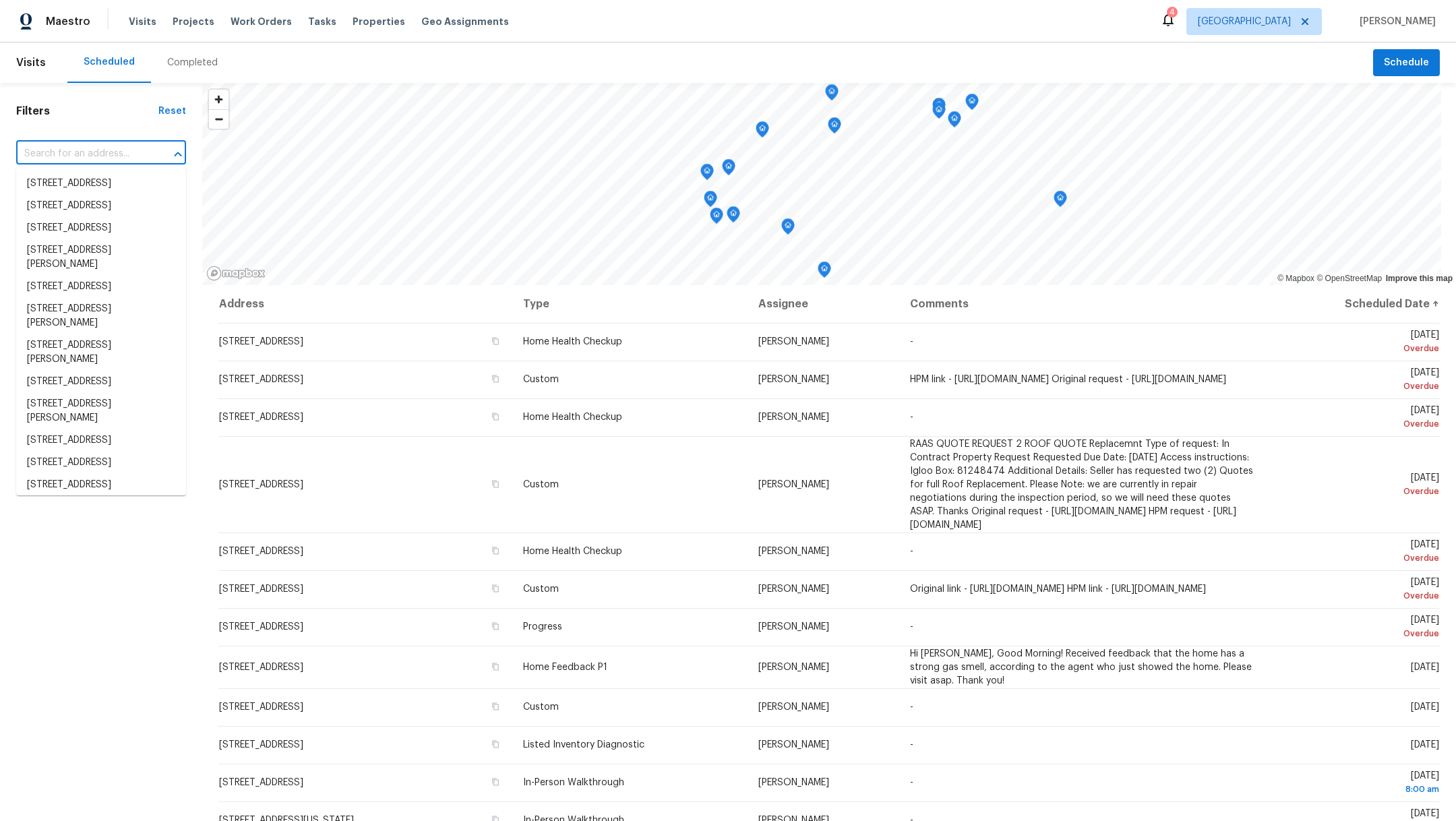
click at [53, 156] on input "text" at bounding box center [83, 154] width 132 height 21
click at [54, 156] on input "text" at bounding box center [83, 154] width 132 height 21
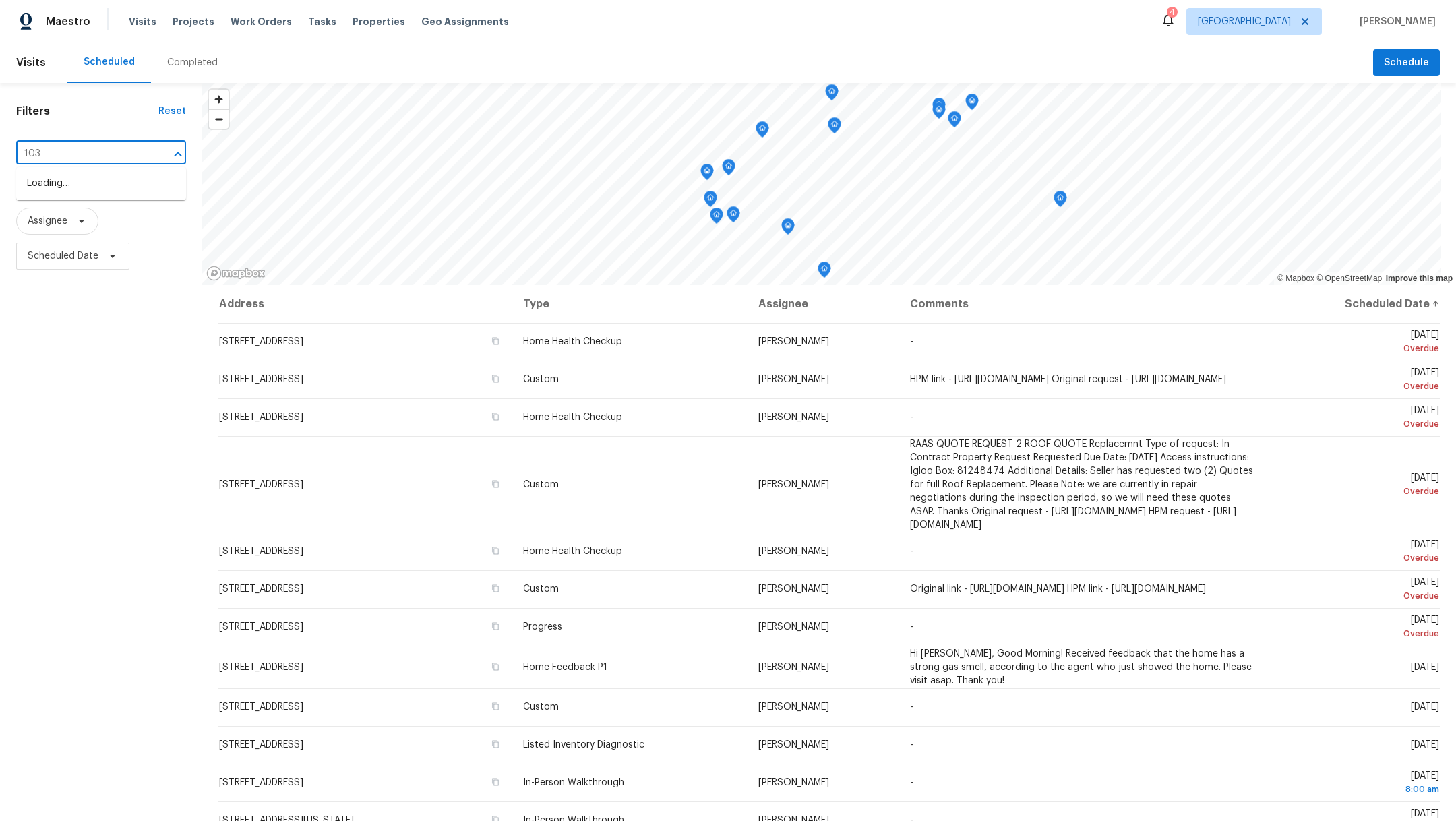
type input "1034"
click at [107, 357] on li "1034 Powder River Dr, Katy, TX 77450" at bounding box center [101, 346] width 170 height 22
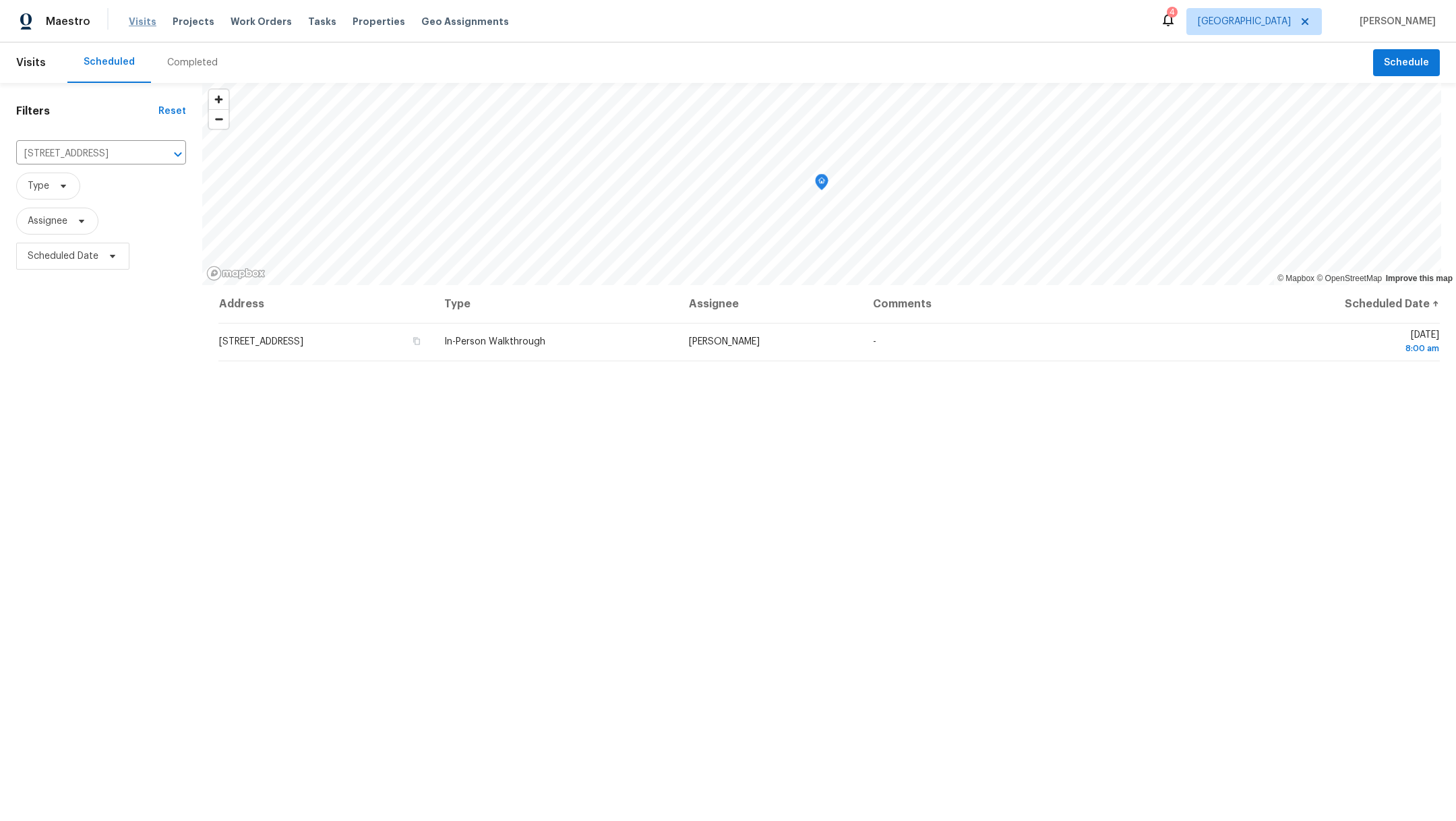
click at [136, 21] on span "Visits" at bounding box center [143, 21] width 28 height 14
click at [68, 221] on span "Assignee" at bounding box center [58, 221] width 83 height 27
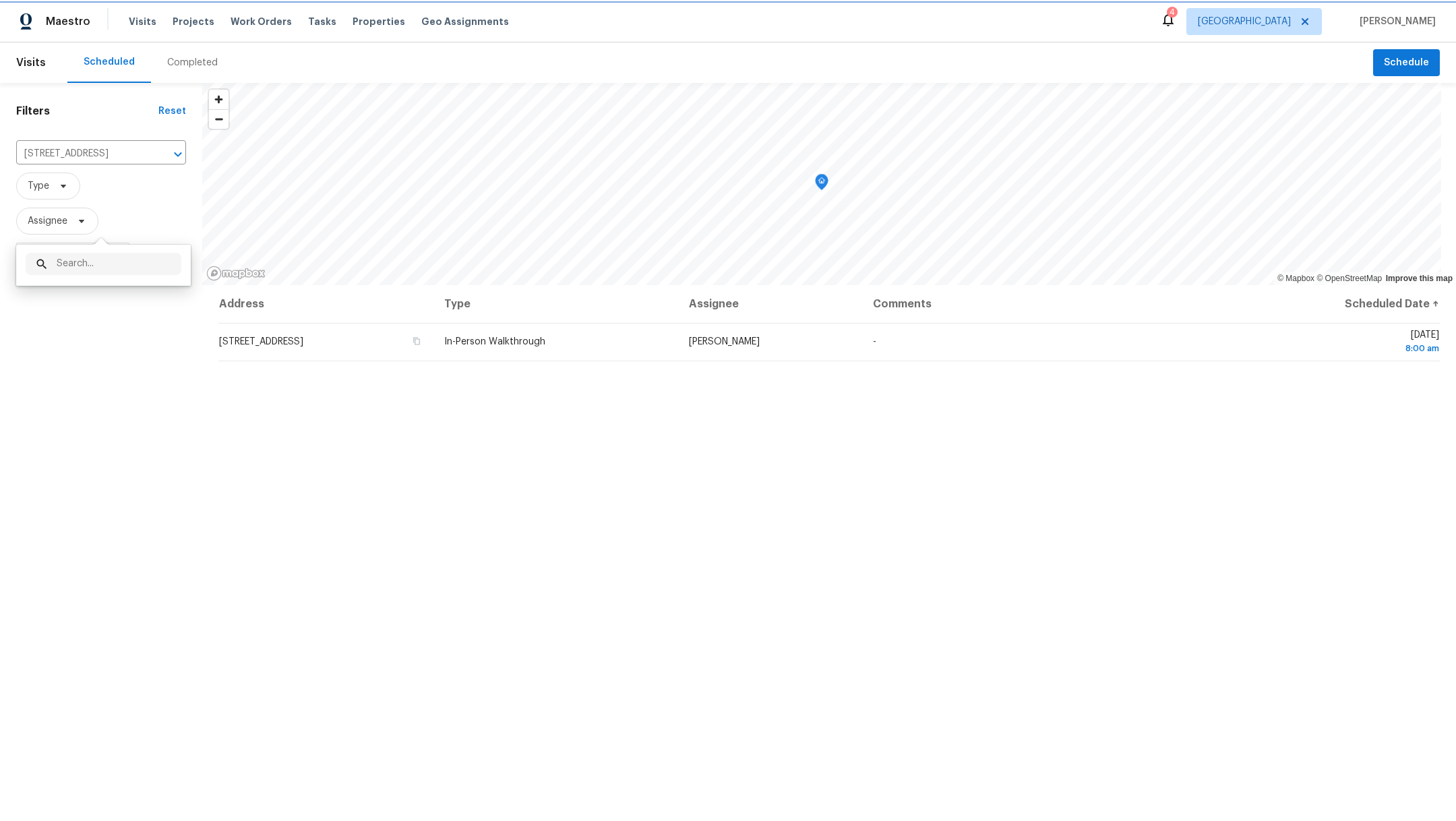
click at [68, 221] on span "Assignee" at bounding box center [58, 221] width 83 height 27
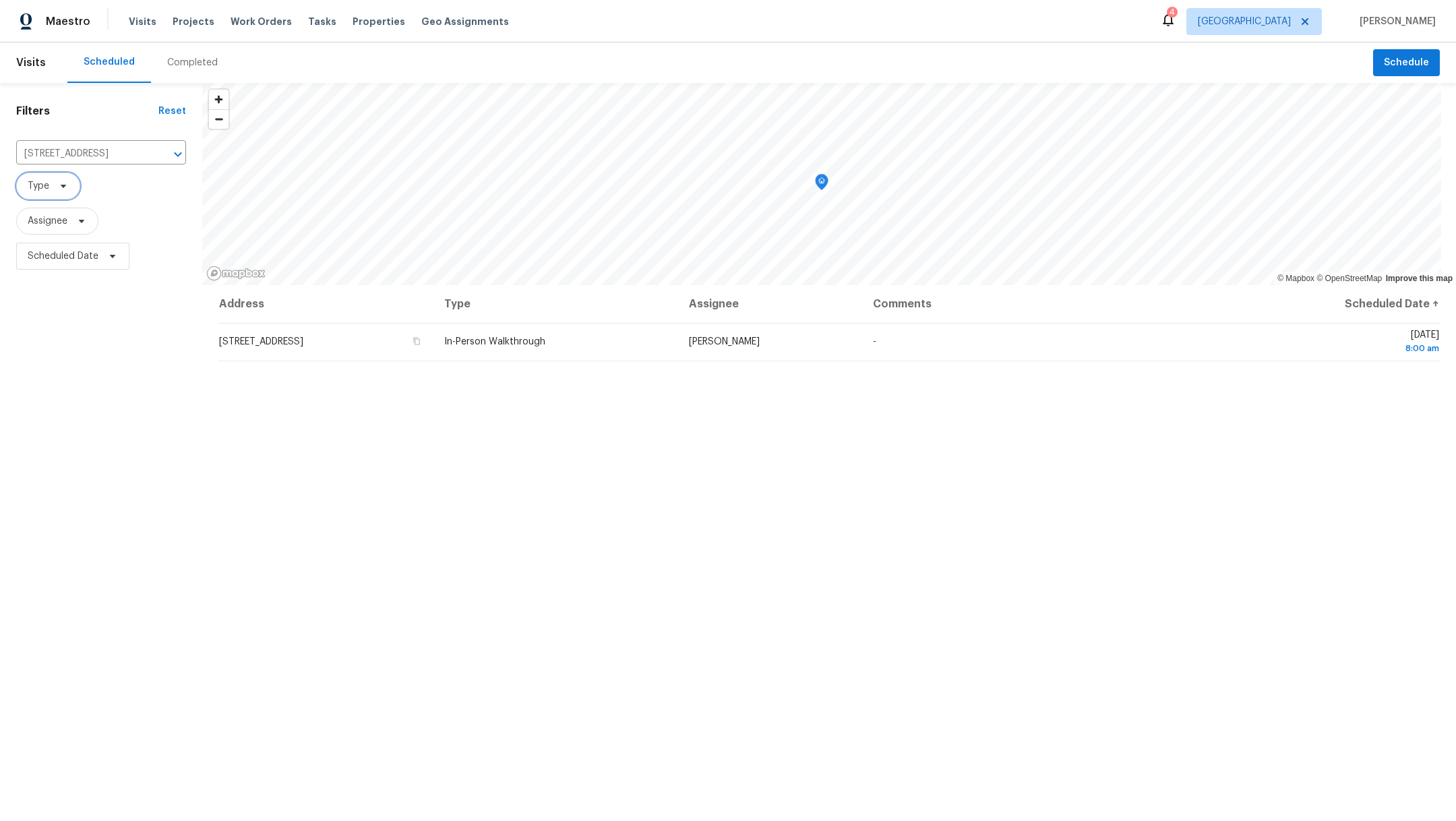
click at [37, 190] on span "Type" at bounding box center [38, 187] width 21 height 14
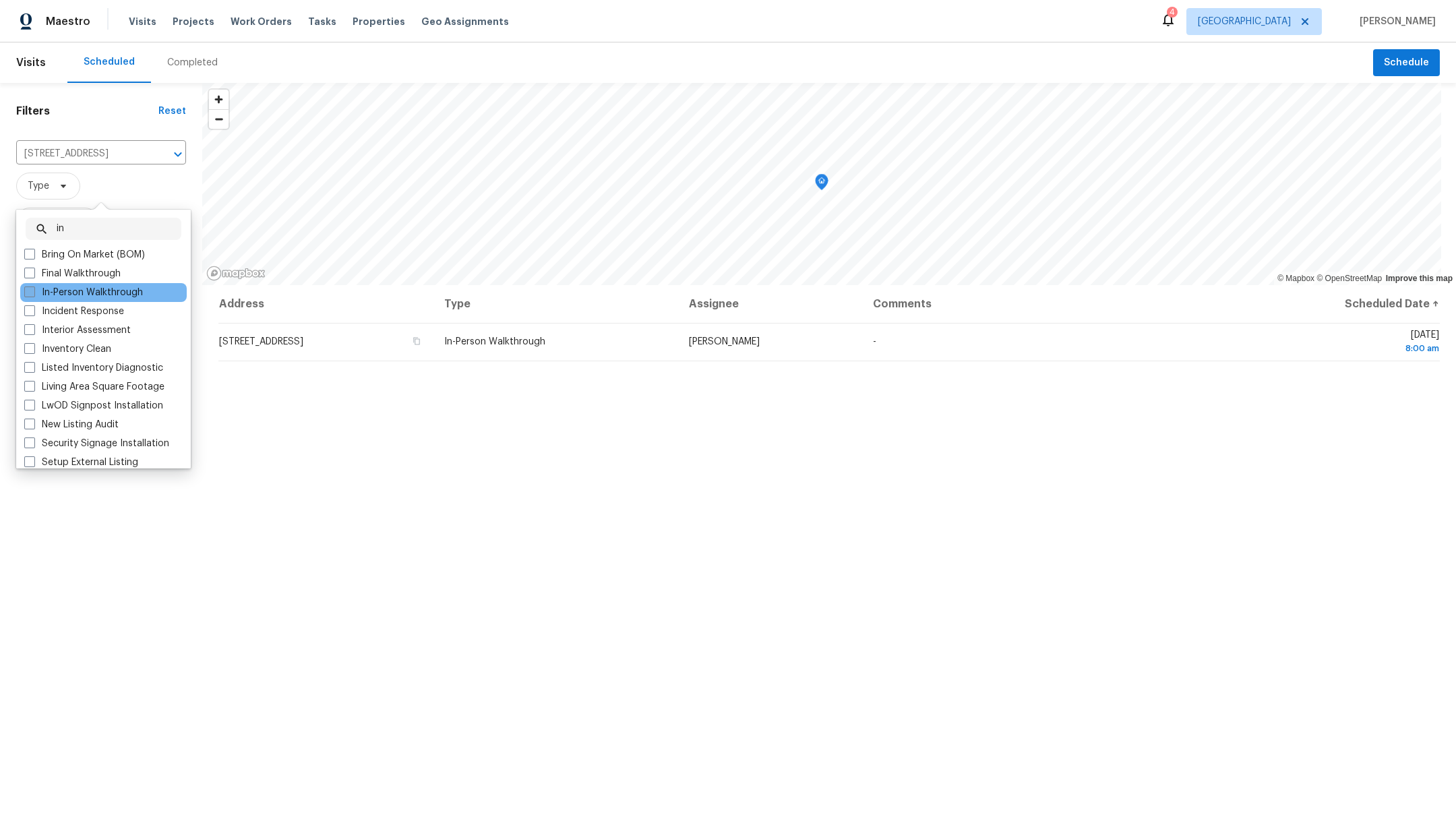
type input "in"
click at [29, 292] on span at bounding box center [29, 291] width 11 height 11
click at [29, 292] on input "In-Person Walkthrough" at bounding box center [28, 290] width 9 height 9
checkbox input "true"
click at [355, 536] on div "Address Type Assignee Comments Scheduled Date ↑ 1034 Powder River Dr, Katy, TX …" at bounding box center [829, 614] width 1254 height 657
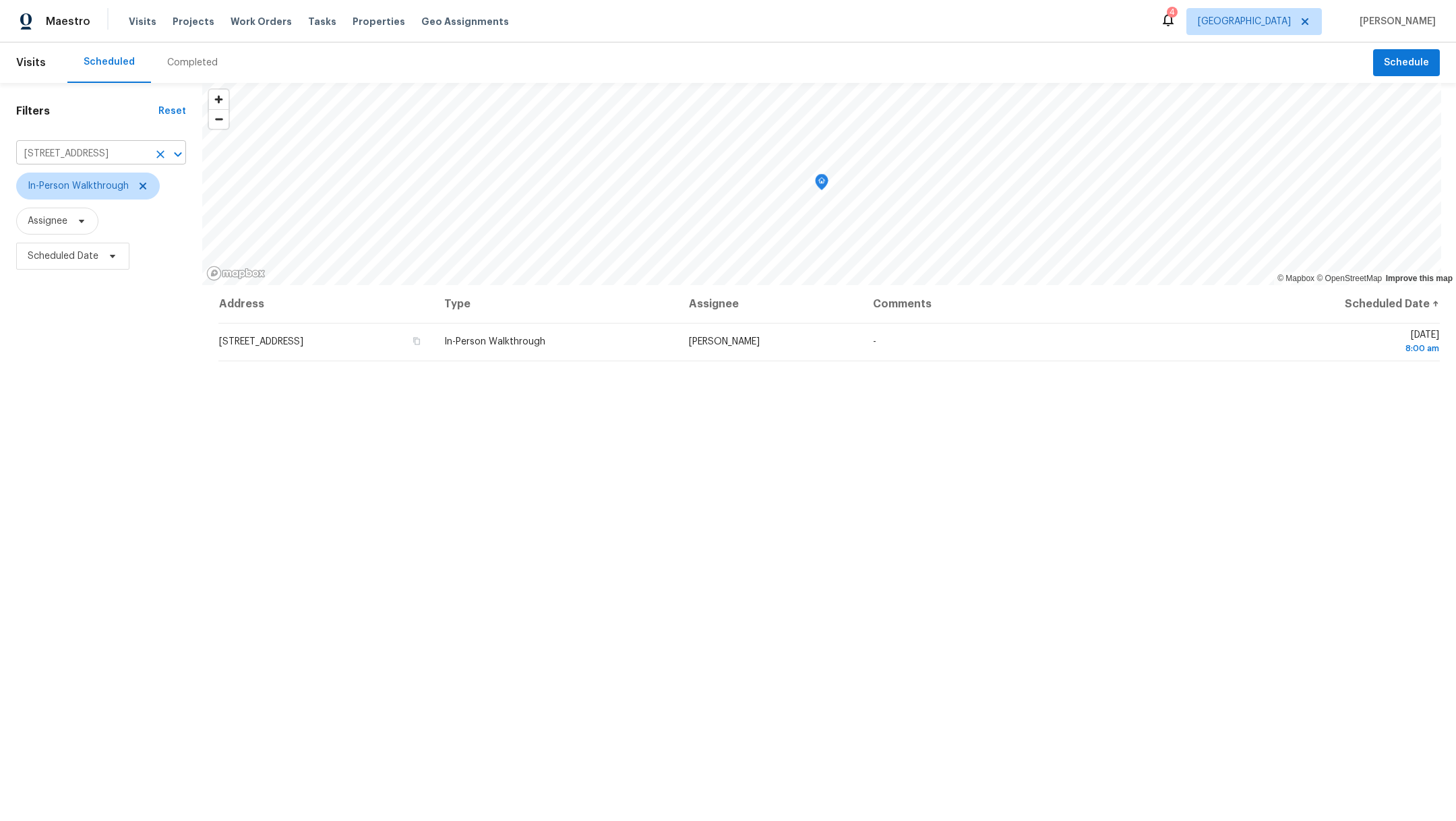
click at [160, 155] on icon "Clear" at bounding box center [161, 155] width 14 height 14
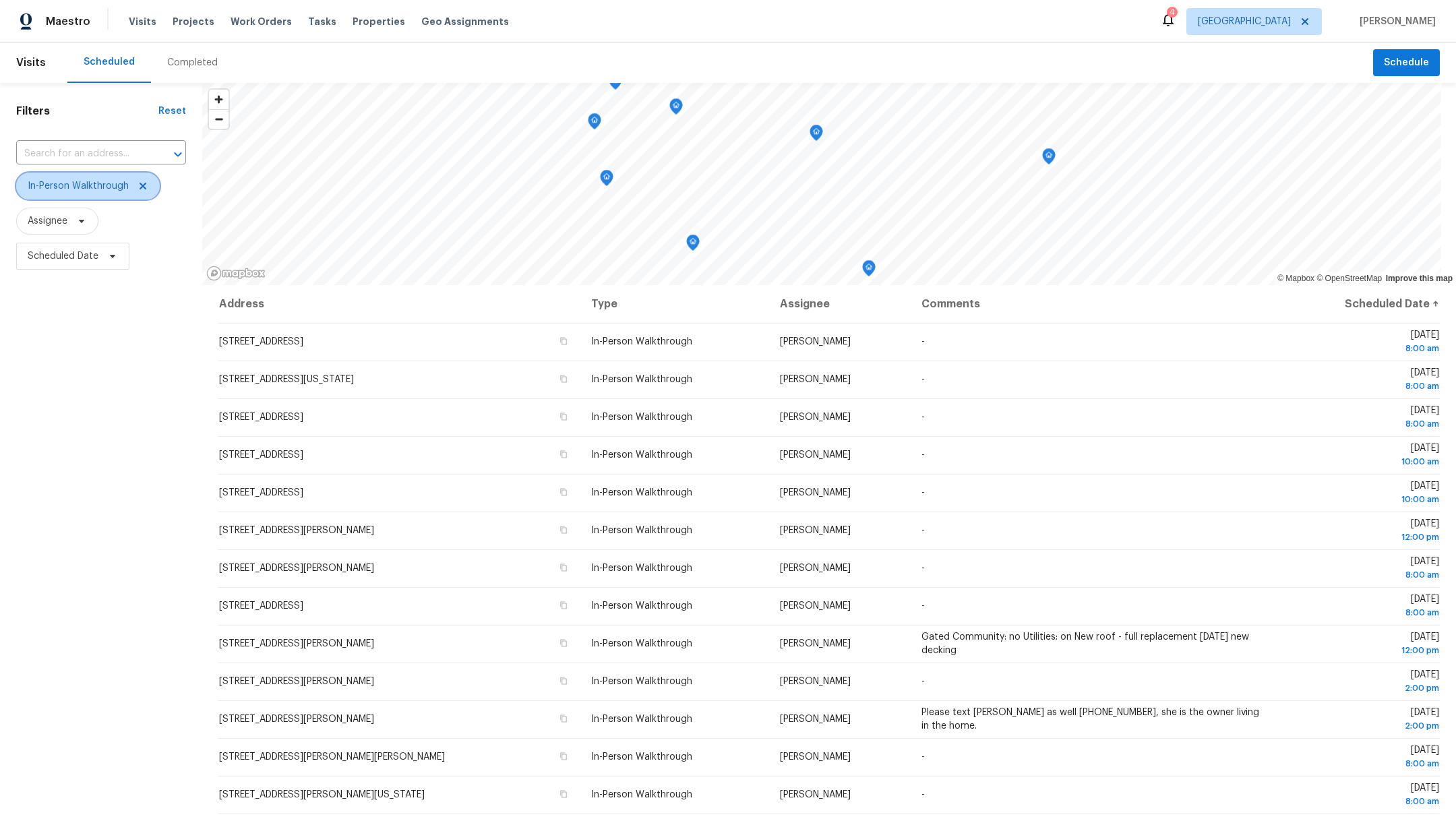
click at [54, 188] on span "In-Person Walkthrough" at bounding box center [78, 187] width 101 height 14
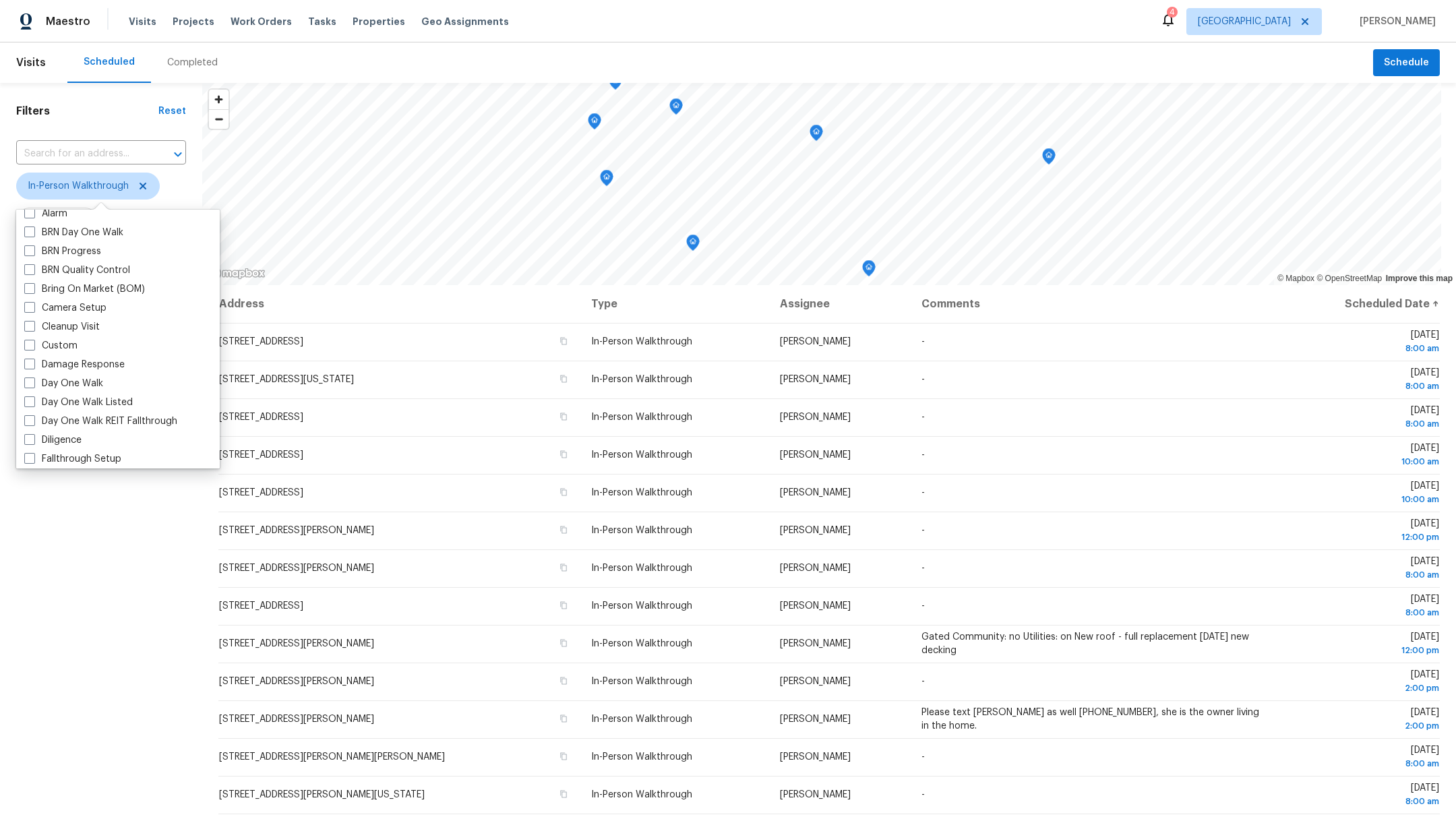
scroll to position [103, 0]
click at [28, 436] on span at bounding box center [29, 434] width 11 height 11
click at [28, 436] on input "Diligence" at bounding box center [28, 432] width 9 height 9
checkbox input "true"
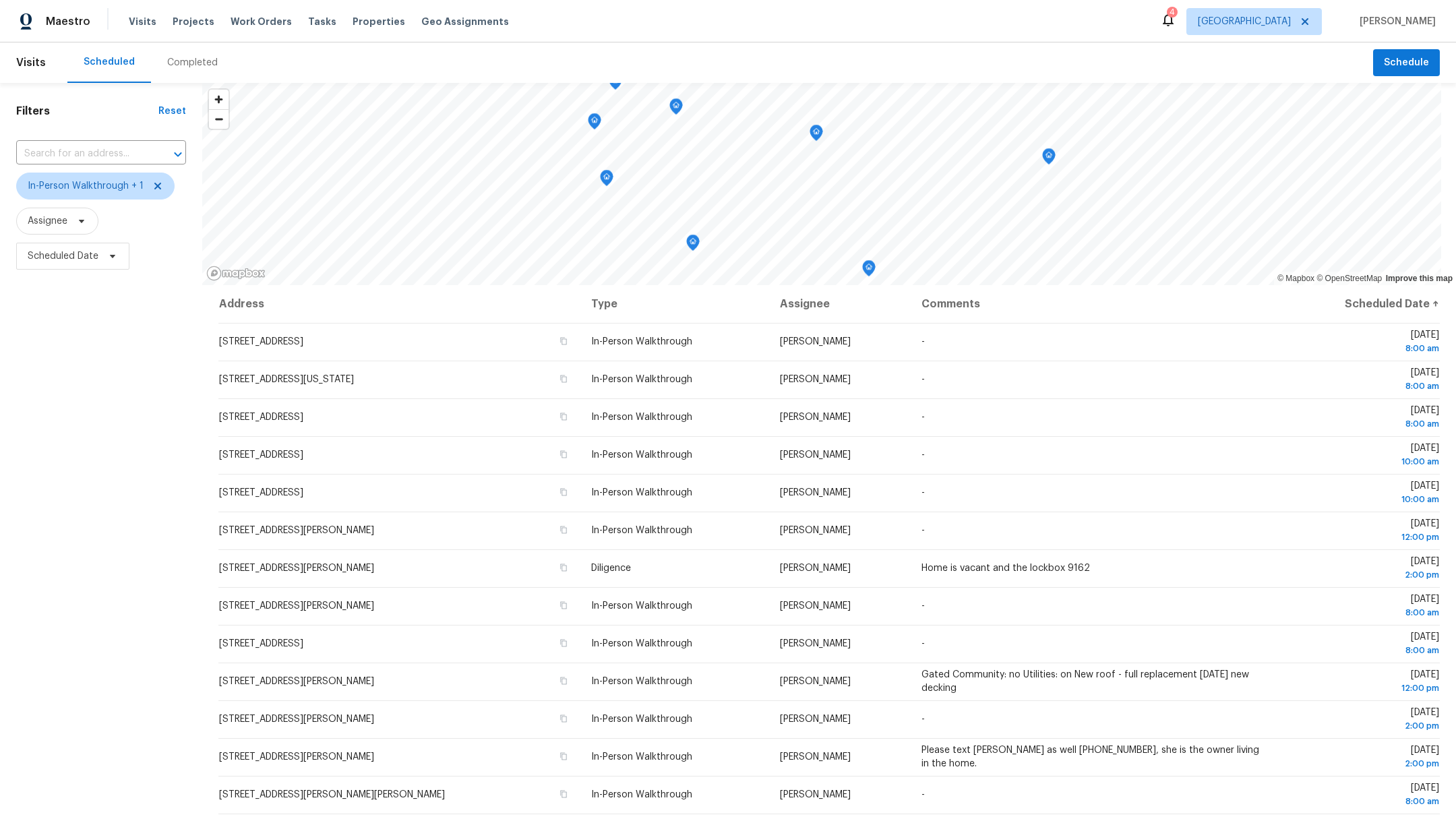
click at [46, 658] on div "Filters Reset ​ In-Person Walkthrough + 1 Assignee Scheduled Date" at bounding box center [101, 512] width 202 height 859
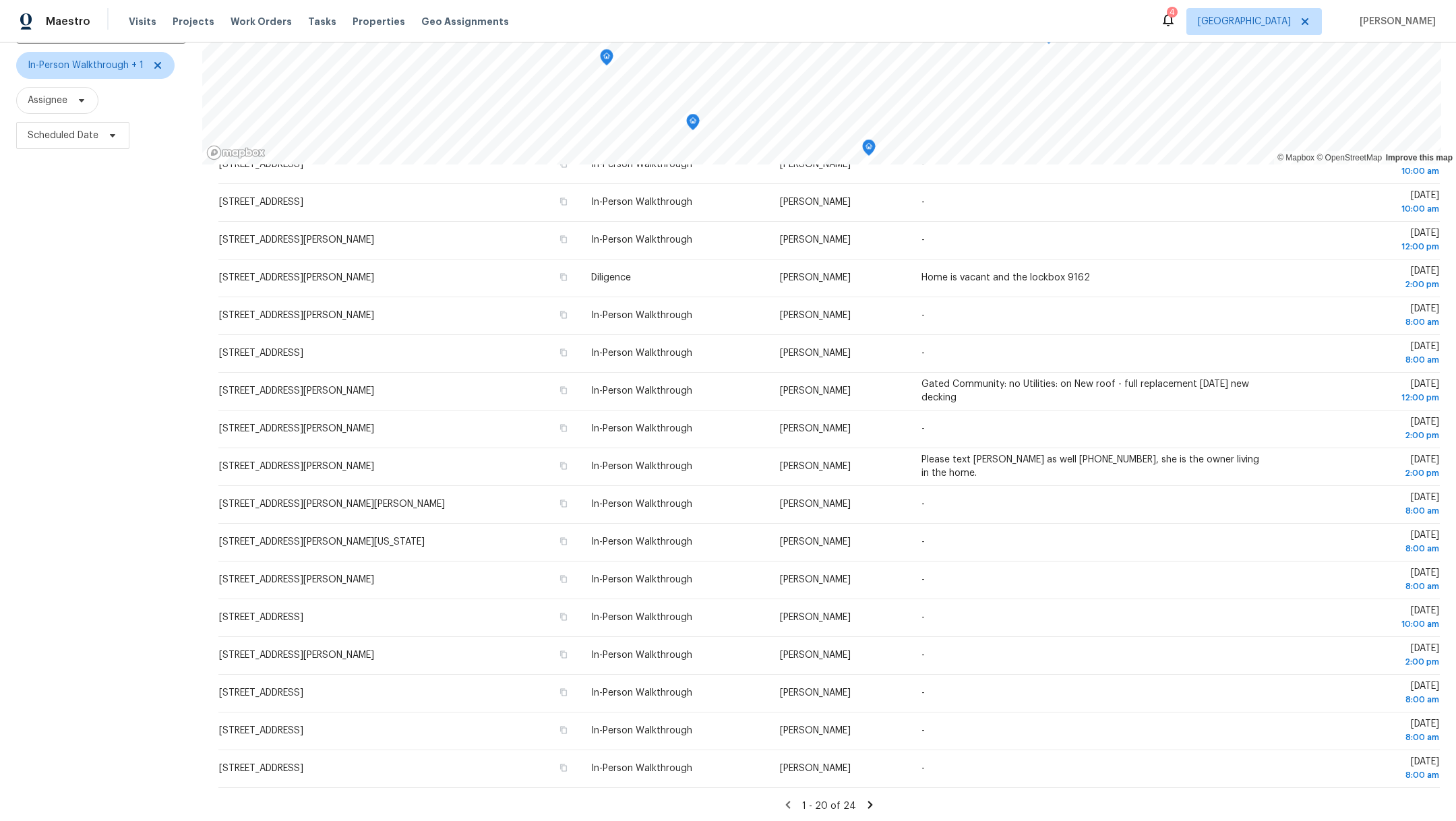
scroll to position [136, 0]
click at [868, 801] on icon at bounding box center [870, 805] width 4 height 8
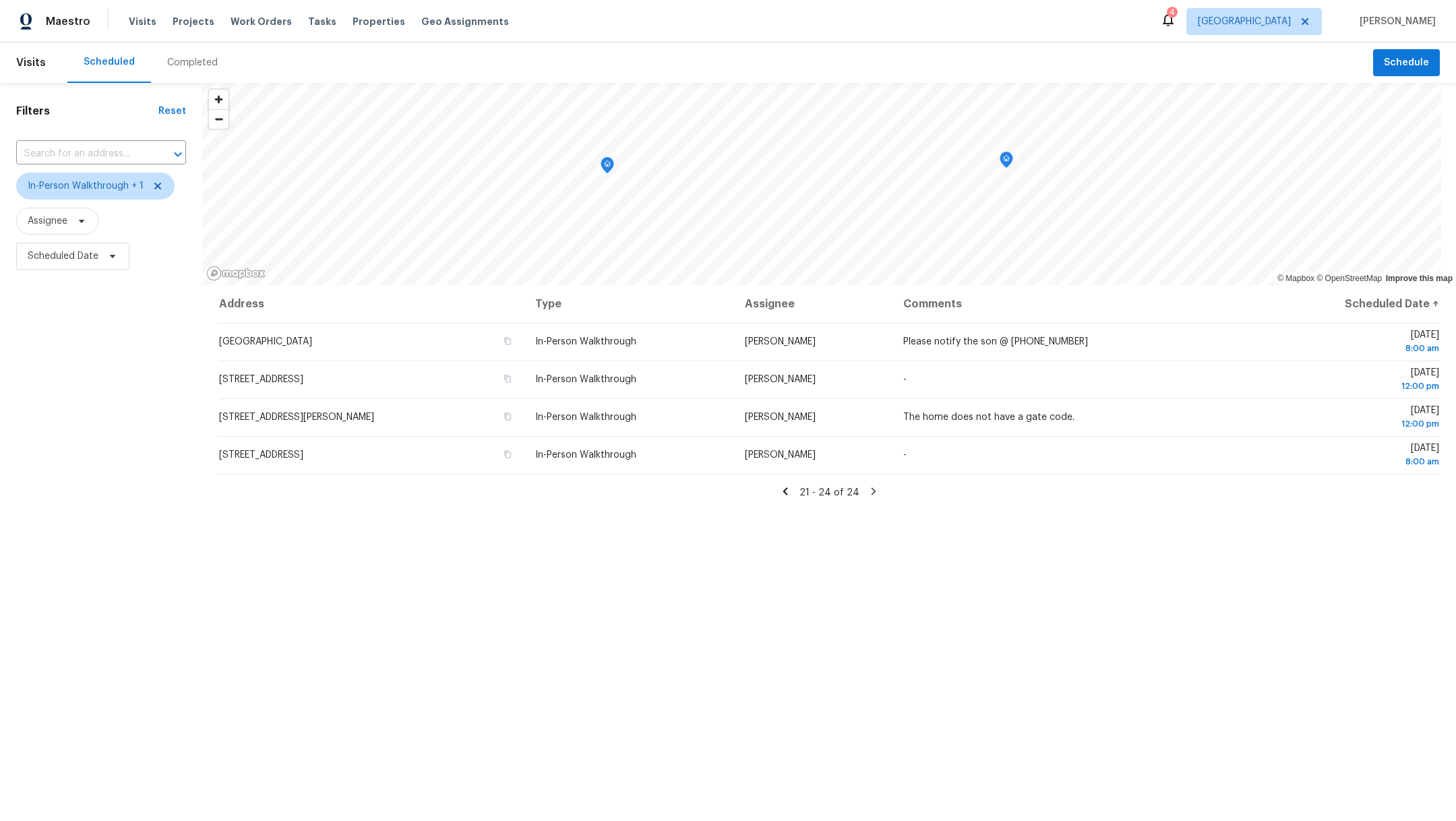
scroll to position [0, 0]
click at [782, 492] on icon at bounding box center [784, 491] width 4 height 8
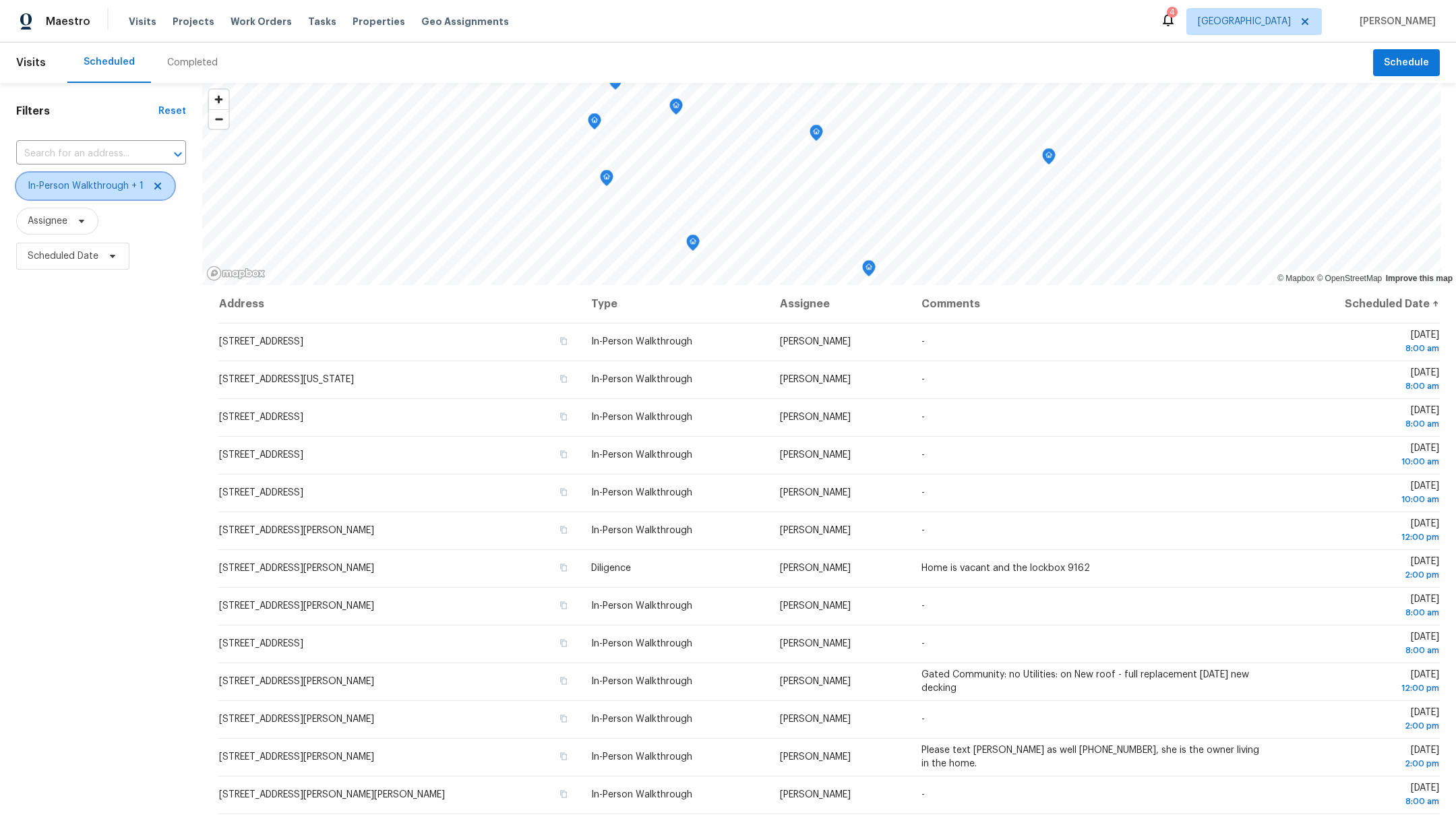
click at [158, 183] on icon at bounding box center [158, 187] width 7 height 7
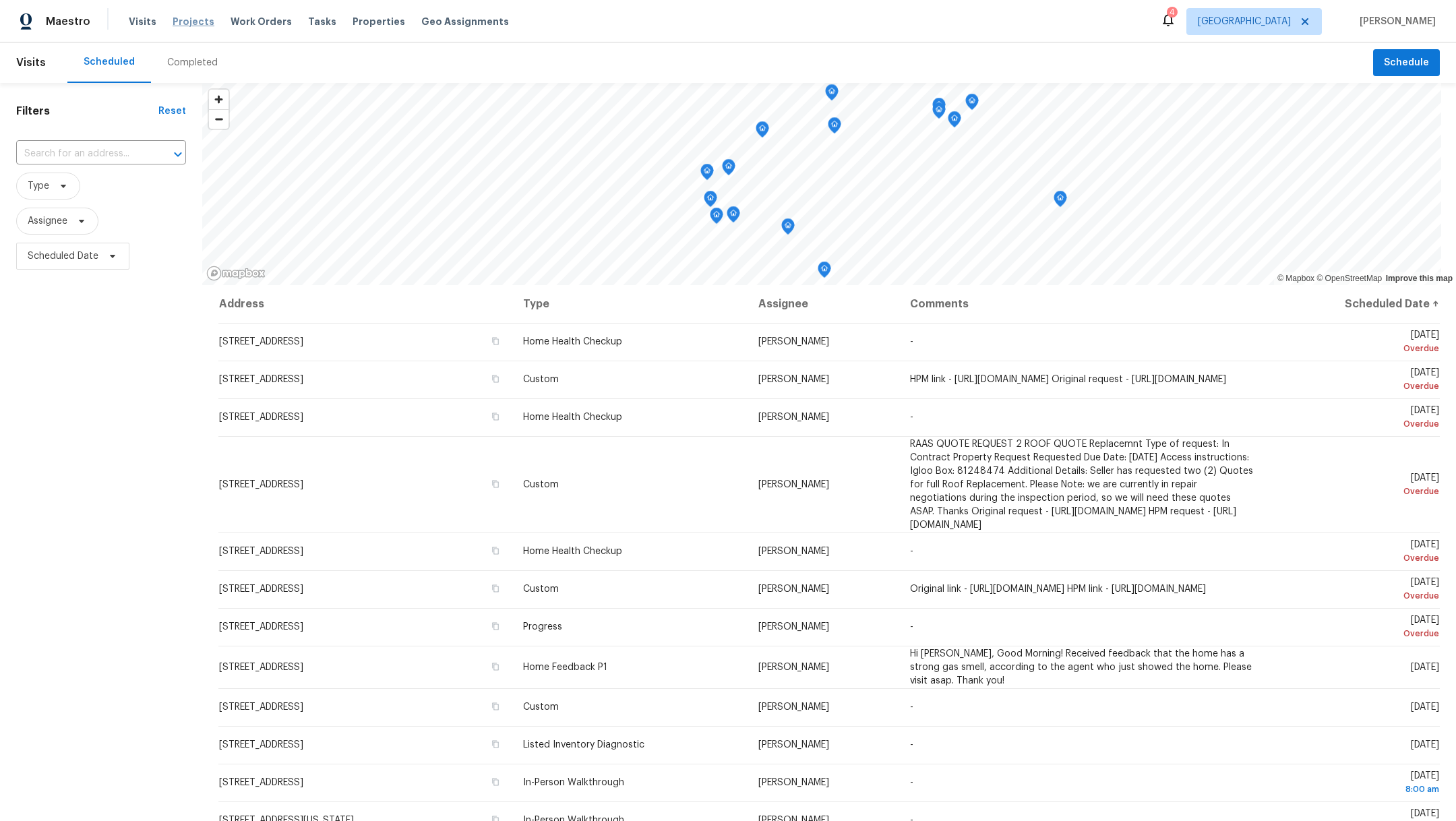
click at [186, 25] on span "Projects" at bounding box center [193, 21] width 42 height 14
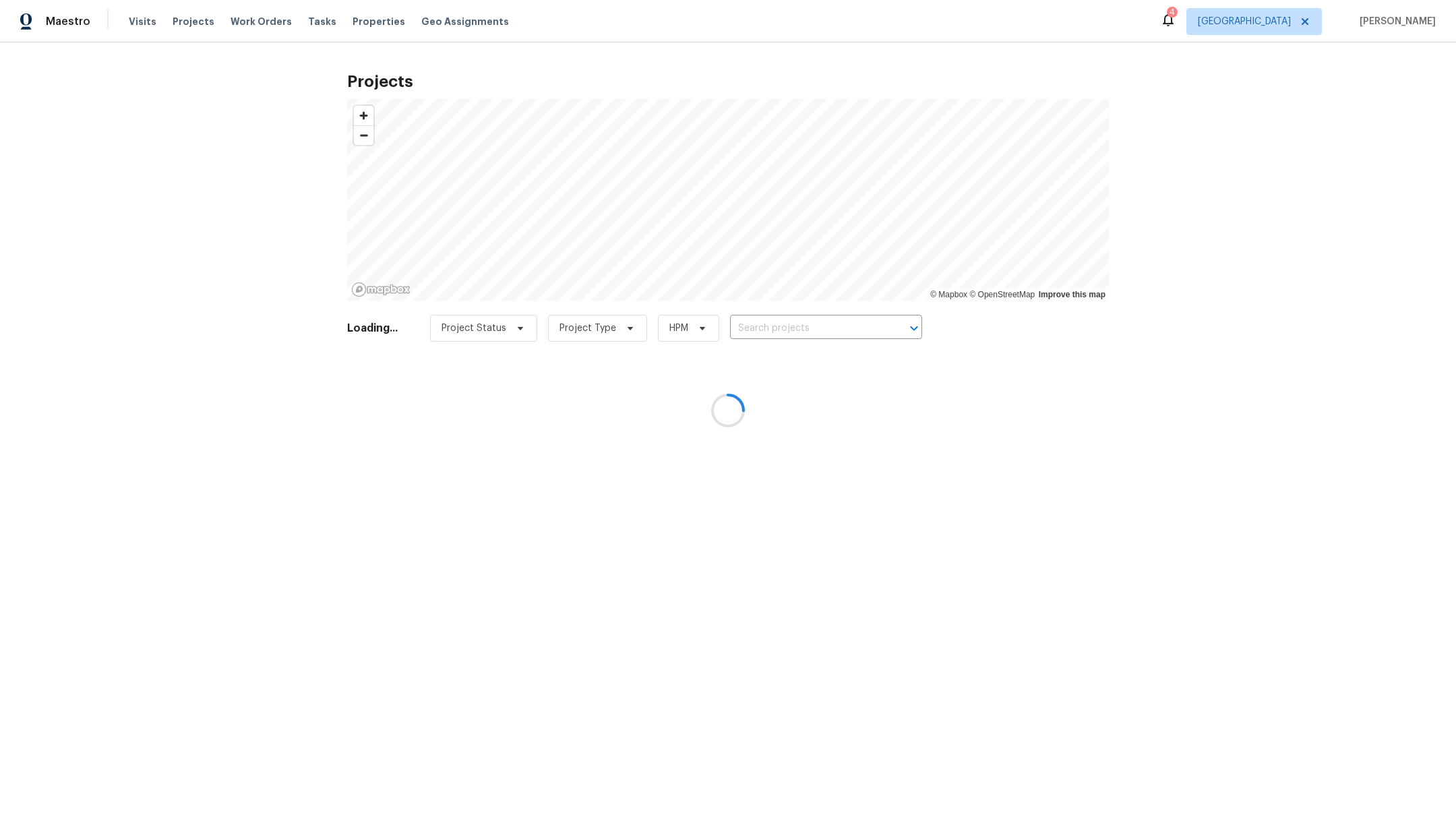
click at [786, 331] on div at bounding box center [728, 410] width 1456 height 821
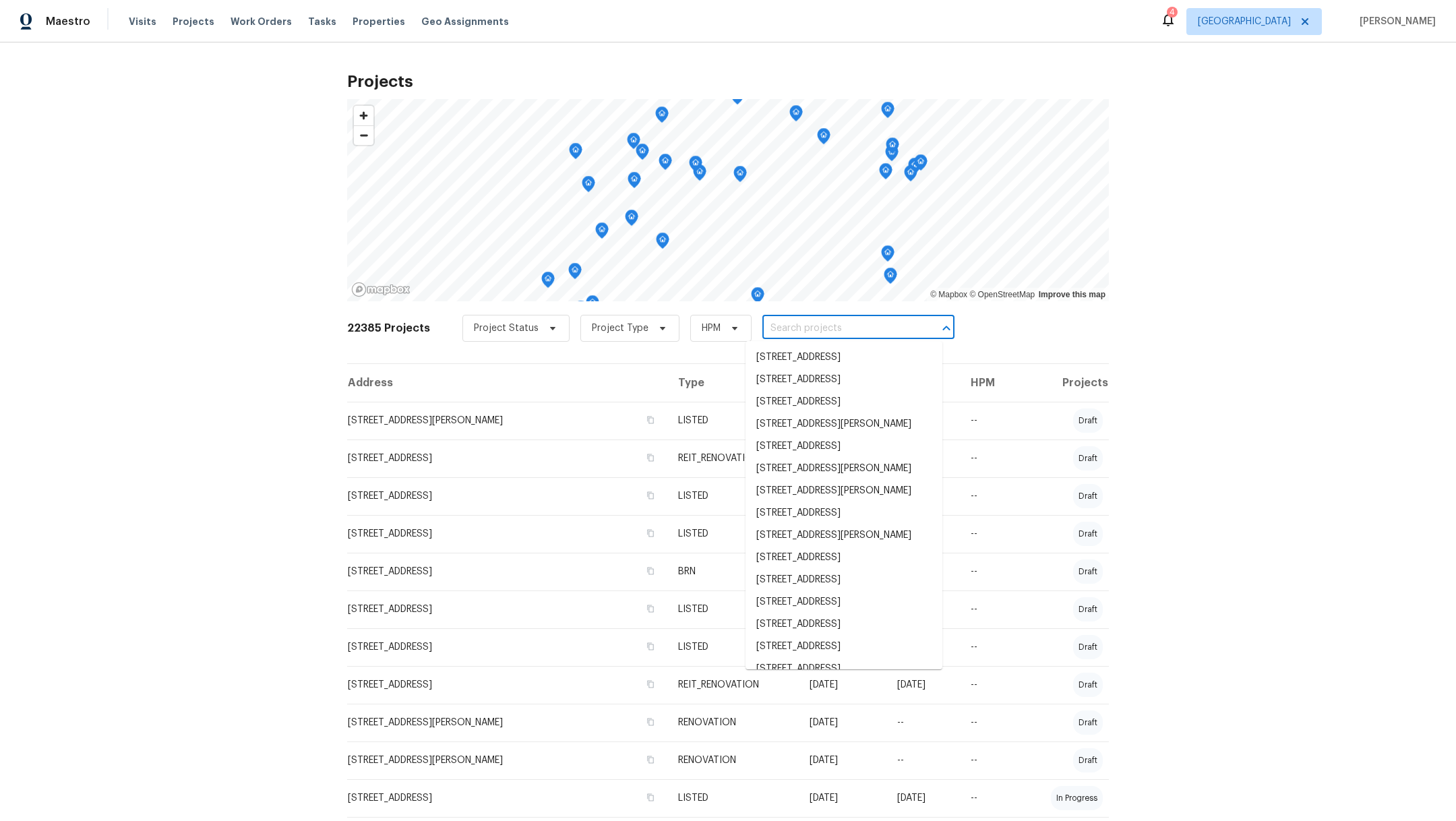
click at [776, 328] on input "text" at bounding box center [840, 328] width 155 height 21
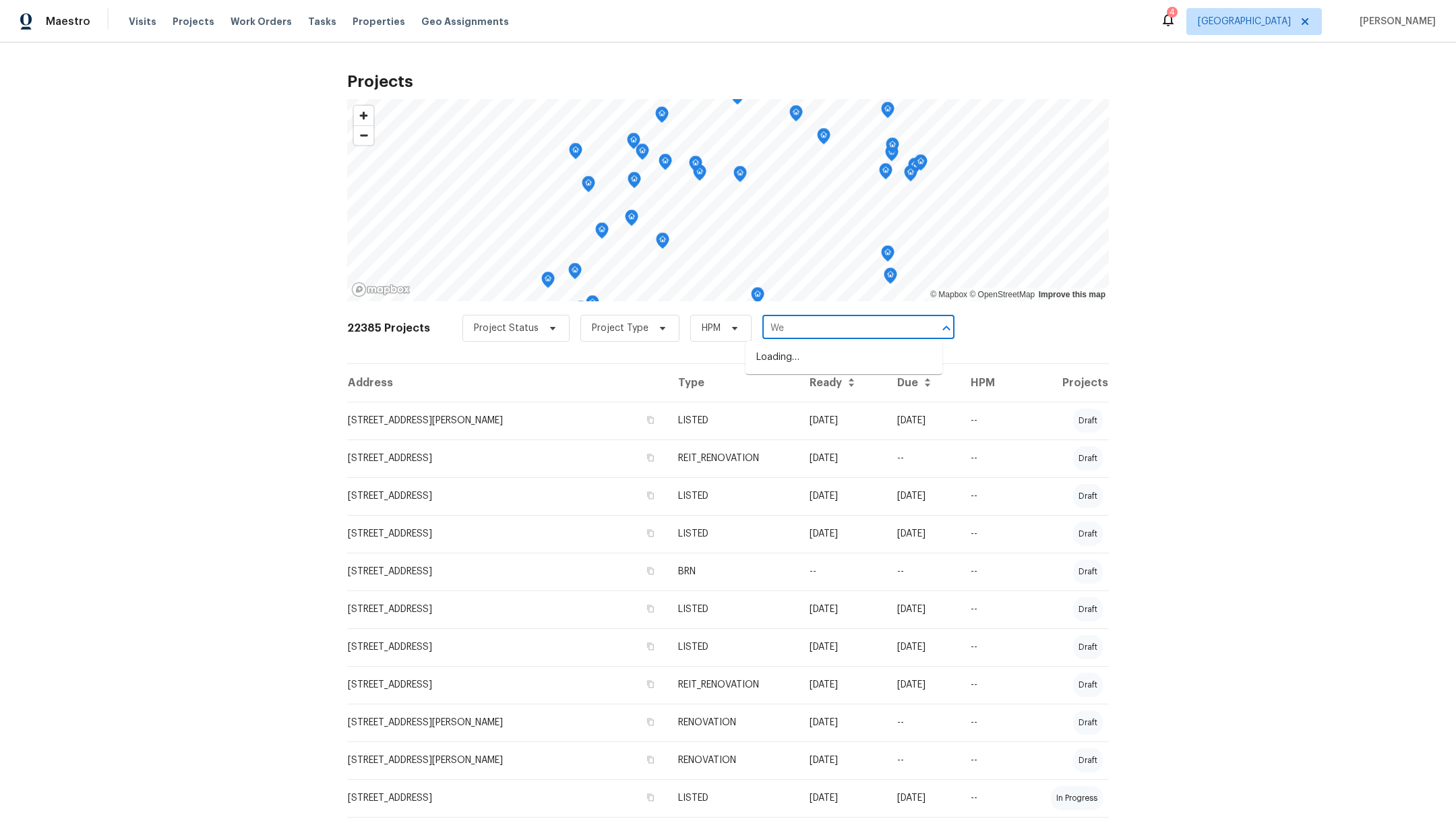
type input "W"
type input "18810"
click at [801, 391] on li "18810 Appletree Ridge Rd, Houston, TX 77084" at bounding box center [843, 380] width 197 height 22
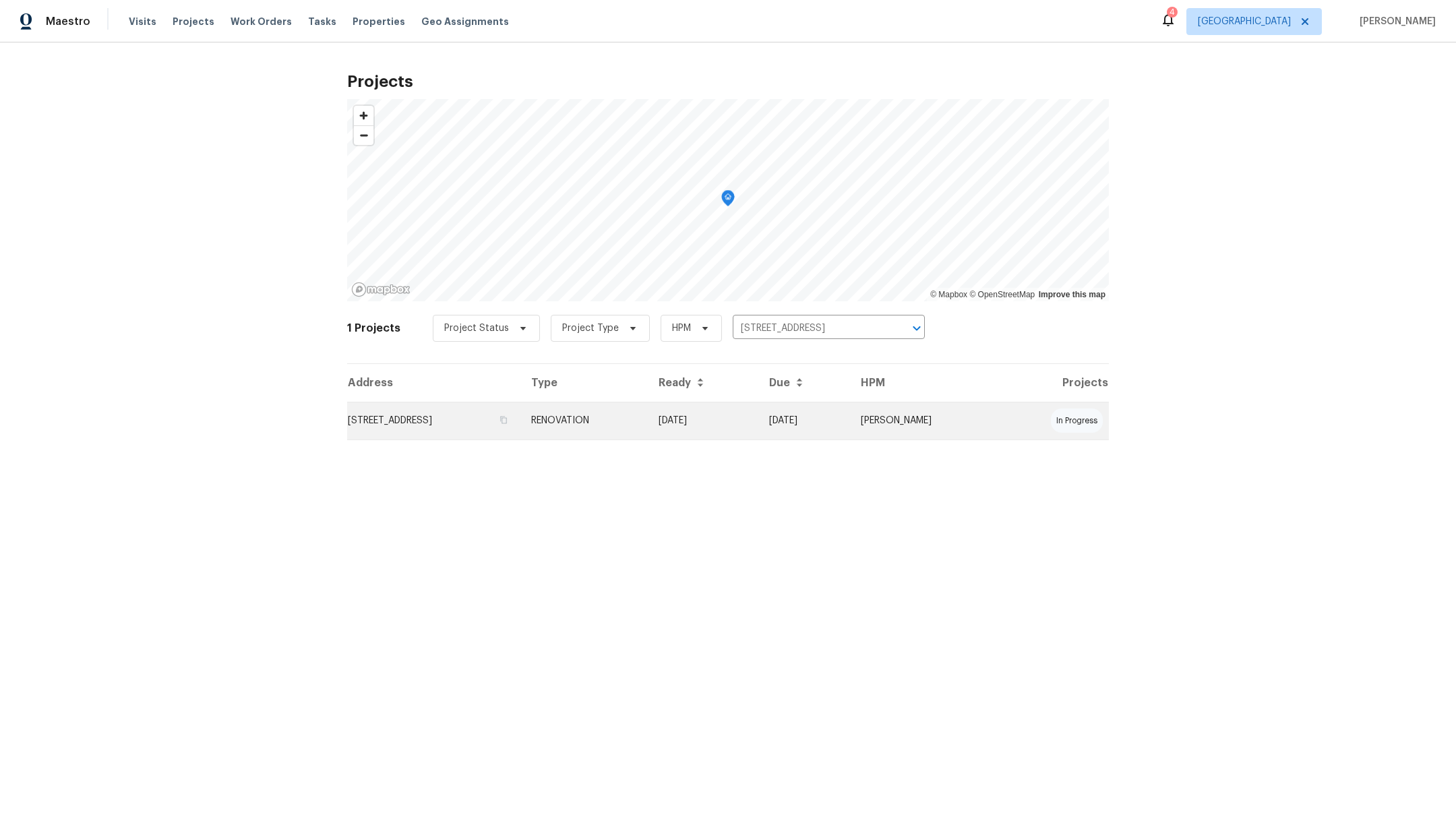
click at [434, 414] on td "18810 Appletree Ridge Rd, Houston, TX 77084" at bounding box center [434, 420] width 174 height 38
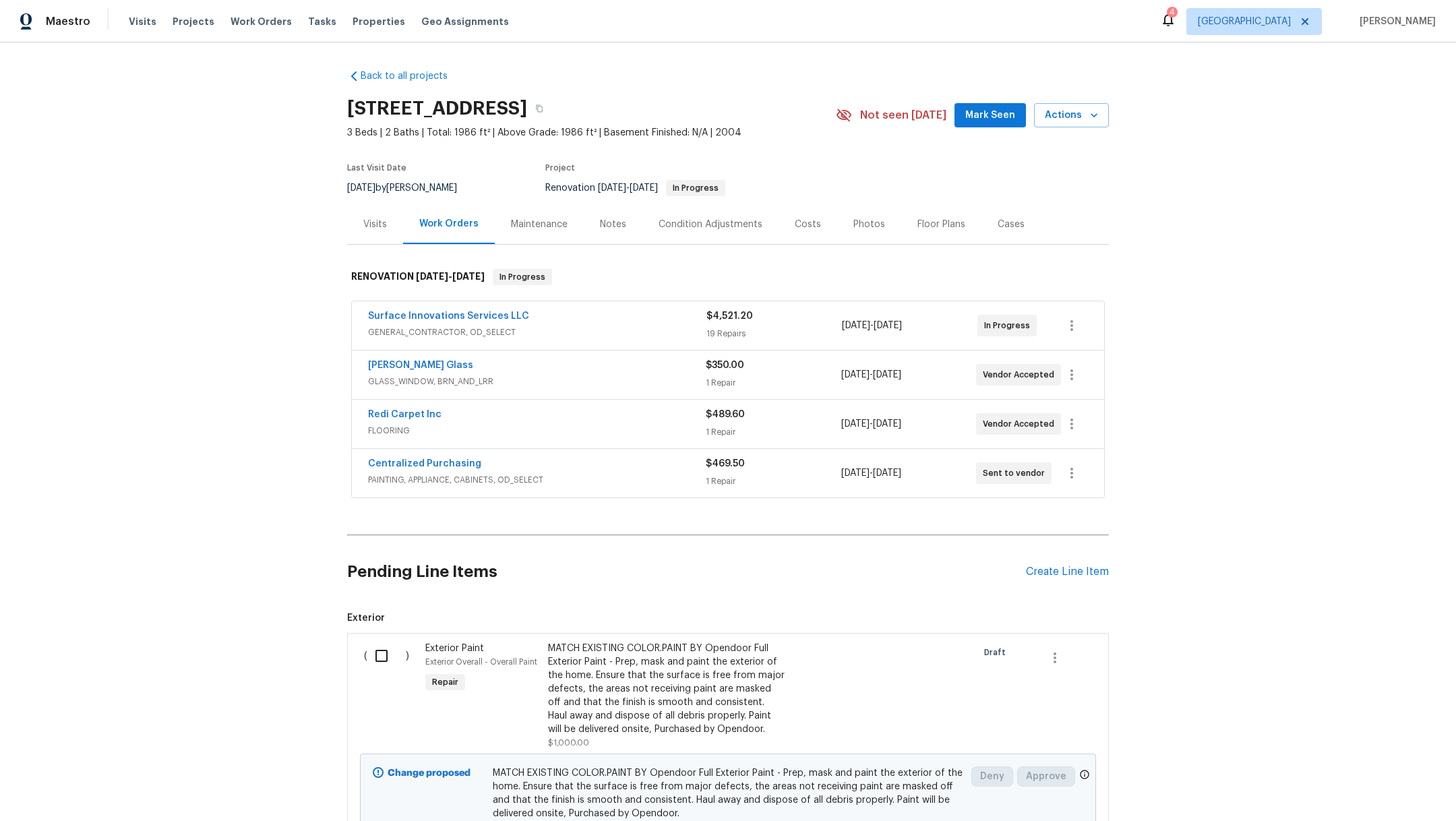
click at [603, 224] on div "Notes" at bounding box center [613, 224] width 27 height 14
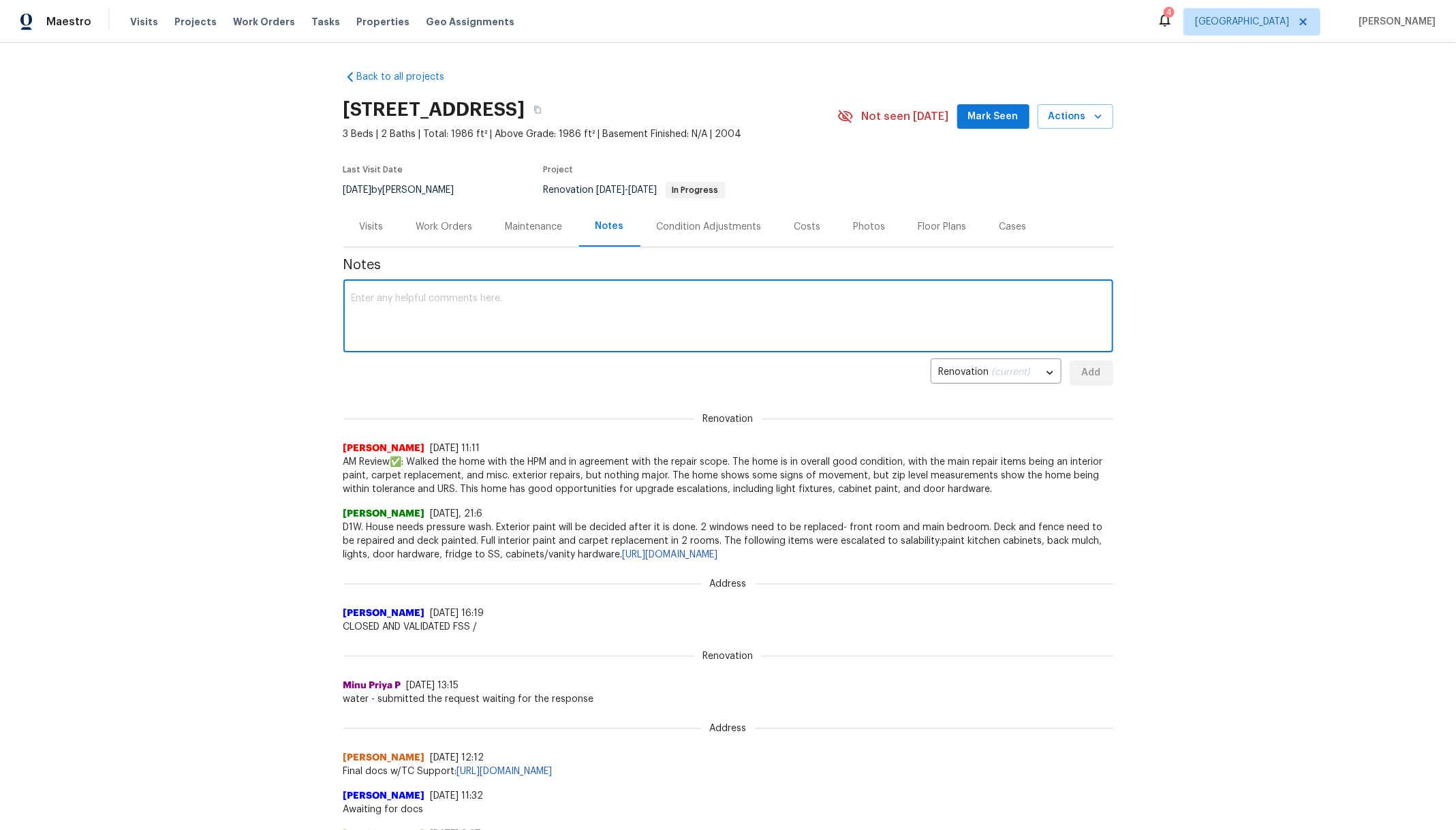
click at [585, 296] on textarea at bounding box center [728, 317] width 753 height 48
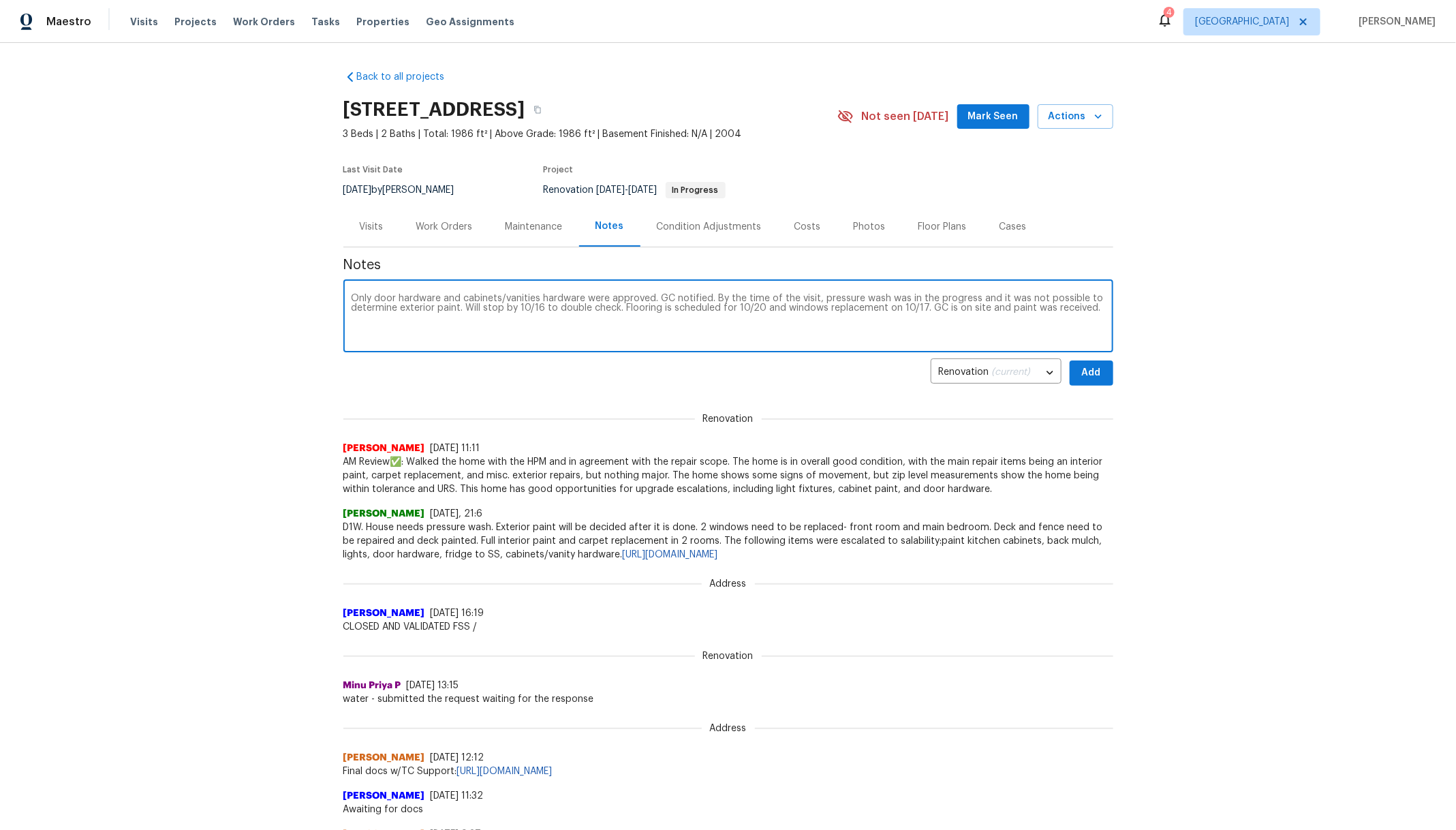
type textarea "Only door hardware and cabinets/vanities hardware were approved. GC notified. B…"
click at [1081, 368] on span "Add" at bounding box center [1091, 374] width 22 height 17
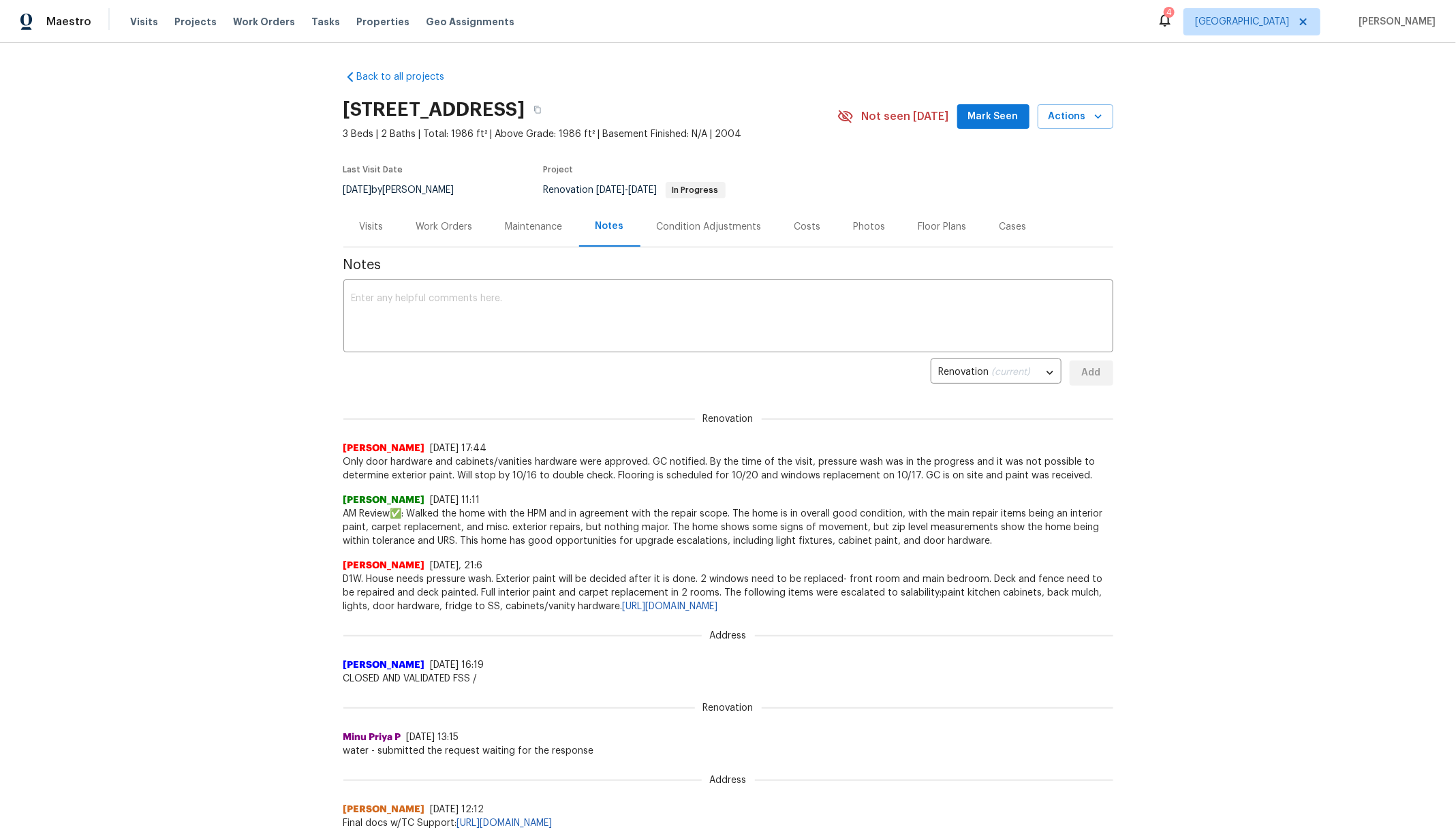
click at [426, 226] on div "Work Orders" at bounding box center [444, 227] width 56 height 14
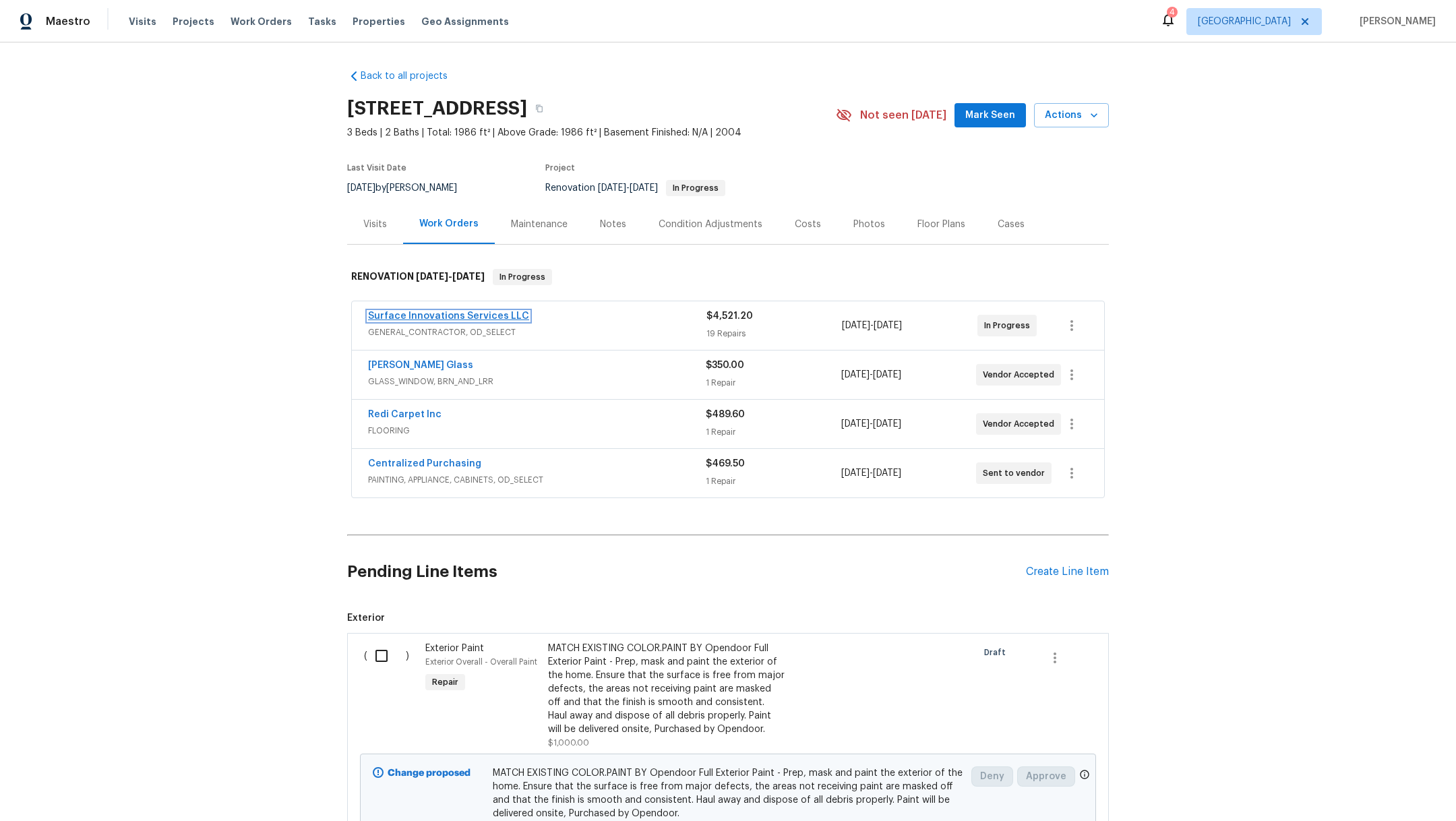
click at [399, 316] on link "Surface Innovations Services LLC" at bounding box center [448, 316] width 161 height 9
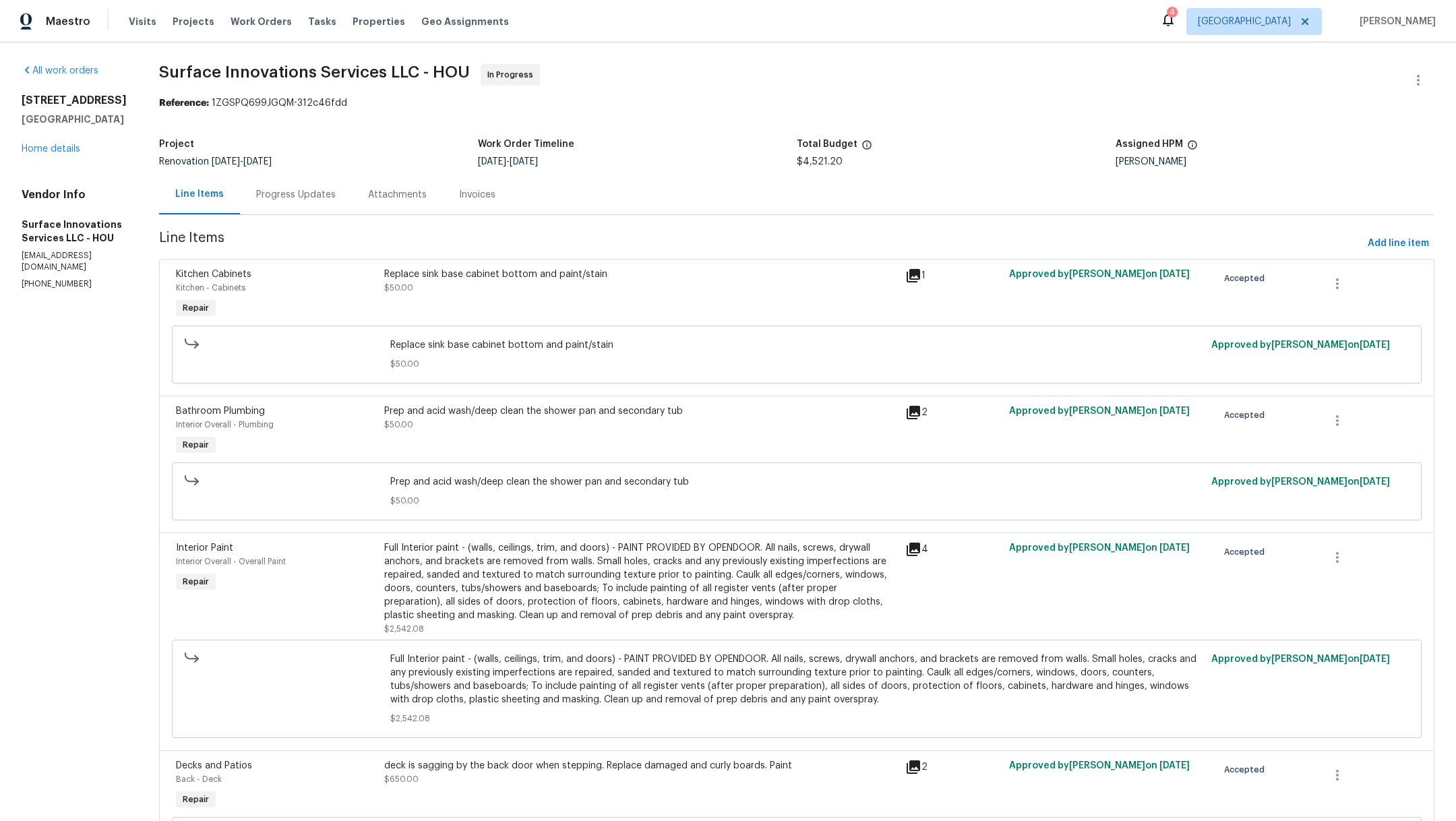
click at [550, 294] on div "Replace sink base cabinet bottom and paint/stain $50.00" at bounding box center [640, 280] width 513 height 27
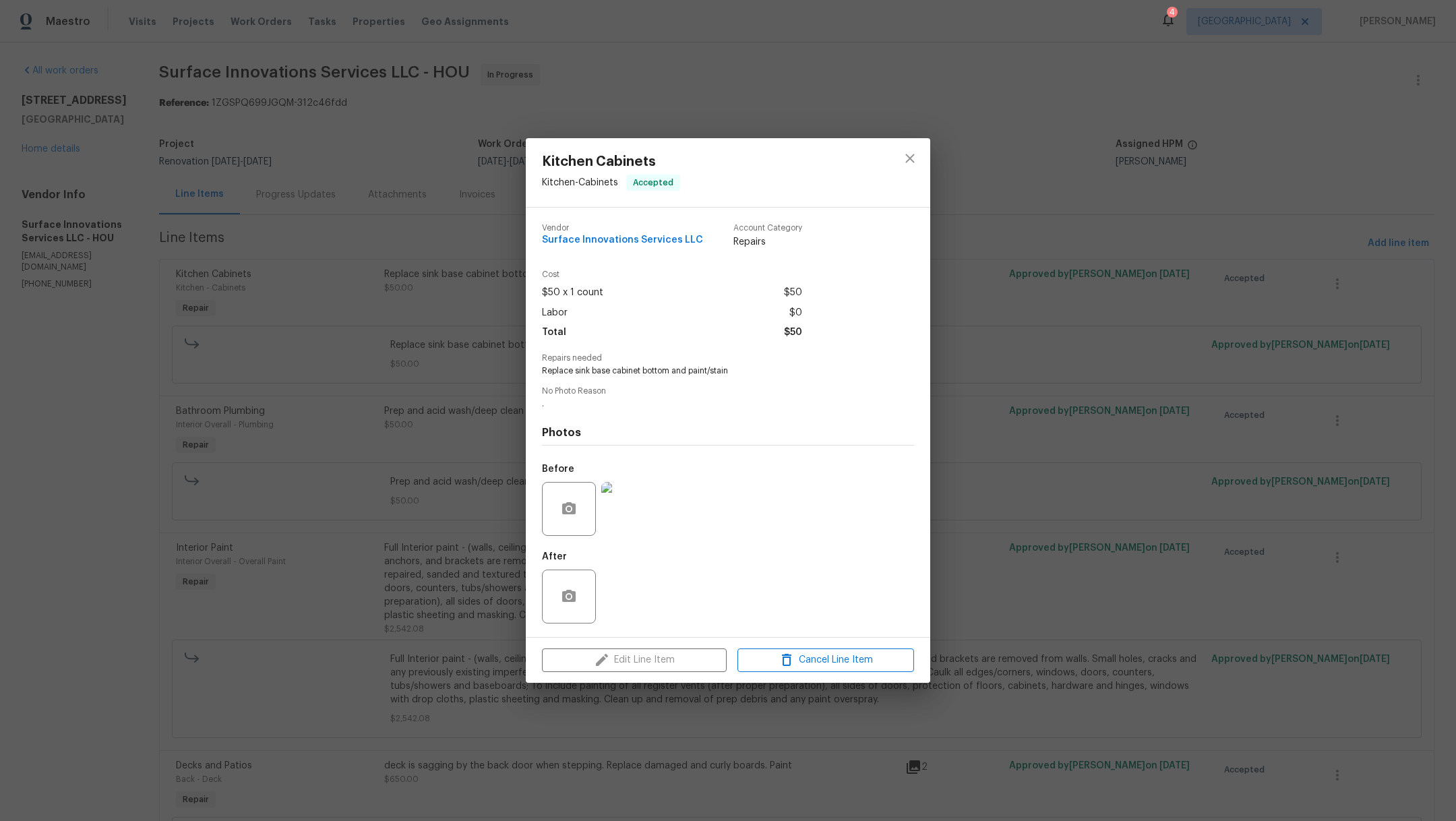
click at [633, 662] on div "Edit Line Item Cancel Line Item" at bounding box center [728, 660] width 405 height 46
click at [913, 168] on button "close" at bounding box center [910, 158] width 33 height 33
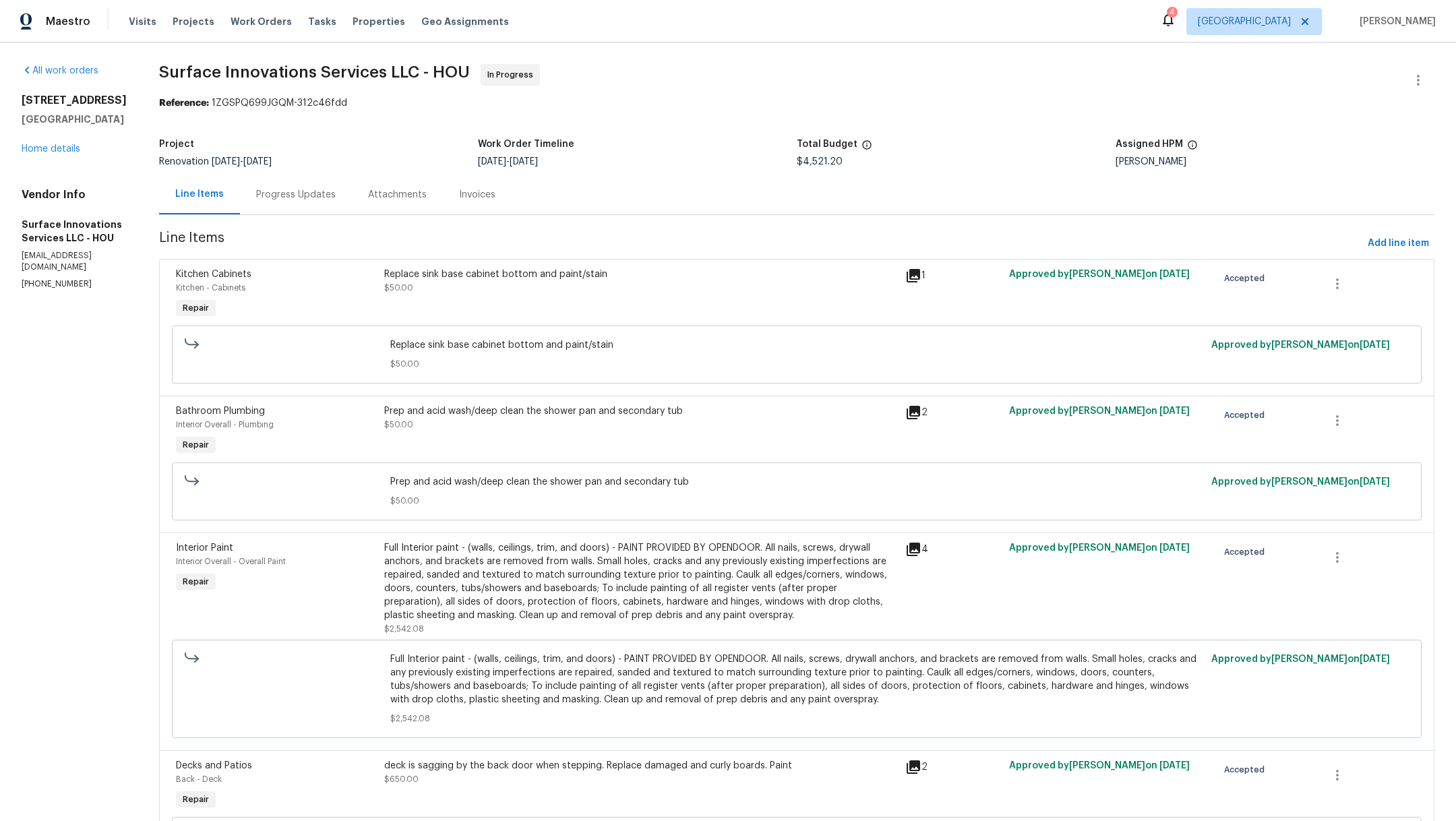
click at [581, 429] on div "Prep and acid wash/deep clean the shower pan and secondary tub $50.00" at bounding box center [640, 418] width 513 height 27
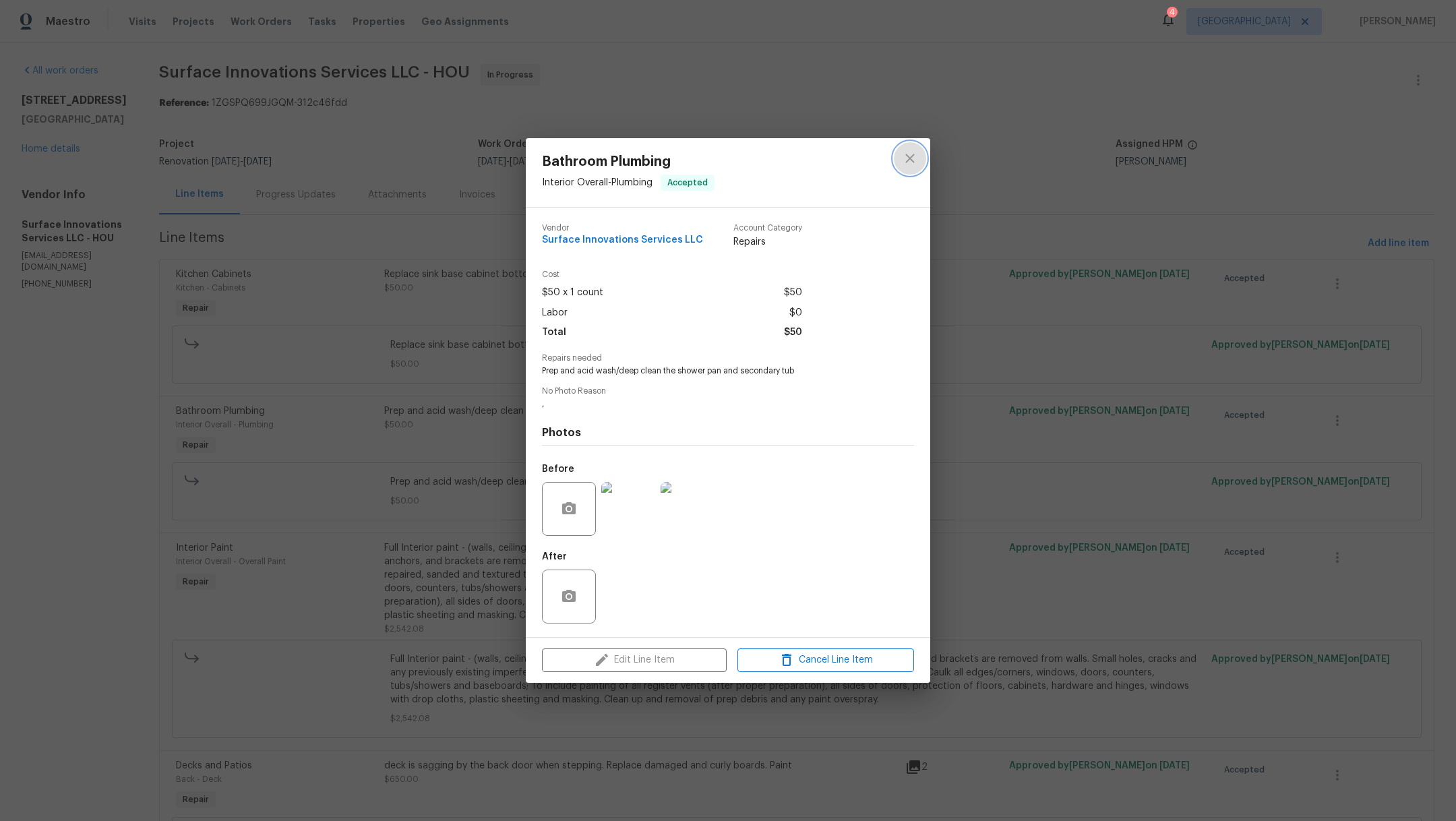
click at [908, 154] on icon "close" at bounding box center [909, 158] width 16 height 16
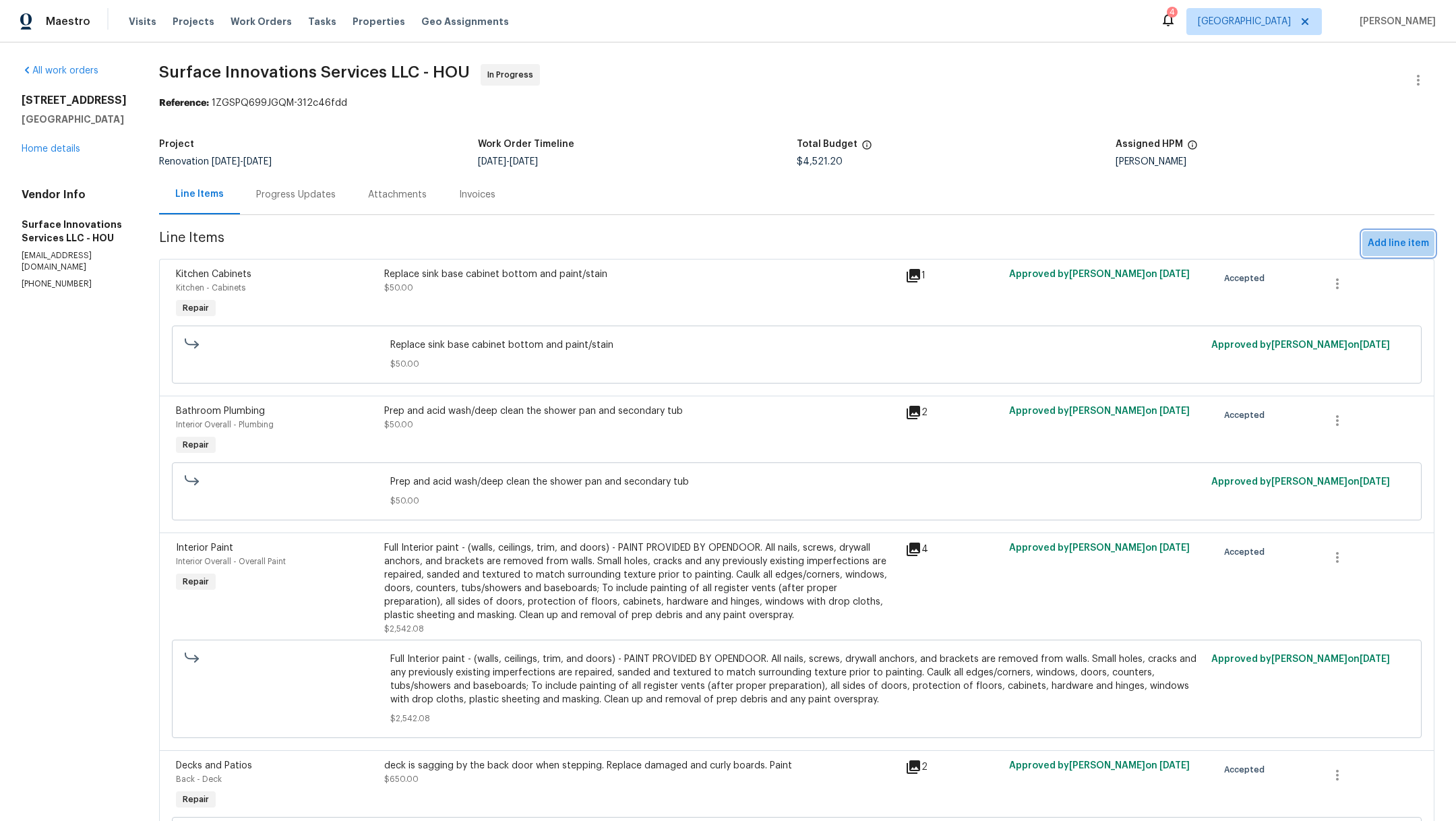
drag, startPoint x: 1365, startPoint y: 240, endPoint x: 1351, endPoint y: 240, distance: 14.0
click at [1362, 240] on button "Add line item" at bounding box center [1398, 243] width 72 height 25
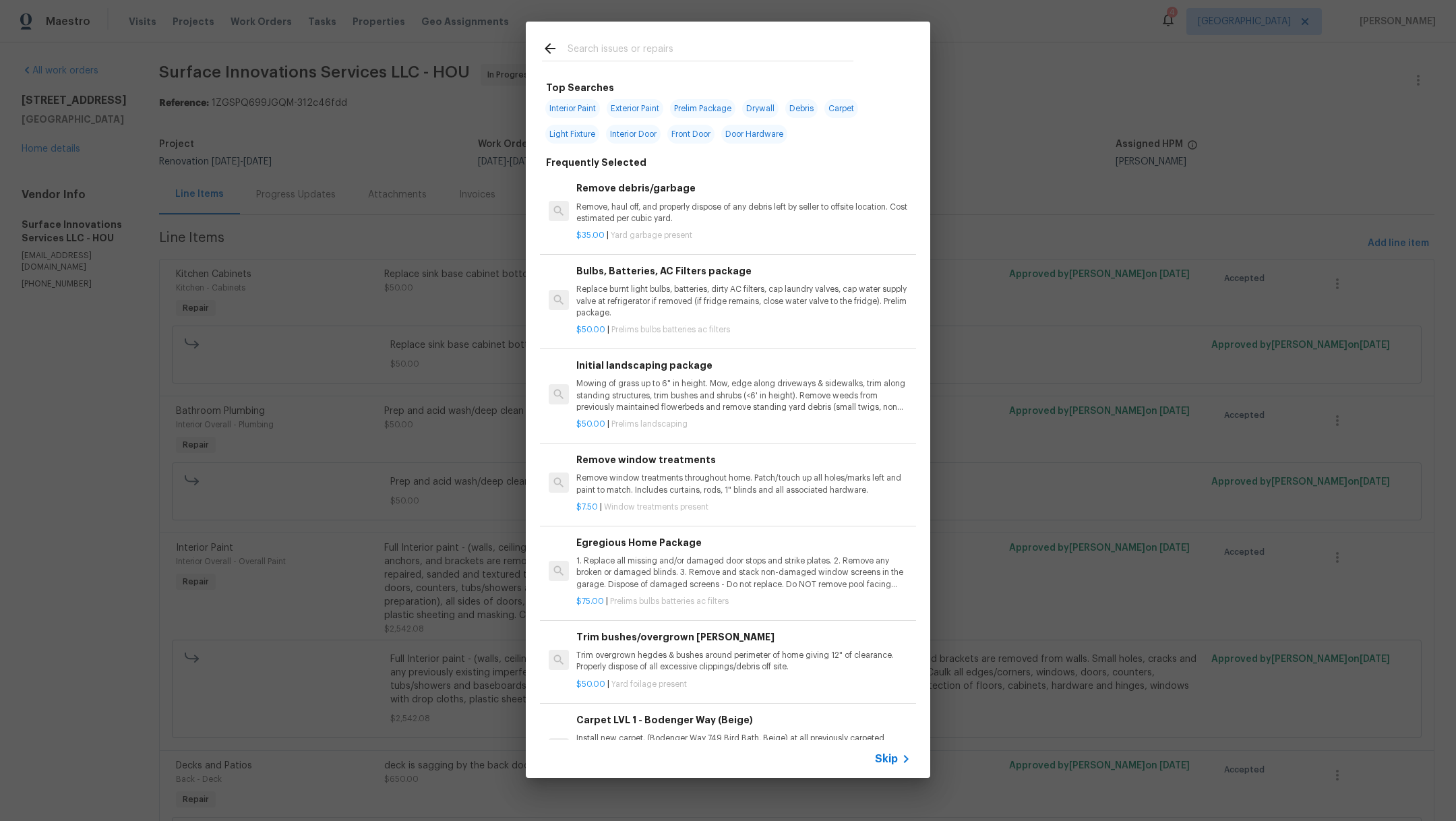
click at [586, 46] on input "text" at bounding box center [710, 51] width 285 height 21
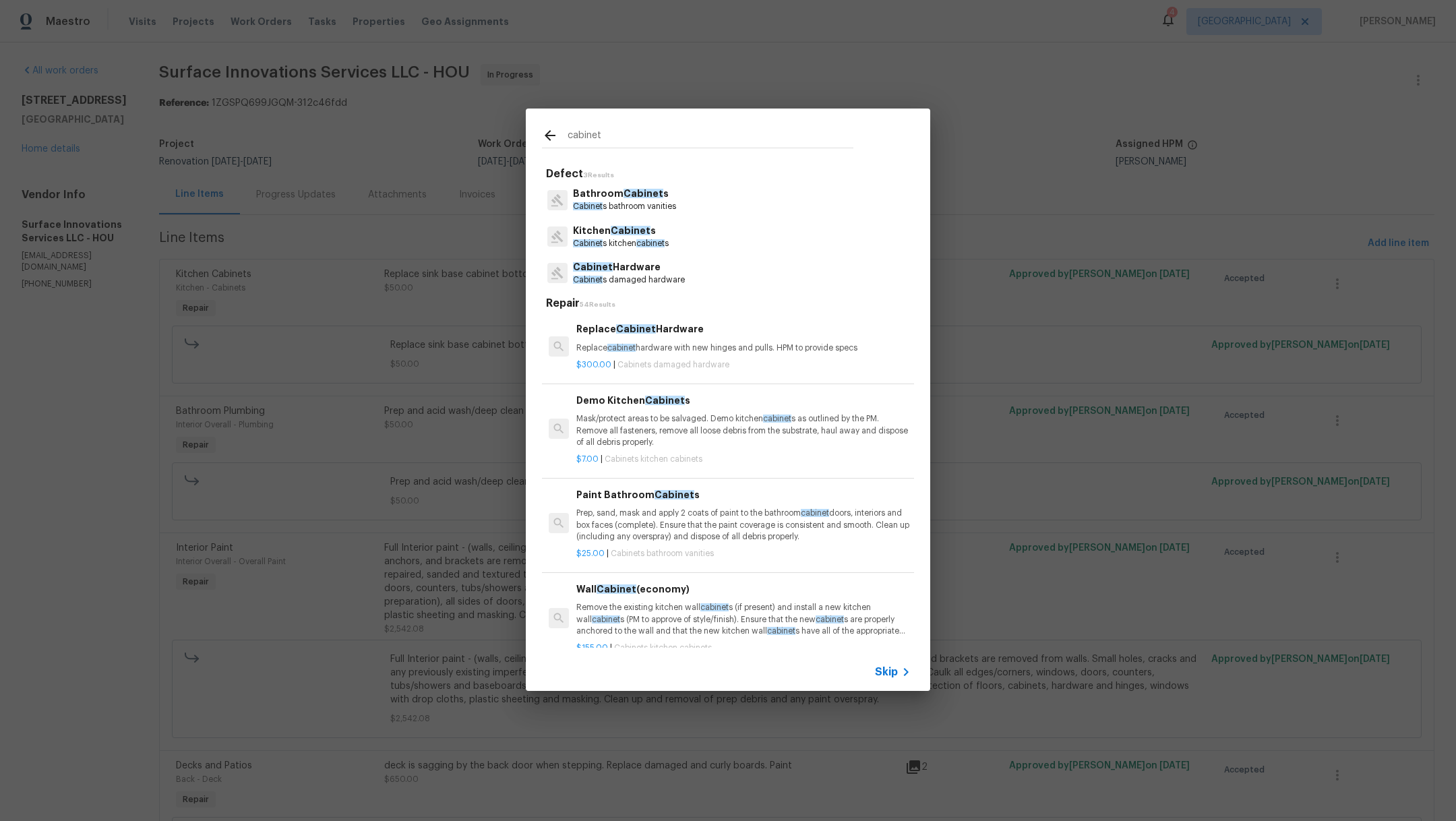
type input "cabinet"
click at [618, 233] on span "Cabinet" at bounding box center [630, 230] width 40 height 9
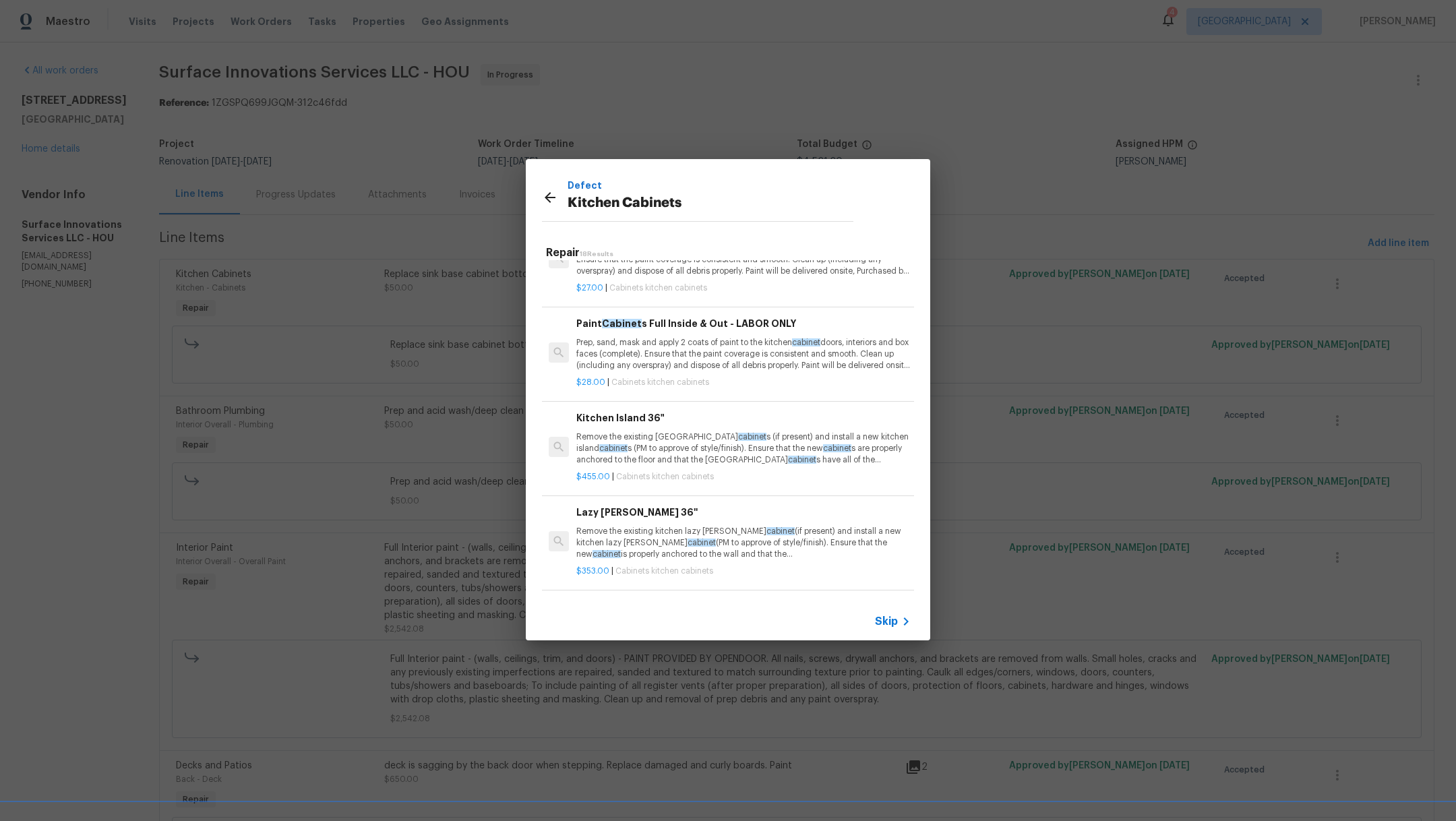
scroll to position [1318, 0]
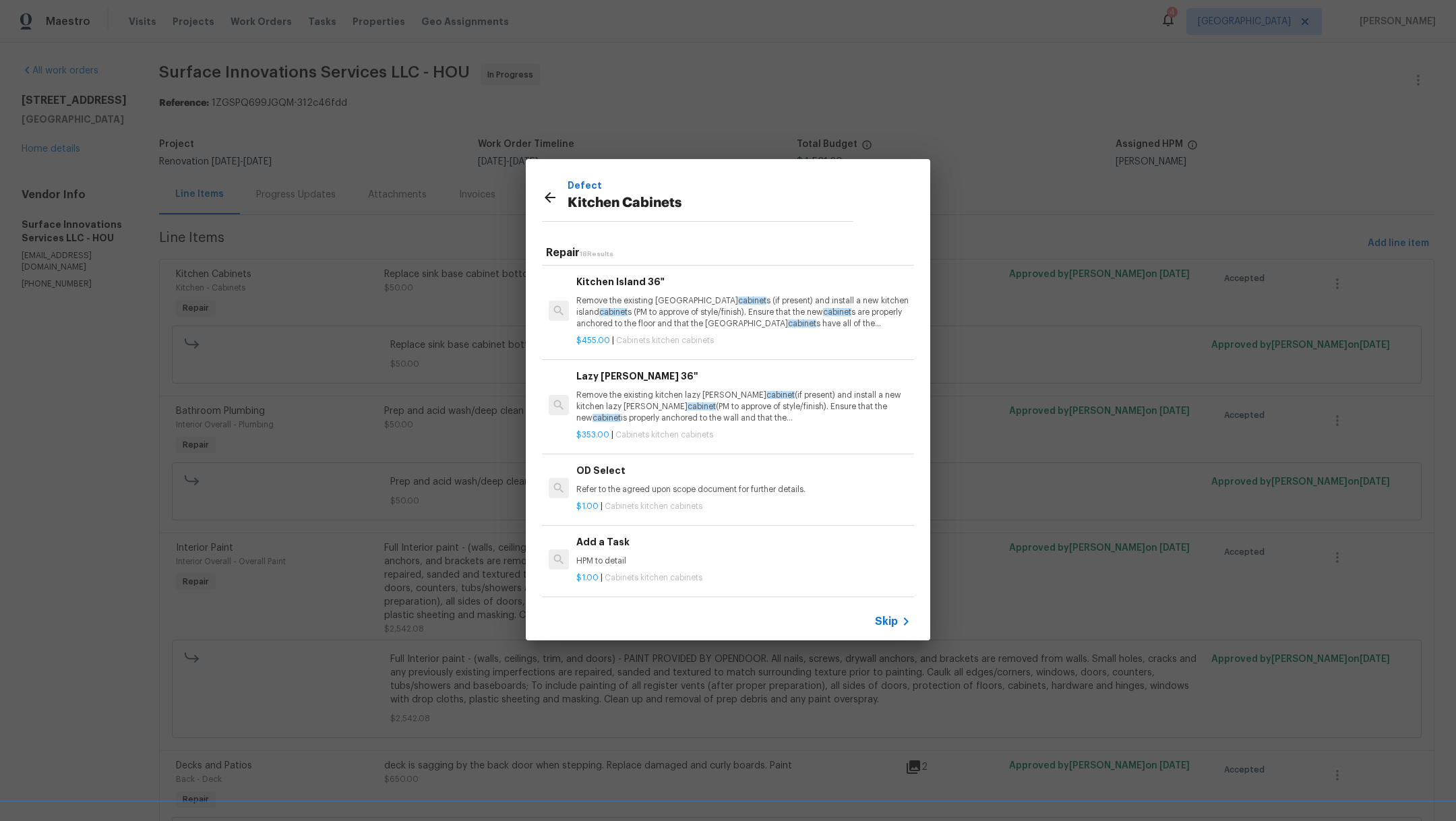
click at [591, 536] on div "Add a Task HPM to detail" at bounding box center [743, 551] width 334 height 33
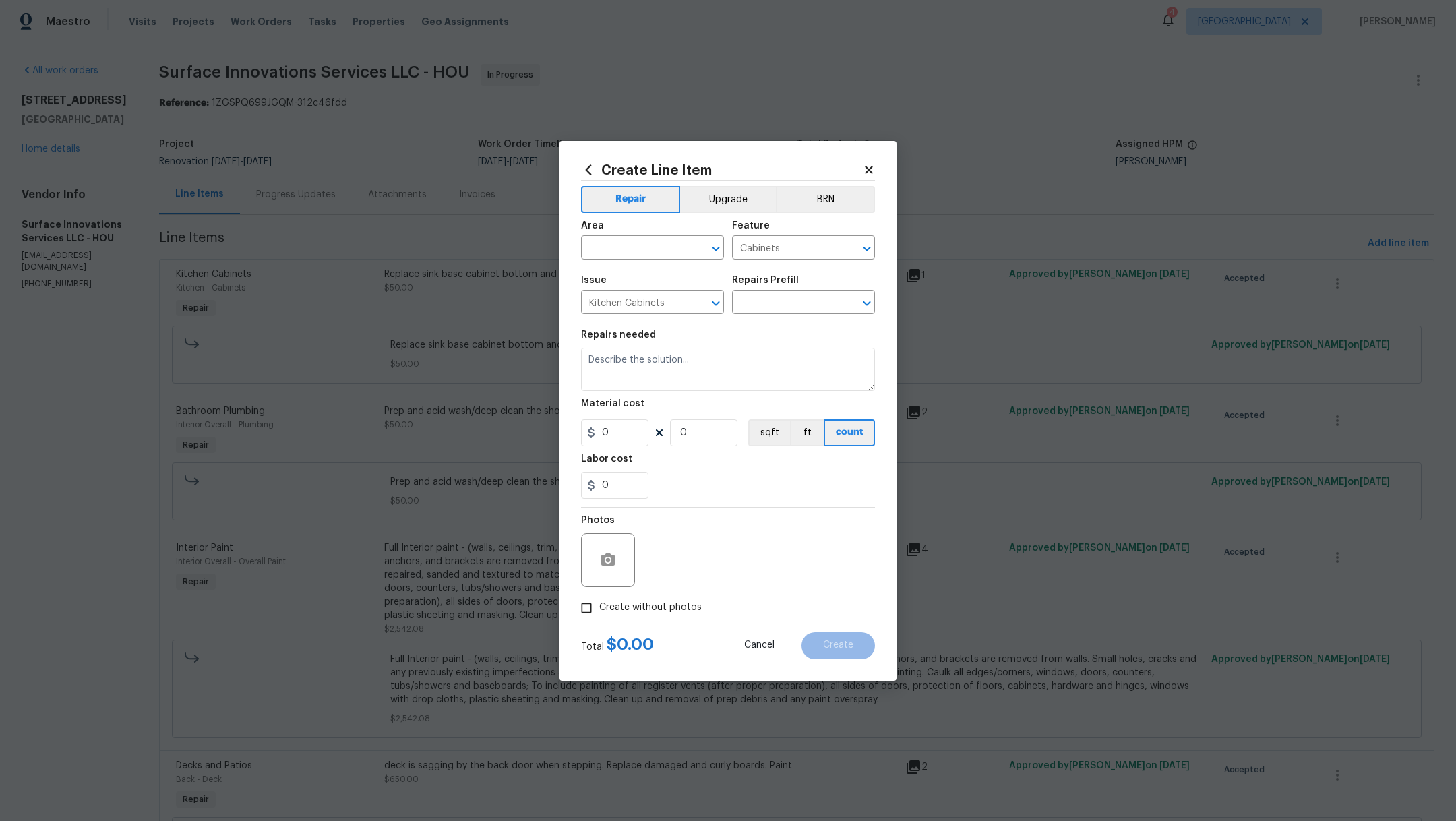
type input "Add a Task $1.00"
type textarea "HPM to detail"
type input "1"
drag, startPoint x: 679, startPoint y: 361, endPoint x: 501, endPoint y: 354, distance: 178.1
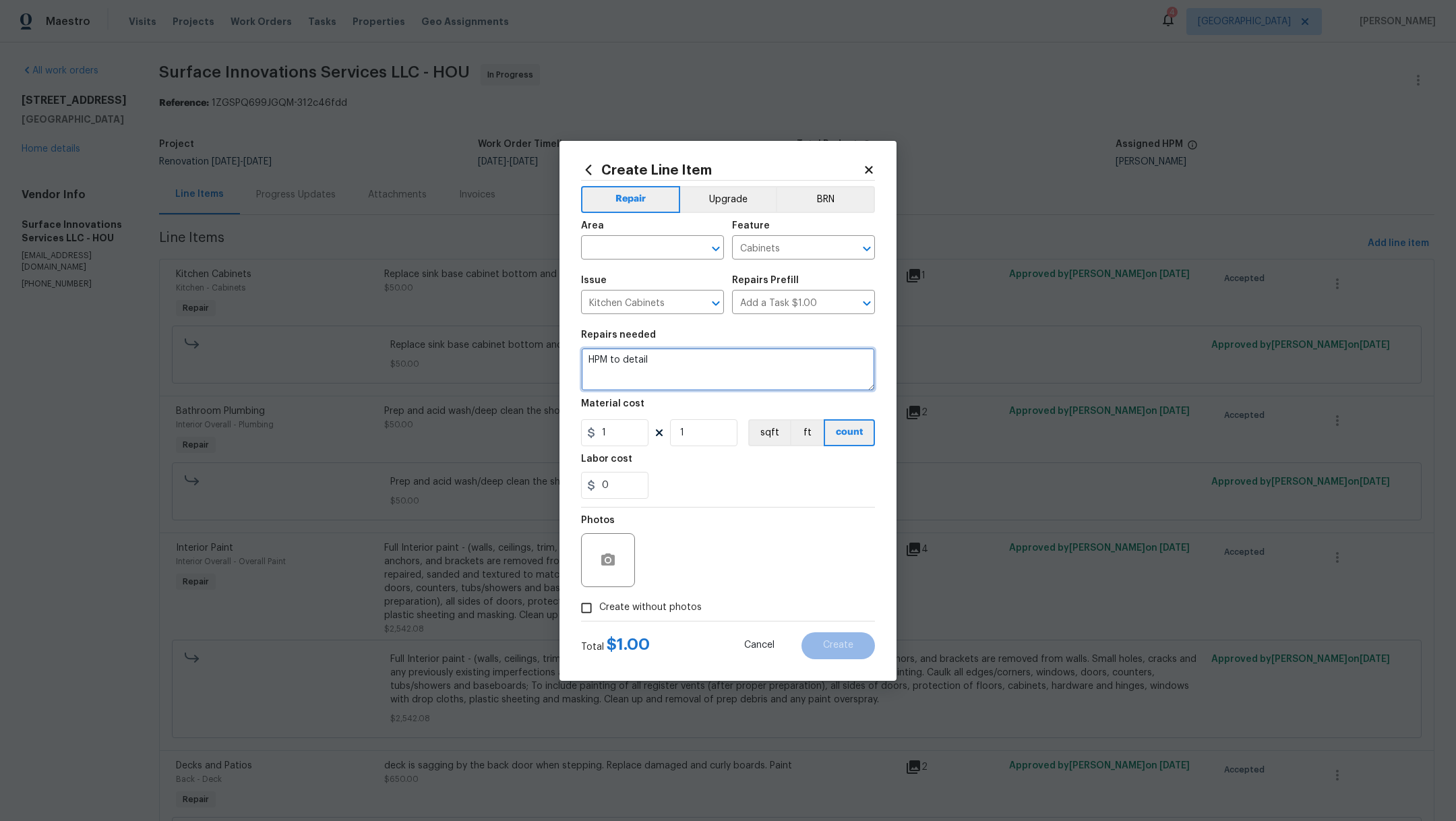
click at [505, 355] on div "Create Line Item Repair Upgrade BRN Area ​ Feature Cabinets ​ Issue Kitchen Cab…" at bounding box center [728, 410] width 1456 height 821
type textarea "r"
type textarea "Repair kitchen drawer to the right of the sink"
drag, startPoint x: 620, startPoint y: 432, endPoint x: 499, endPoint y: 423, distance: 121.3
click at [499, 423] on div "Create Line Item Repair Upgrade BRN Area ​ Feature Cabinets ​ Issue Kitchen Cab…" at bounding box center [728, 410] width 1456 height 821
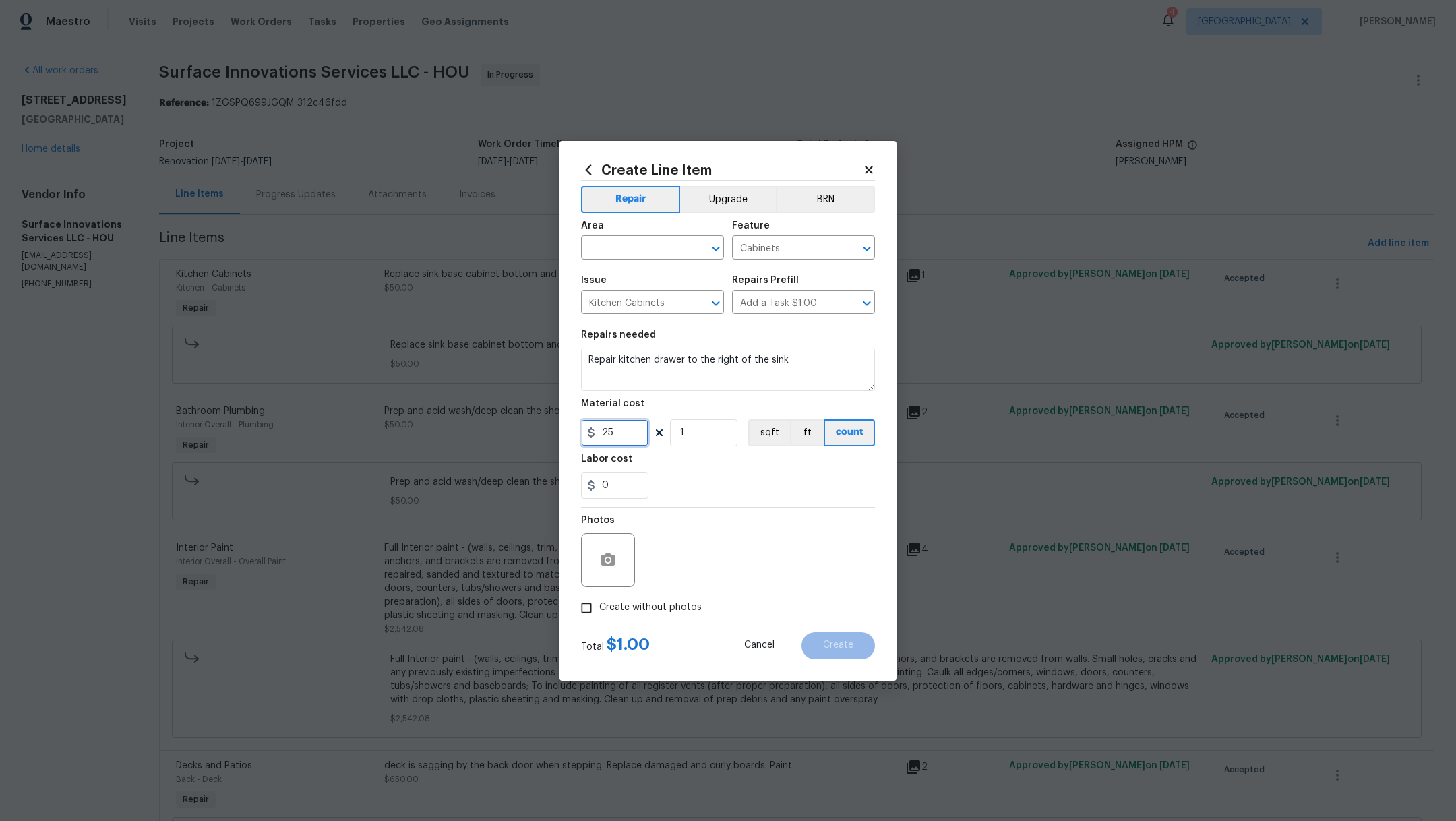
type input "25"
click at [720, 491] on div "0" at bounding box center [728, 485] width 294 height 27
click at [614, 611] on span "Create without photos" at bounding box center [650, 608] width 102 height 14
click at [599, 611] on input "Create without photos" at bounding box center [586, 608] width 26 height 26
checkbox input "true"
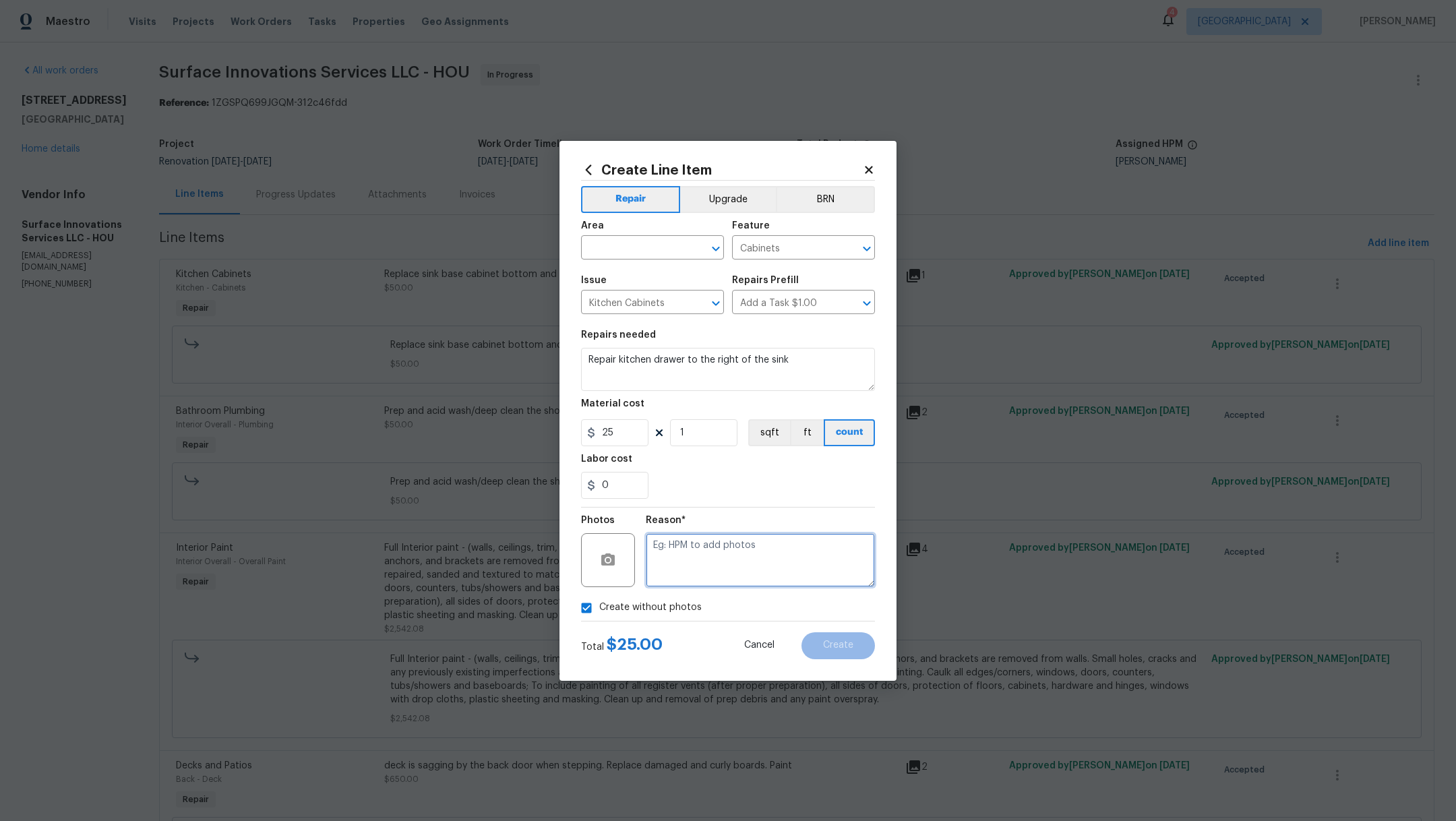
click at [701, 563] on textarea at bounding box center [760, 560] width 229 height 54
type textarea ","
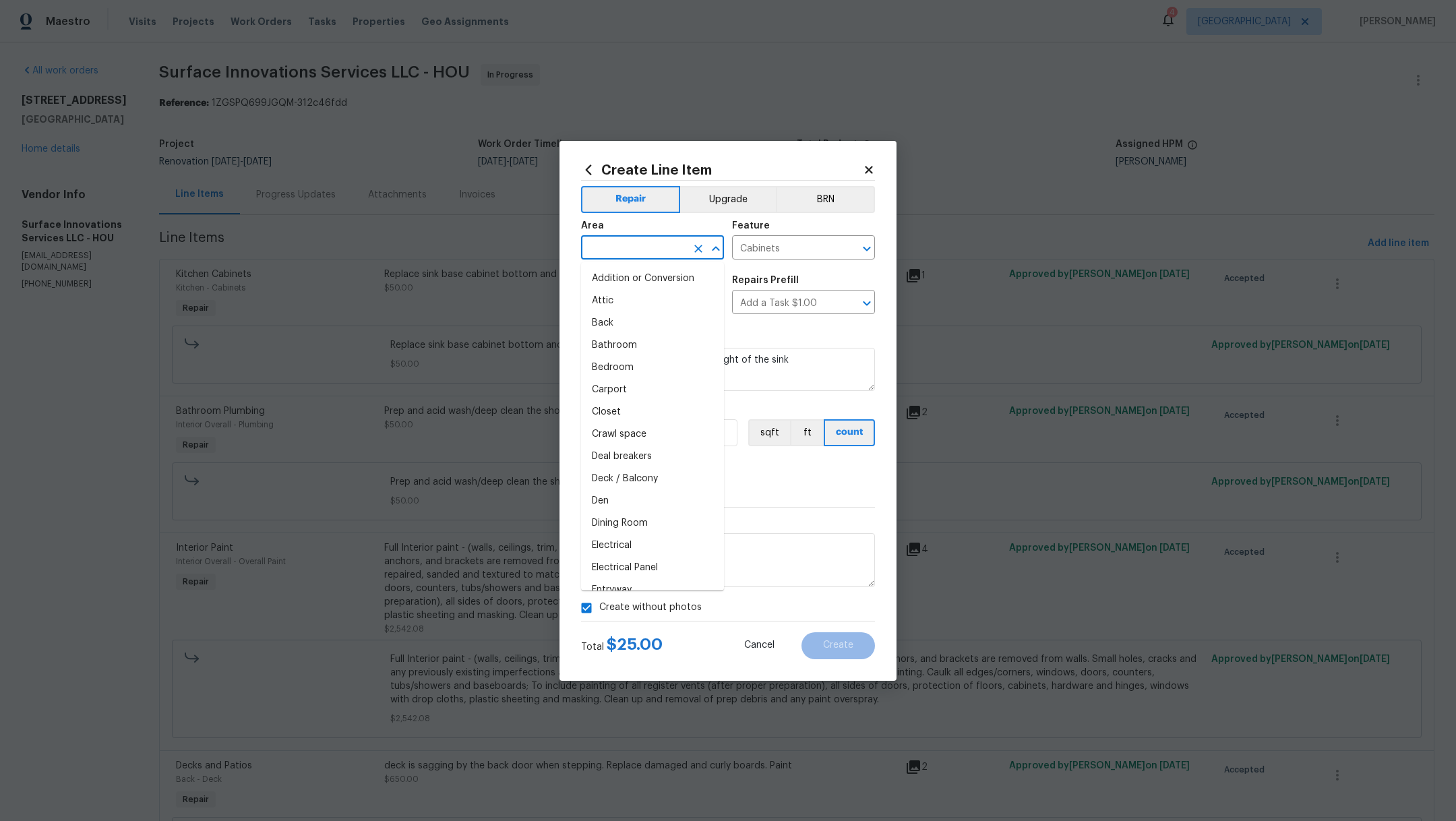
click at [658, 250] on input "text" at bounding box center [633, 249] width 105 height 21
click at [648, 279] on li "Kitchen" at bounding box center [652, 279] width 143 height 22
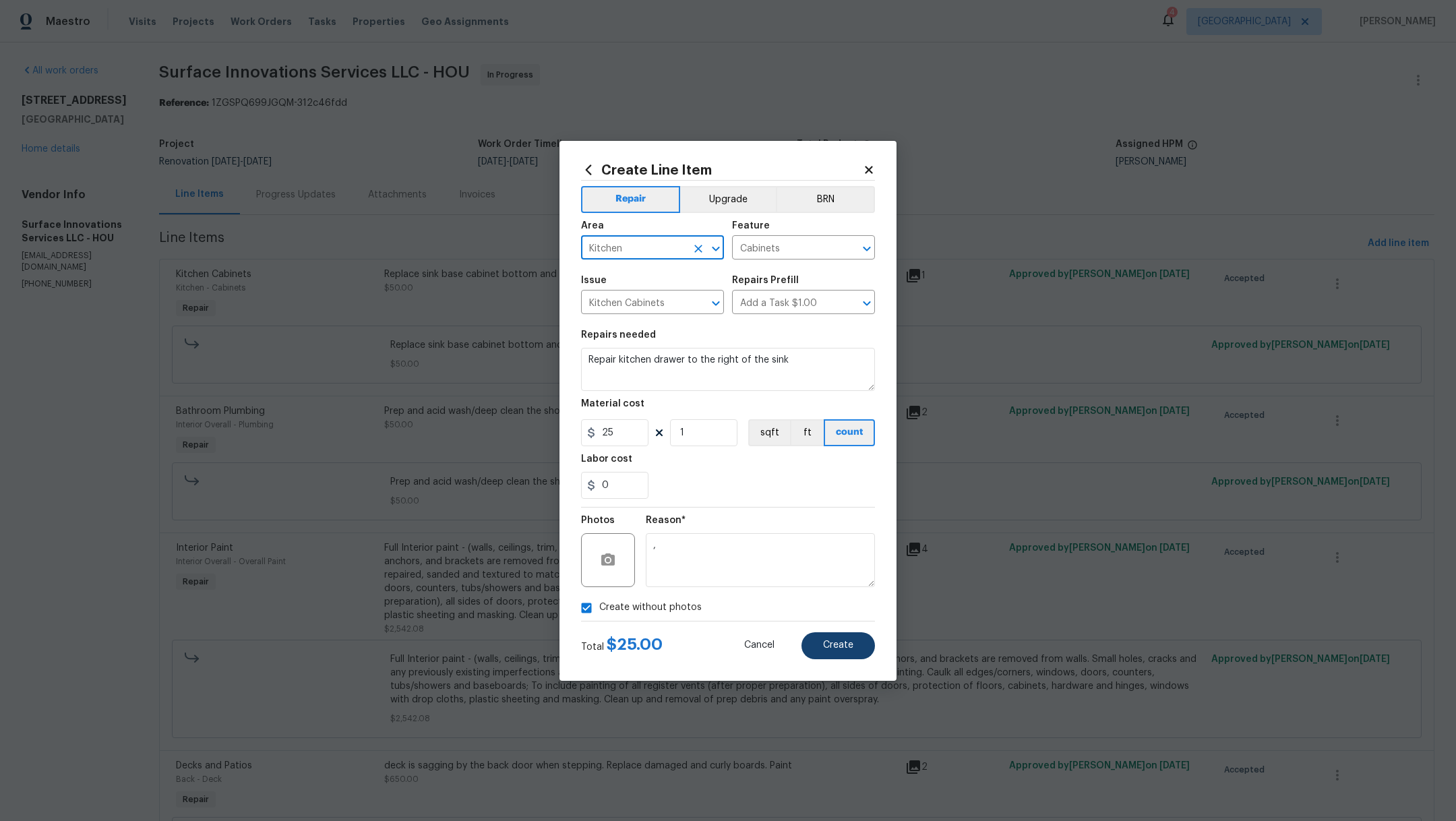
type input "Kitchen"
click at [843, 648] on span "Create" at bounding box center [838, 646] width 30 height 10
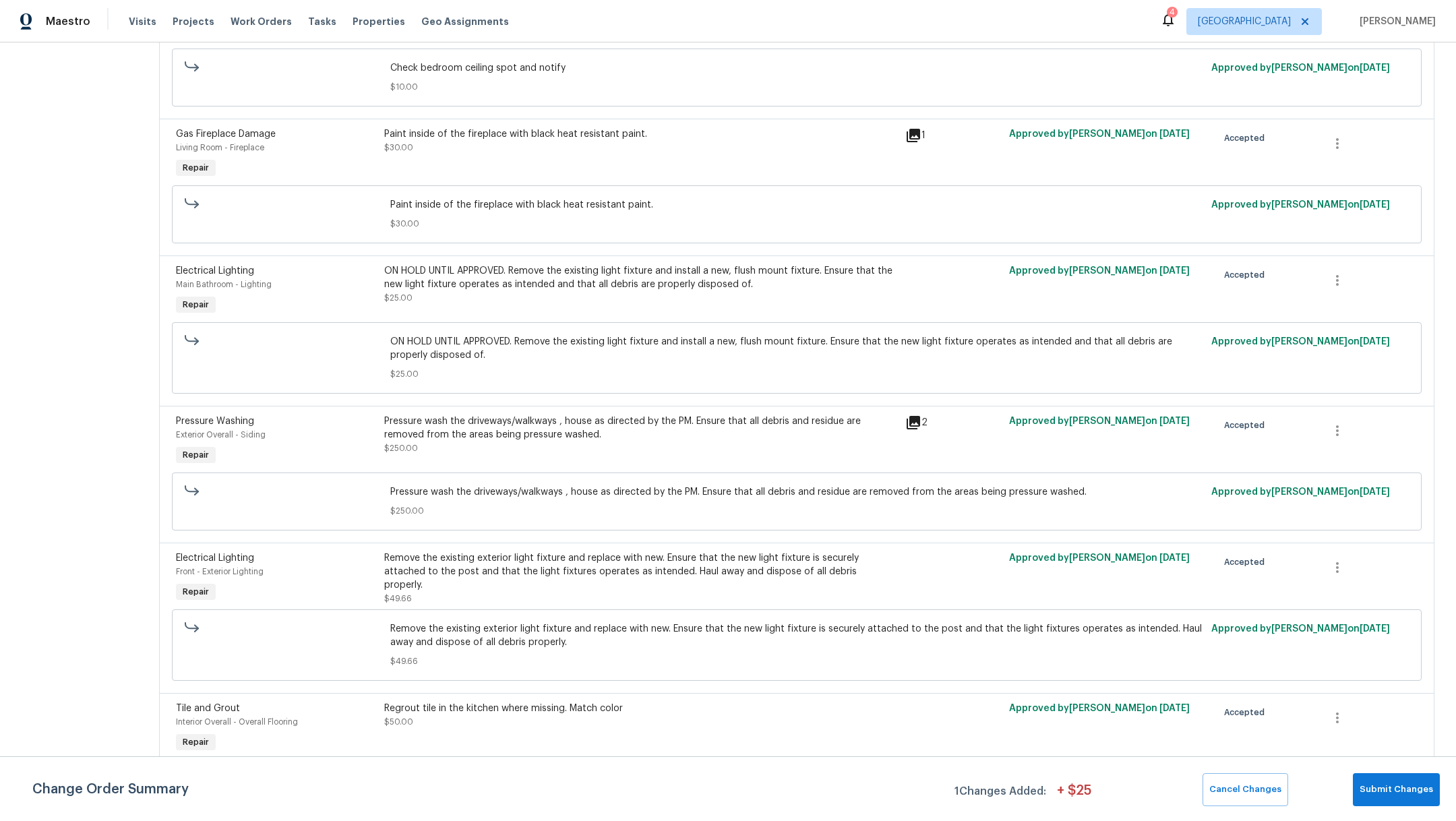
scroll to position [1997, 0]
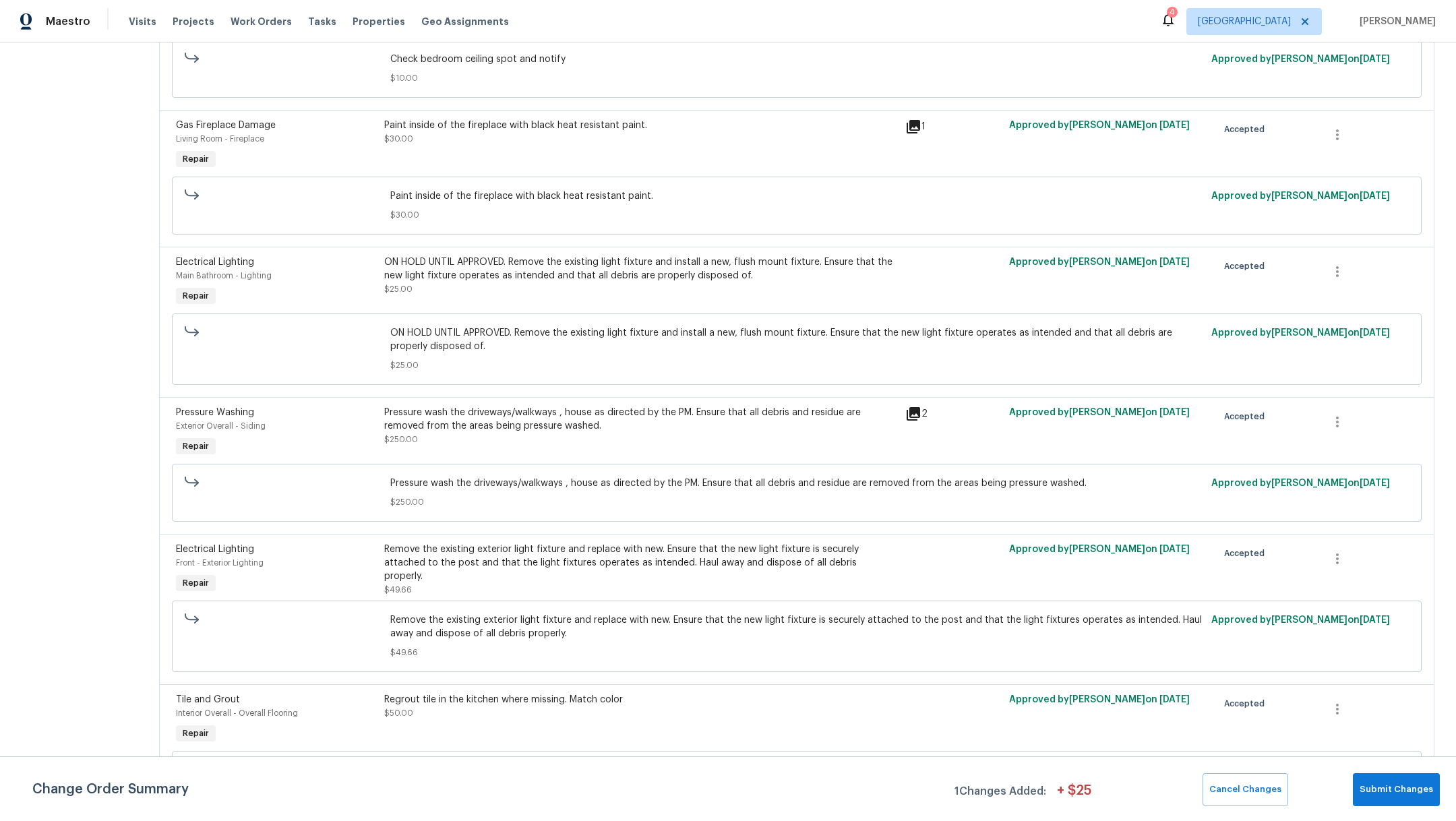
click at [630, 296] on div "ON HOLD UNTIL APPROVED. Remove the existing light fixture and install a new, fl…" at bounding box center [640, 275] width 513 height 40
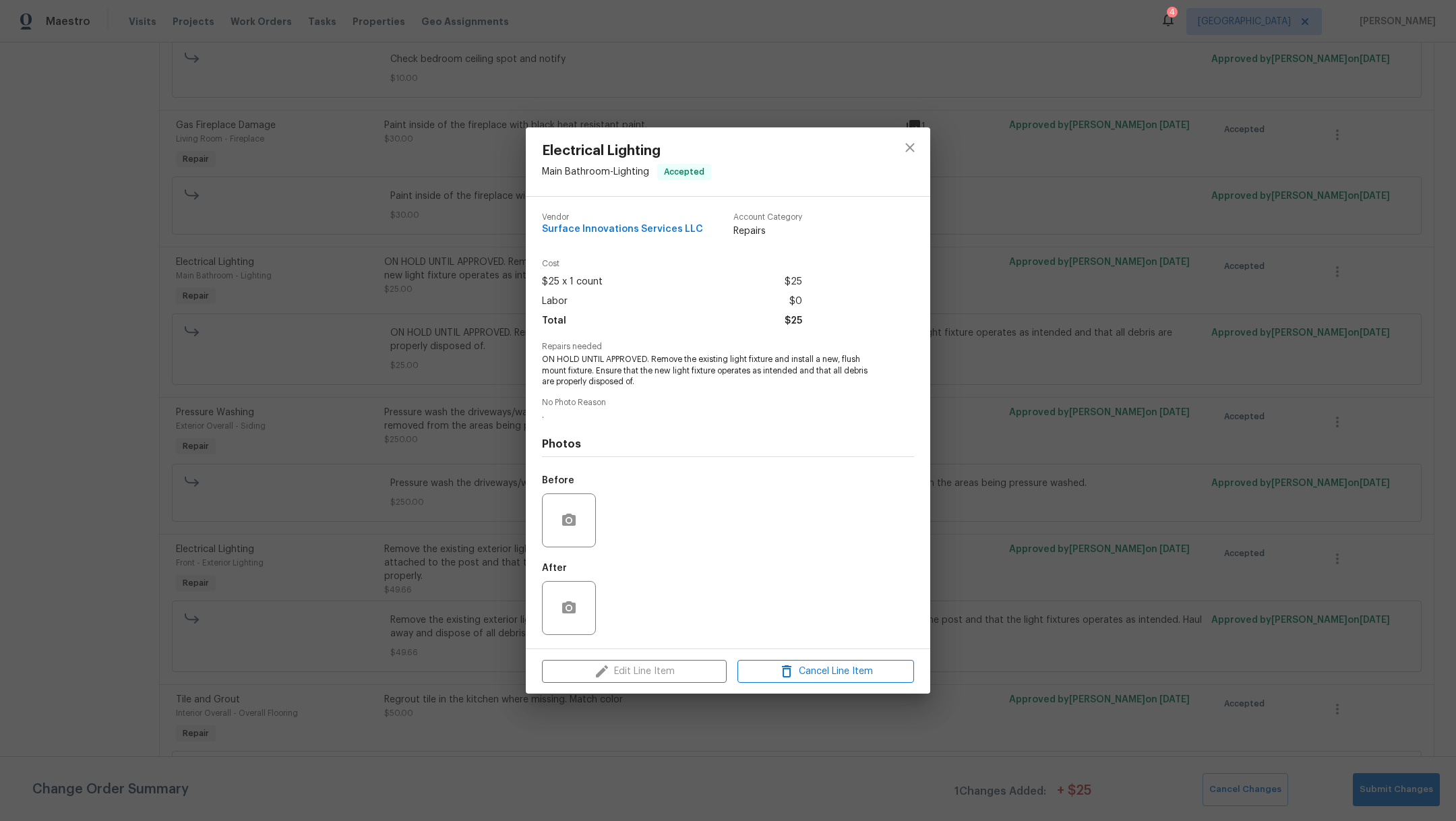
click at [615, 680] on div "Edit Line Item Cancel Line Item" at bounding box center [728, 671] width 405 height 46
click at [615, 679] on div "Edit Line Item Cancel Line Item" at bounding box center [728, 671] width 405 height 46
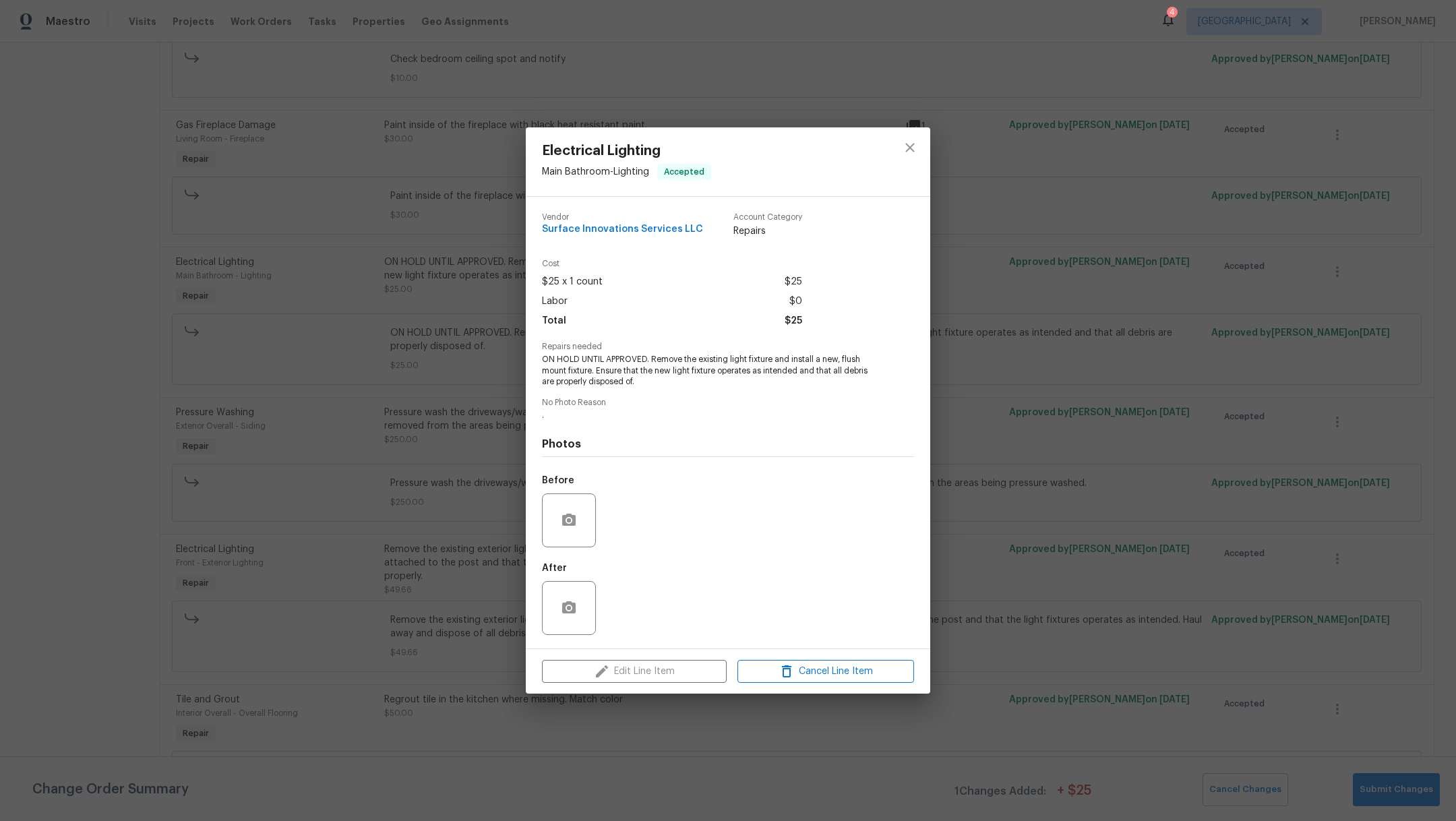
click at [615, 679] on div "Edit Line Item Cancel Line Item" at bounding box center [728, 671] width 405 height 46
drag, startPoint x: 615, startPoint y: 679, endPoint x: 615, endPoint y: 658, distance: 21.0
click at [615, 677] on div "Edit Line Item Cancel Line Item" at bounding box center [728, 671] width 405 height 46
click at [850, 678] on span "Cancel Line Item" at bounding box center [826, 672] width 168 height 17
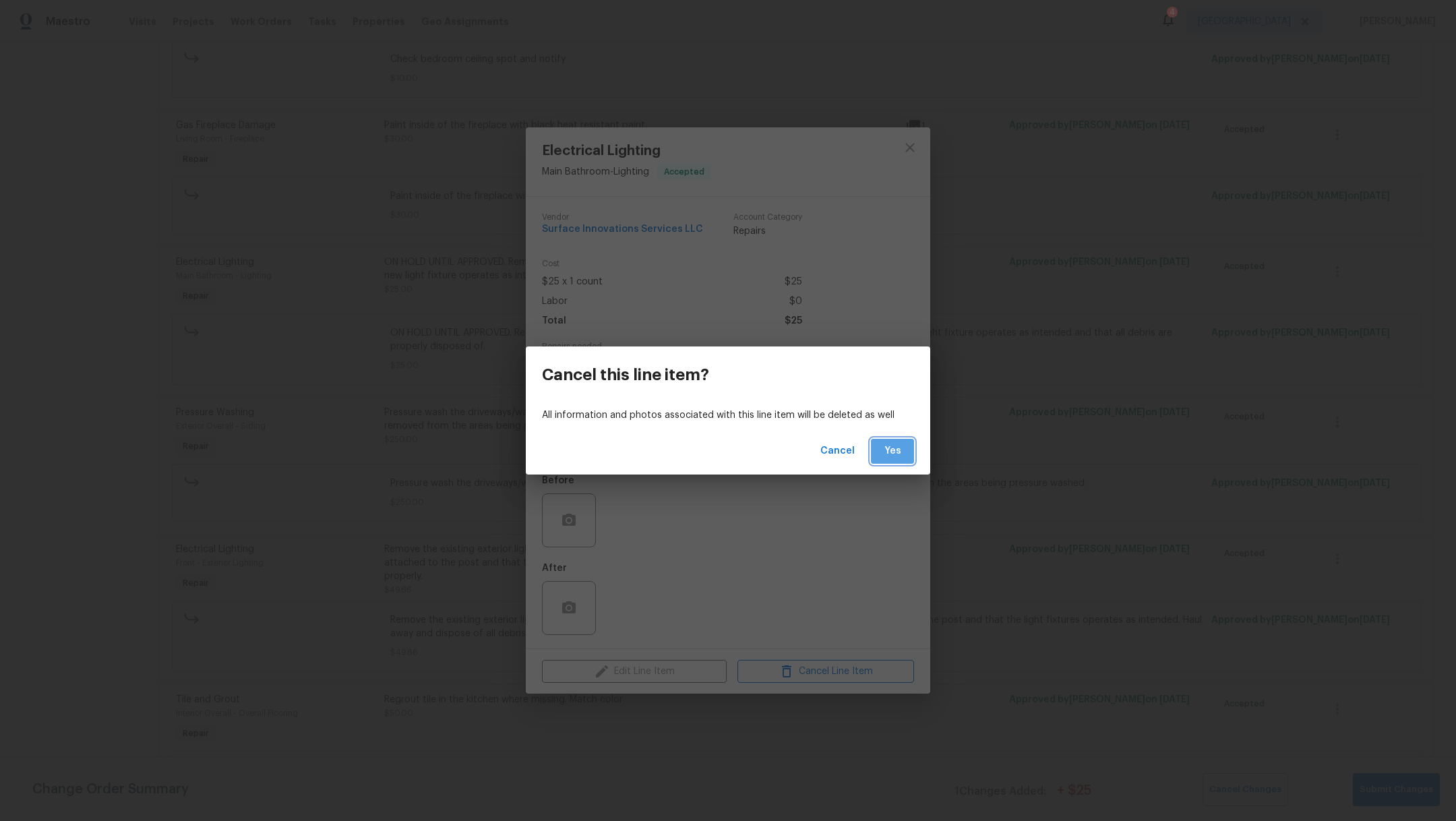
click at [889, 455] on span "Yes" at bounding box center [892, 451] width 21 height 17
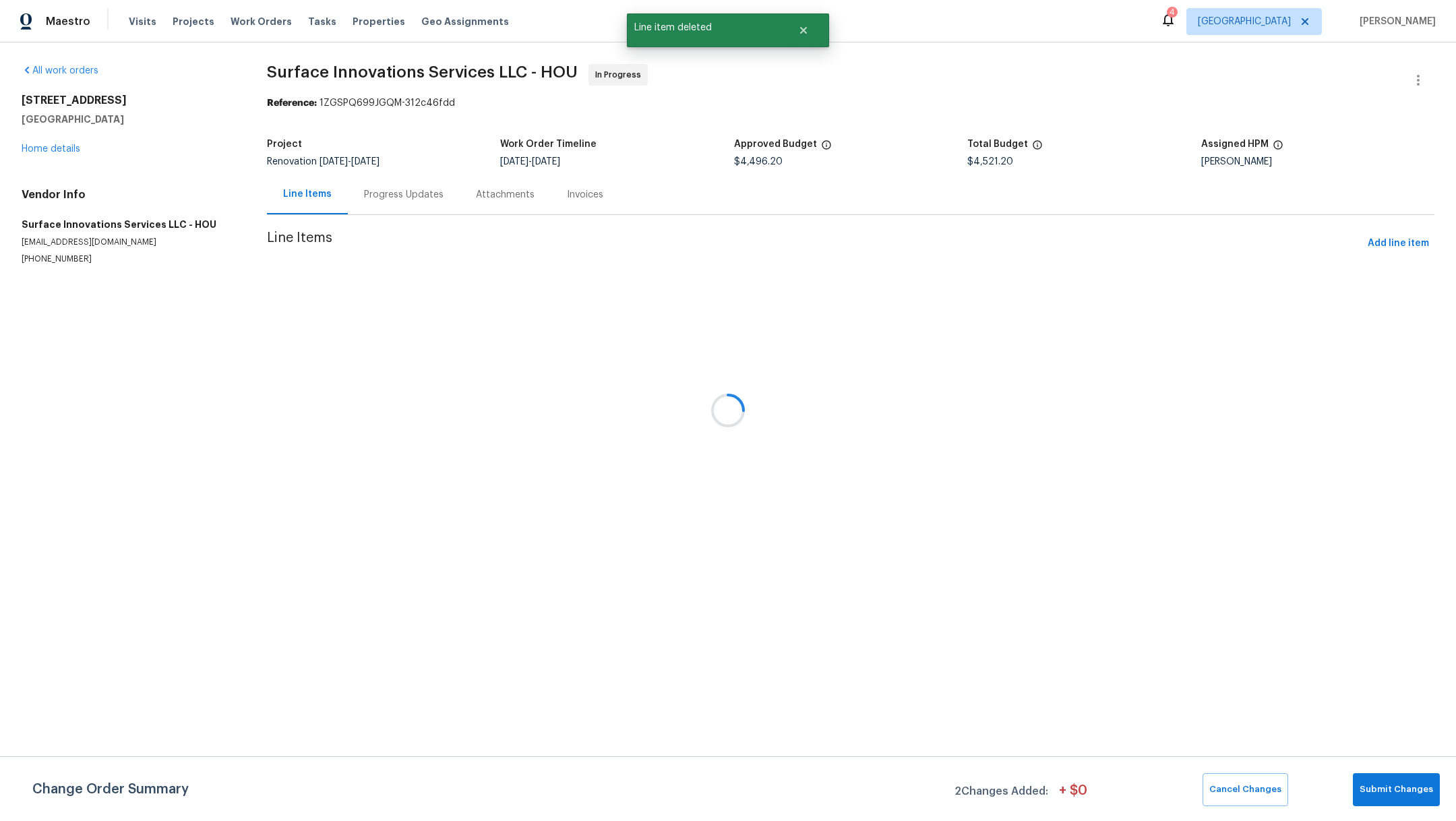
scroll to position [0, 0]
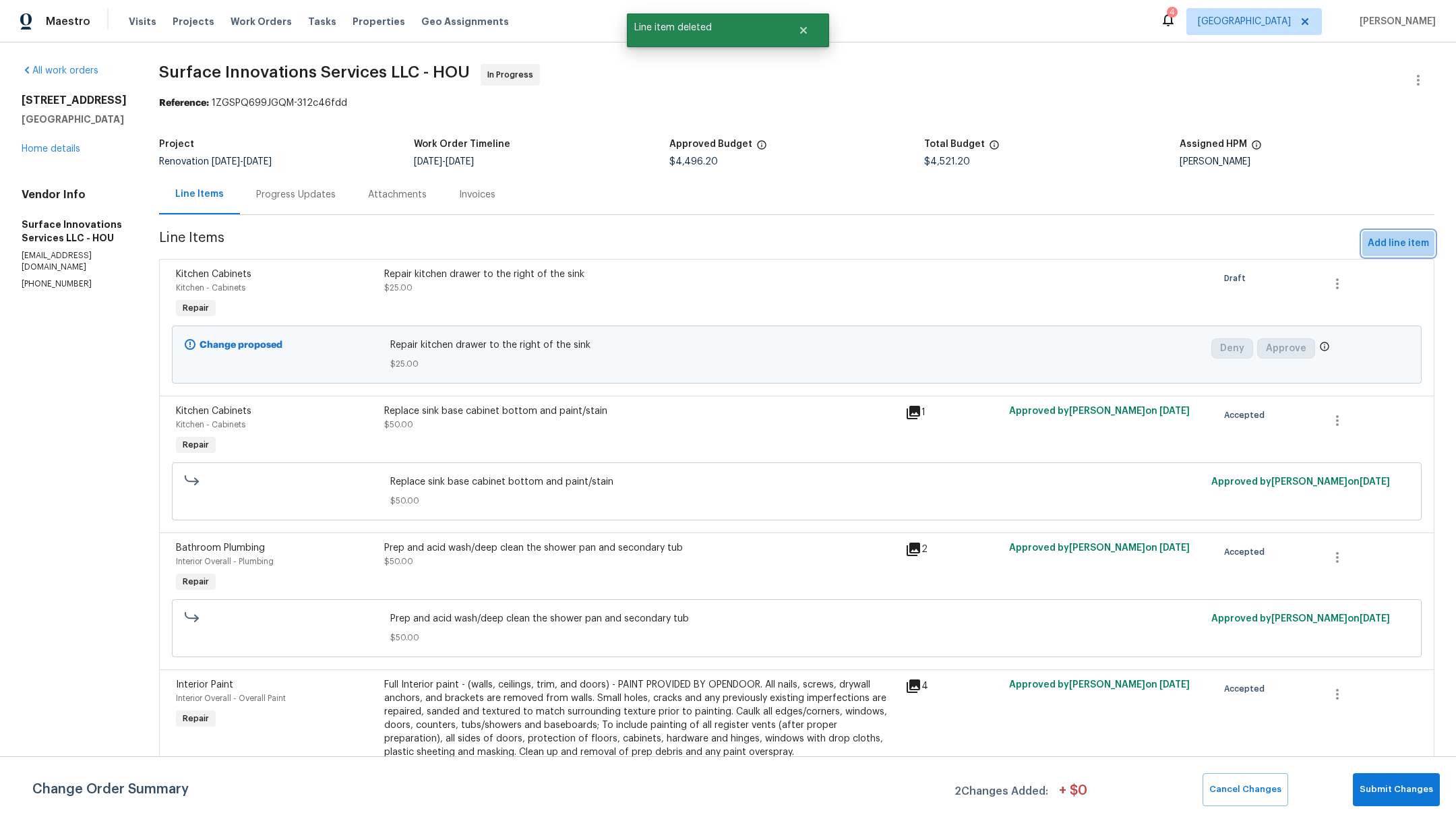
click at [1372, 239] on span "Add line item" at bounding box center [1398, 244] width 61 height 17
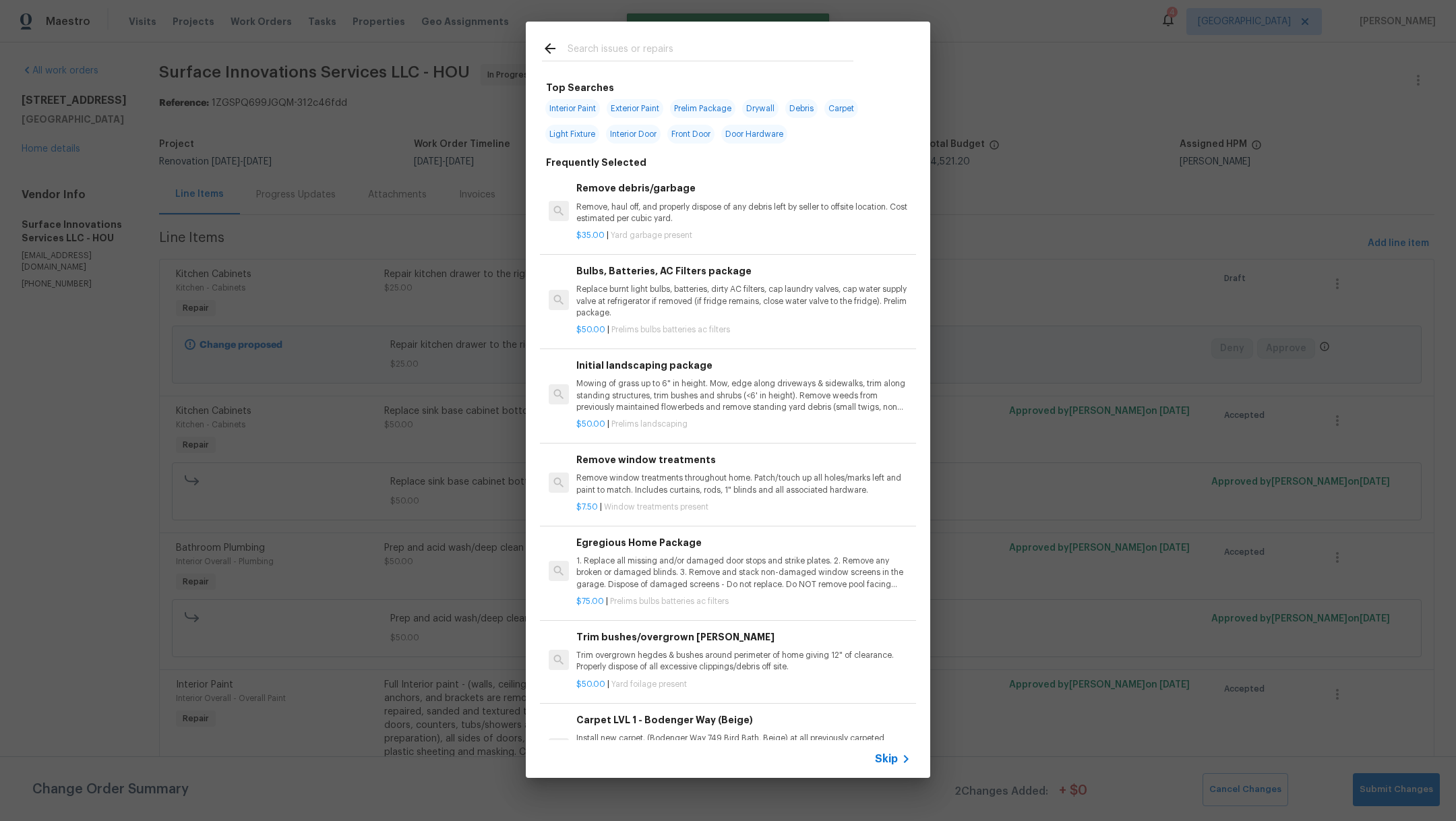
click at [646, 56] on input "text" at bounding box center [710, 51] width 285 height 21
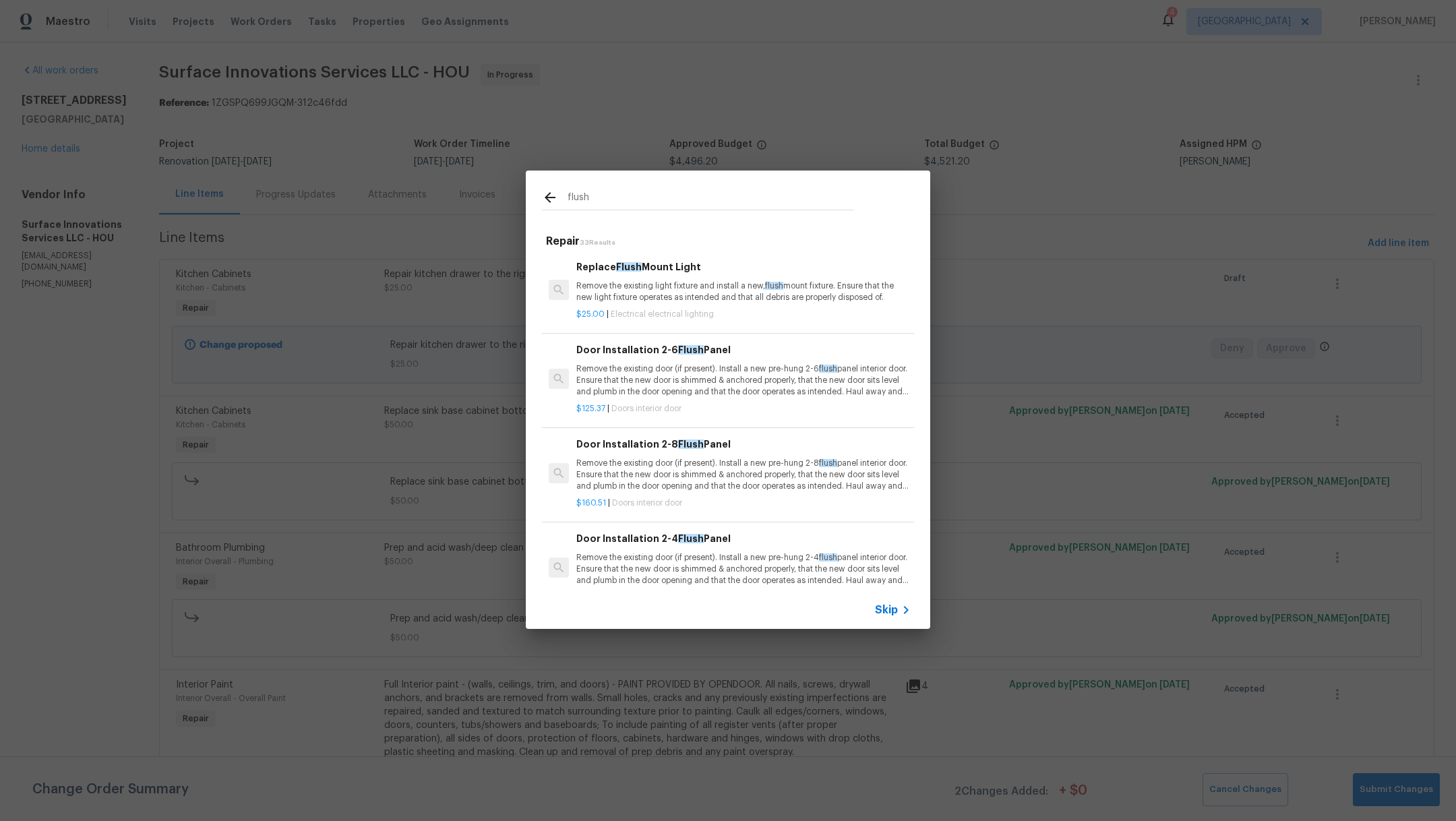
type input "flush"
click at [717, 271] on h6 "Replace Flush Mount Light" at bounding box center [743, 267] width 334 height 15
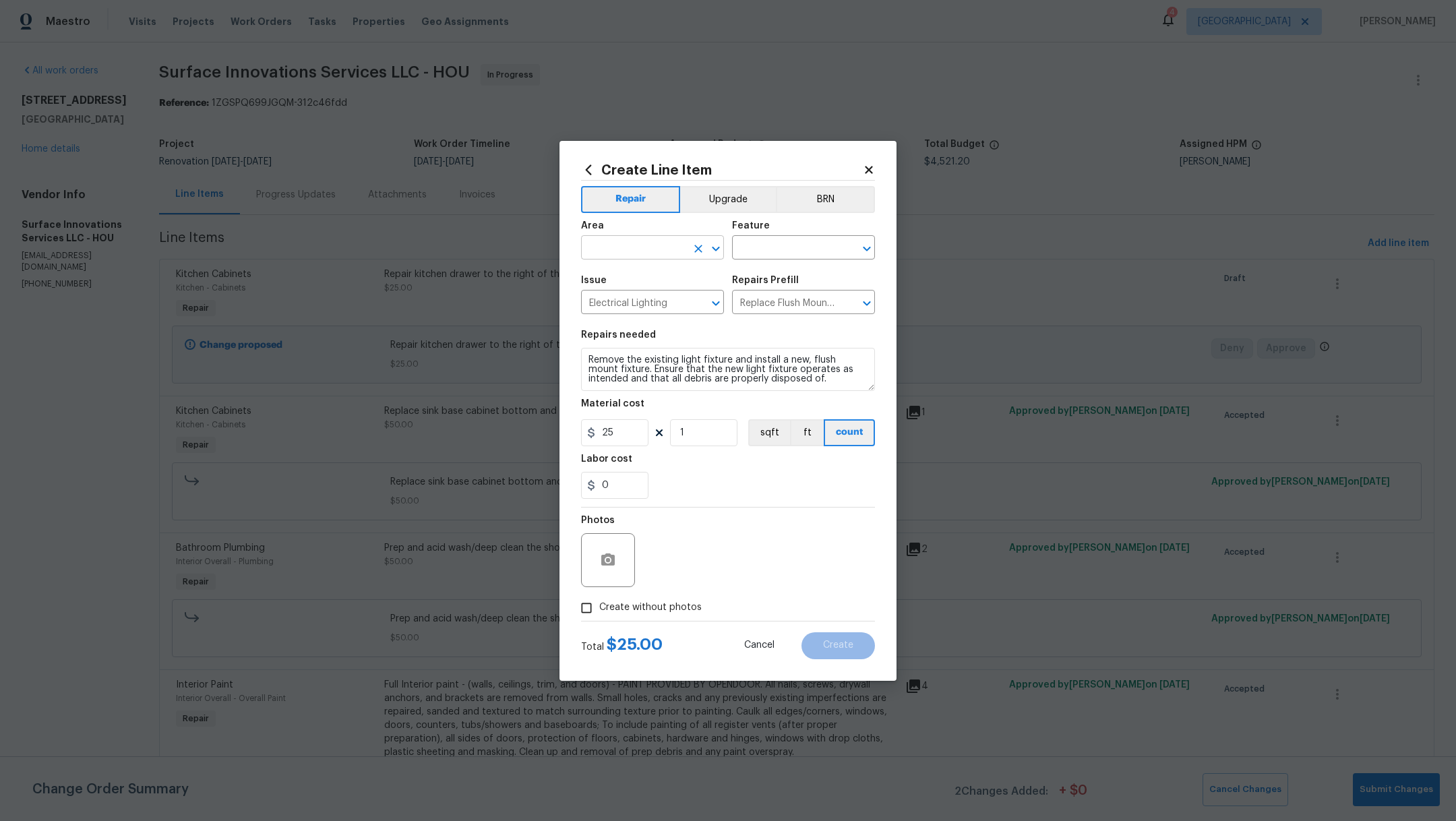
click at [604, 240] on input "text" at bounding box center [633, 249] width 105 height 21
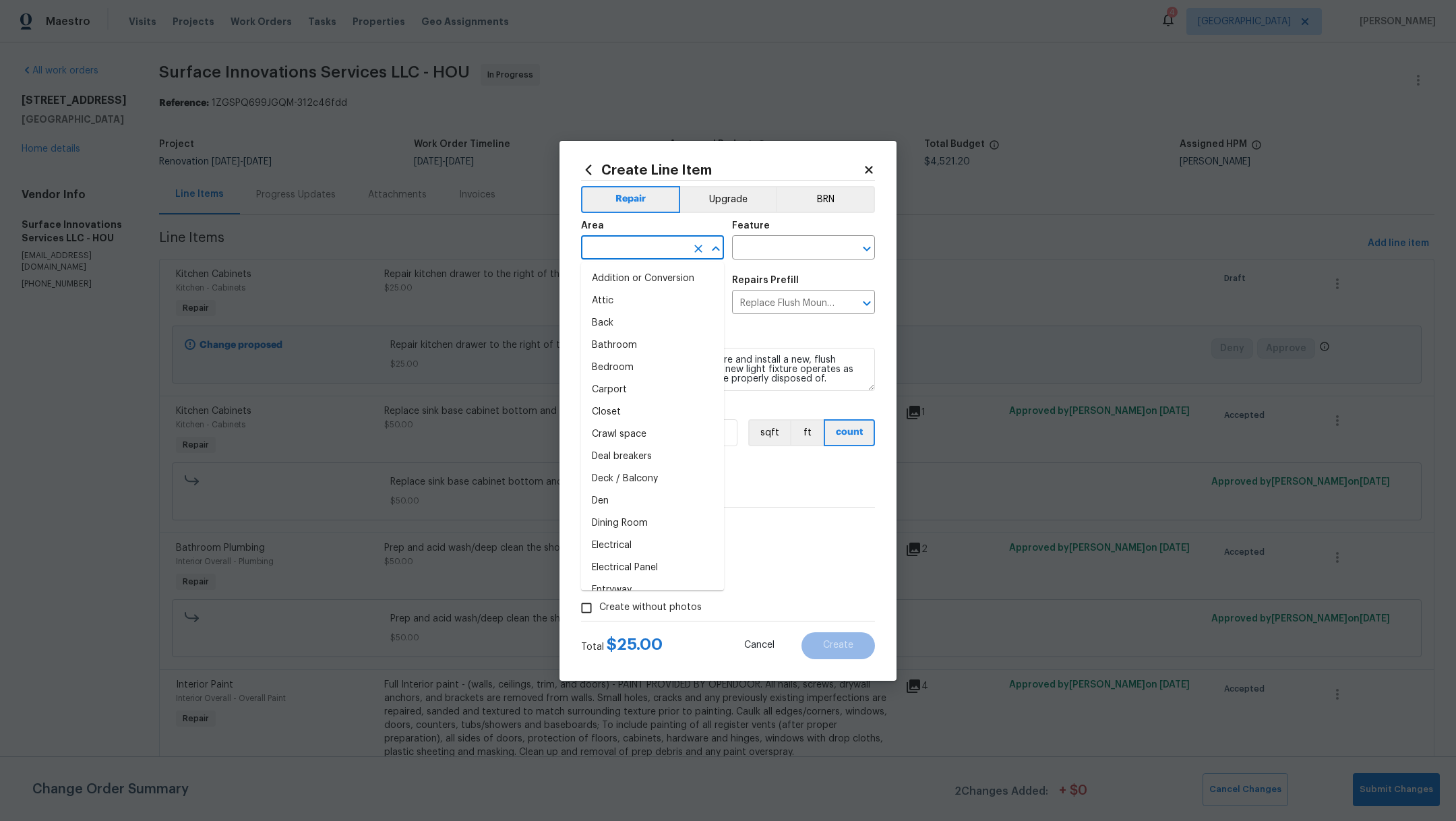
type input "b"
click at [615, 273] on li "Main Bathroom" at bounding box center [652, 279] width 143 height 22
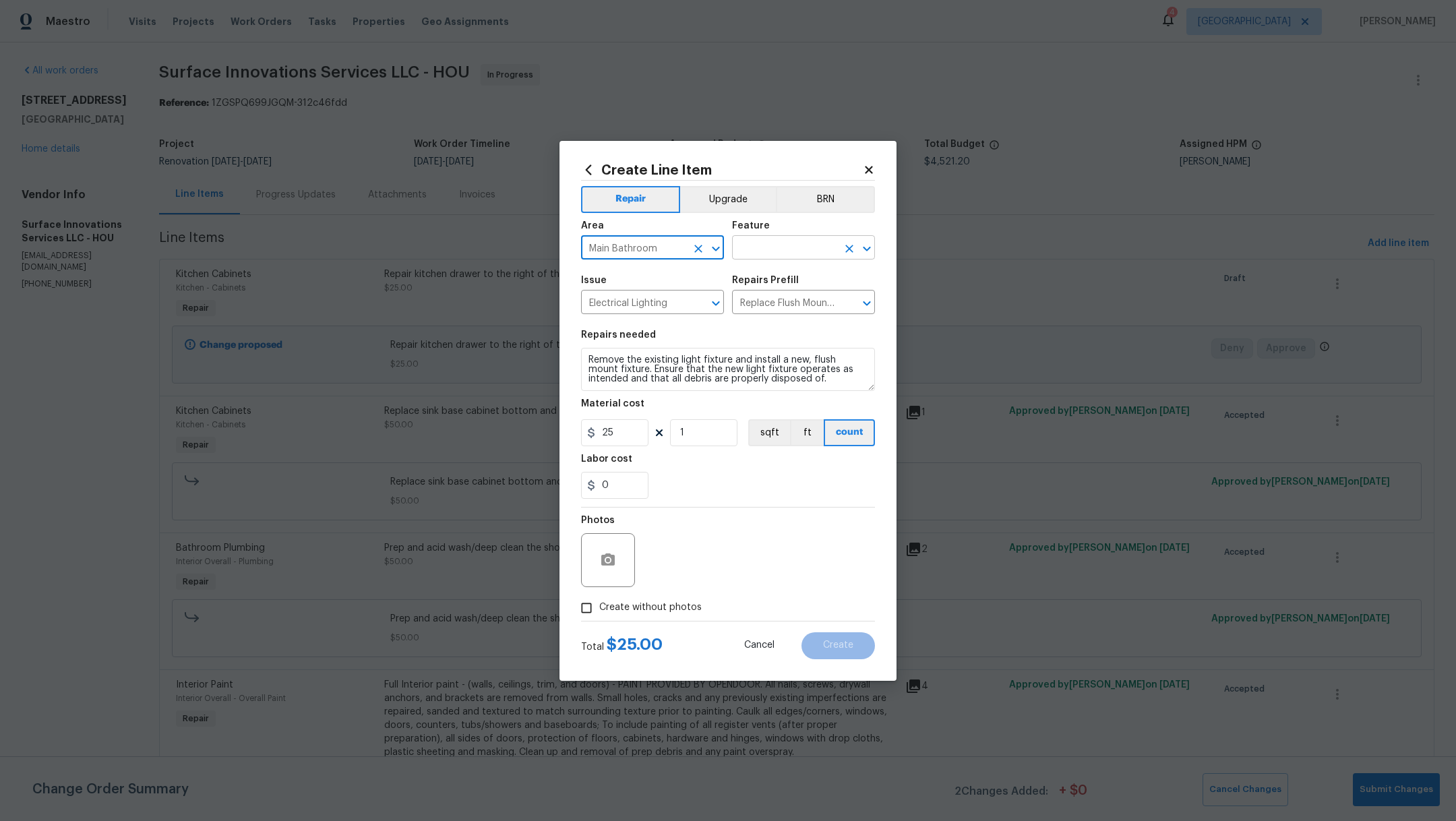
type input "Main Bathroom"
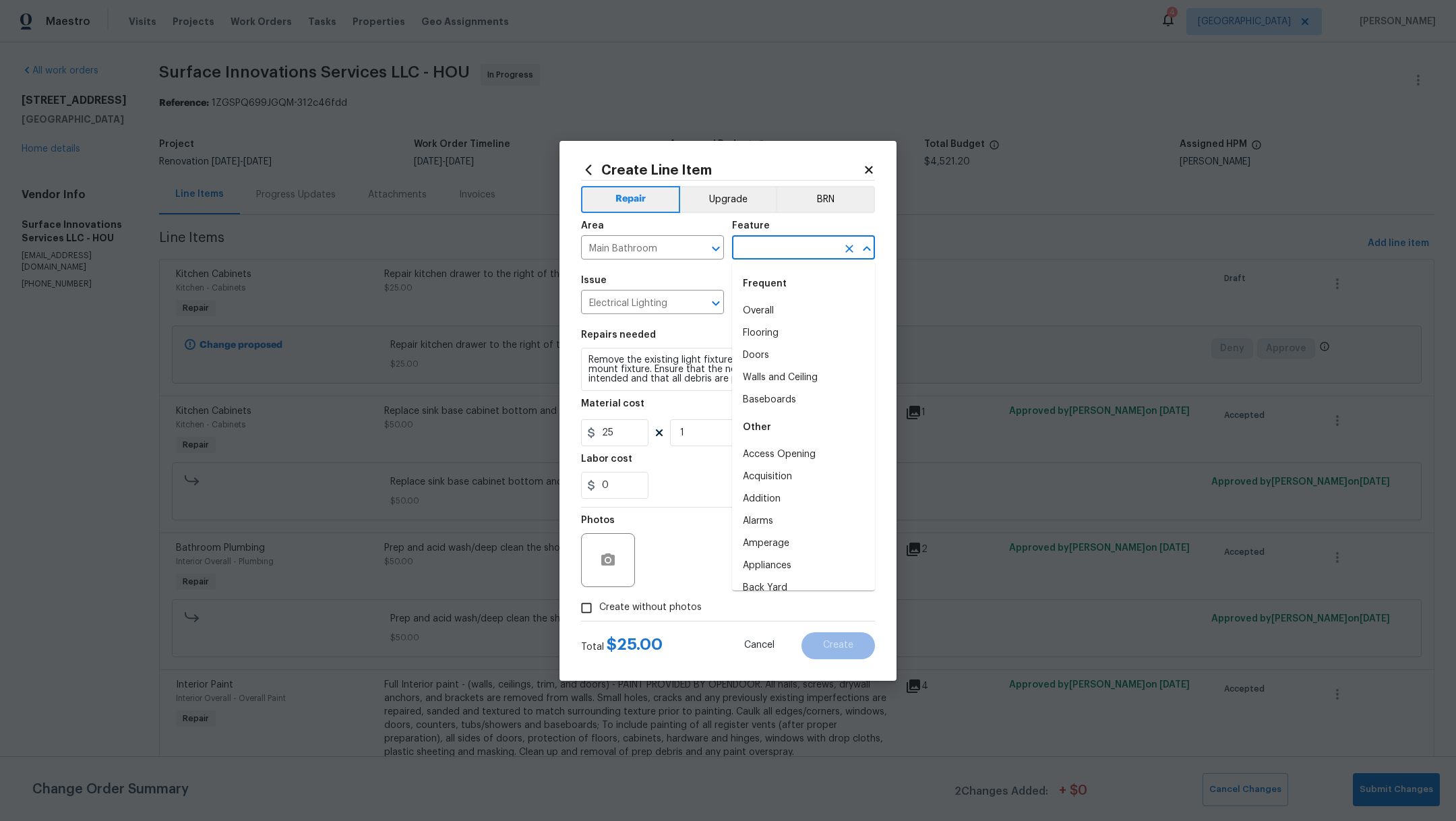
click at [751, 249] on input "text" at bounding box center [785, 249] width 105 height 21
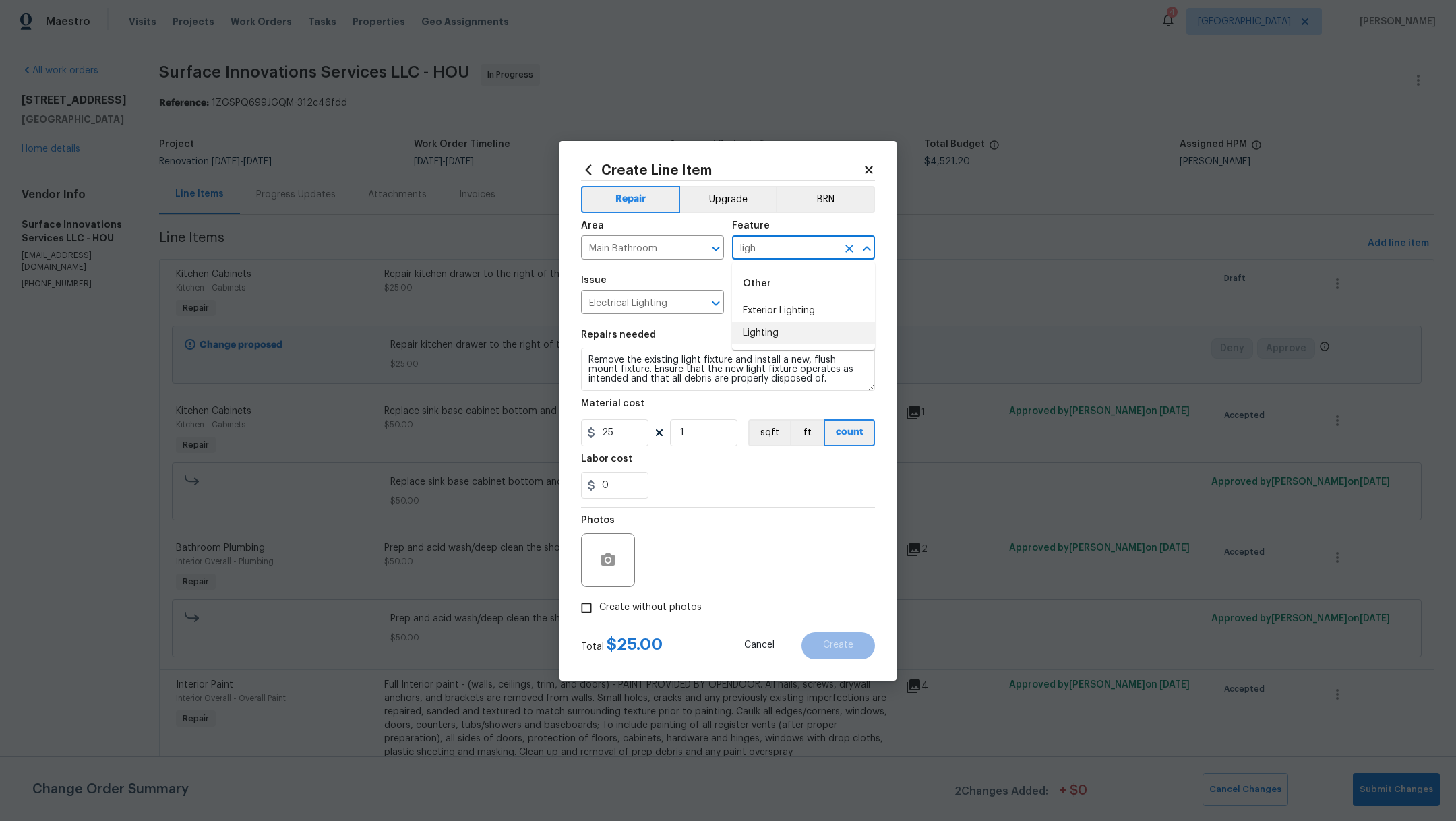
click at [764, 336] on li "Lighting" at bounding box center [804, 334] width 143 height 22
type input "Lighting"
drag, startPoint x: 624, startPoint y: 432, endPoint x: 467, endPoint y: 423, distance: 157.3
click at [467, 423] on div "Create Line Item Repair Upgrade BRN Area Main Bathroom ​ Feature Lighting ​ Iss…" at bounding box center [728, 410] width 1456 height 821
type input "50"
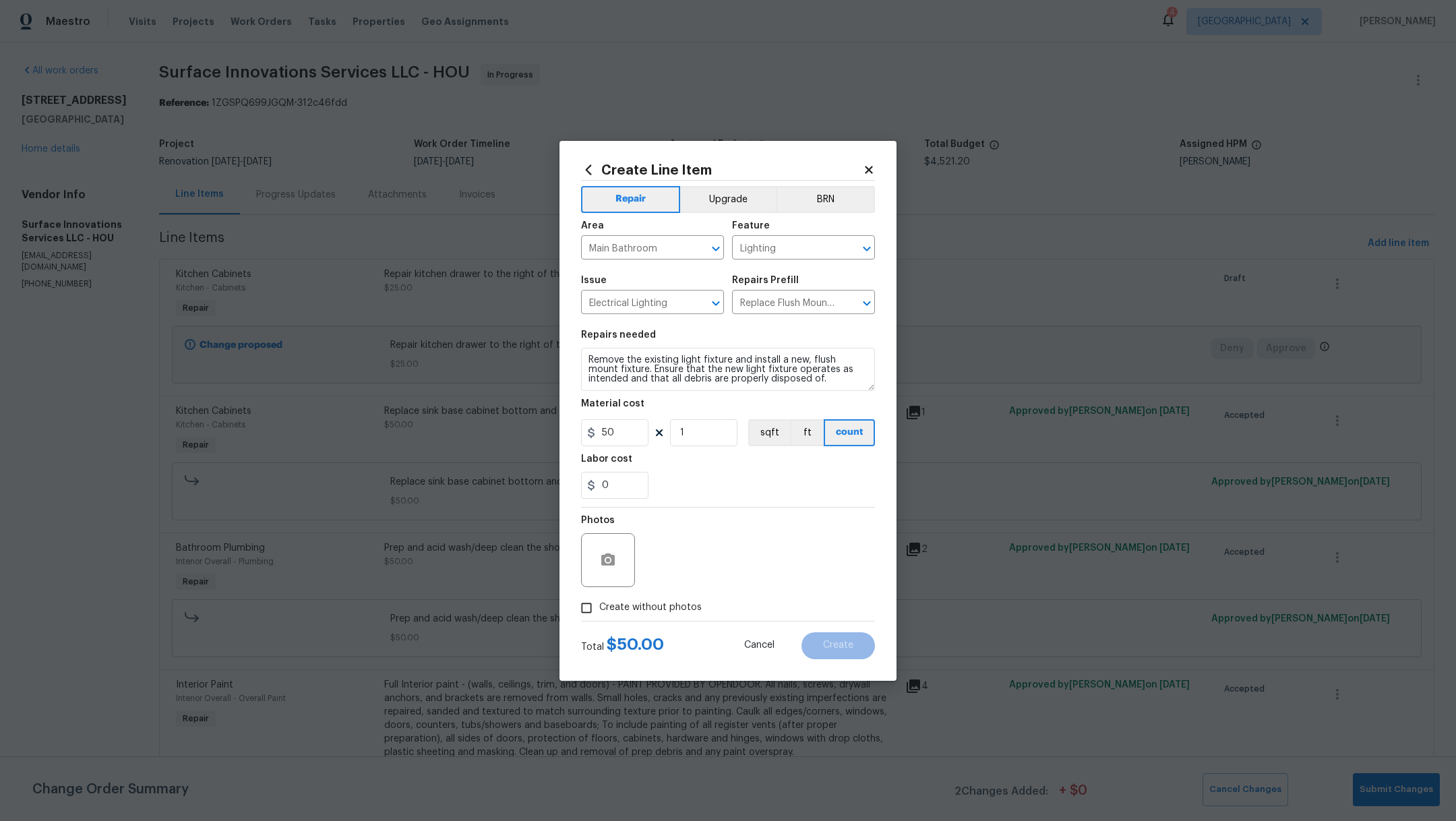
click at [696, 402] on div "Material cost" at bounding box center [728, 407] width 294 height 17
click at [815, 386] on textarea "Remove the existing light fixture and install a new, flush mount fixture. Ensur…" at bounding box center [728, 370] width 294 height 43
type textarea "Remove the existing light fixture and install a new, flush mount fixture. Ensur…"
click at [762, 489] on div "0" at bounding box center [728, 485] width 294 height 27
click at [648, 610] on span "Create without photos" at bounding box center [650, 608] width 102 height 14
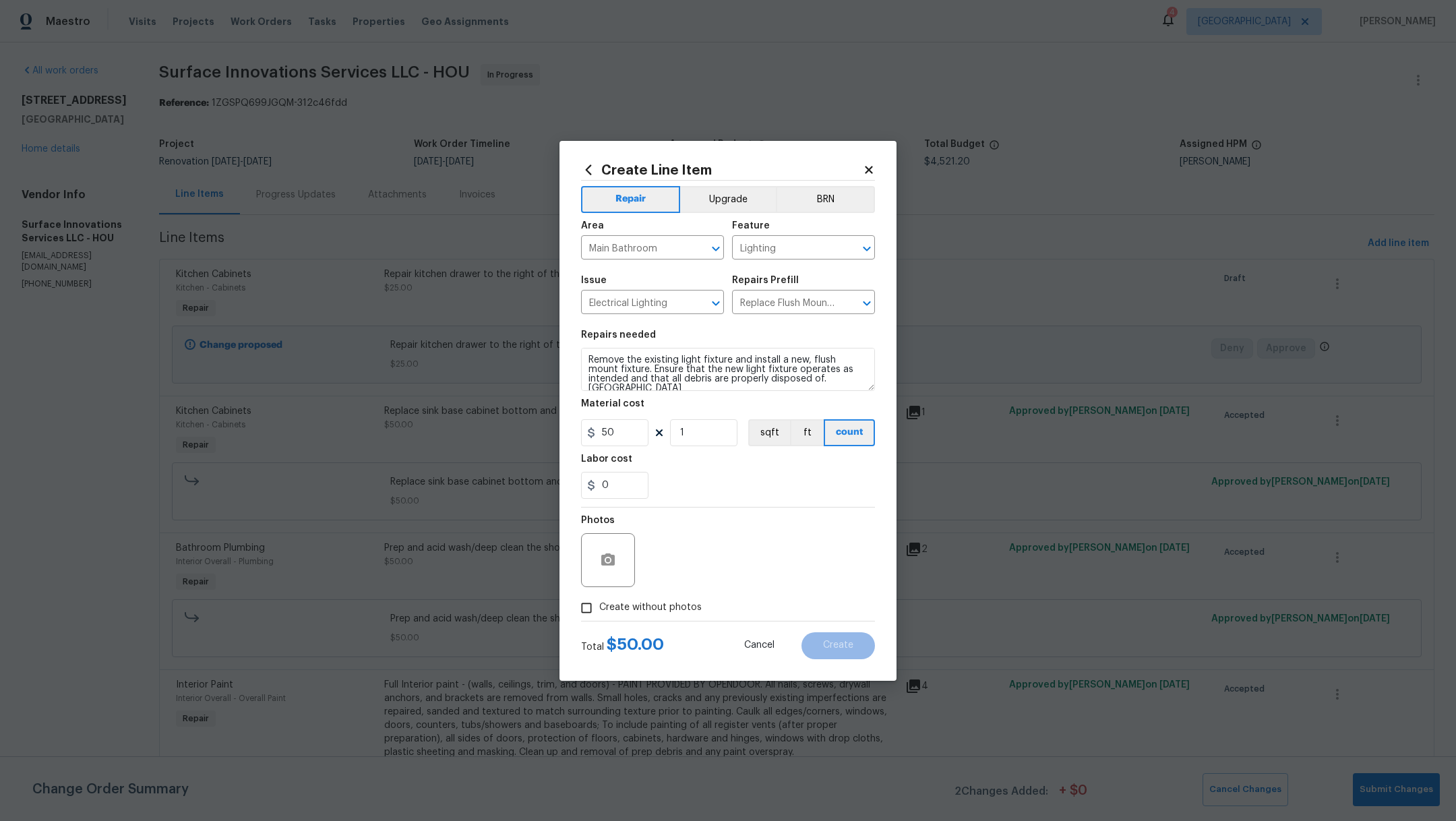
click at [599, 610] on input "Create without photos" at bounding box center [586, 608] width 26 height 26
checkbox input "true"
click at [756, 563] on textarea at bounding box center [760, 560] width 229 height 54
type textarea ","
click at [826, 644] on span "Create" at bounding box center [838, 646] width 30 height 10
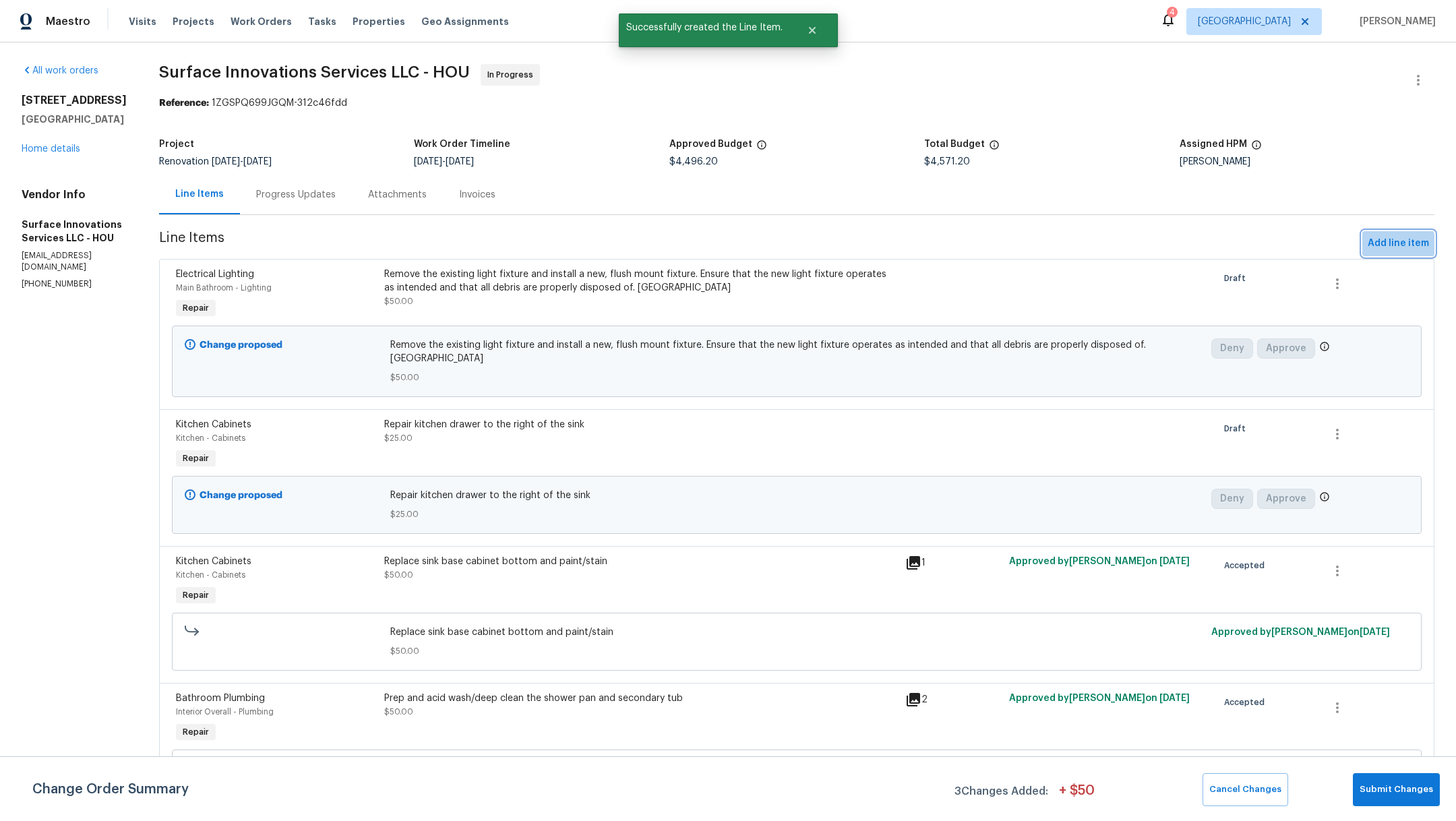
click at [1374, 248] on span "Add line item" at bounding box center [1398, 244] width 61 height 17
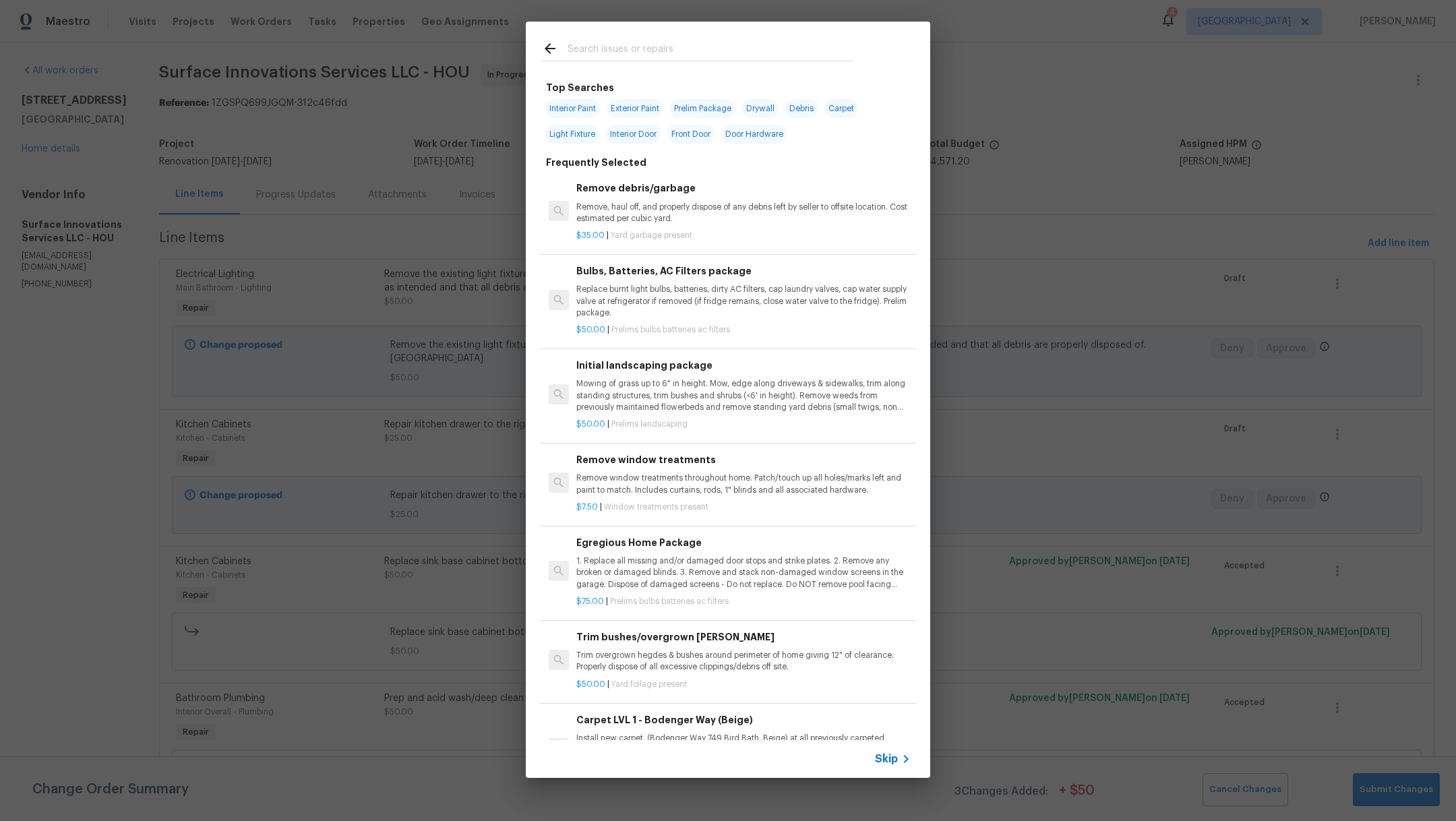
click at [635, 50] on input "text" at bounding box center [710, 51] width 285 height 21
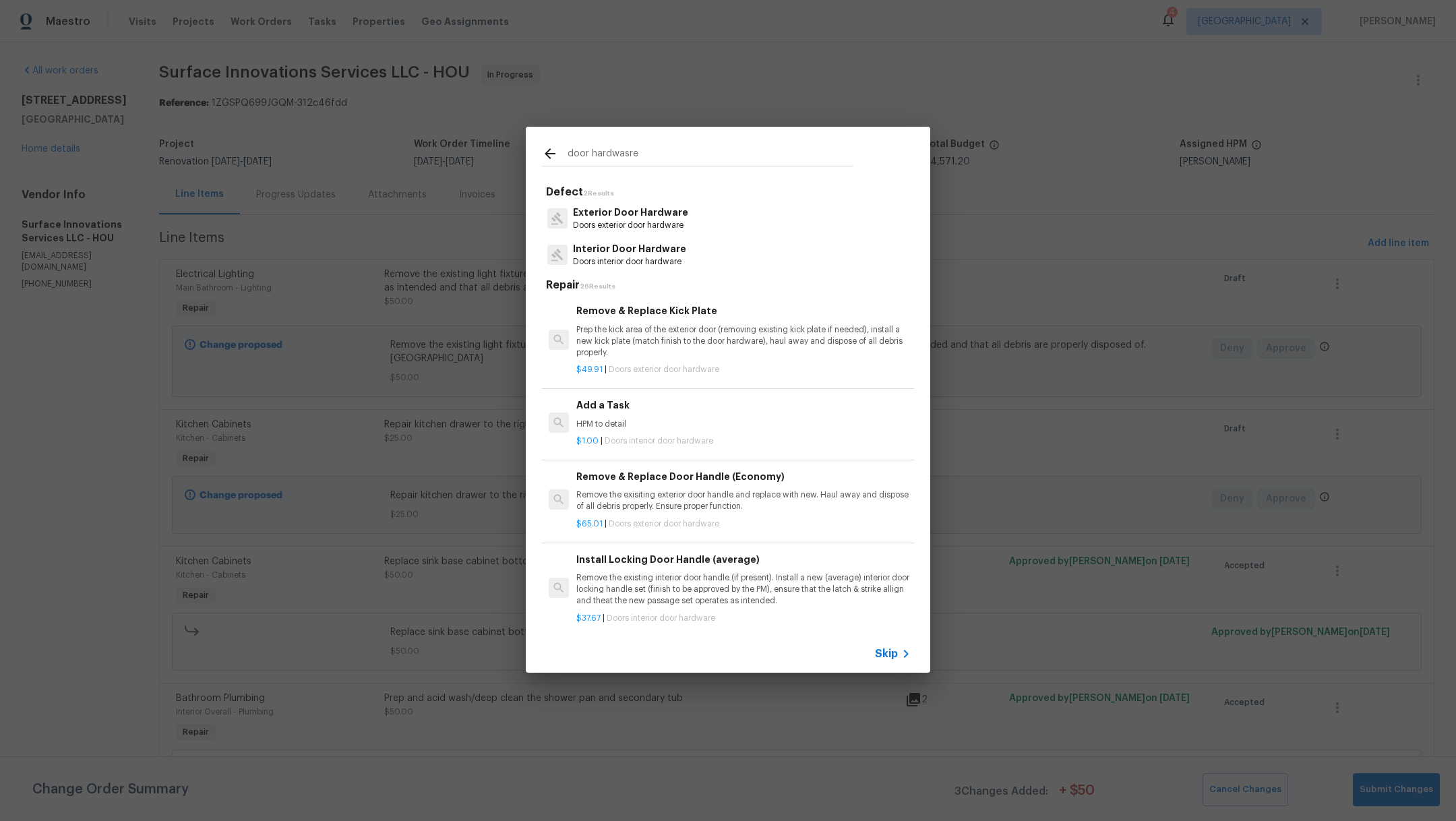
type input "door hardwasre"
click at [650, 261] on p "Doors interior door hardware" at bounding box center [630, 261] width 113 height 11
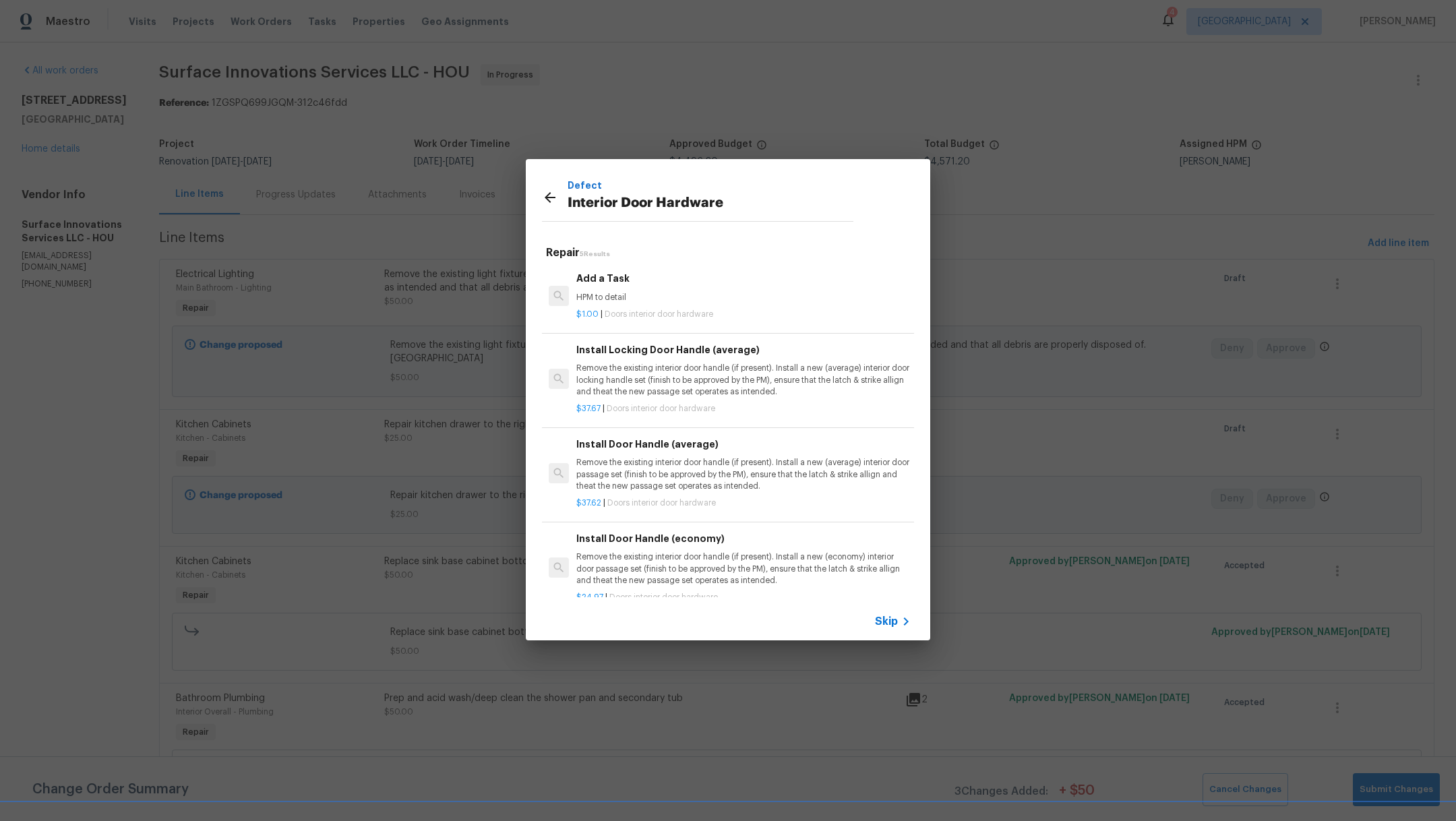
click at [629, 309] on p "$1.00 | Doors interior door hardware" at bounding box center [743, 314] width 334 height 11
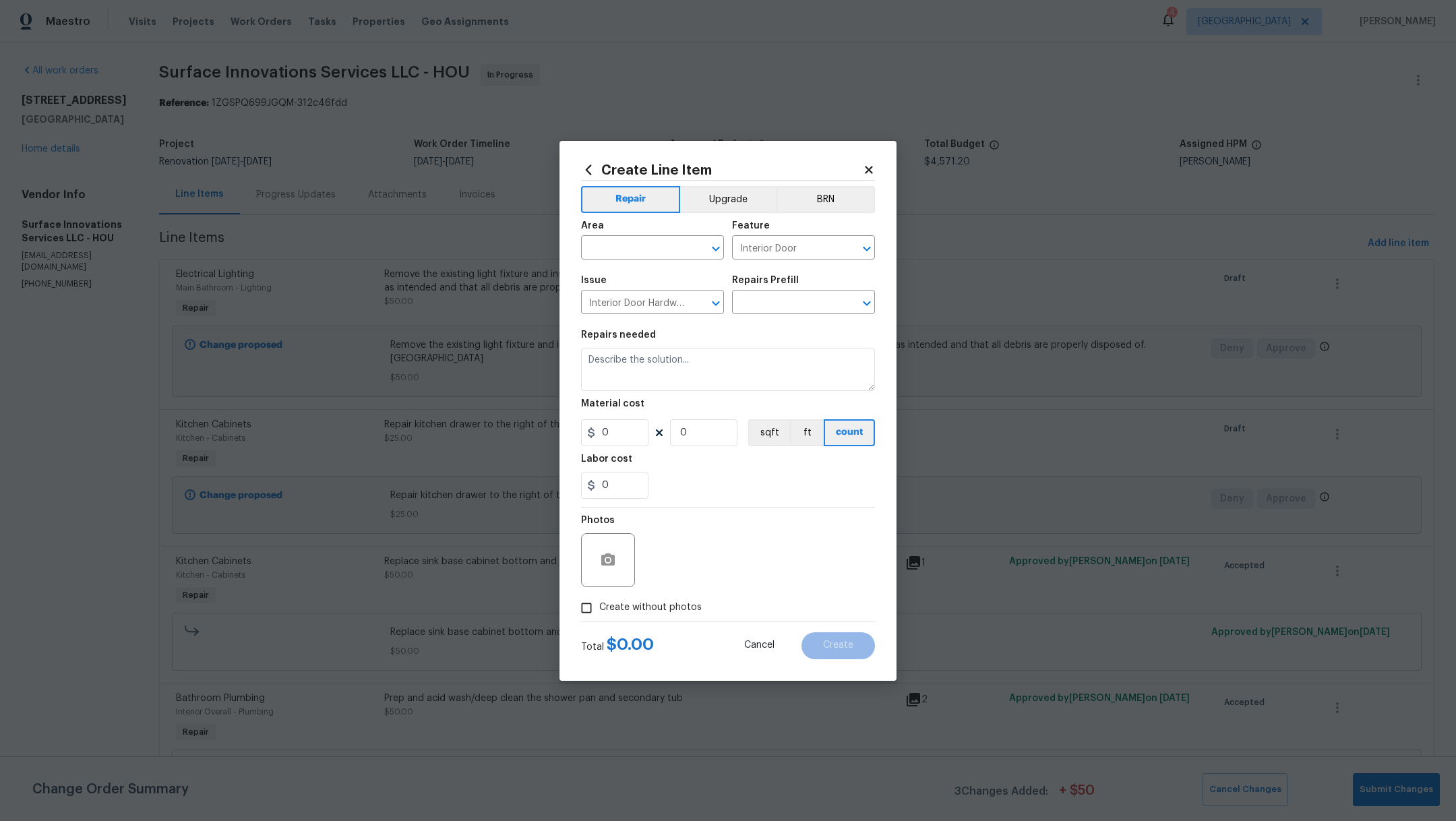
type input "Add a Task $1.00"
type textarea "HPM to detail"
type input "1"
drag, startPoint x: 682, startPoint y: 365, endPoint x: 511, endPoint y: 353, distance: 171.4
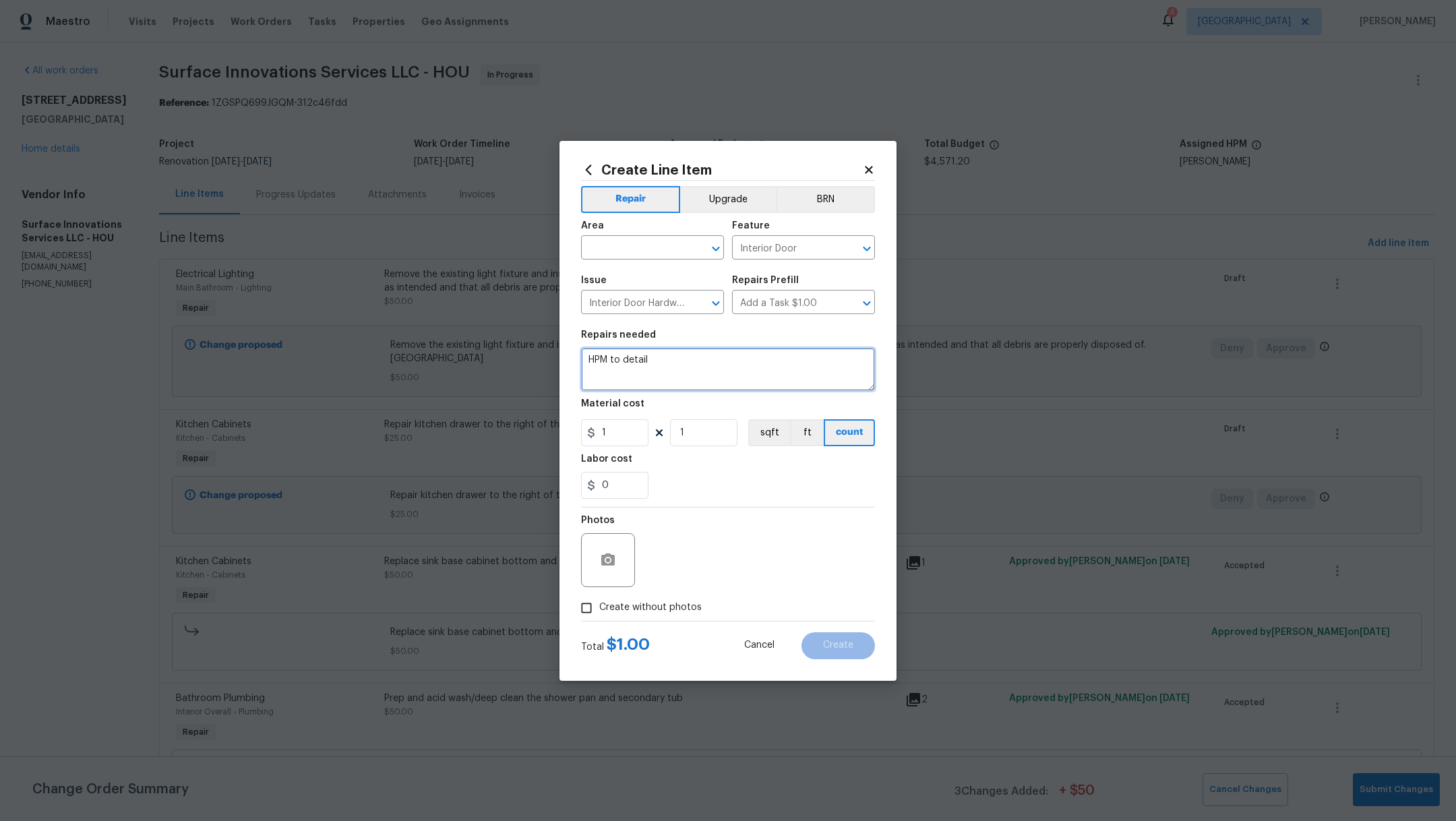
click at [511, 355] on div "Create Line Item Repair Upgrade BRN Area ​ Feature Interior Door ​ Issue Interi…" at bounding box center [728, 410] width 1456 height 821
type textarea "r"
type textarea "Replace all door hardware including exterior to brushed nickel"
drag, startPoint x: 617, startPoint y: 432, endPoint x: 529, endPoint y: 426, distance: 88.2
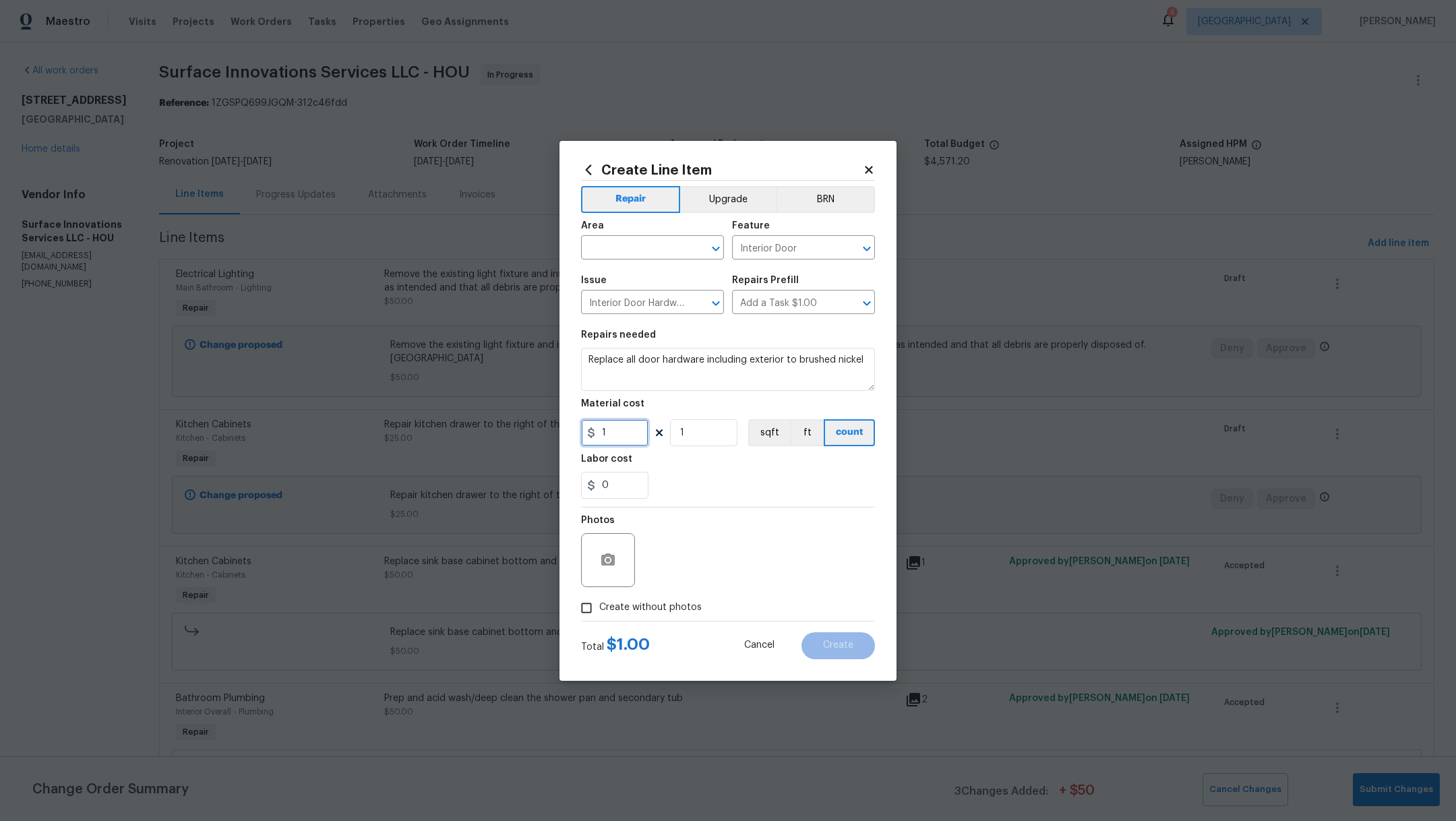
click at [529, 426] on div "Create Line Item Repair Upgrade BRN Area ​ Feature Interior Door ​ Issue Interi…" at bounding box center [728, 410] width 1456 height 821
type input "400"
click at [729, 440] on input "1" at bounding box center [703, 432] width 67 height 27
click at [732, 194] on button "Upgrade" at bounding box center [728, 199] width 96 height 27
click at [629, 242] on input "text" at bounding box center [633, 249] width 105 height 21
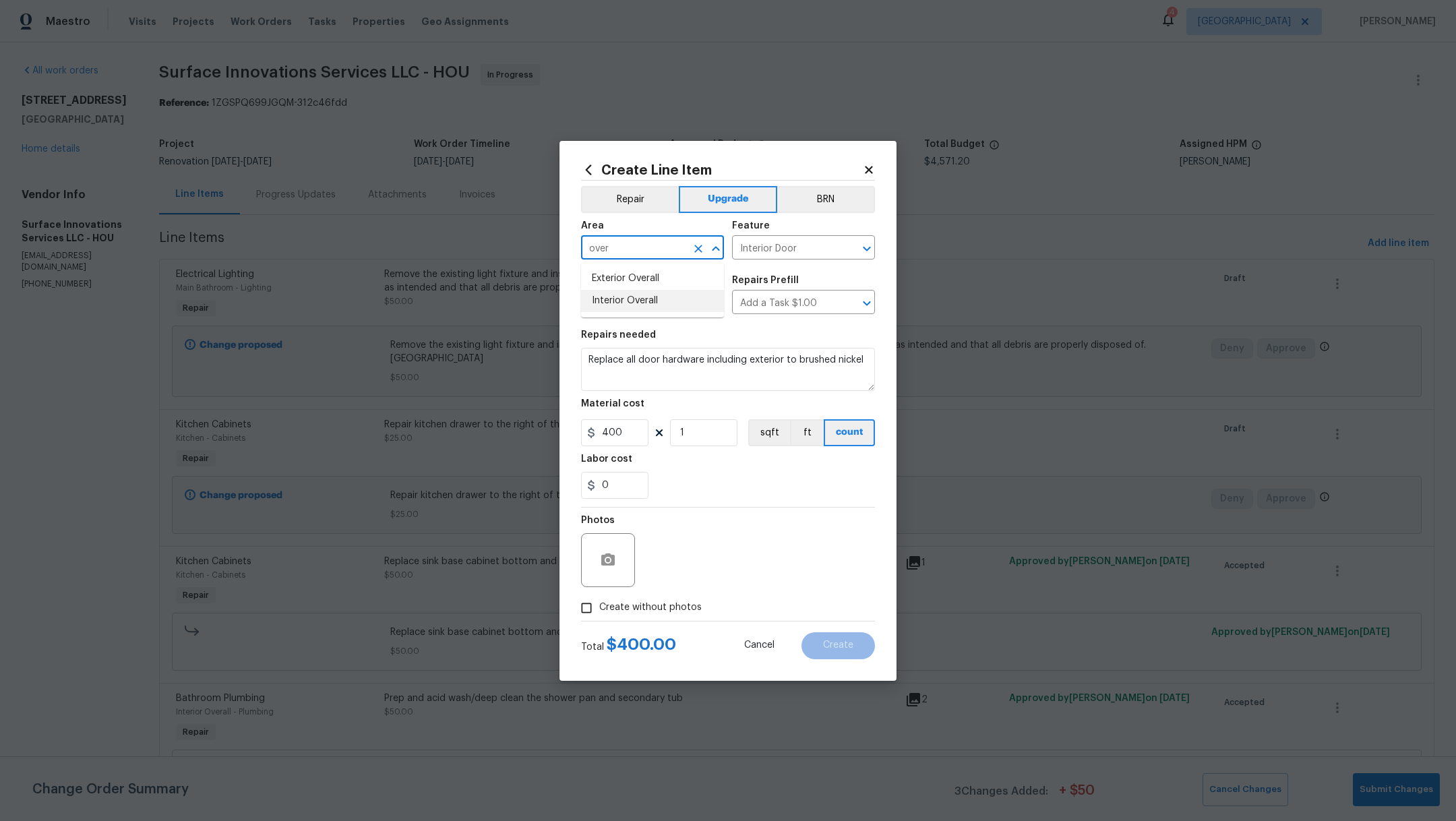
click at [644, 304] on li "Interior Overall" at bounding box center [652, 301] width 143 height 22
type input "Interior Overall"
click at [670, 610] on span "Create without photos" at bounding box center [650, 608] width 102 height 14
click at [599, 610] on input "Create without photos" at bounding box center [586, 608] width 26 height 26
checkbox input "true"
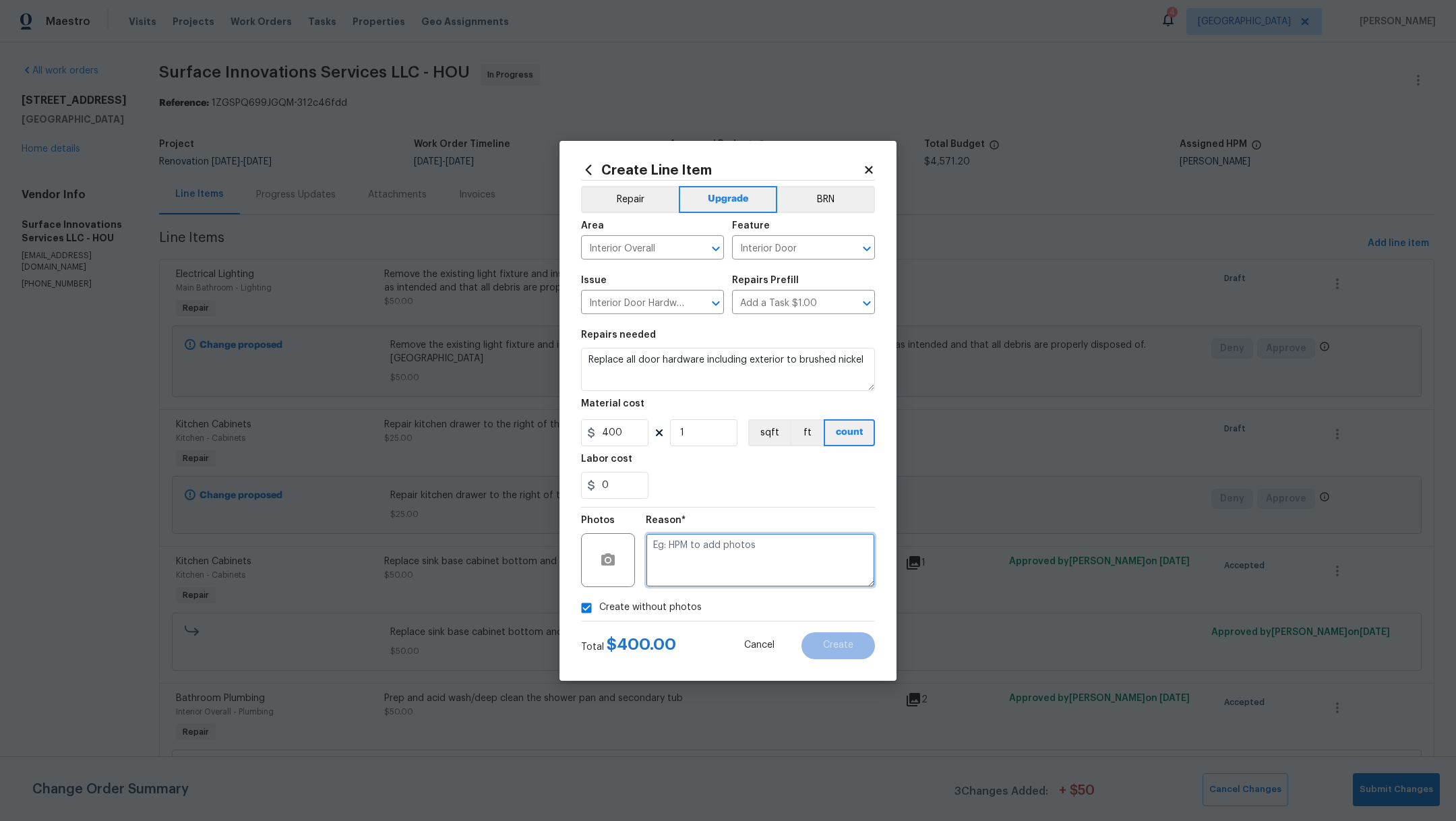
click at [728, 557] on textarea at bounding box center [760, 560] width 229 height 54
type textarea "."
click at [842, 646] on span "Create" at bounding box center [838, 646] width 30 height 10
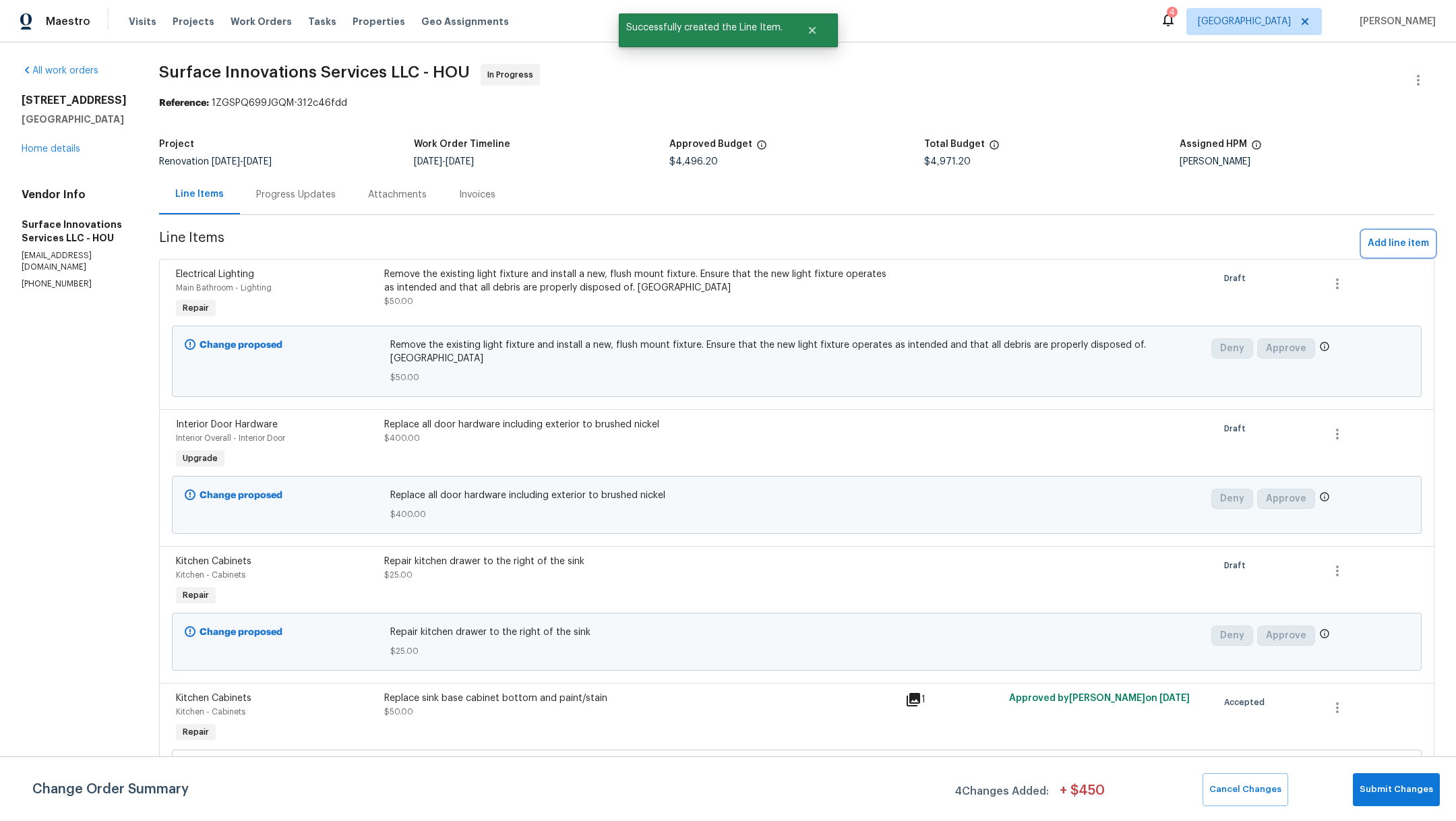
click at [1374, 236] on span "Add line item" at bounding box center [1398, 244] width 61 height 17
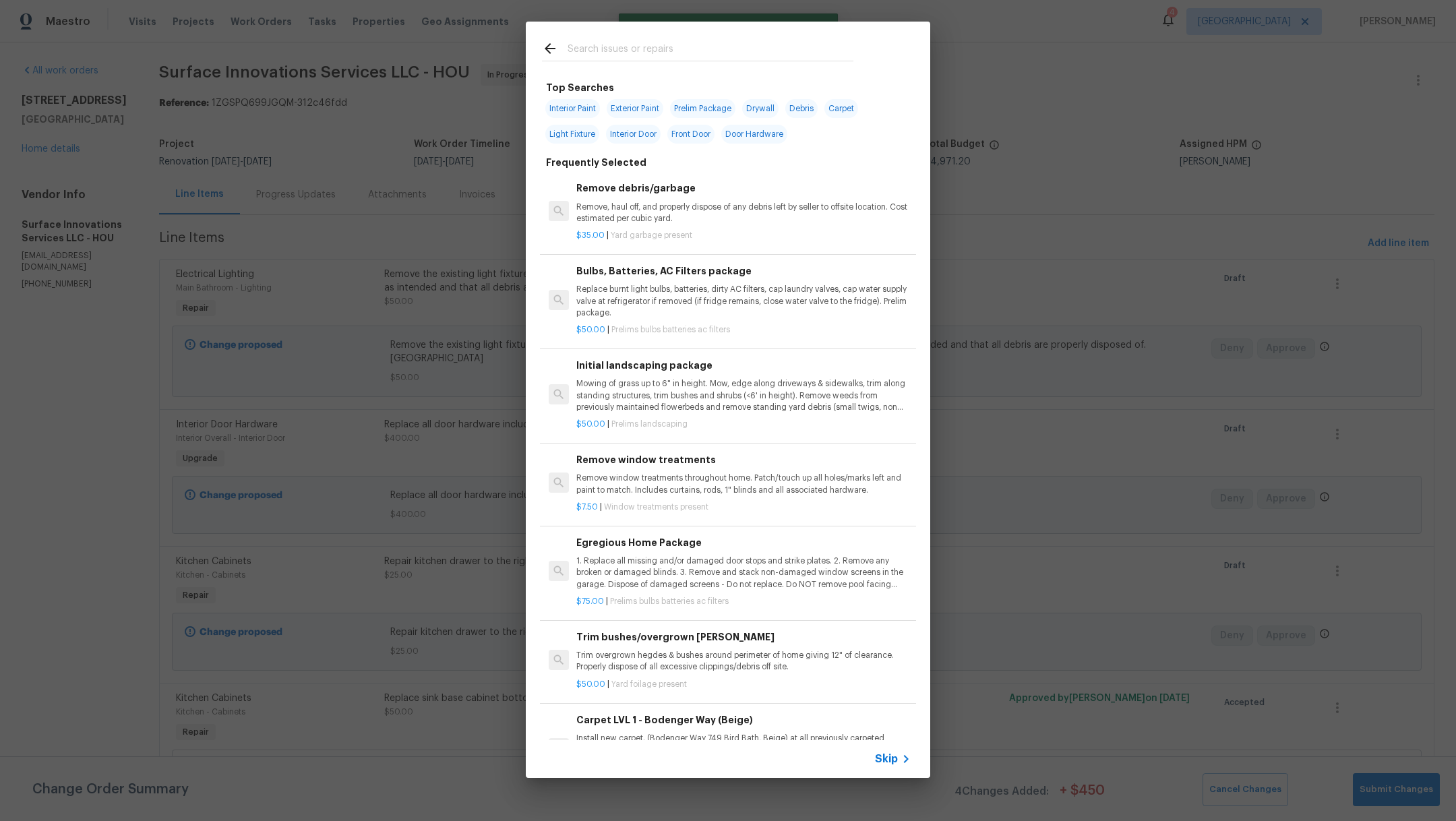
click at [622, 52] on input "text" at bounding box center [710, 51] width 285 height 21
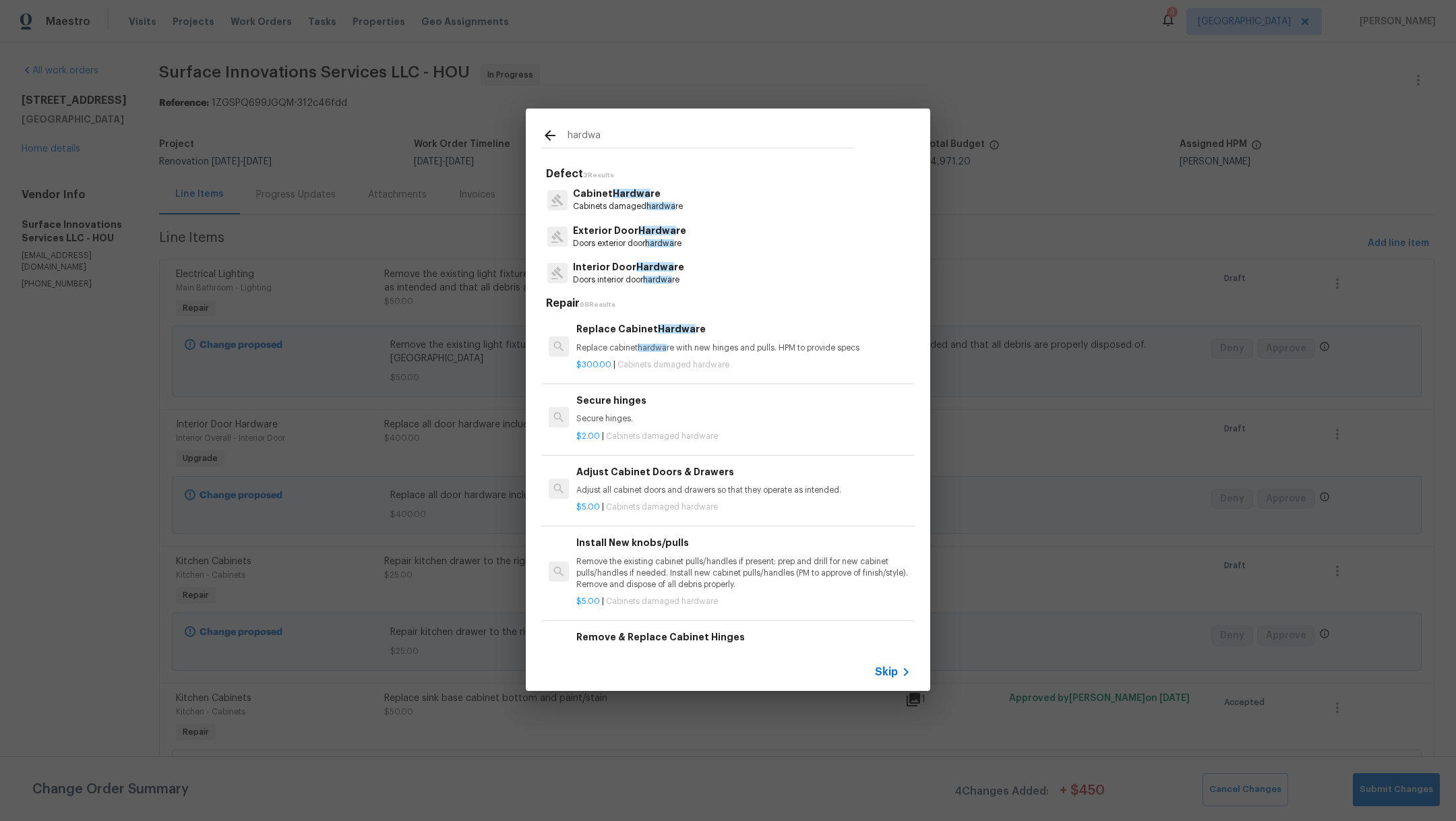
type input "hardwa"
click at [631, 196] on span "Hardwa" at bounding box center [632, 193] width 38 height 9
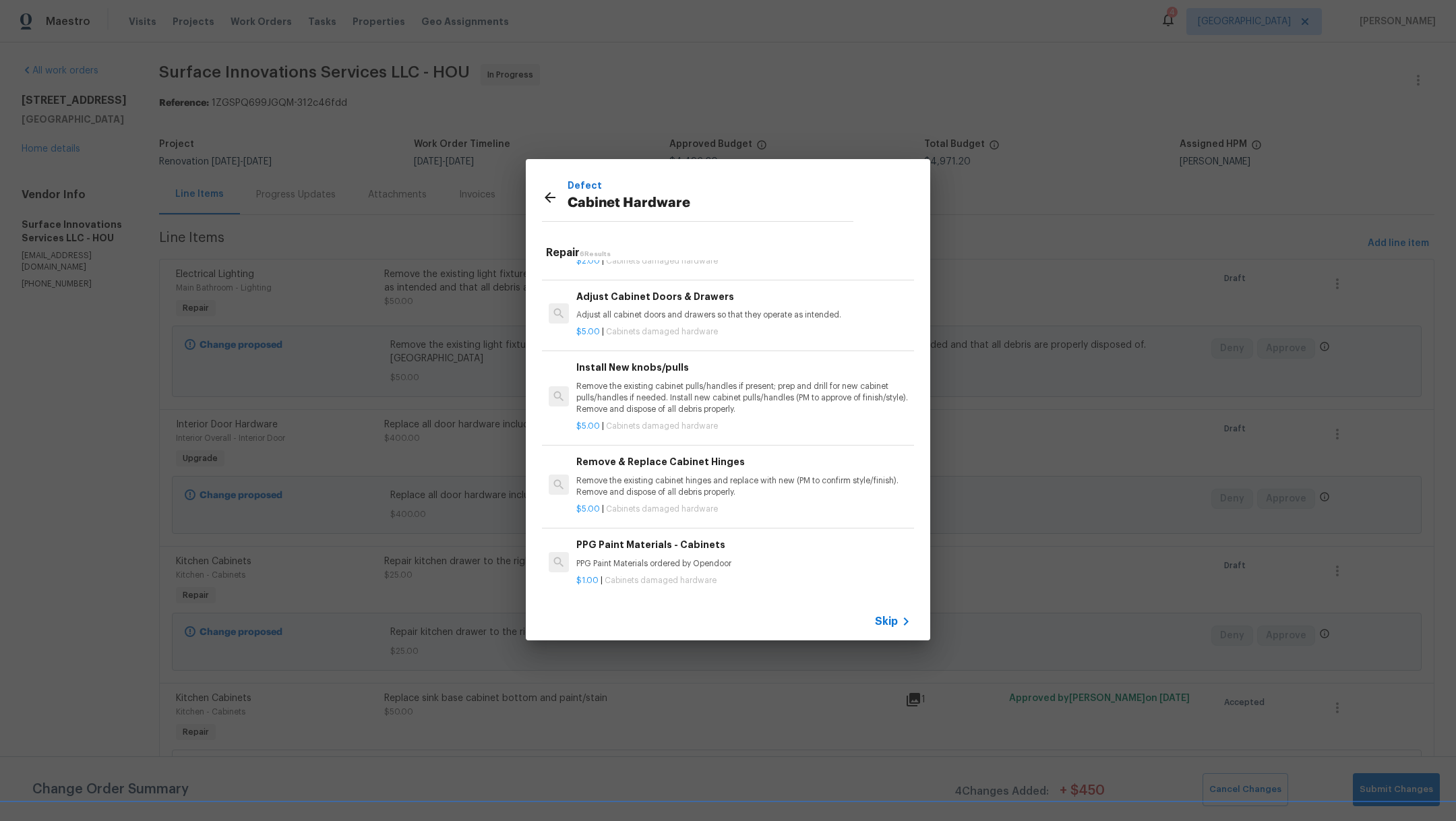
scroll to position [141, 0]
click at [756, 395] on p "Remove the existing cabinet pulls/handles if present; prep and drill for new ca…" at bounding box center [743, 395] width 334 height 34
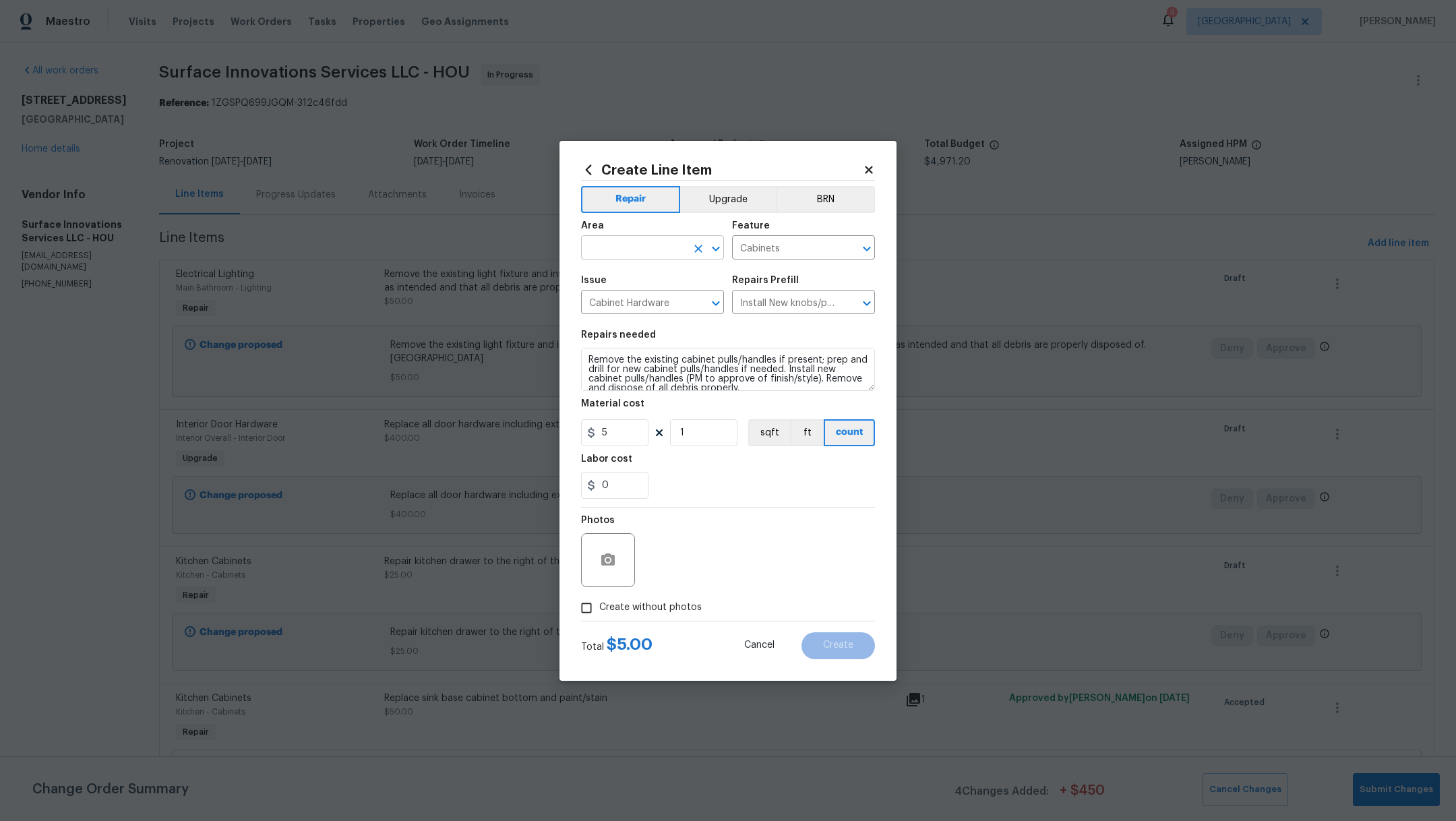
click at [605, 248] on input "text" at bounding box center [633, 249] width 105 height 21
click at [621, 298] on li "Interior Overall" at bounding box center [652, 301] width 143 height 22
type input "Interior Overall"
click at [585, 358] on textarea "Remove the existing cabinet pulls/handles if present; prep and drill for new ca…" at bounding box center [728, 370] width 294 height 43
type textarea "Kitchen cabinets and all vanities to brushed nickel. Remove the existing cabine…"
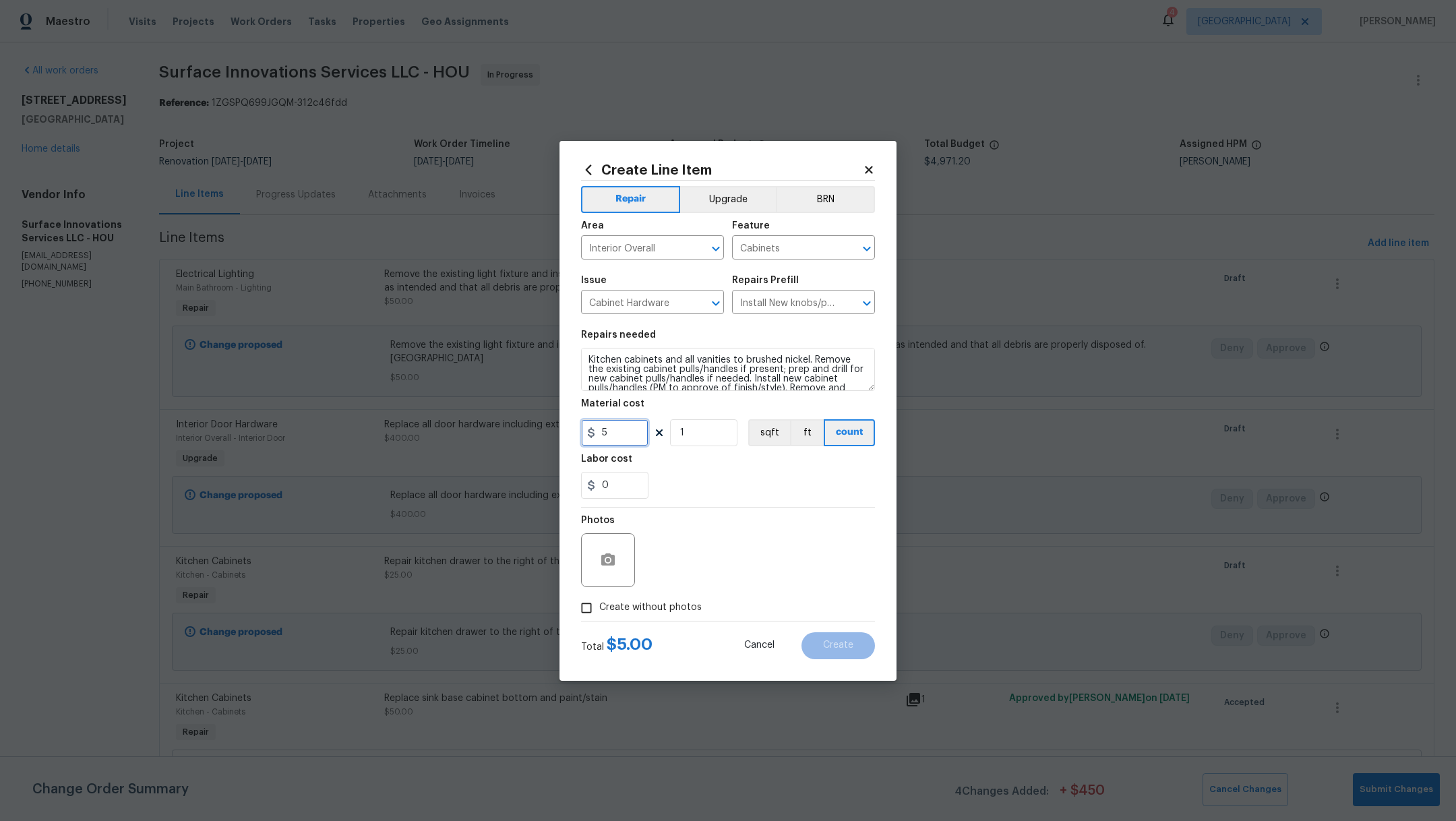
drag, startPoint x: 617, startPoint y: 430, endPoint x: 567, endPoint y: 424, distance: 50.4
click at [578, 430] on div "Create Line Item Repair Upgrade BRN Area Interior Overall ​ Feature Cabinets ​ …" at bounding box center [728, 411] width 337 height 540
type input "300"
click at [742, 481] on div "0" at bounding box center [728, 485] width 294 height 27
click at [611, 610] on span "Create without photos" at bounding box center [650, 608] width 102 height 14
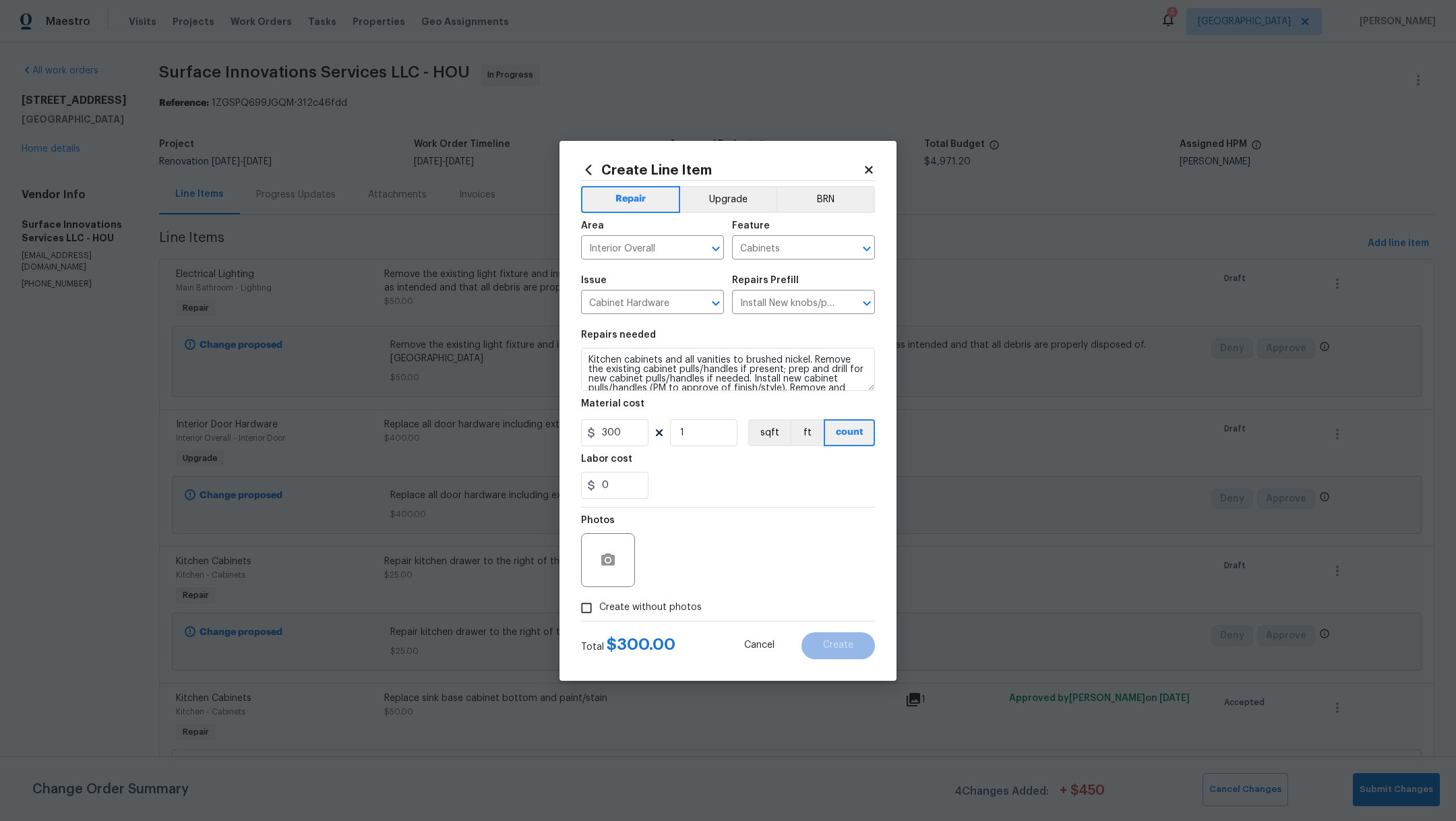
click at [599, 610] on input "Create without photos" at bounding box center [586, 608] width 26 height 26
checkbox input "true"
click at [682, 572] on textarea at bounding box center [760, 560] width 229 height 54
type textarea "."
click at [741, 198] on button "Upgrade" at bounding box center [728, 199] width 96 height 27
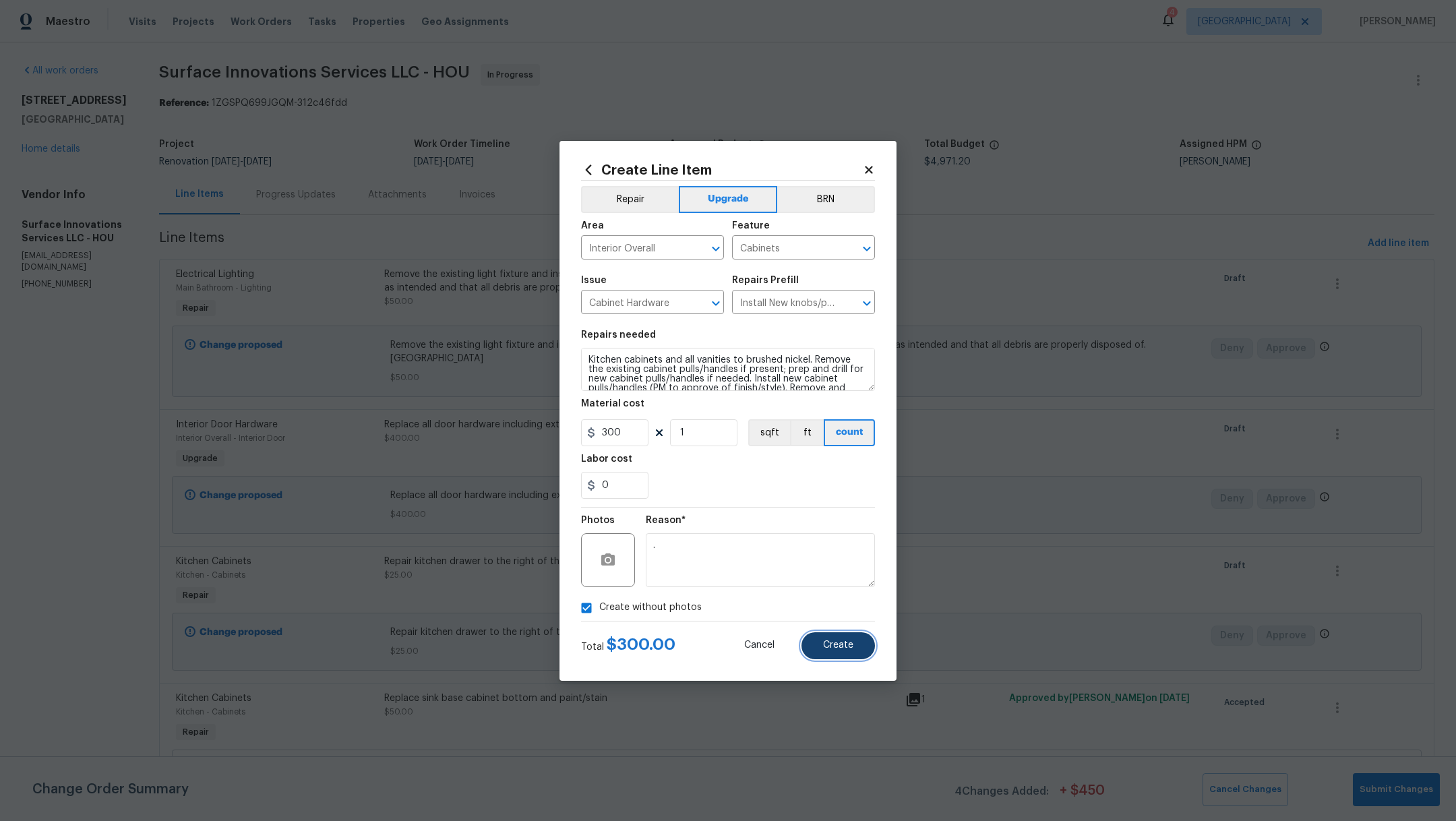
click at [833, 644] on span "Create" at bounding box center [838, 646] width 30 height 10
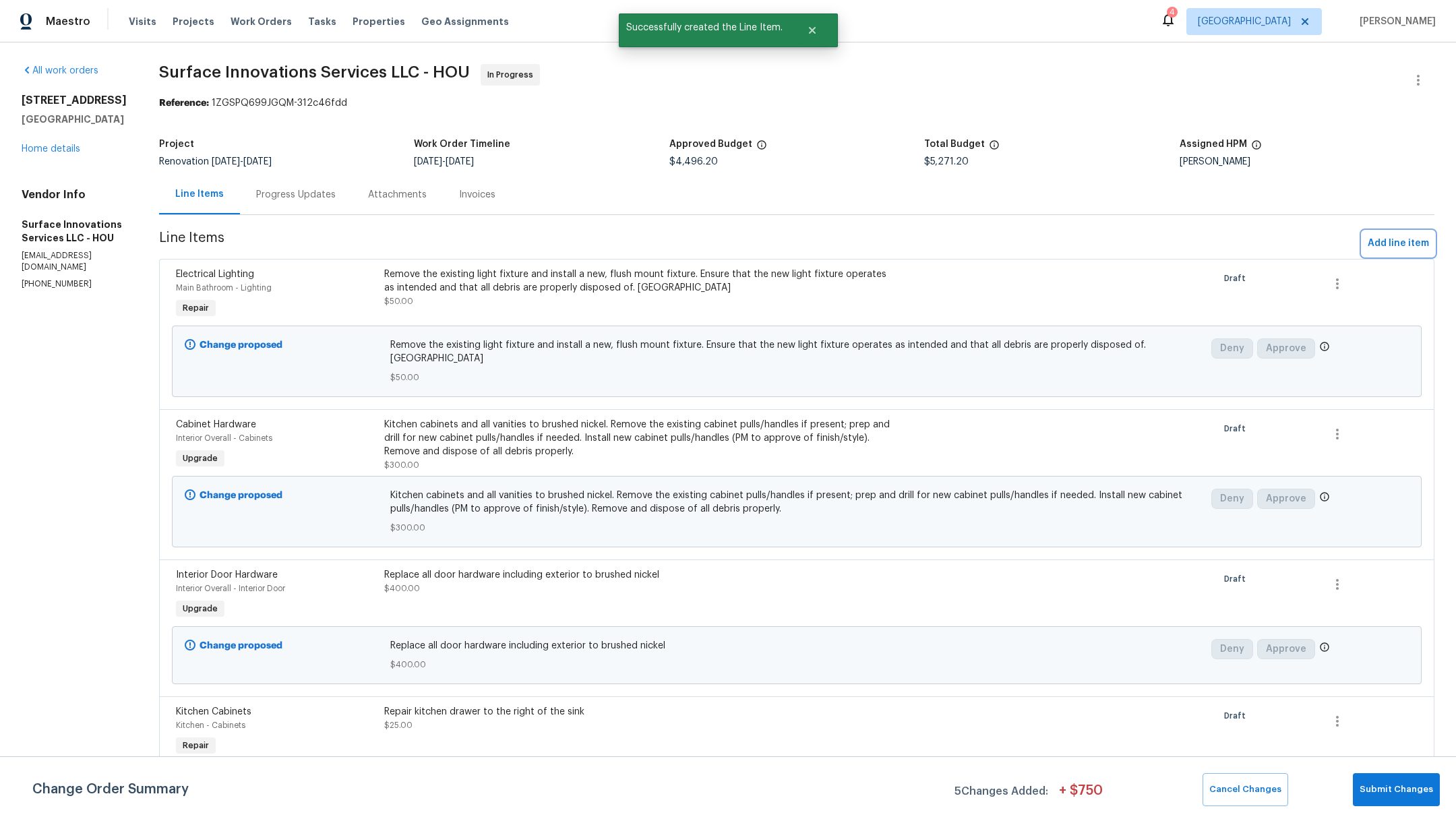
click at [1367, 249] on span "Add line item" at bounding box center [1398, 244] width 61 height 17
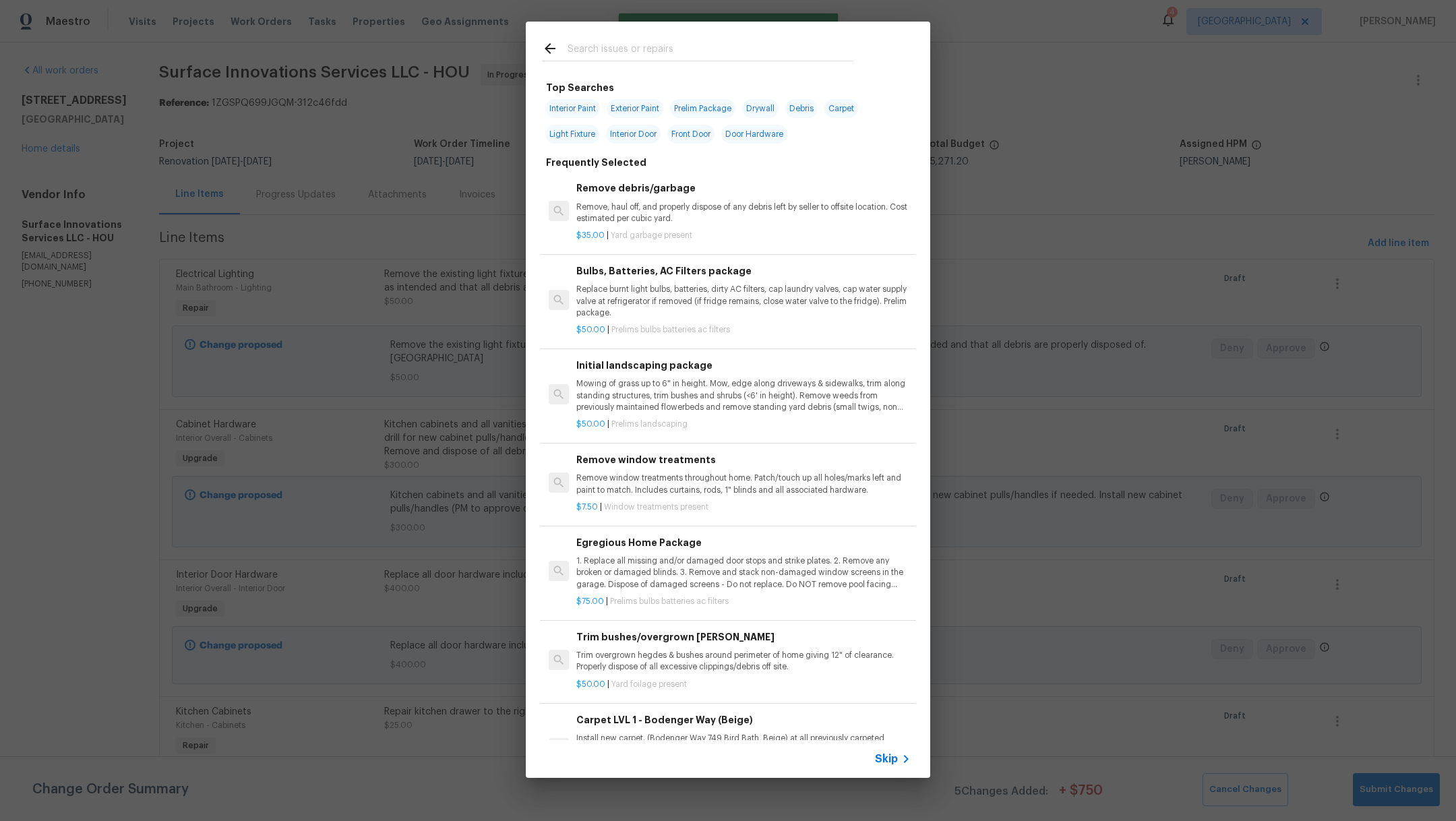
click at [609, 52] on input "text" at bounding box center [710, 51] width 285 height 21
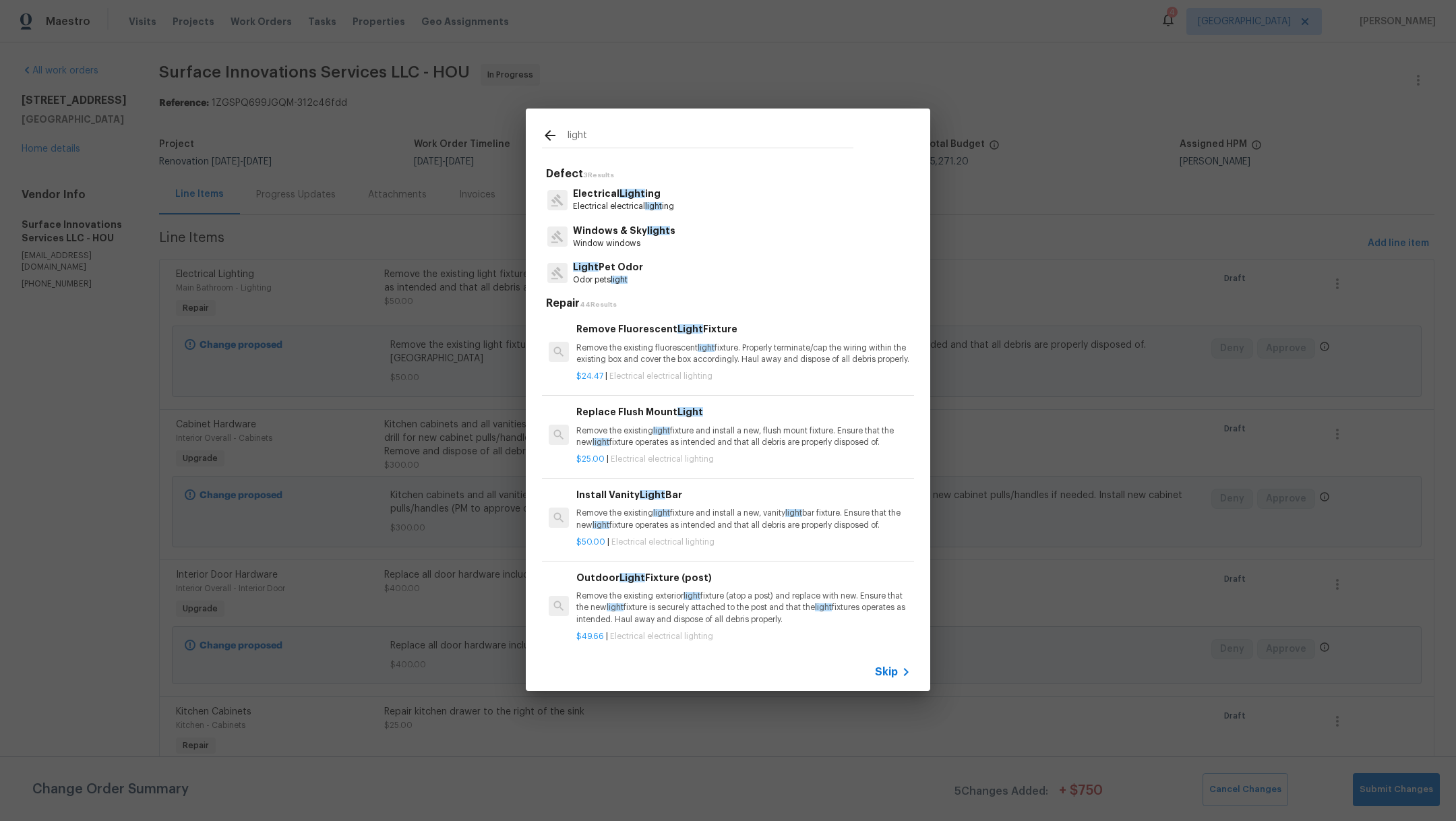
drag, startPoint x: 592, startPoint y: 138, endPoint x: 400, endPoint y: 134, distance: 192.0
click at [401, 135] on div "light Defect 3 Results Electrical Light ing Electrical electrical light ing Win…" at bounding box center [728, 400] width 1456 height 800
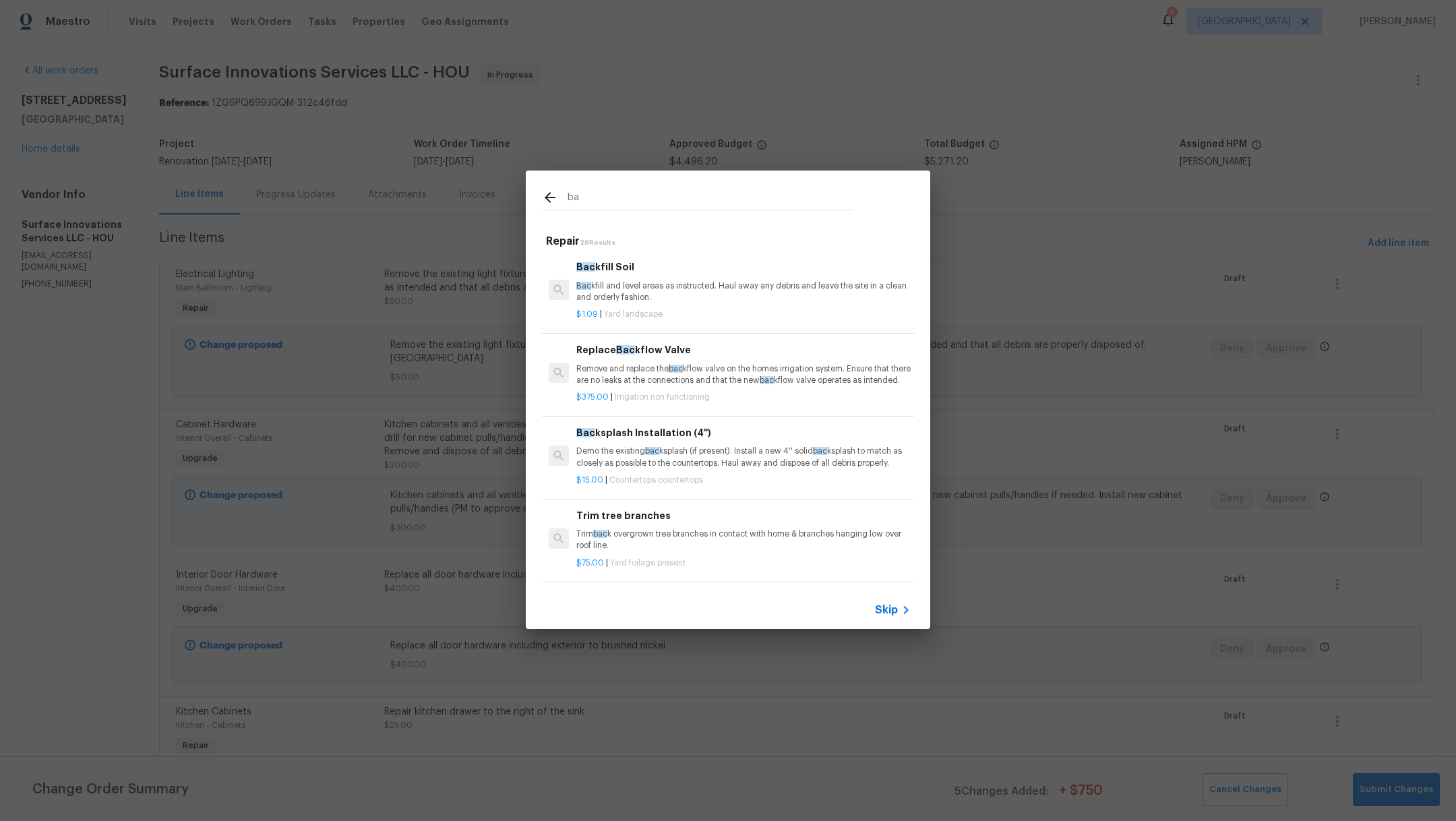
type input "b"
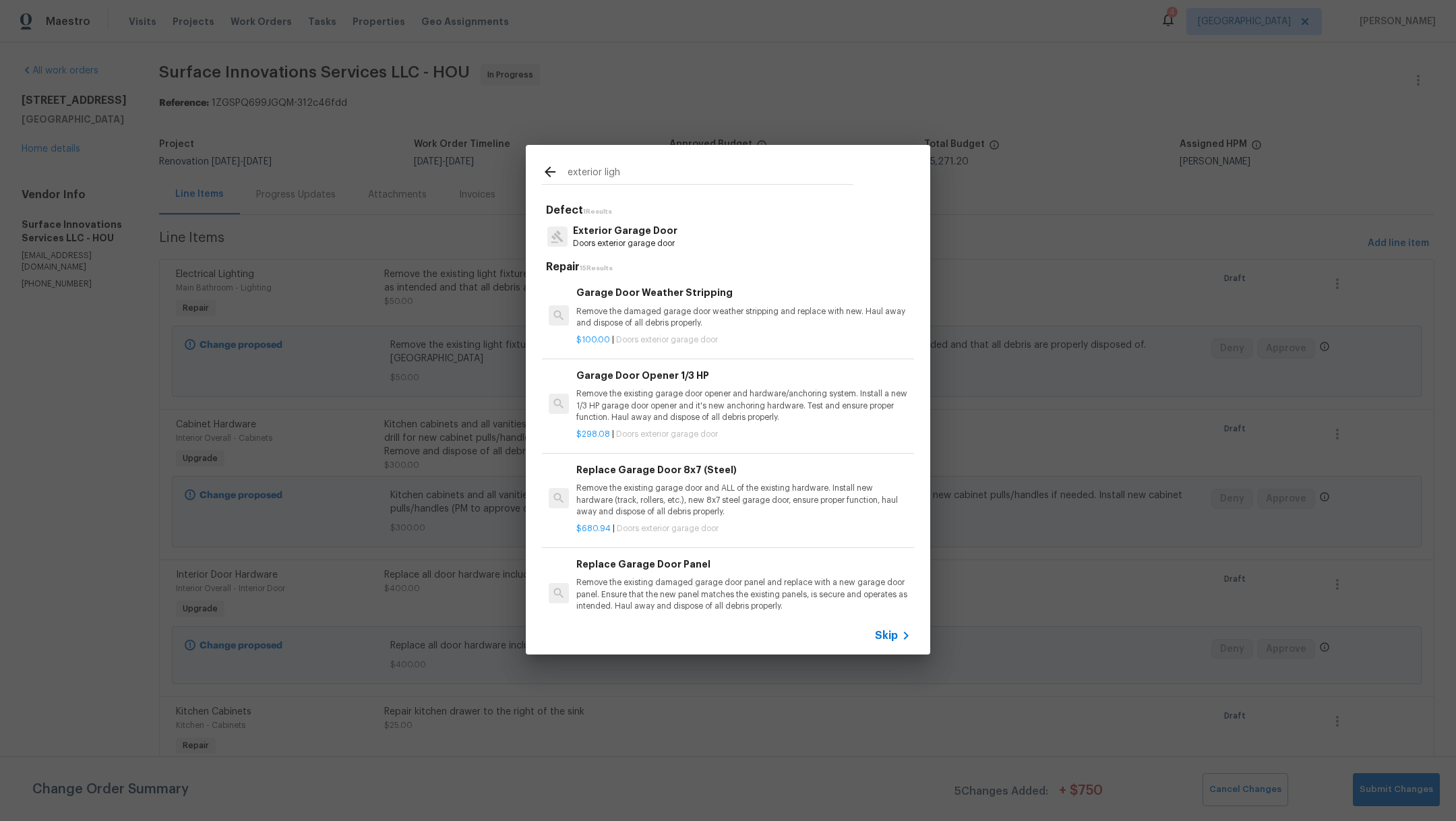
type input "exterior ligh"
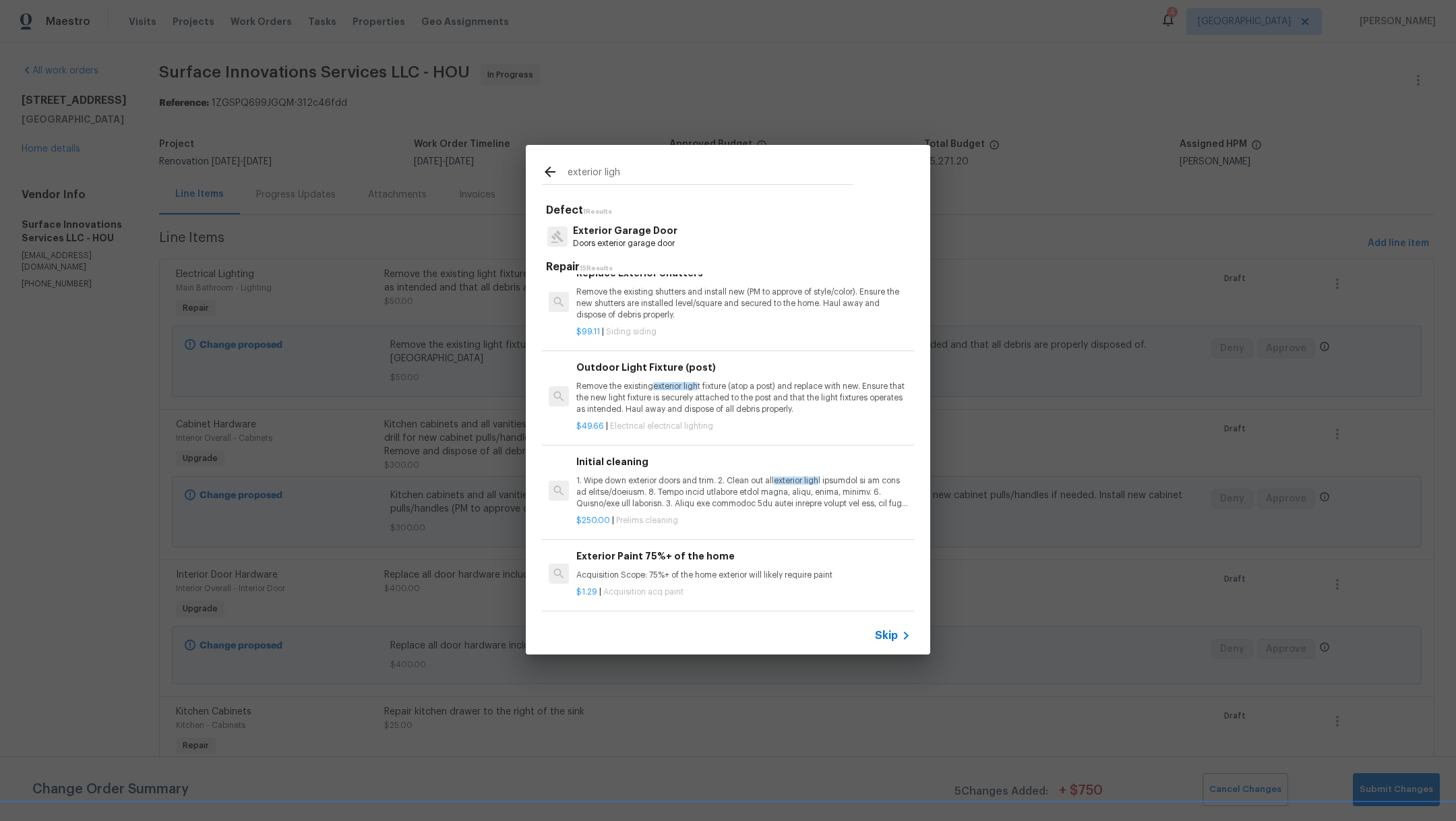
scroll to position [1001, 0]
click at [748, 420] on p "$49.66 | Electrical electrical lighting" at bounding box center [743, 426] width 334 height 11
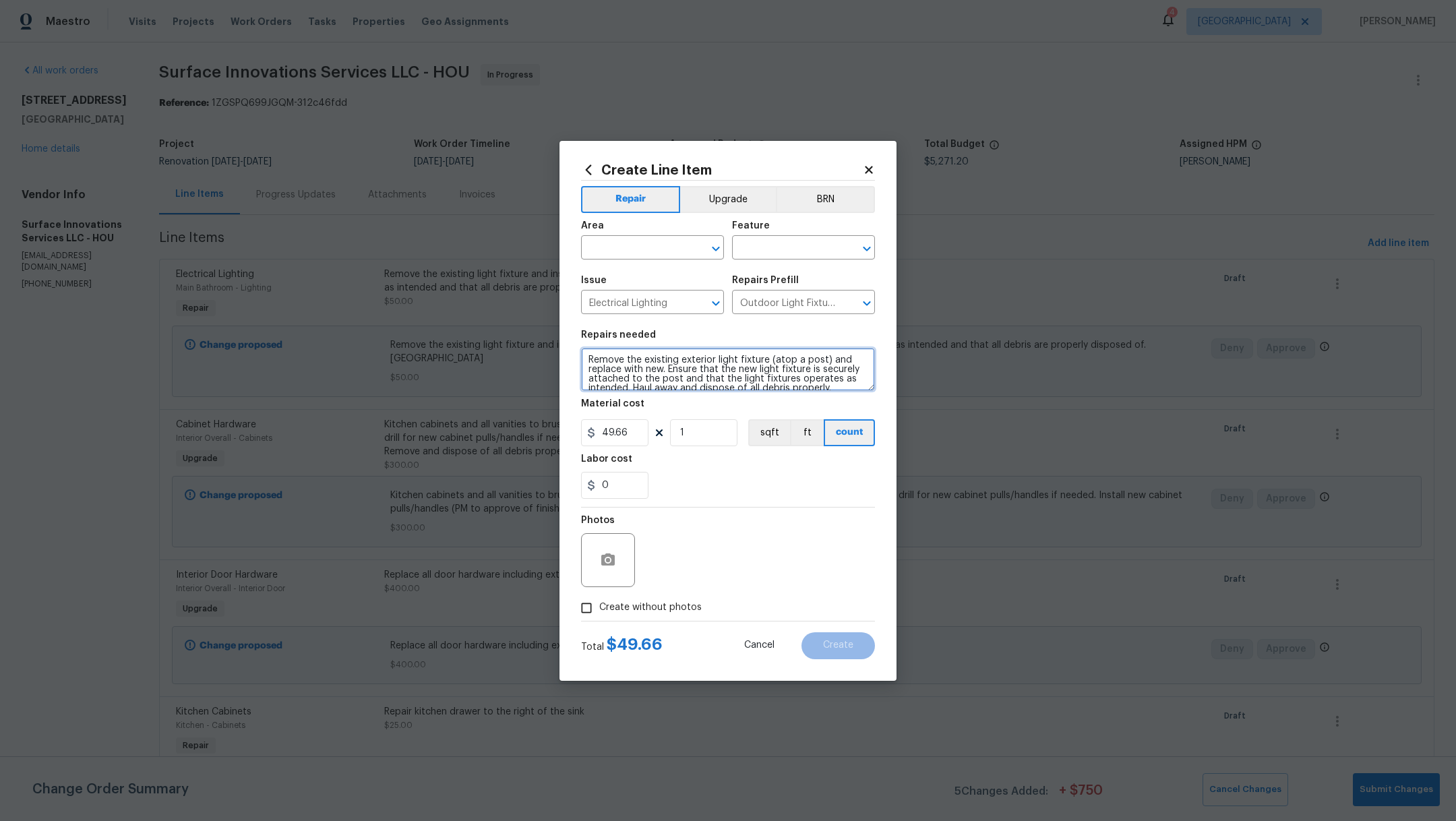
drag, startPoint x: 719, startPoint y: 377, endPoint x: 670, endPoint y: 379, distance: 49.0
click at [670, 379] on textarea "Remove the existing exterior light fixture (atop a post) and replace with new. …" at bounding box center [728, 370] width 294 height 43
drag, startPoint x: 827, startPoint y: 364, endPoint x: 771, endPoint y: 359, distance: 56.2
click at [771, 359] on textarea "Remove the existing exterior light fixture (atop a post) and replace with new. …" at bounding box center [728, 370] width 294 height 43
type textarea "Remove the existing exterior light fixture and replace with new. Ensure that th…"
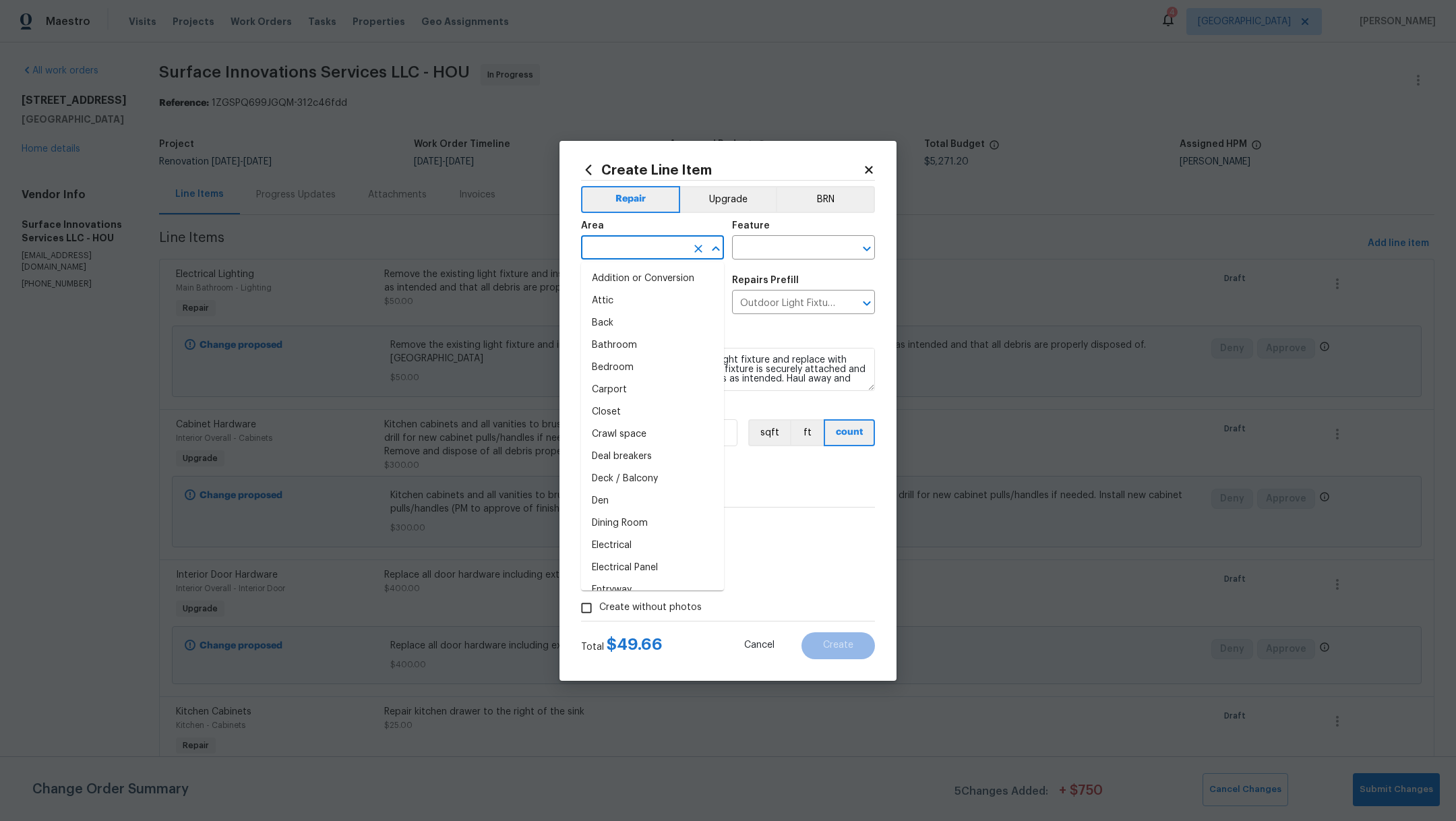
click at [641, 251] on input "text" at bounding box center [633, 249] width 105 height 21
click at [642, 283] on li "Back" at bounding box center [652, 279] width 143 height 22
type input "Back"
click at [743, 249] on input "text" at bounding box center [785, 249] width 105 height 21
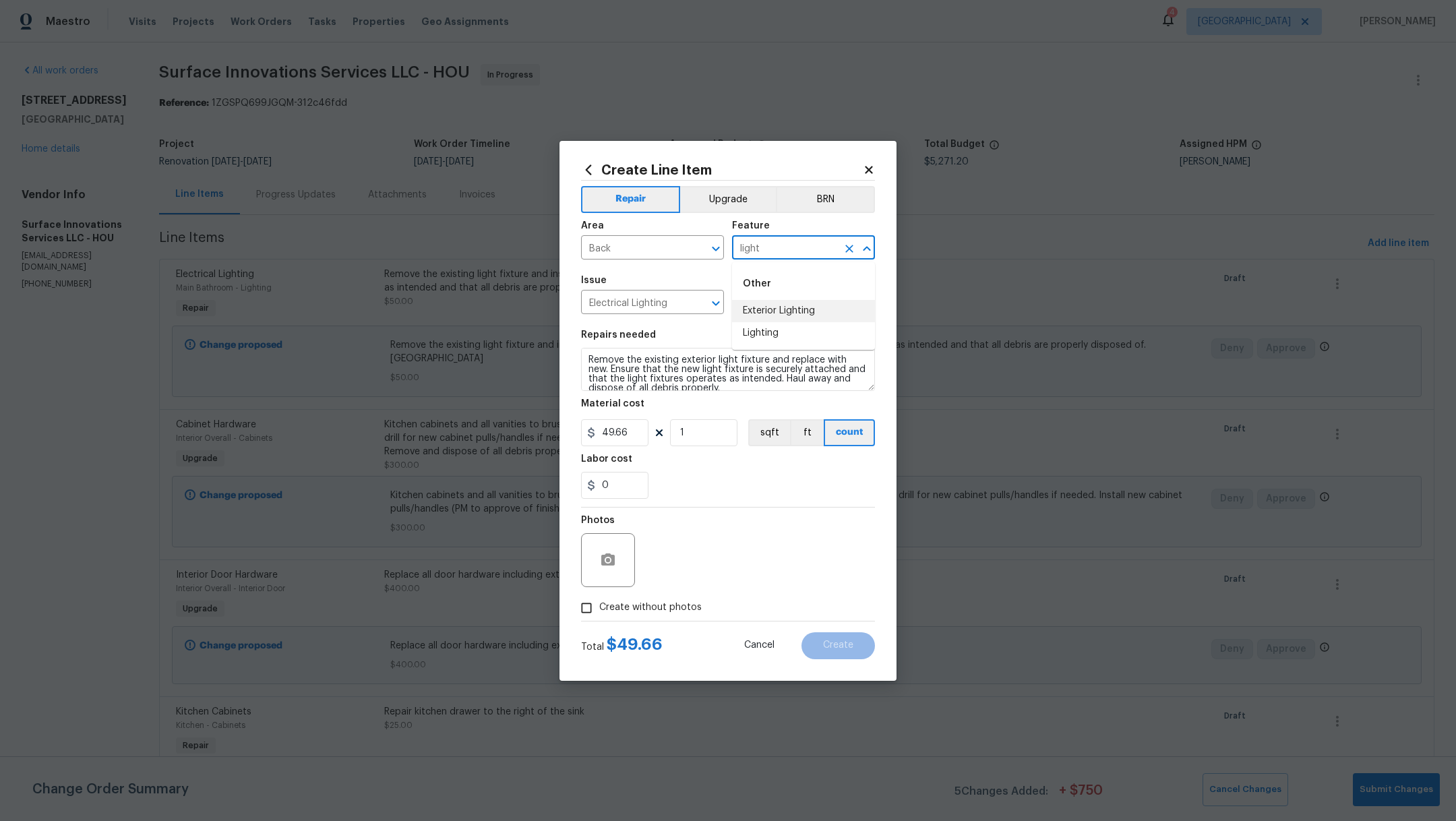
click at [765, 317] on li "Exterior Lighting" at bounding box center [804, 311] width 143 height 22
type input "Exterior Lighting"
click at [599, 614] on span "Create without photos" at bounding box center [650, 608] width 102 height 14
click at [599, 614] on input "Create without photos" at bounding box center [586, 608] width 26 height 26
checkbox input "true"
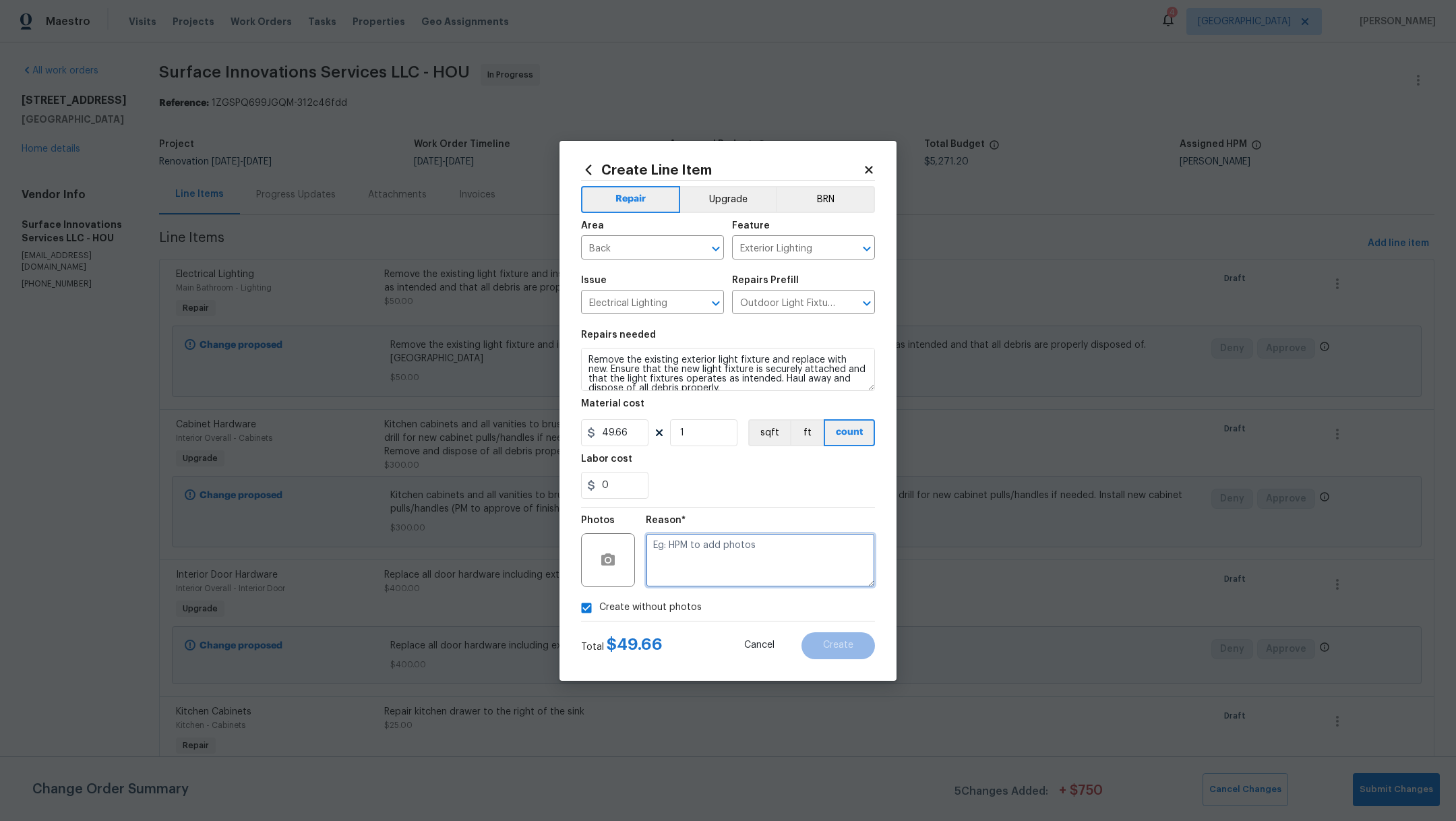
click at [702, 563] on textarea at bounding box center [760, 560] width 229 height 54
type textarea ","
click at [841, 648] on span "Create" at bounding box center [838, 646] width 30 height 10
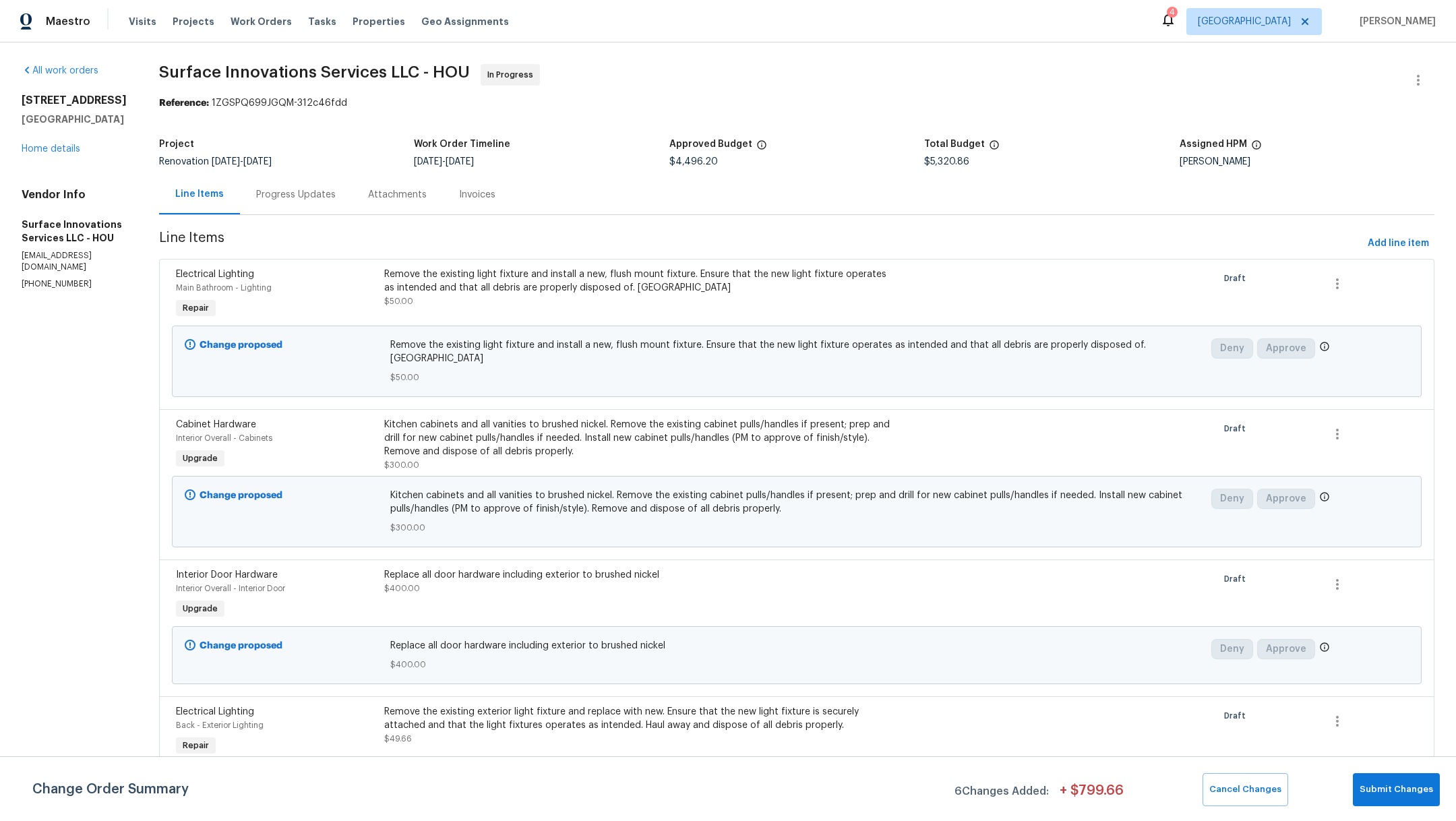
scroll to position [414, 0]
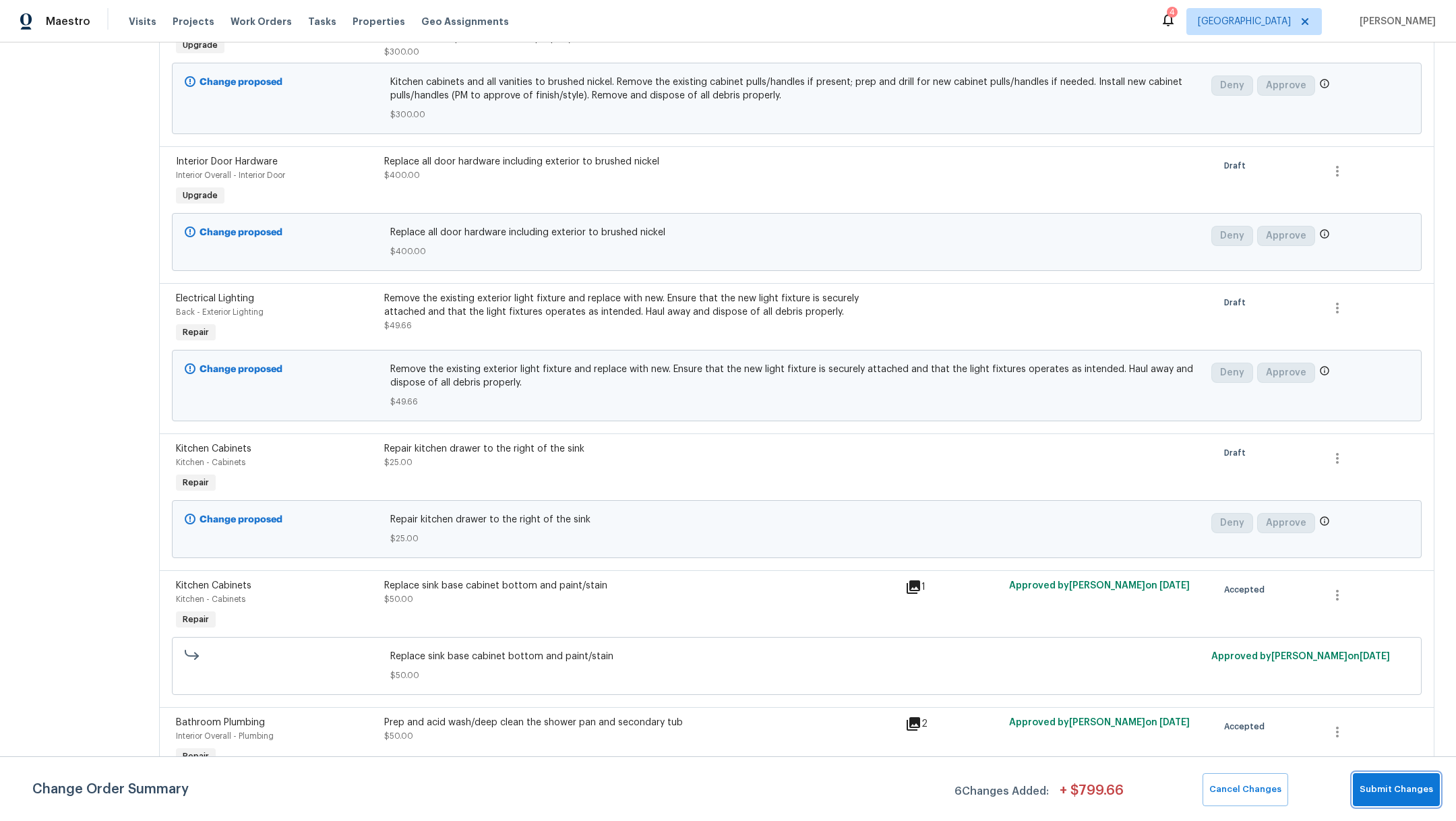
click at [1404, 798] on button "Submit Changes" at bounding box center [1396, 789] width 87 height 33
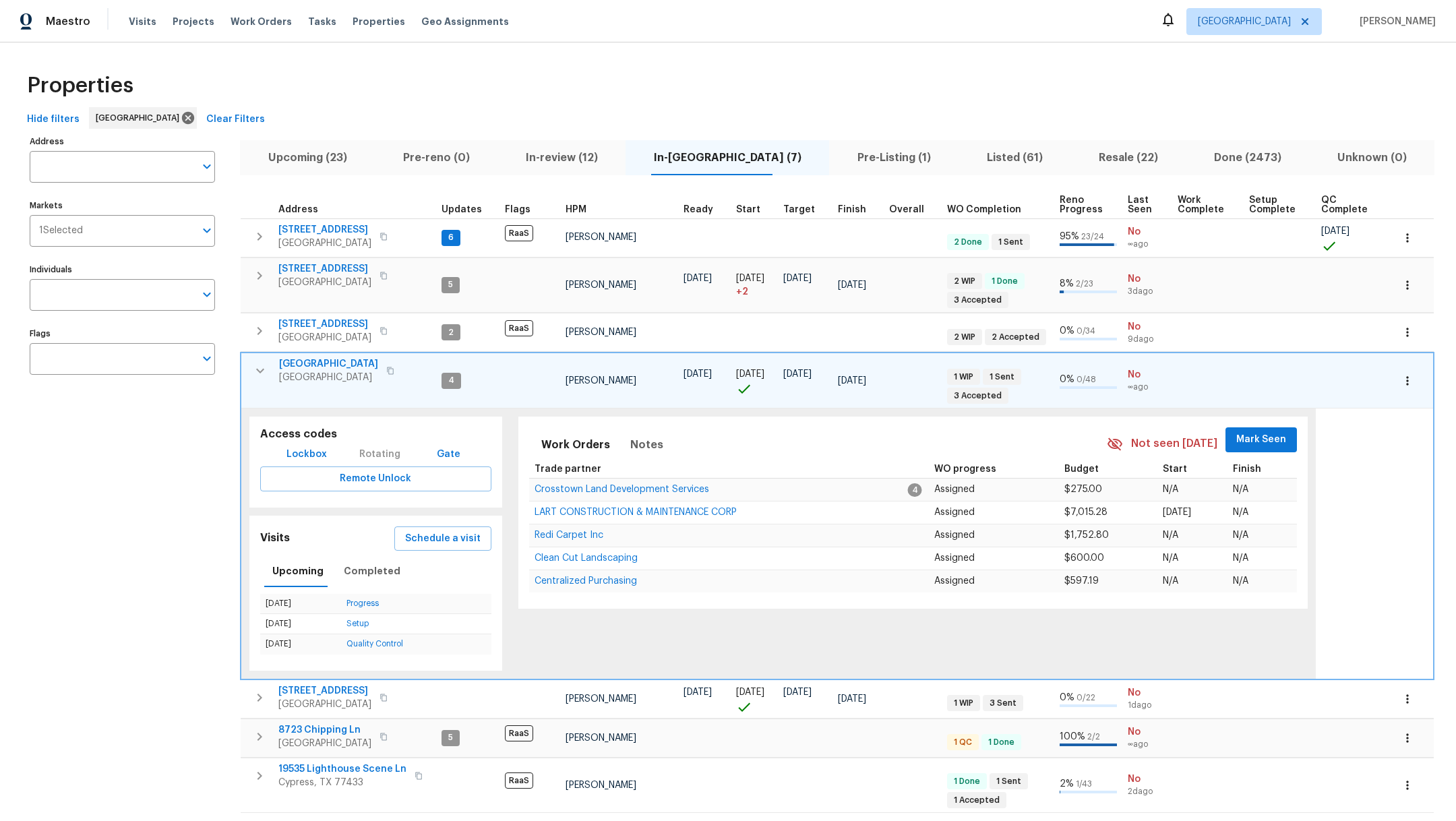
click at [1093, 157] on span "Resale (22)" at bounding box center [1128, 158] width 99 height 19
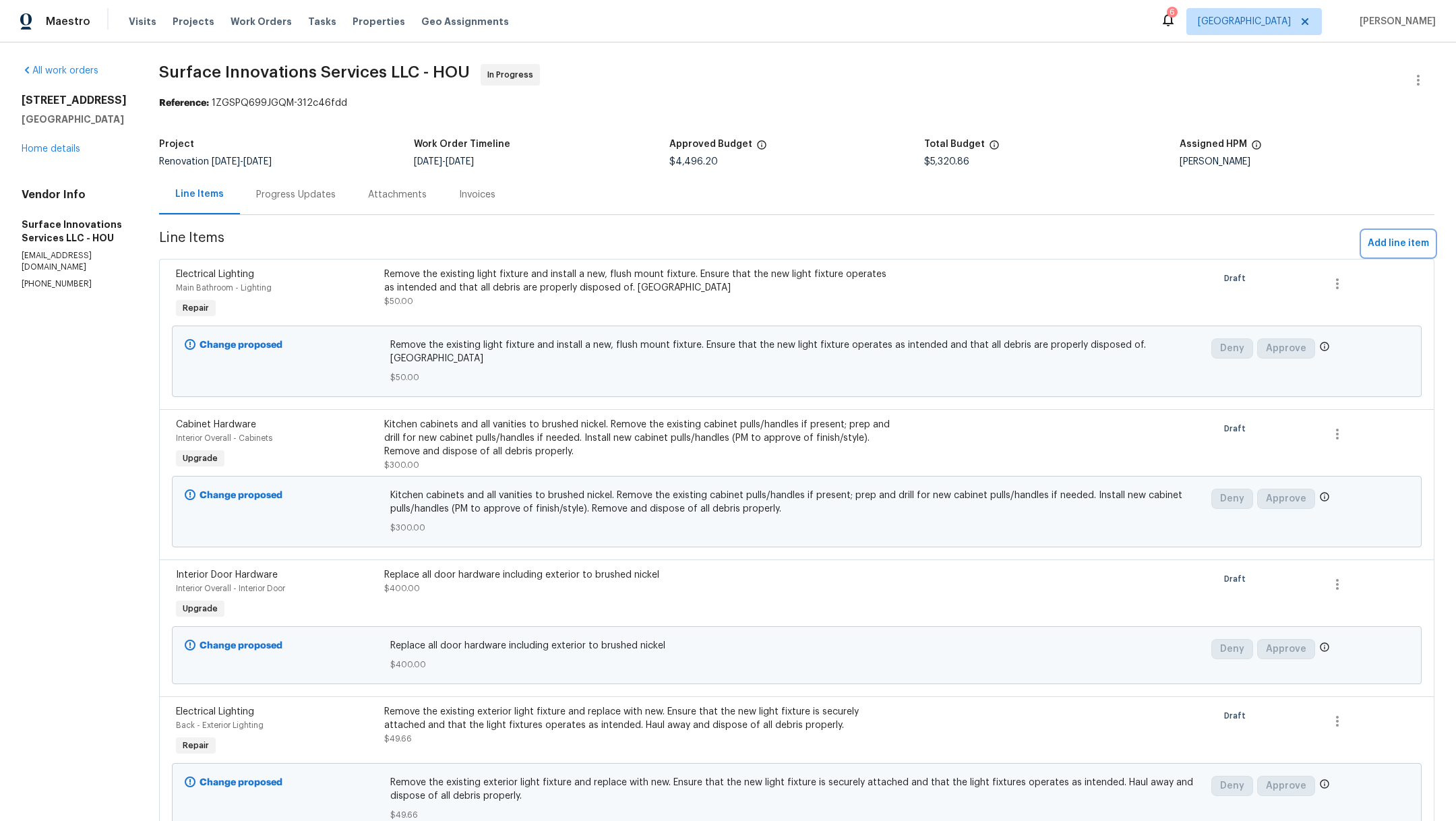
click at [1372, 239] on span "Add line item" at bounding box center [1398, 244] width 61 height 17
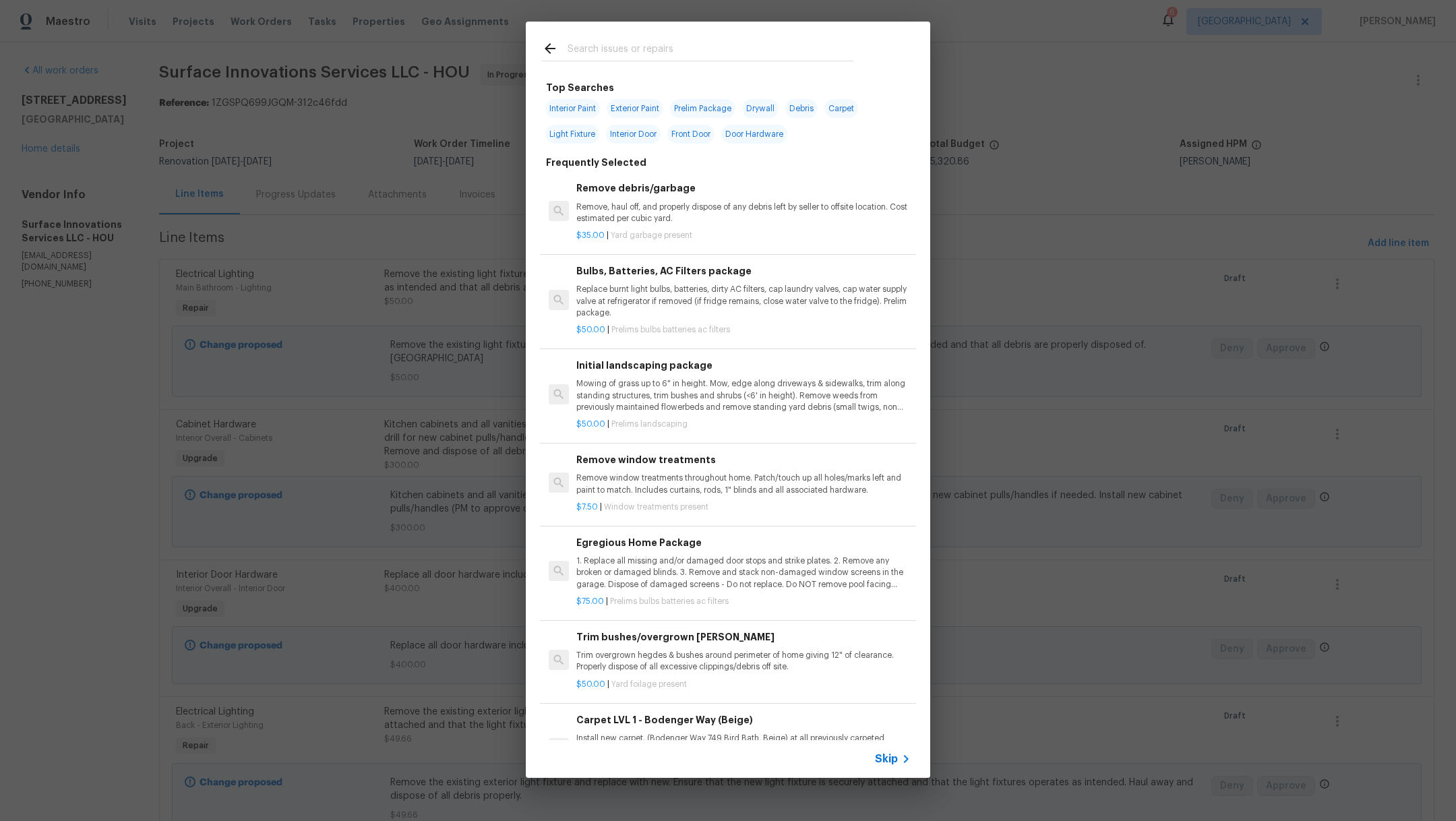
click at [609, 52] on input "text" at bounding box center [710, 51] width 285 height 21
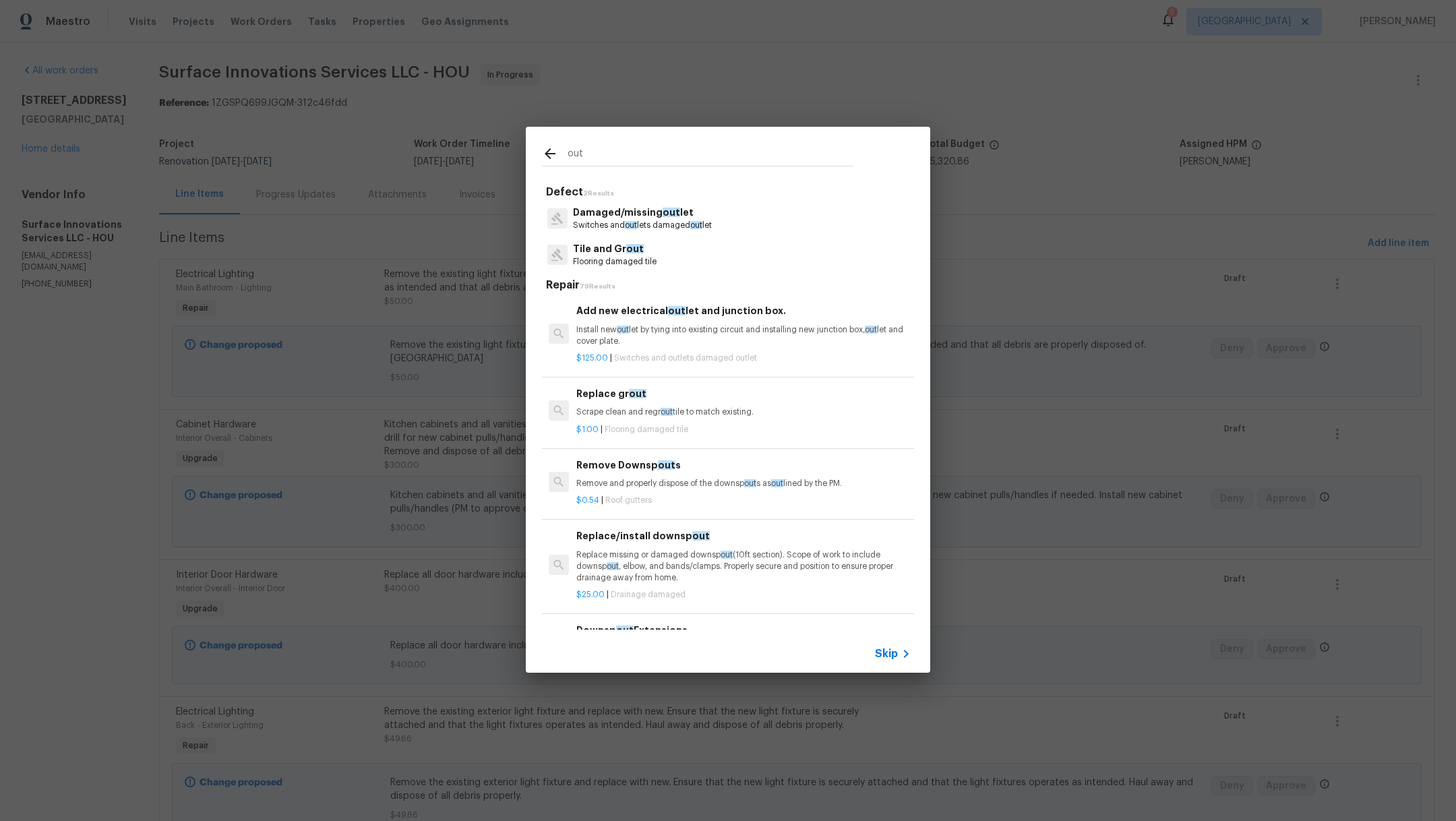
type input "out"
click at [673, 221] on p "Switches and out lets damaged out let" at bounding box center [643, 225] width 139 height 11
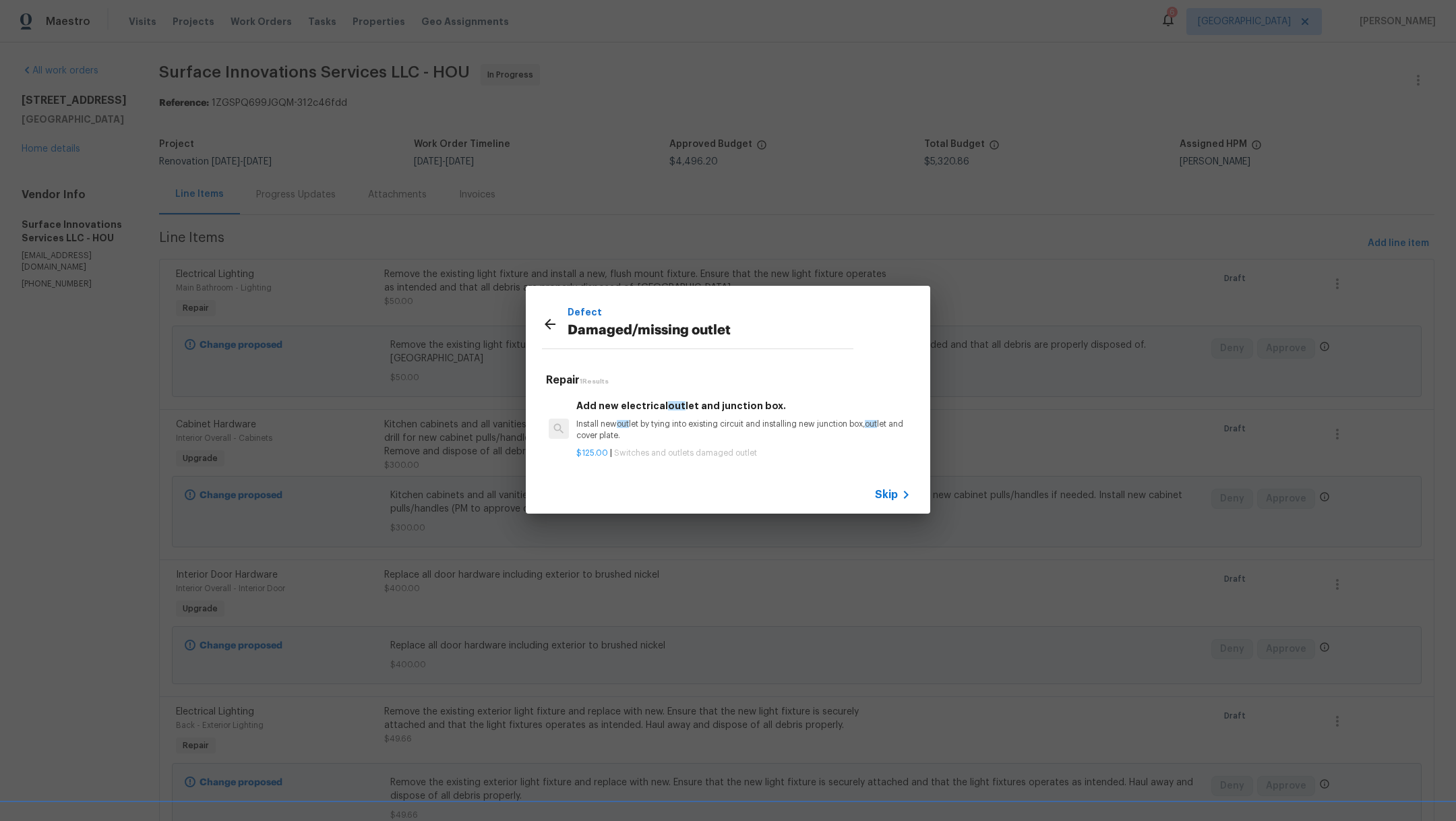
click at [888, 493] on span "Skip" at bounding box center [886, 495] width 23 height 14
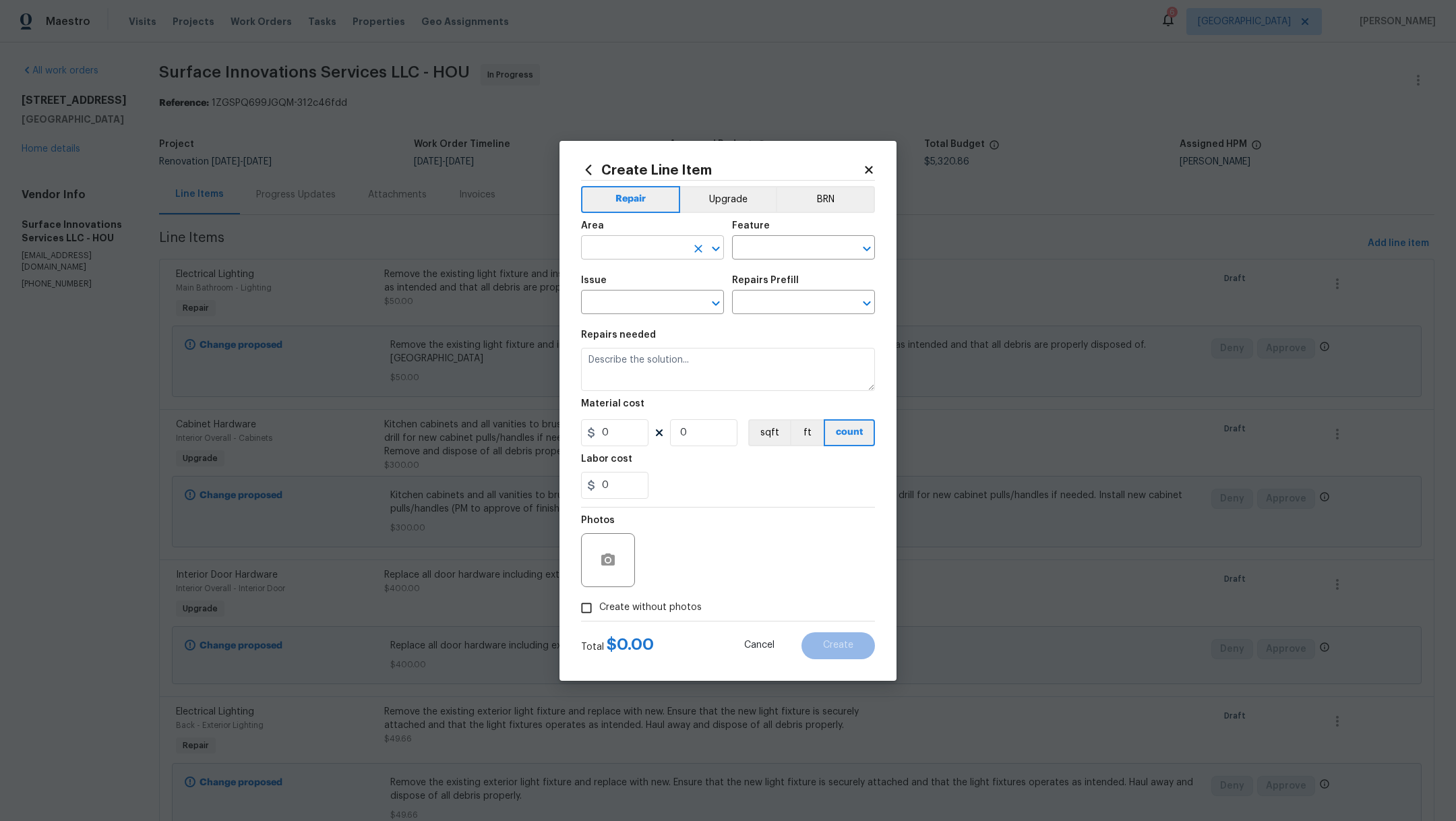
click at [610, 247] on input "text" at bounding box center [633, 249] width 105 height 21
click at [609, 278] on li "Office" at bounding box center [652, 279] width 143 height 22
type input "Office"
click at [742, 245] on input "text" at bounding box center [785, 249] width 105 height 21
click at [782, 354] on li "Switches and Outlets" at bounding box center [804, 356] width 143 height 22
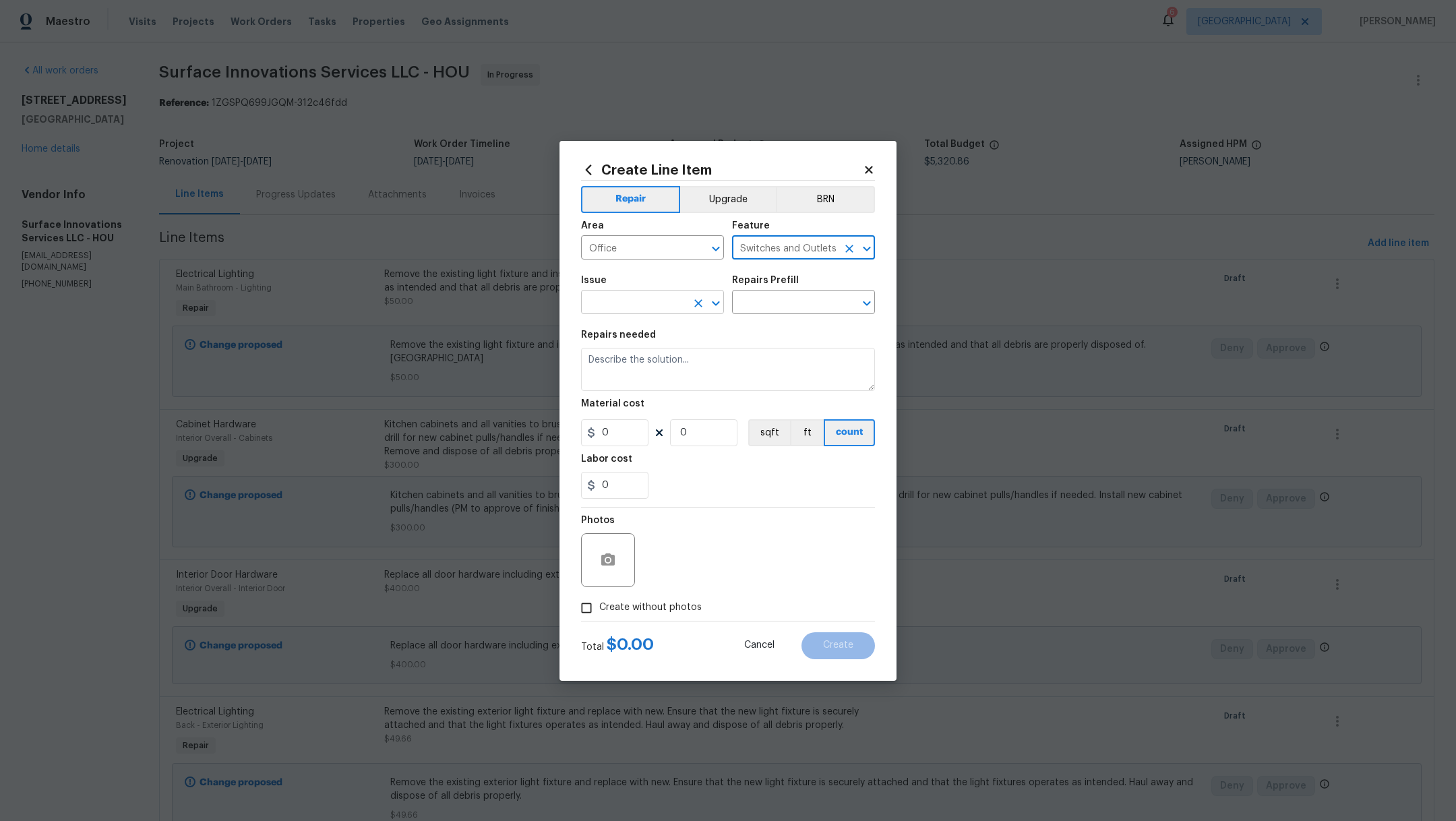
type input "Switches and Outlets"
click at [633, 304] on input "text" at bounding box center [633, 303] width 105 height 21
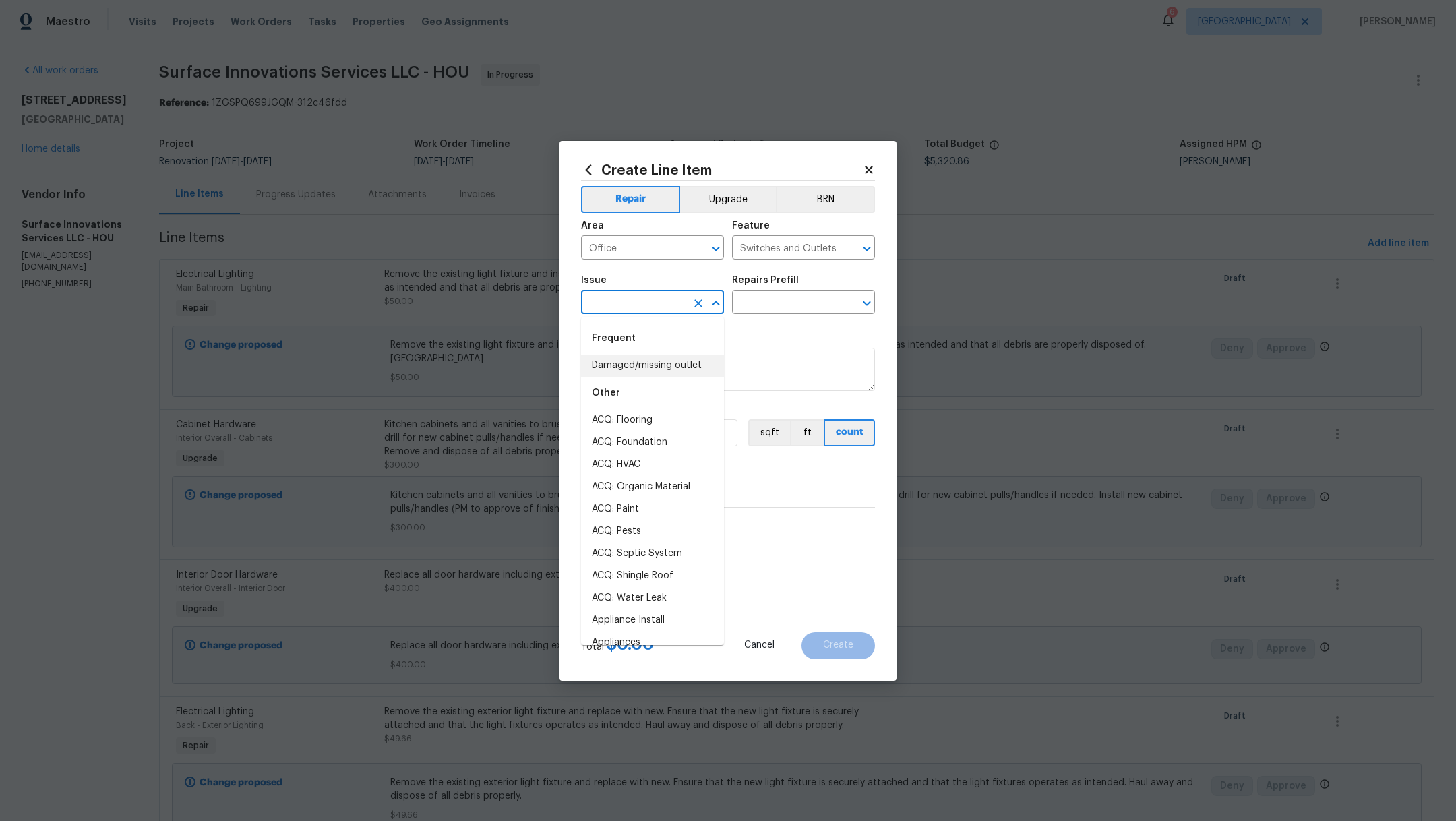
click at [650, 374] on li "Damaged/missing outlet" at bounding box center [652, 365] width 143 height 22
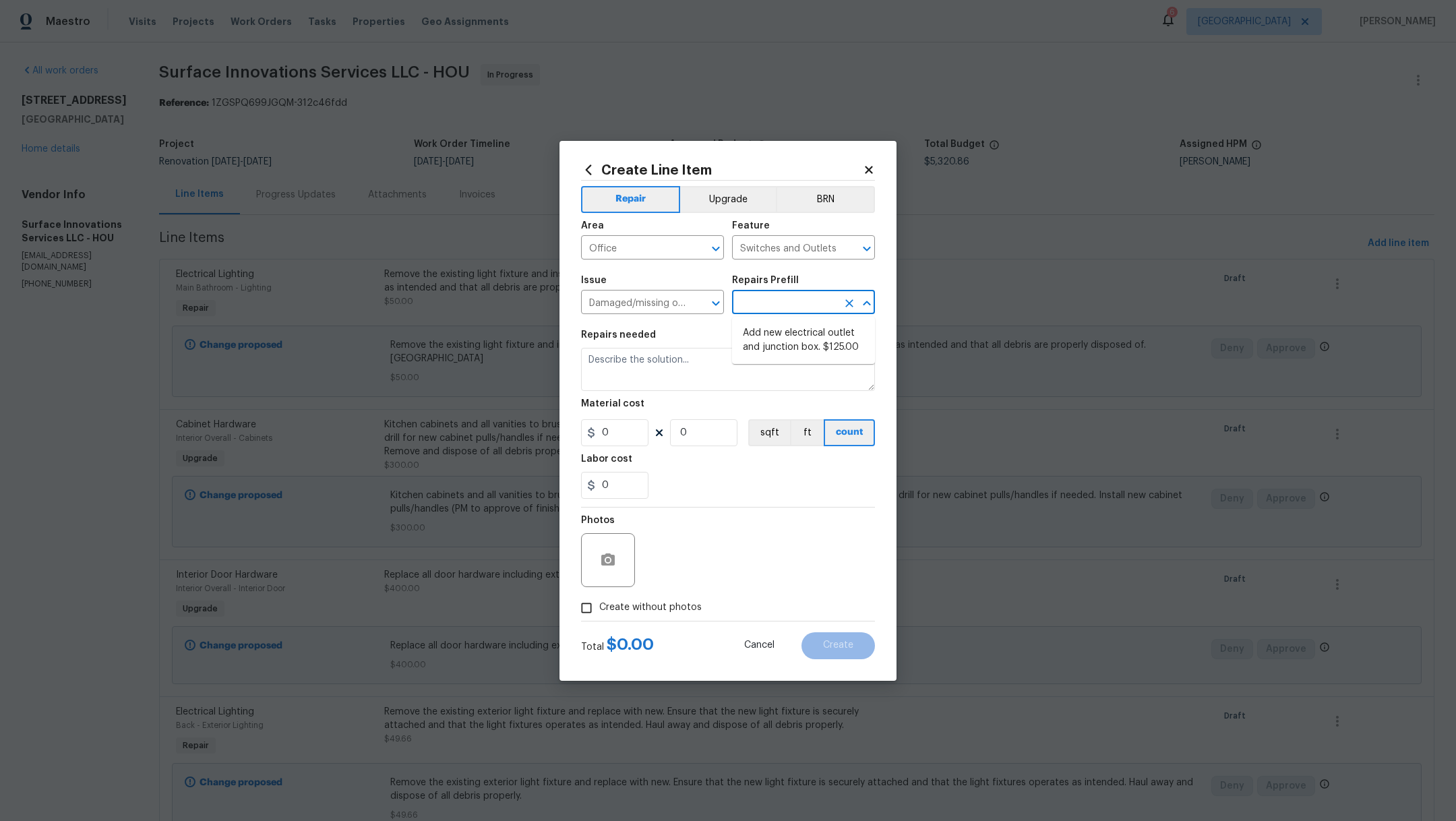
click at [771, 305] on input "text" at bounding box center [785, 303] width 105 height 21
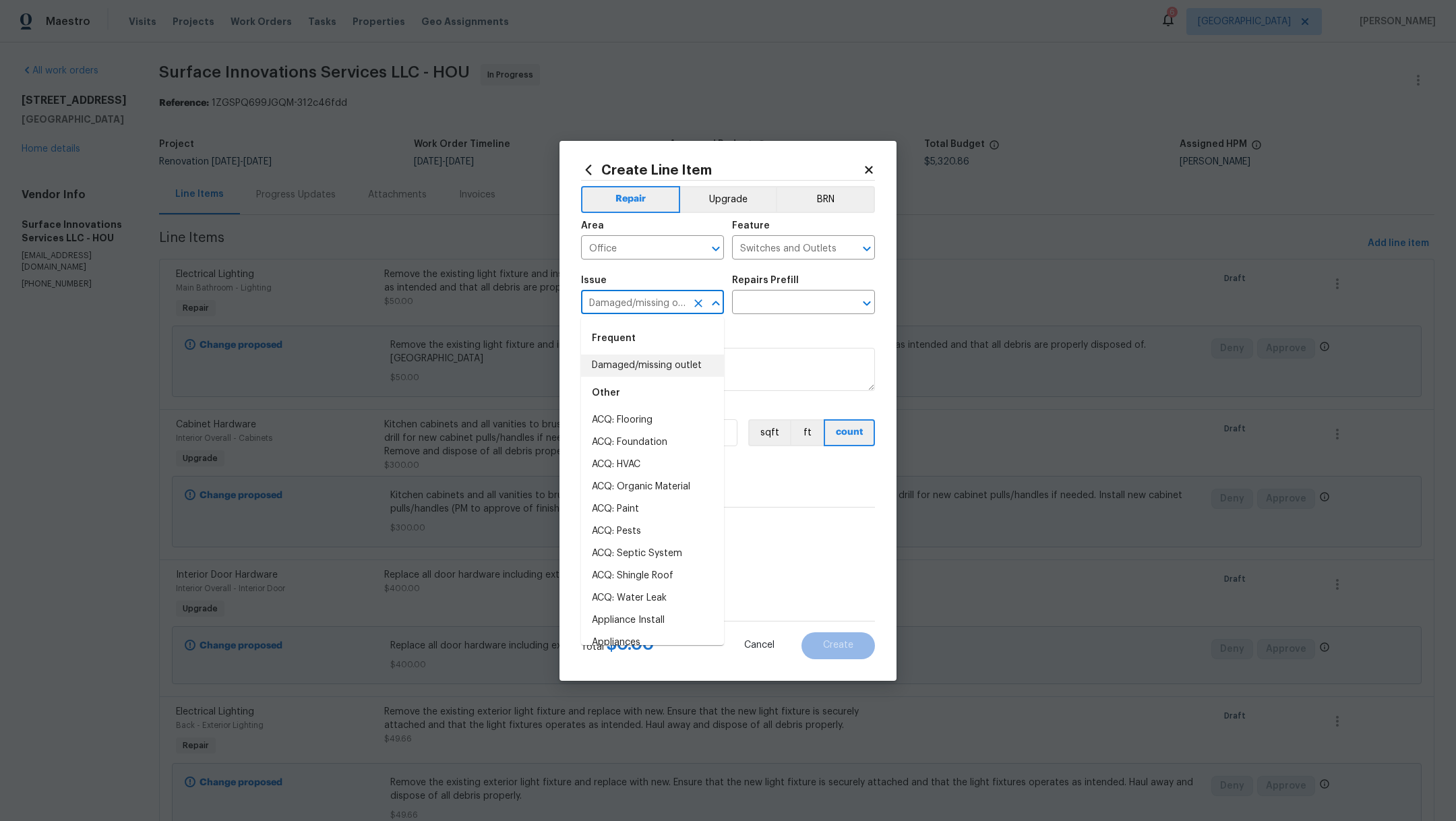
click at [652, 310] on input "Damaged/missing outlet" at bounding box center [633, 303] width 105 height 21
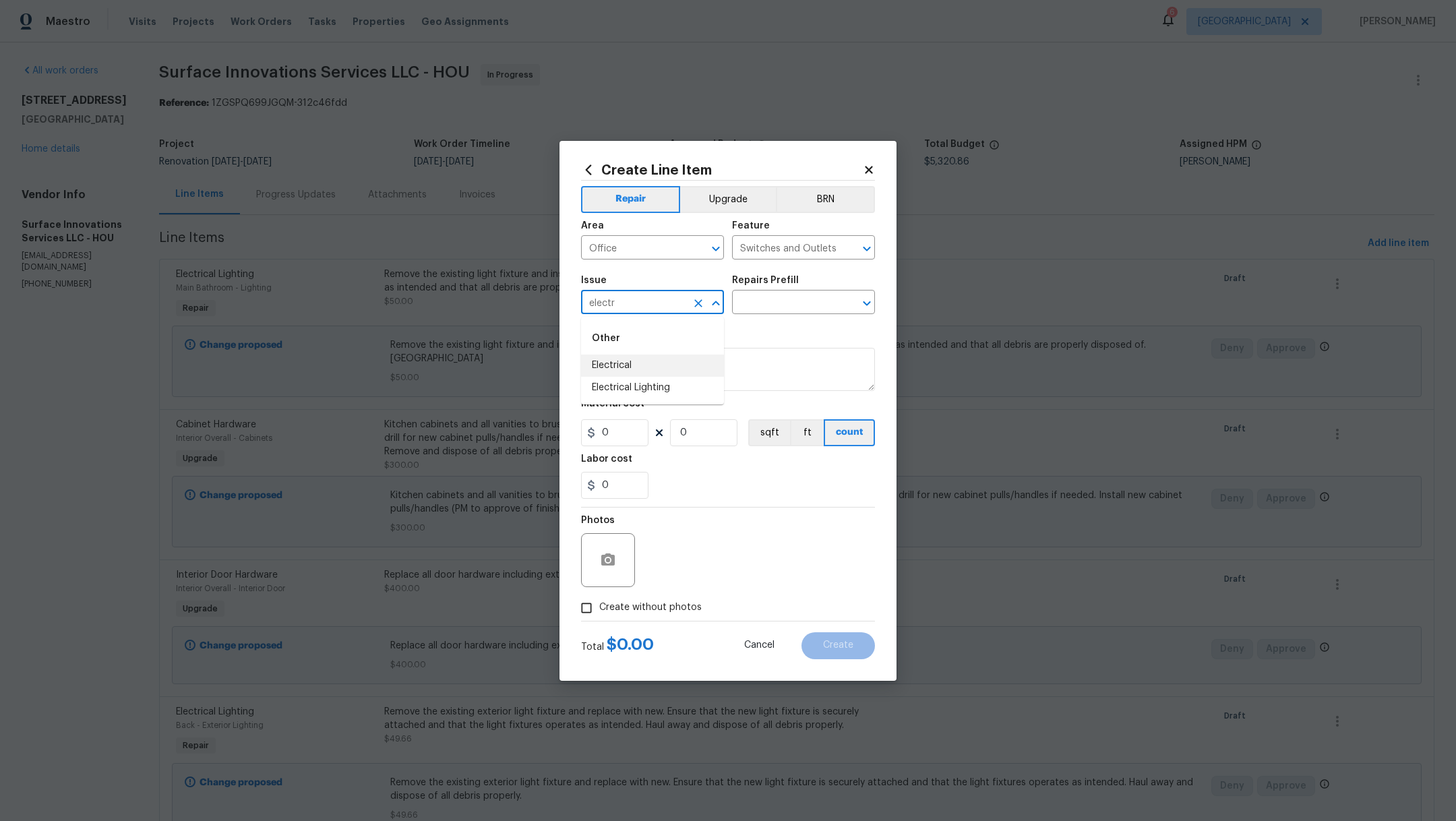
click at [658, 374] on li "Electrical" at bounding box center [652, 365] width 143 height 22
type input "Electrical"
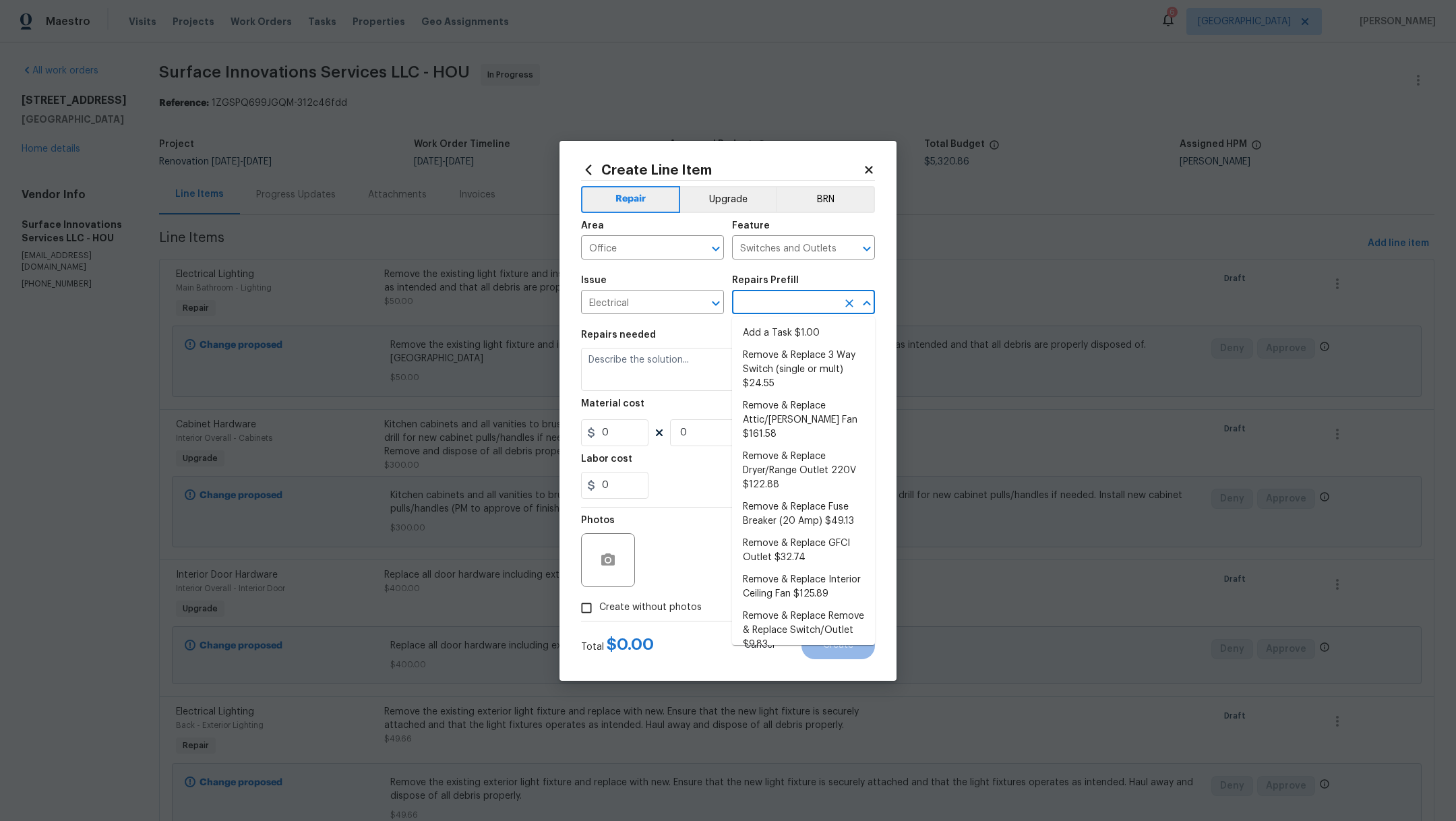
click at [767, 300] on input "text" at bounding box center [785, 303] width 105 height 21
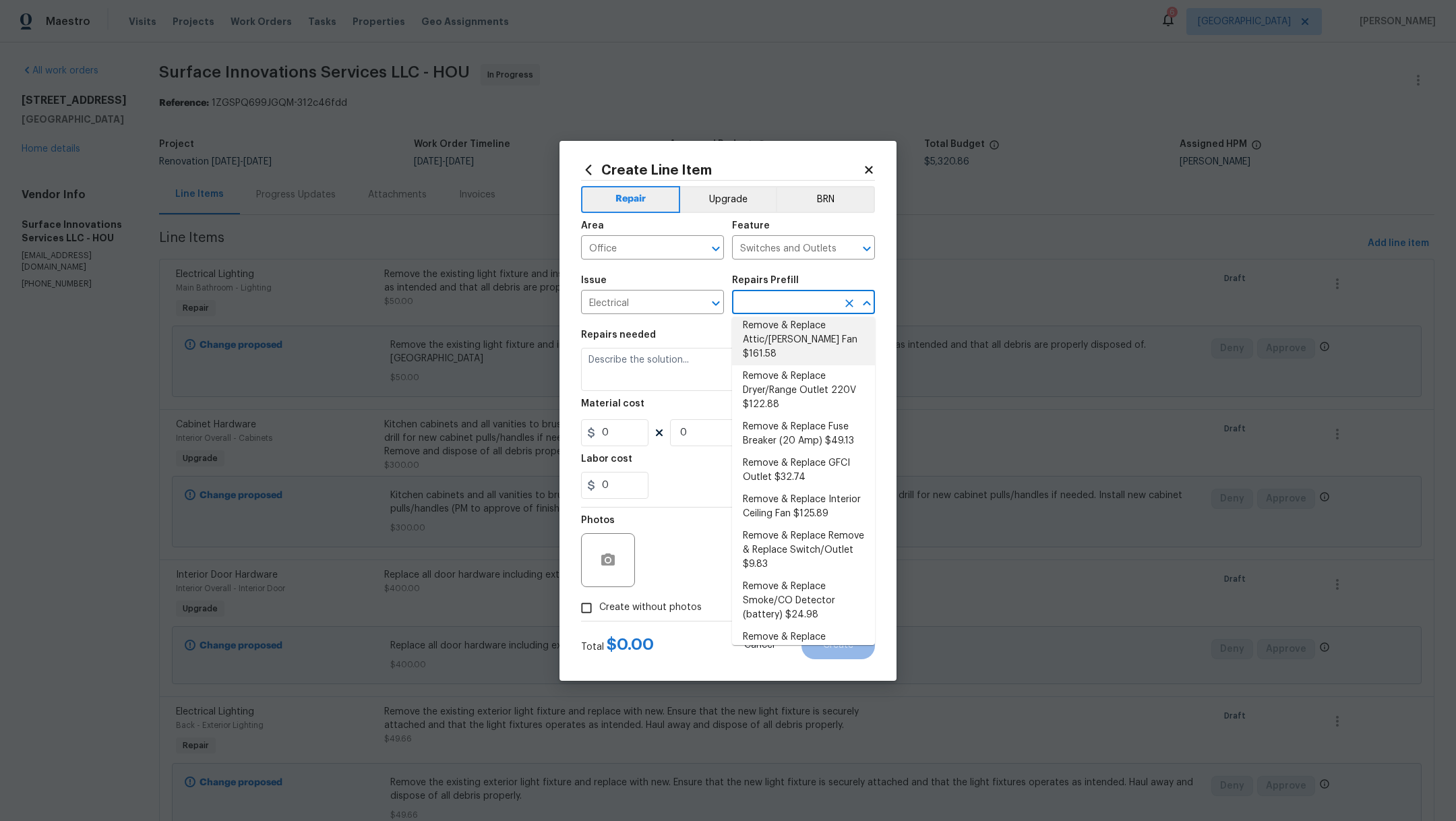
scroll to position [89, 0]
click at [837, 567] on li "Remove & Replace Remove & Replace Switch/Outlet $9.83" at bounding box center [804, 542] width 143 height 51
type input "Remove & Replace Remove & Replace Switch/Outlet $9.83"
type textarea "Remove and replace switch(es) and/or outlet(s) with new (covers to match the re…"
type input "1"
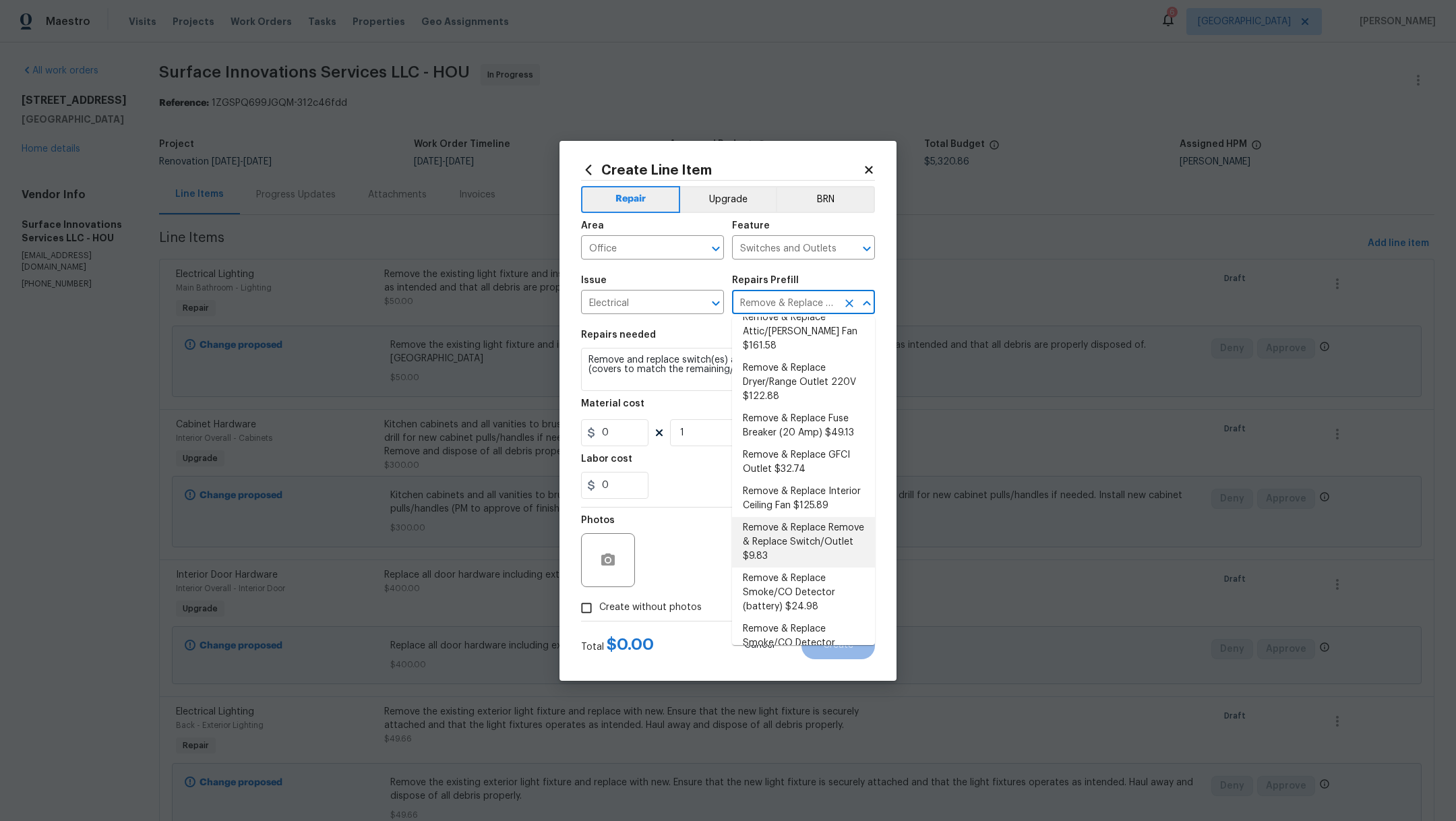
type input "9.83"
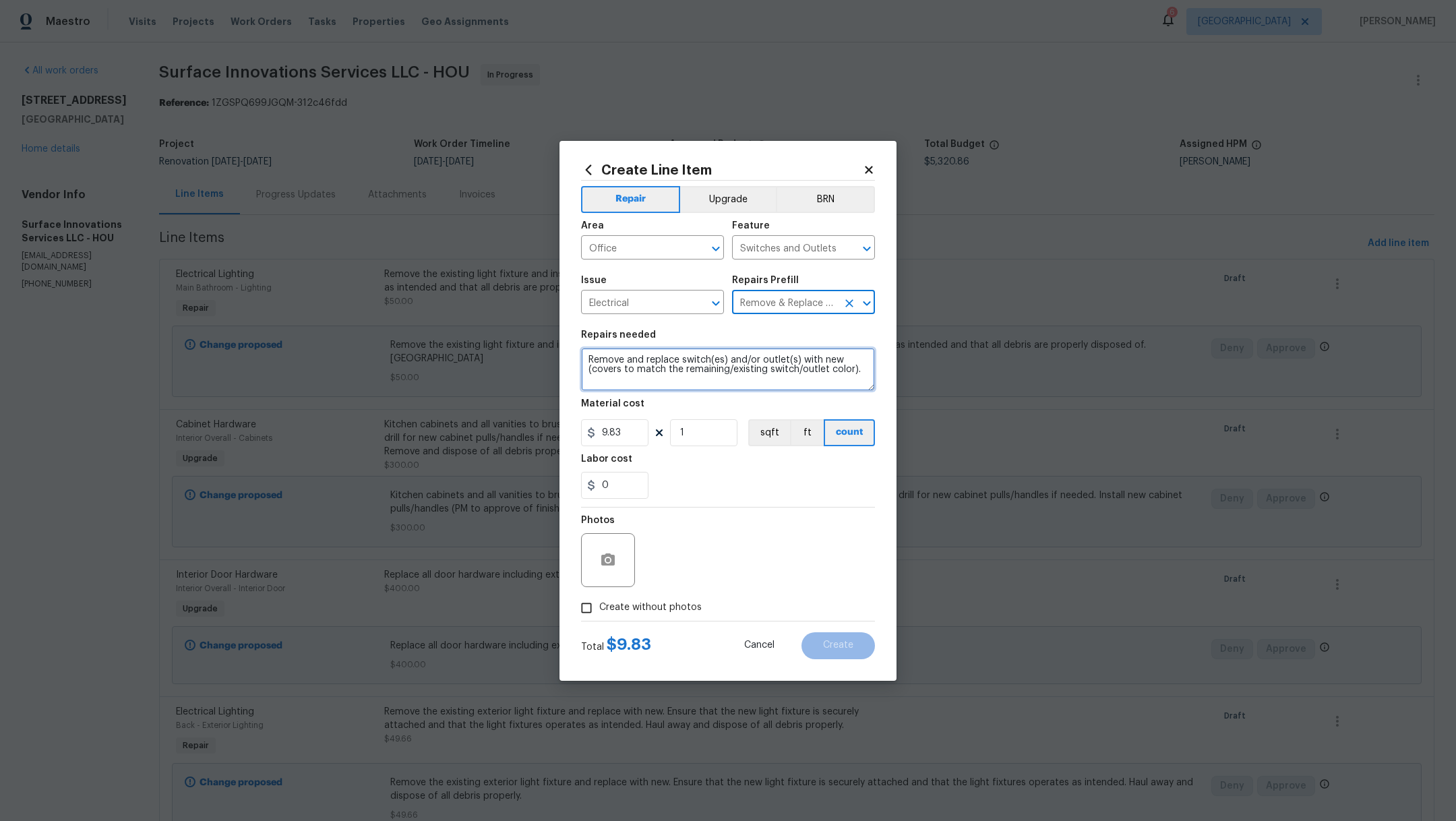
click at [587, 358] on textarea "Remove and replace switch(es) and/or outlet(s) with new (covers to match the re…" at bounding box center [728, 370] width 294 height 43
type textarea "OFFICE. Remove and replace switch(es) and/or outlet(s) with new (covers to matc…"
click at [652, 605] on span "Create without photos" at bounding box center [650, 608] width 102 height 14
click at [599, 605] on input "Create without photos" at bounding box center [586, 608] width 26 height 26
checkbox input "true"
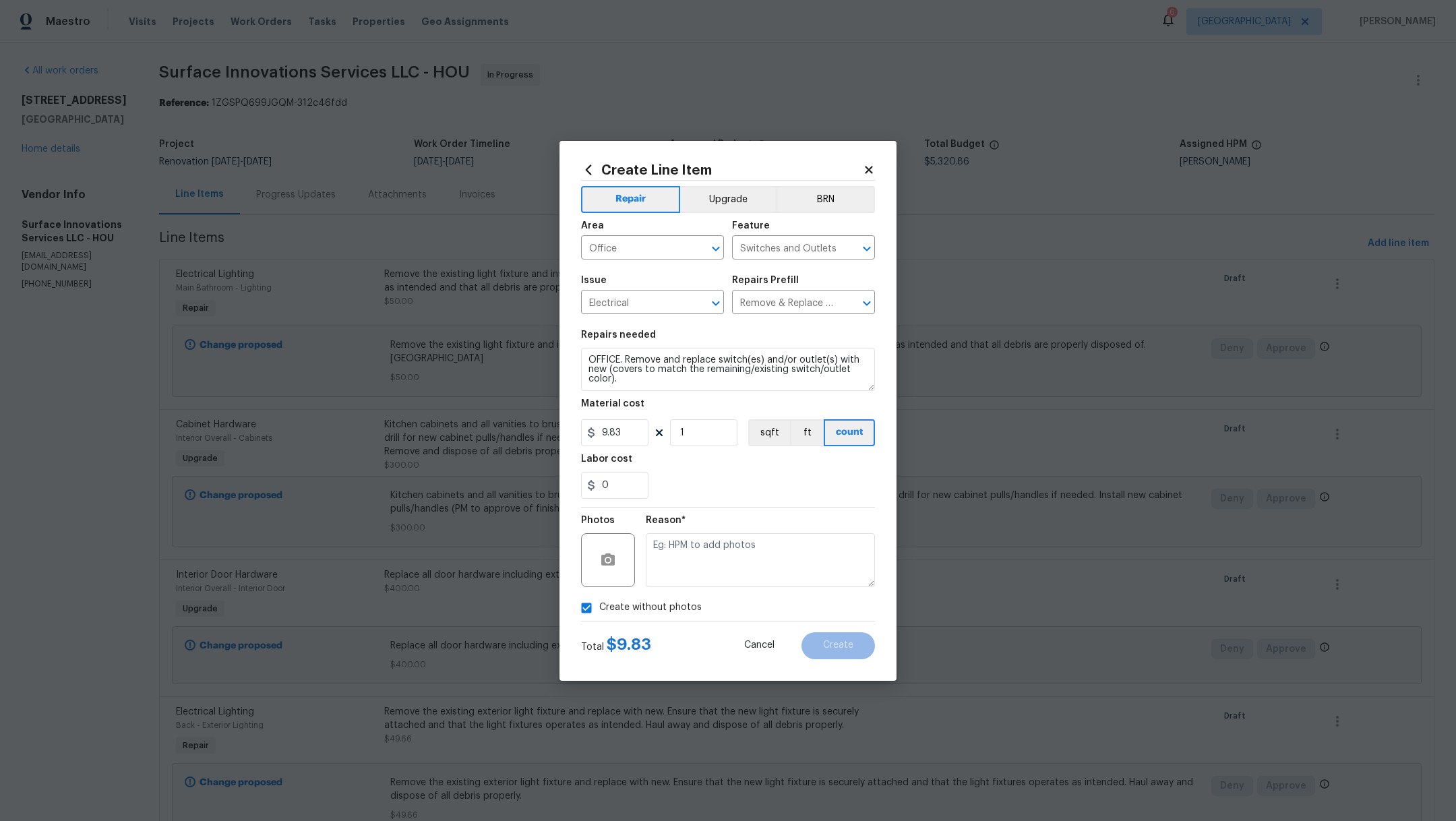
click at [680, 576] on textarea at bounding box center [760, 560] width 229 height 54
type textarea "."
click at [826, 645] on span "Create" at bounding box center [838, 646] width 30 height 10
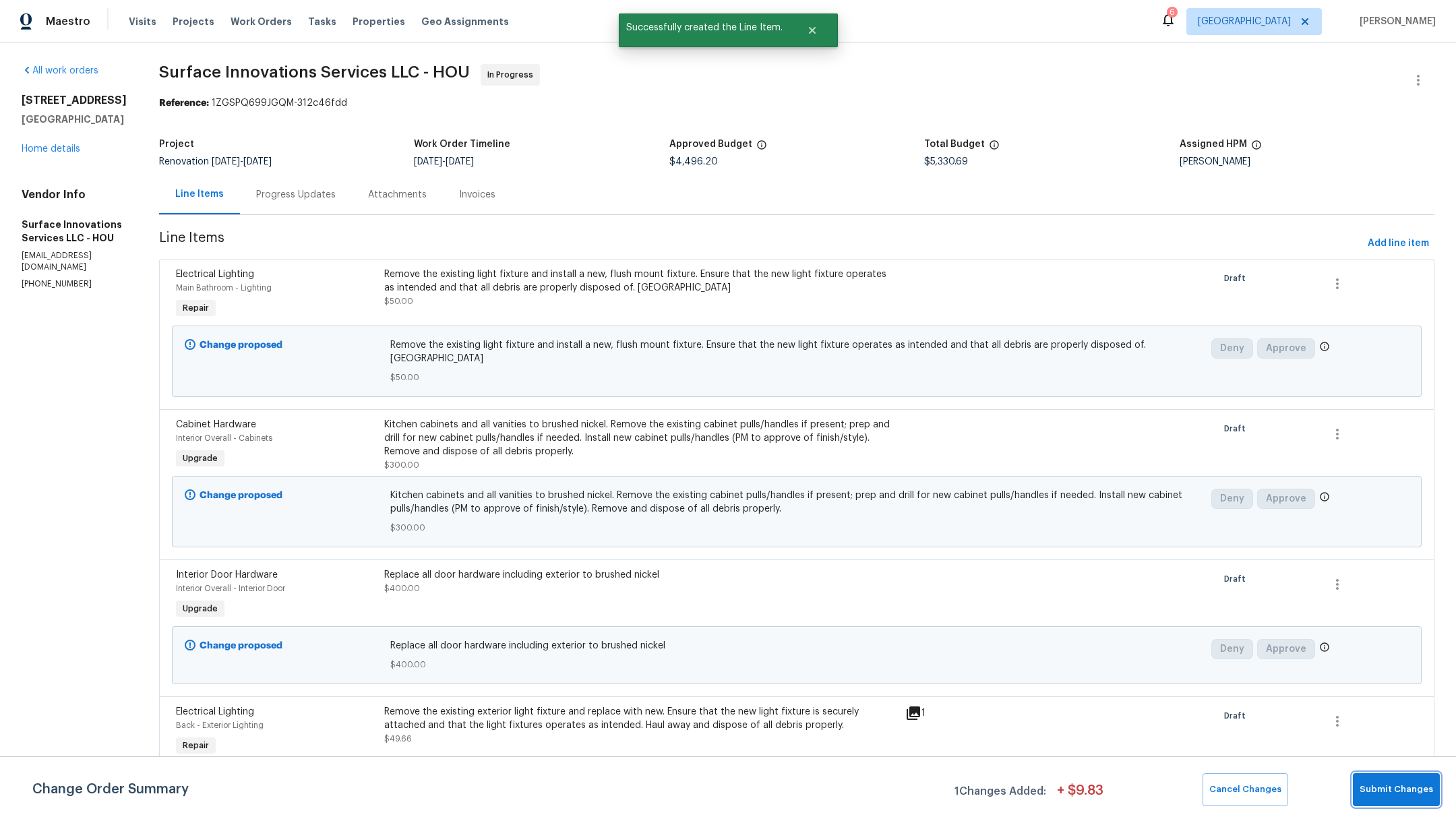
drag, startPoint x: 1416, startPoint y: 800, endPoint x: 1408, endPoint y: 787, distance: 15.3
click at [1414, 798] on button "Submit Changes" at bounding box center [1396, 789] width 87 height 33
